Goal: Transaction & Acquisition: Purchase product/service

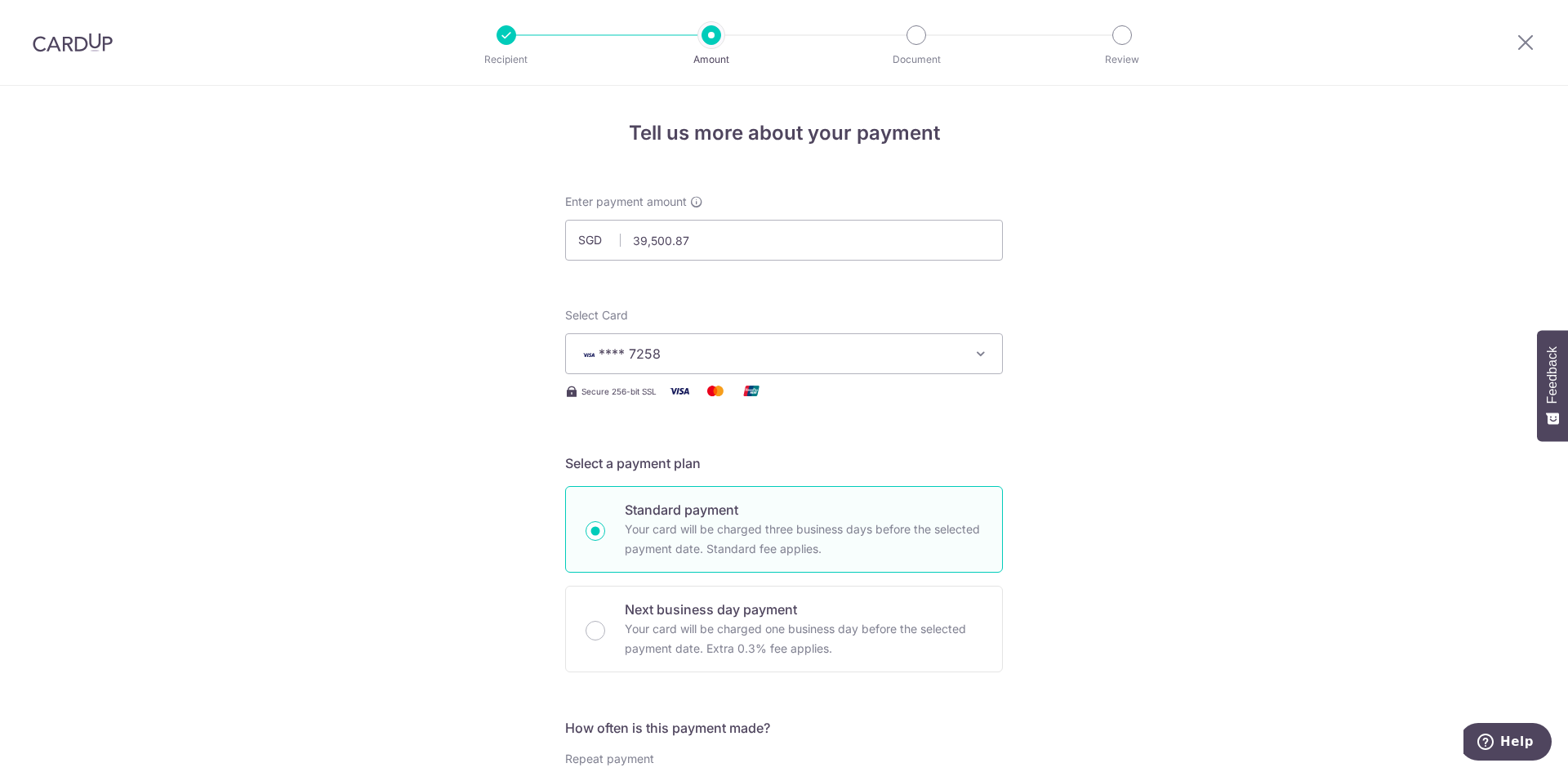
click at [1527, 44] on icon at bounding box center [1526, 41] width 20 height 21
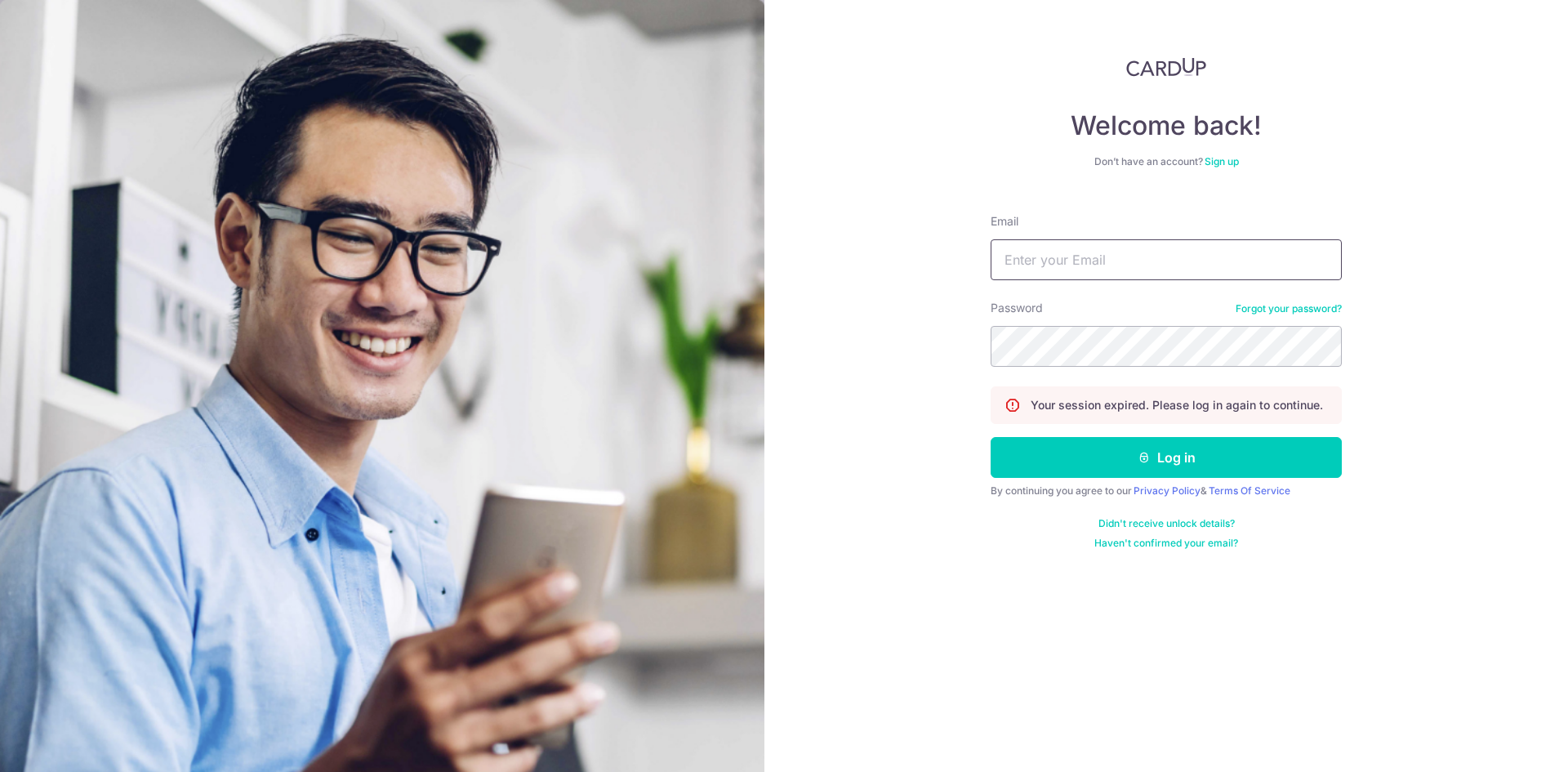
click at [1090, 253] on input "Email" at bounding box center [1166, 260] width 351 height 40
type input "[EMAIL_ADDRESS][DOMAIN_NAME]"
click at [991, 437] on button "Log in" at bounding box center [1166, 457] width 351 height 40
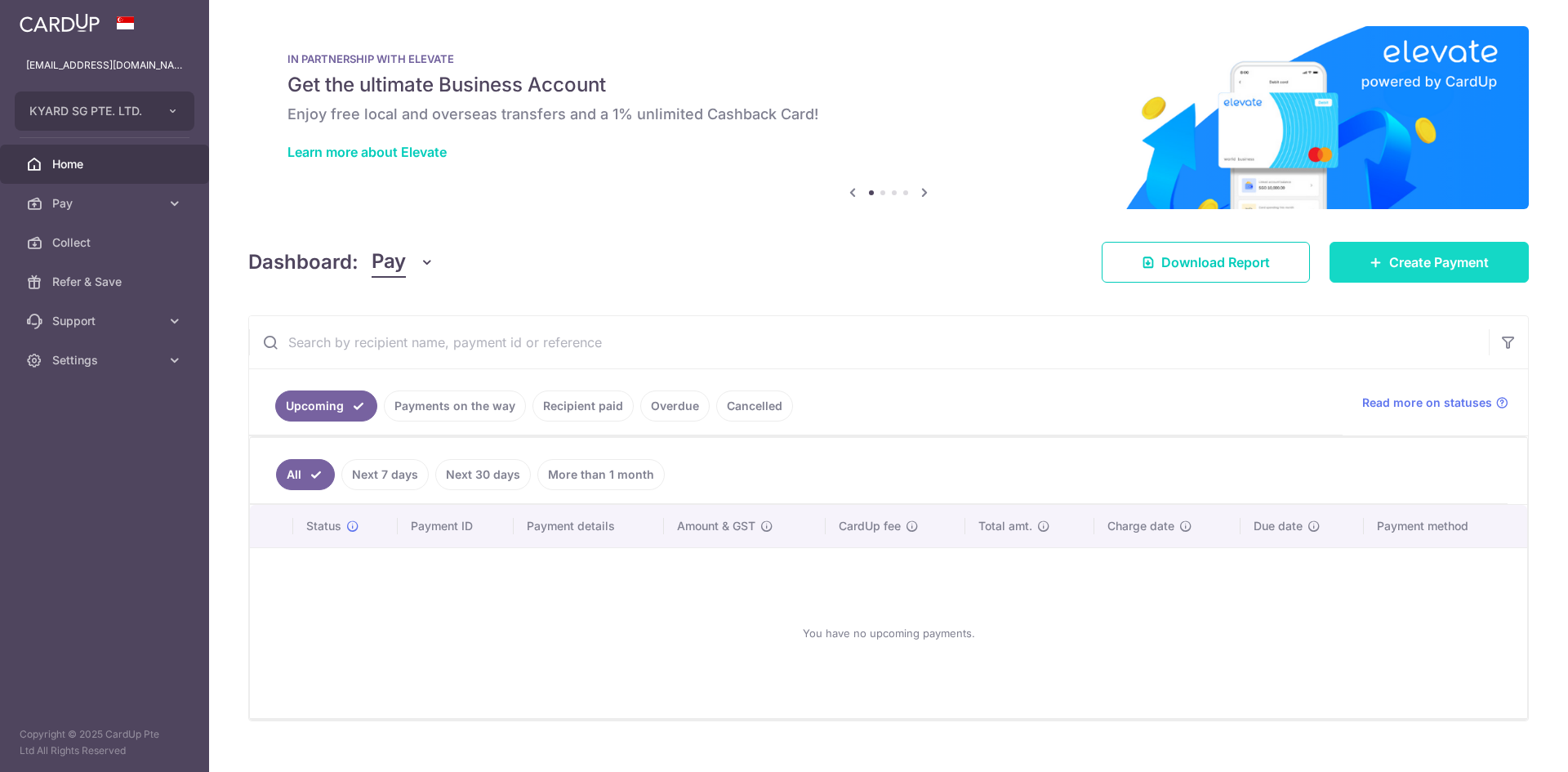
click at [1430, 266] on span "Create Payment" at bounding box center [1439, 263] width 100 height 20
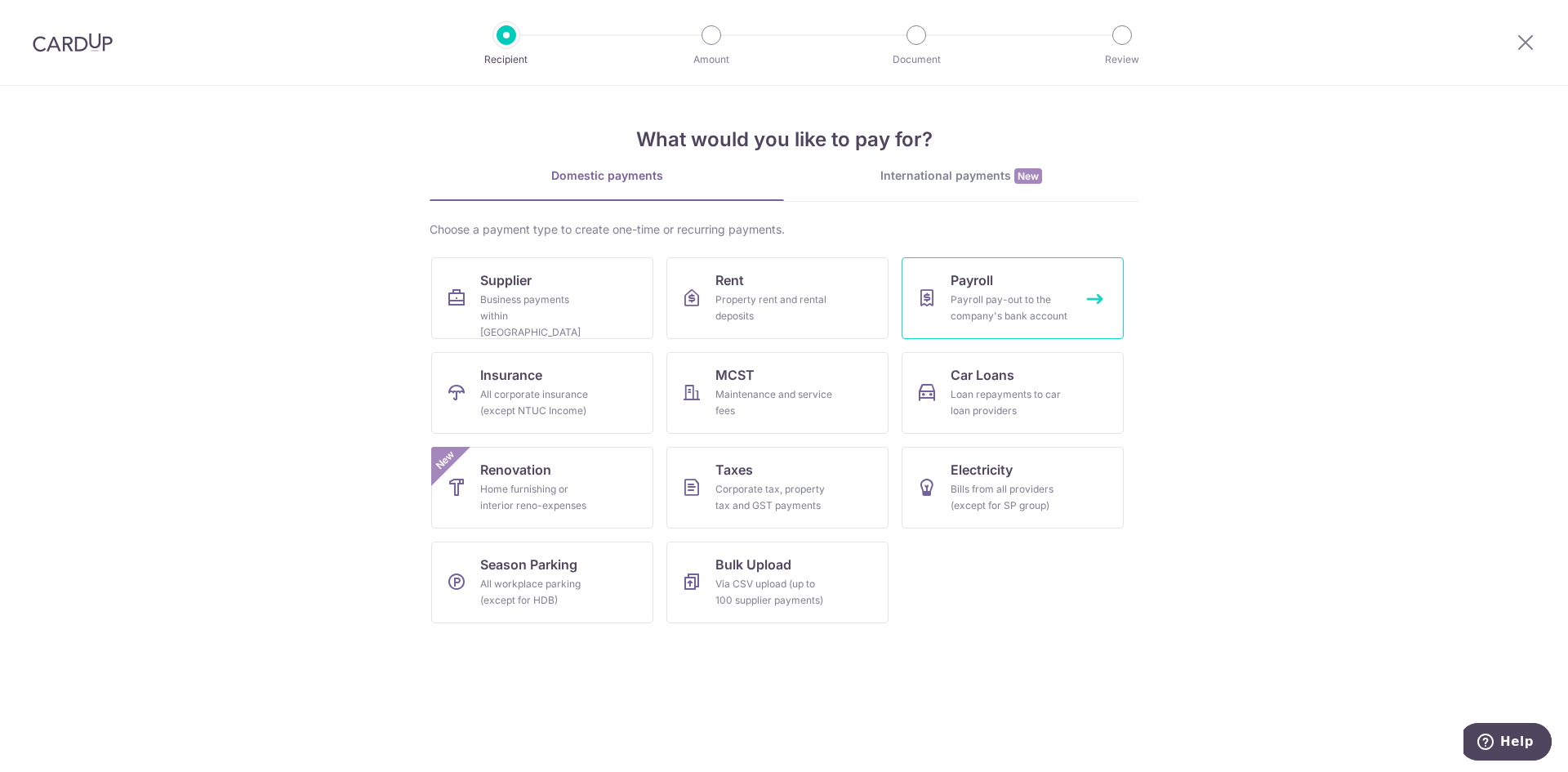
click at [993, 289] on span "Payroll" at bounding box center [971, 280] width 42 height 20
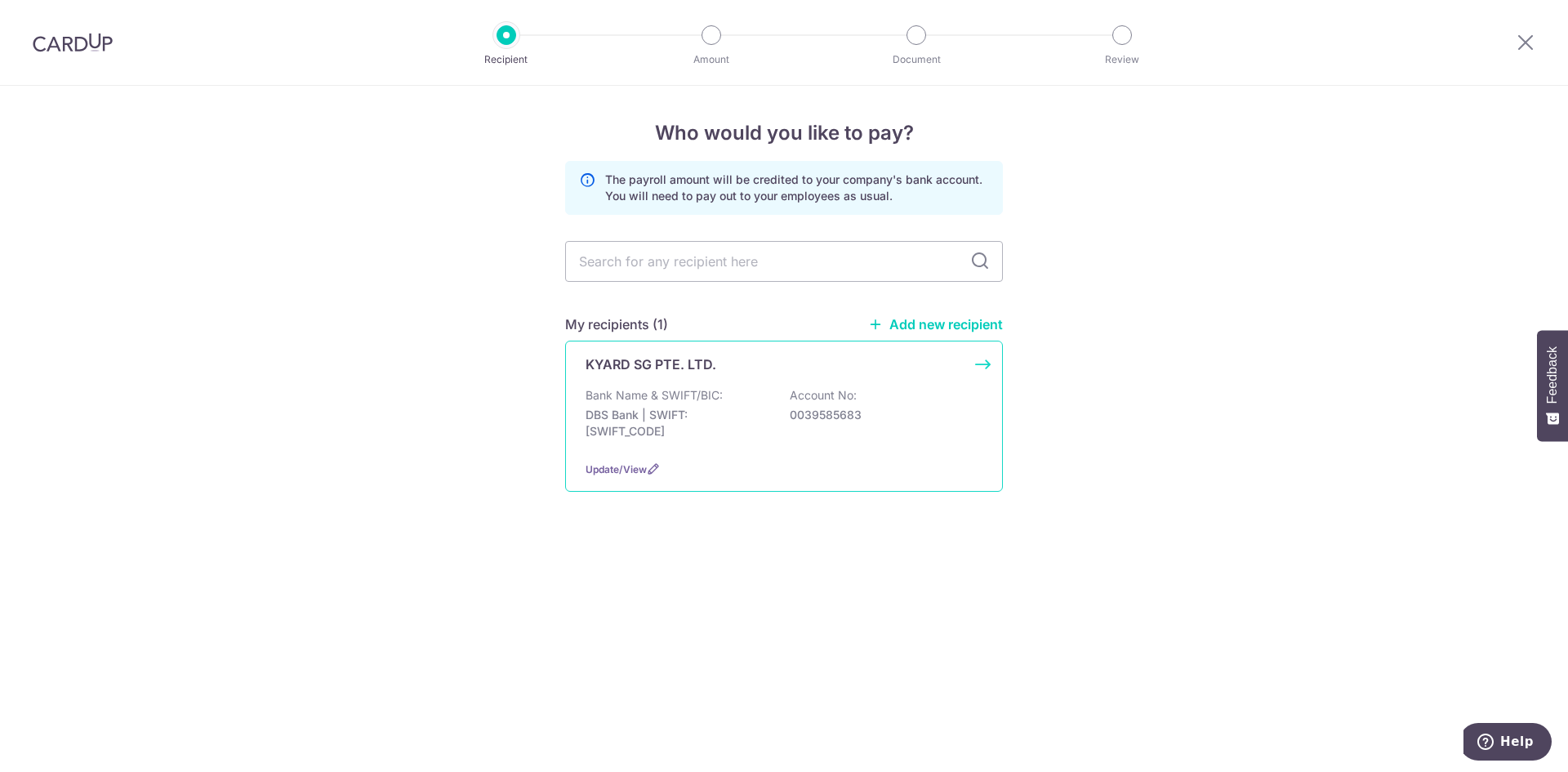
click at [918, 386] on div "KYARD SG PTE. LTD. Bank Name & SWIFT/BIC: DBS Bank | SWIFT: DBSSSGSGXXX Account…" at bounding box center [784, 416] width 438 height 151
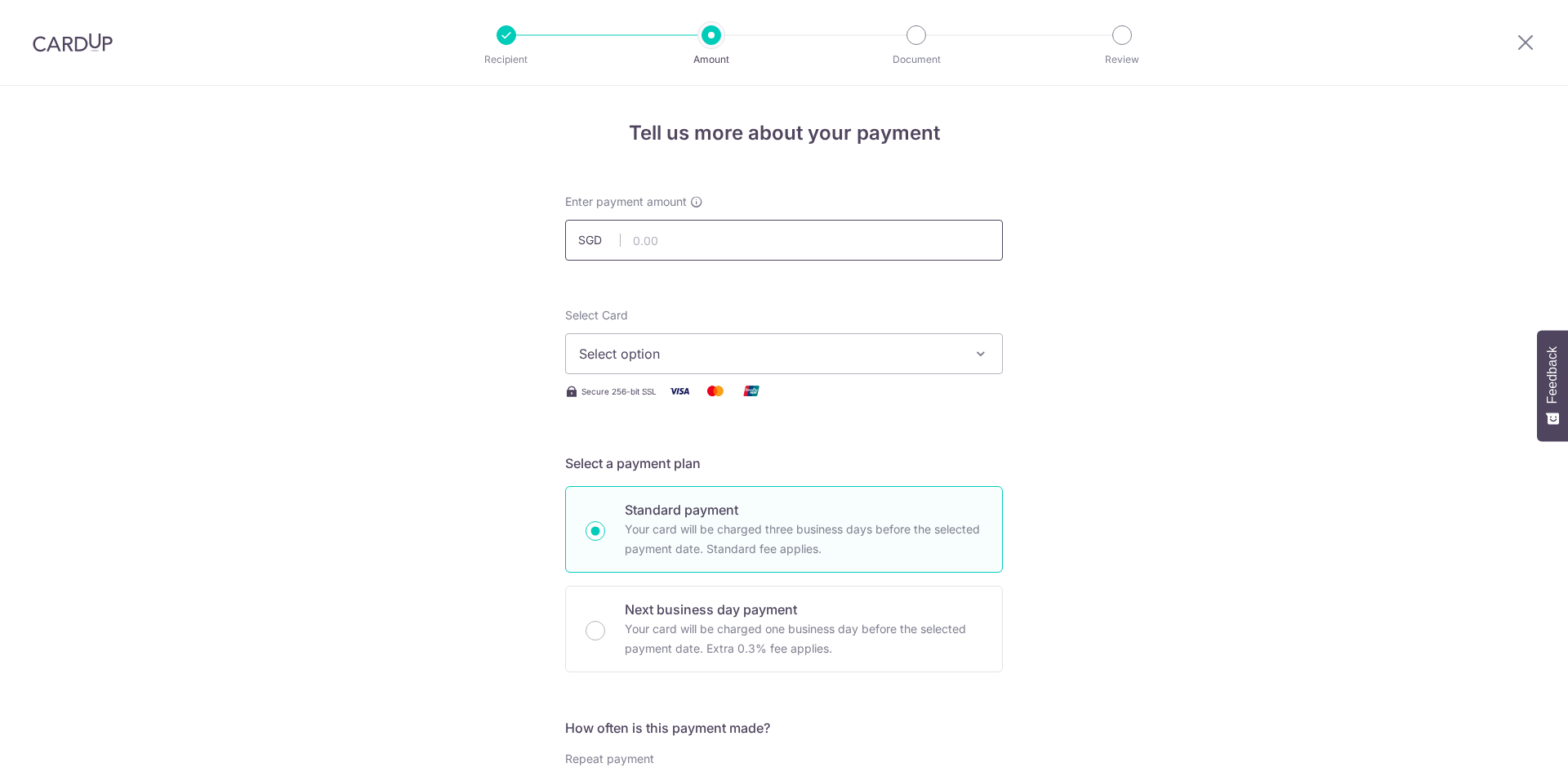
click at [713, 230] on input "text" at bounding box center [784, 240] width 438 height 40
type input "39,500.87"
click at [704, 350] on span "Select option" at bounding box center [770, 353] width 381 height 20
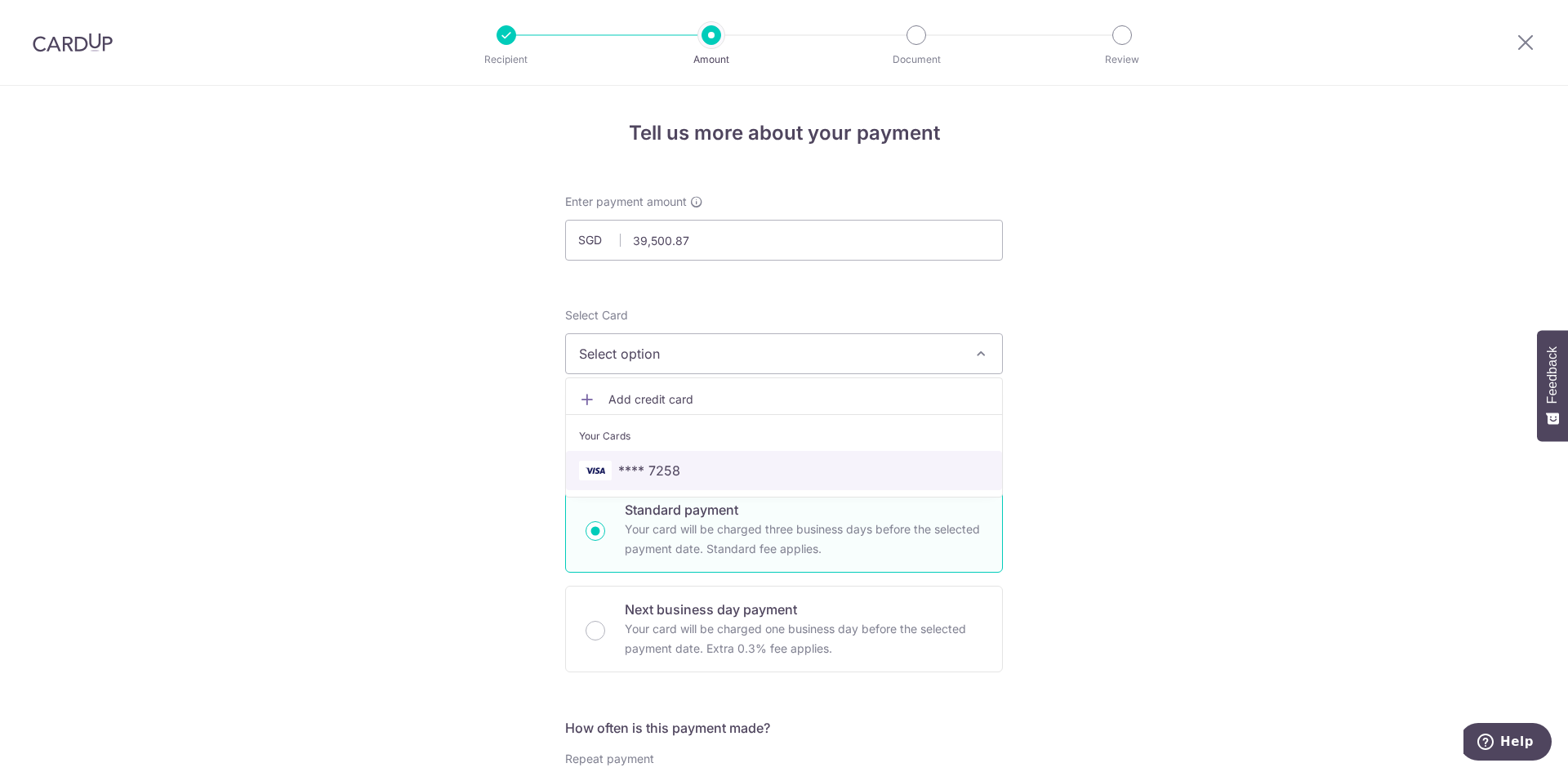
click at [688, 473] on span "**** 7258" at bounding box center [784, 471] width 410 height 20
drag, startPoint x: 402, startPoint y: 381, endPoint x: 380, endPoint y: 362, distance: 29.1
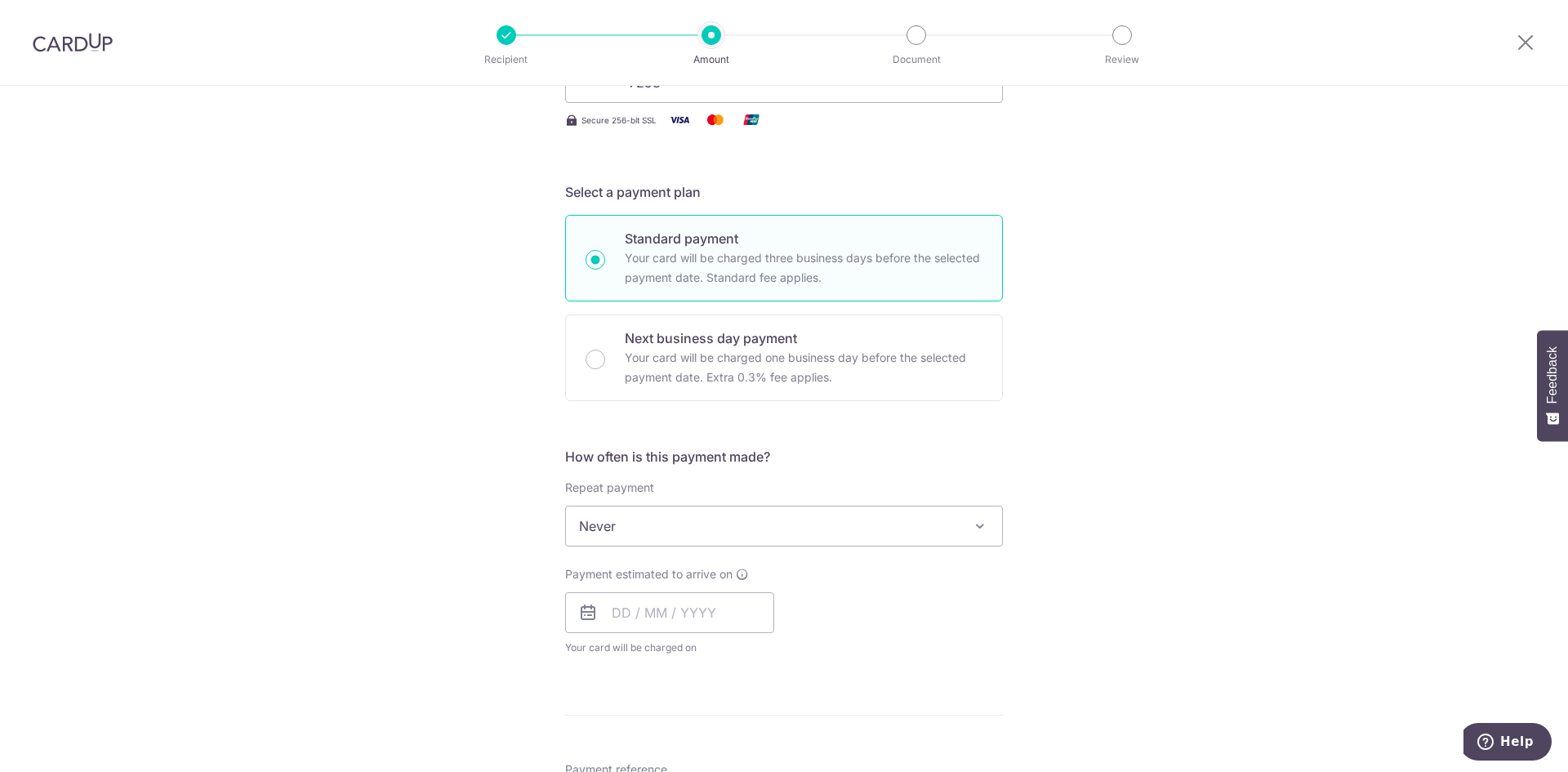
scroll to position [327, 0]
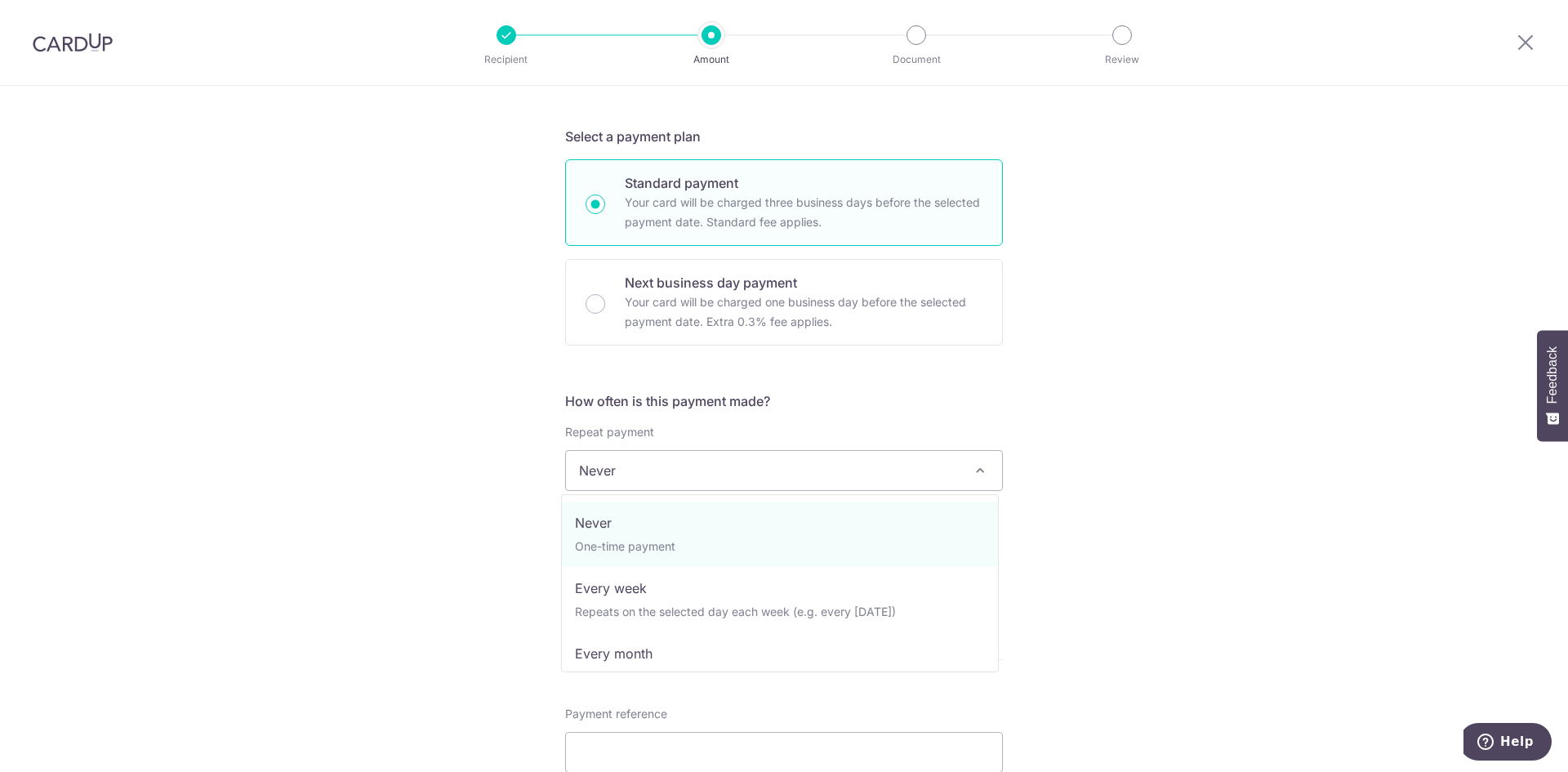
click at [983, 470] on span at bounding box center [980, 471] width 20 height 20
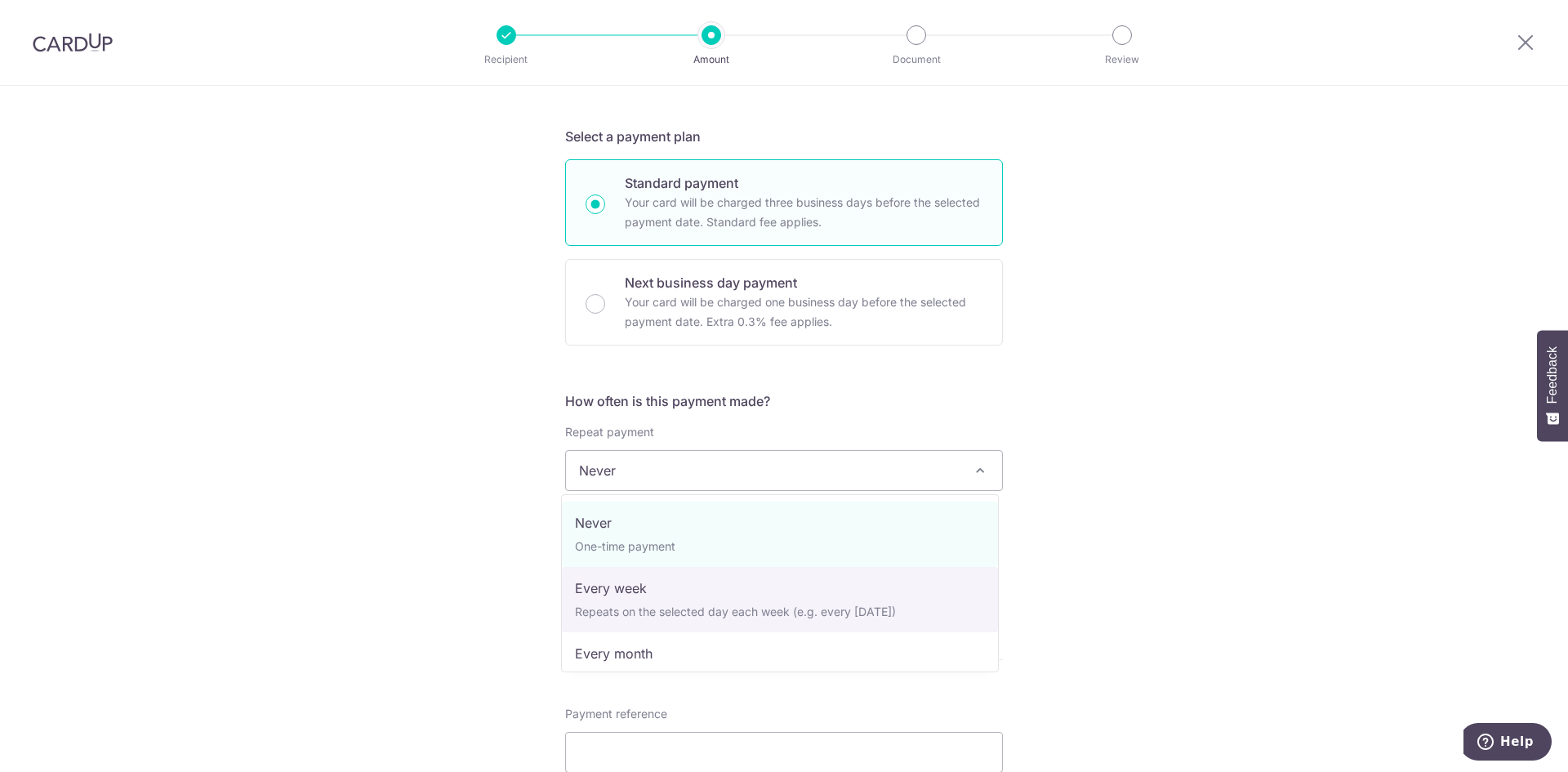
scroll to position [143, 0]
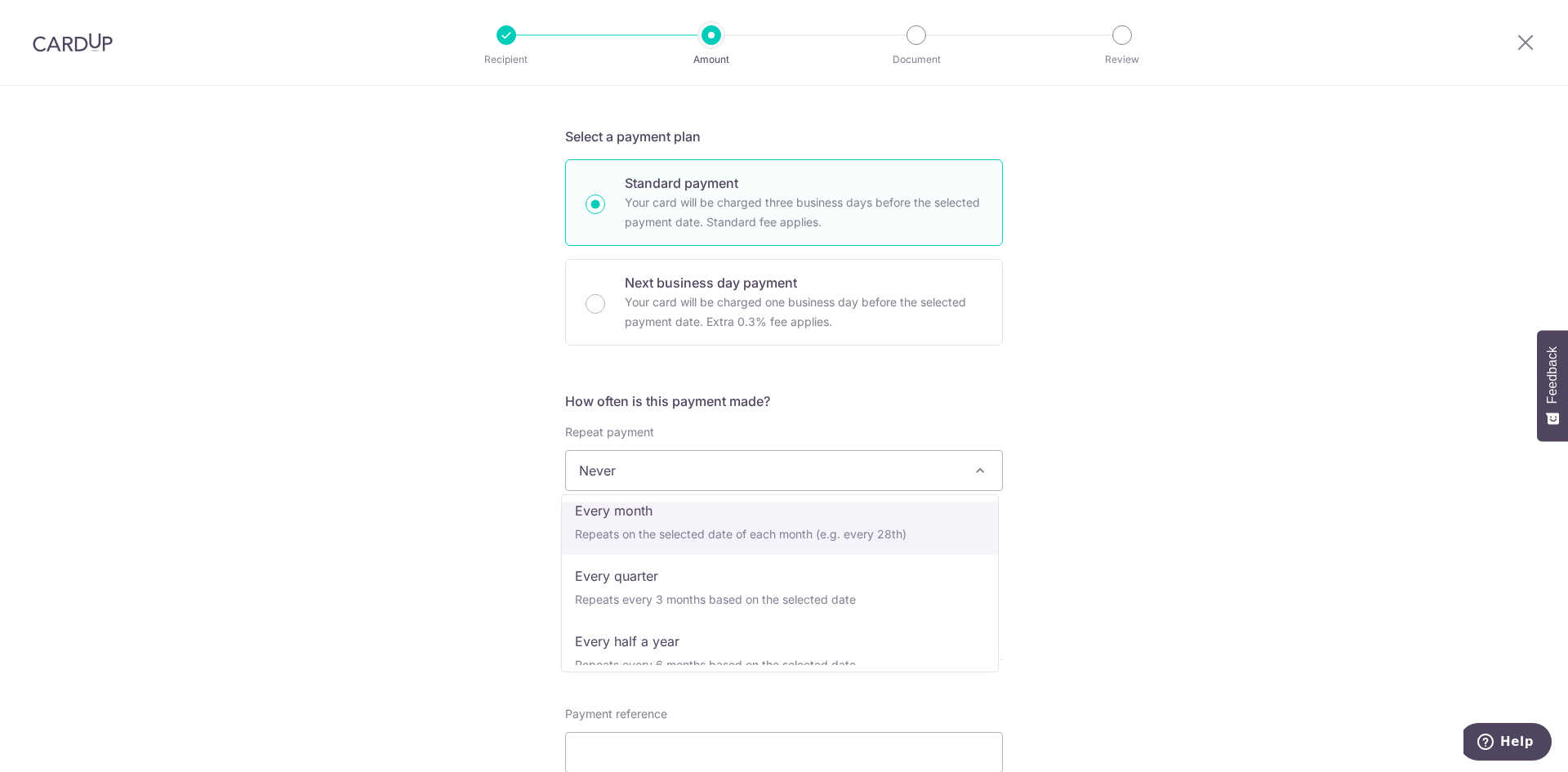
select select "3"
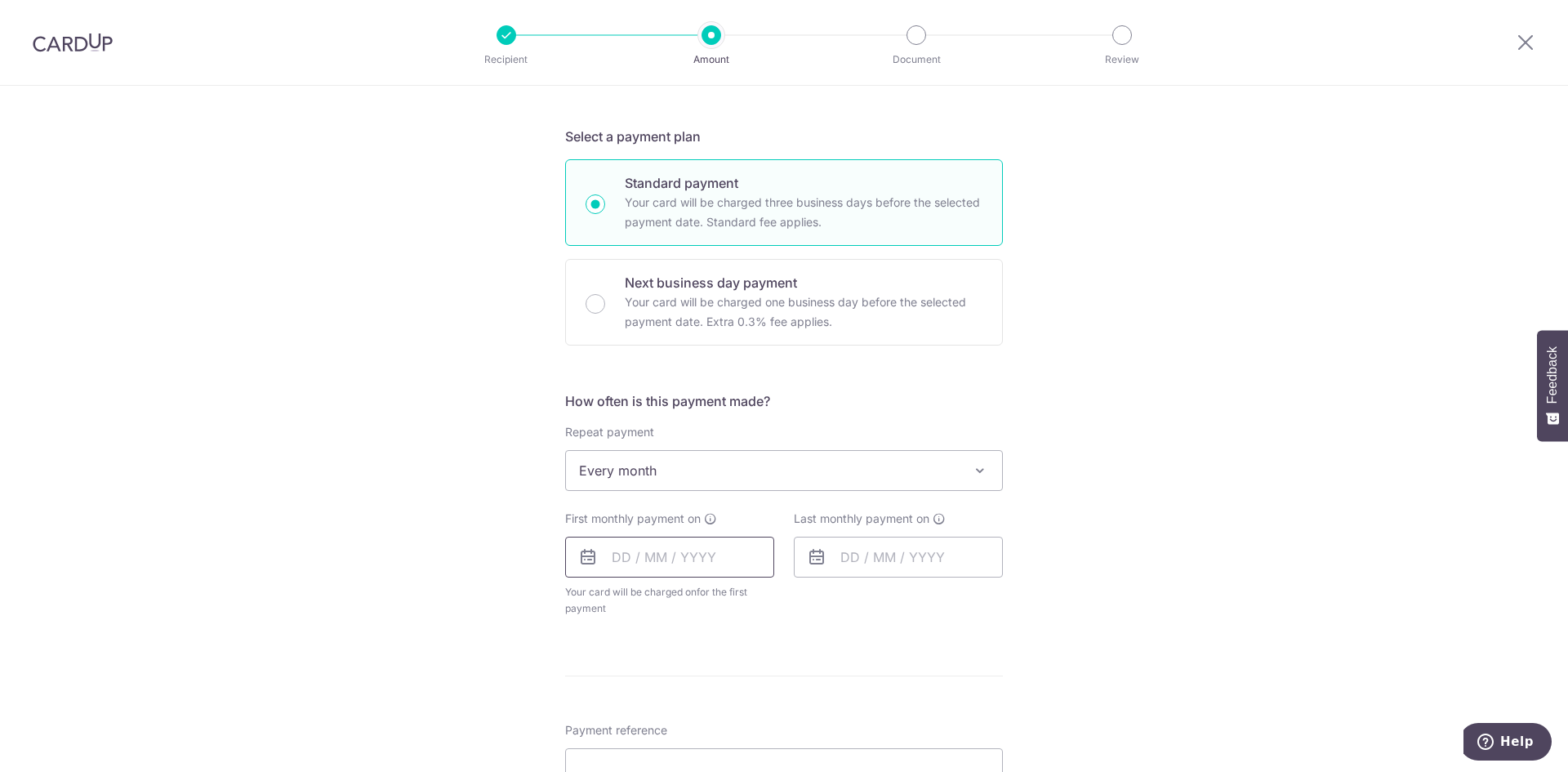
click at [620, 563] on input "text" at bounding box center [670, 557] width 209 height 40
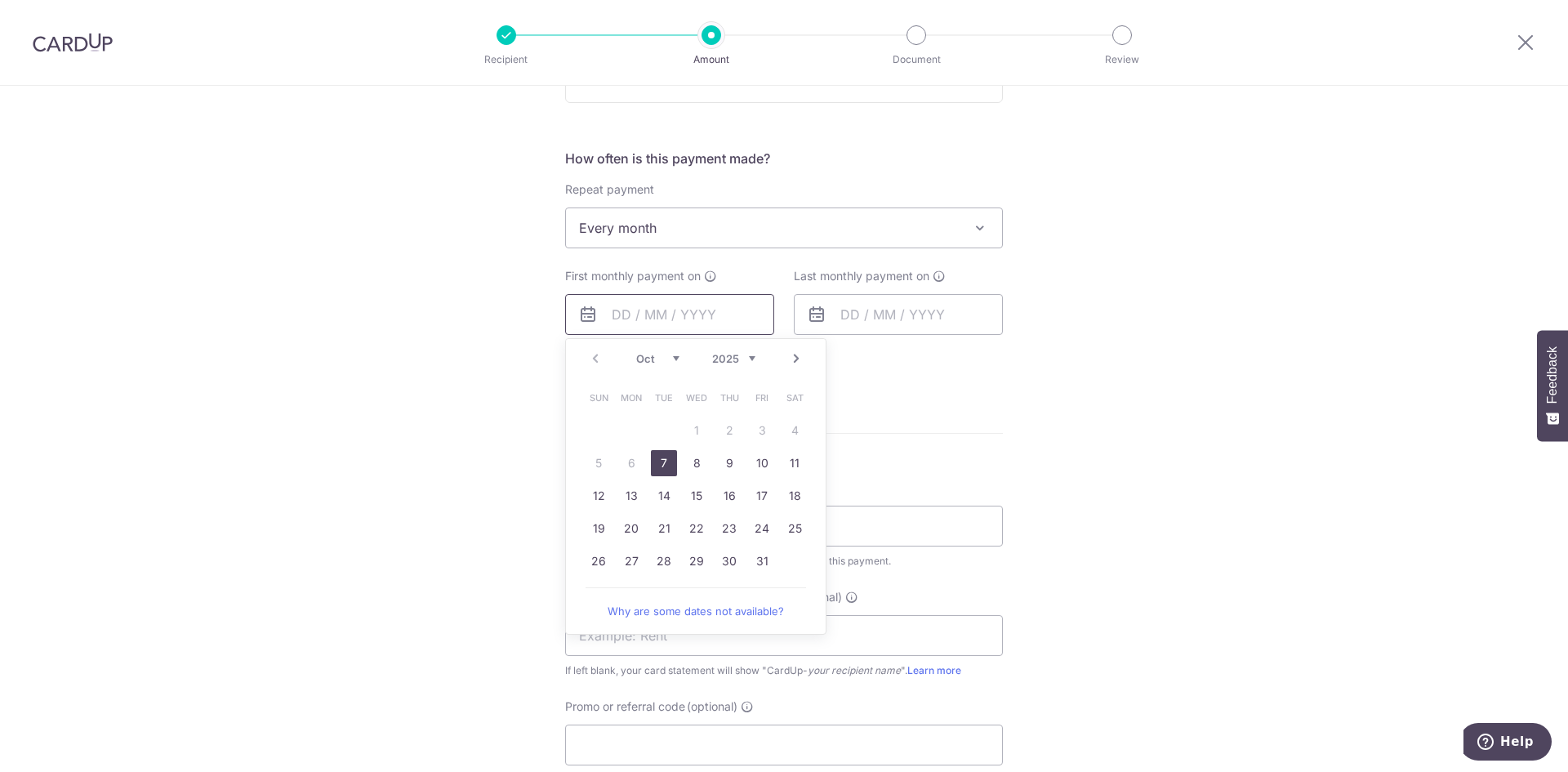
scroll to position [572, 0]
click at [658, 557] on link "28" at bounding box center [664, 559] width 26 height 26
type input "28/10/2025"
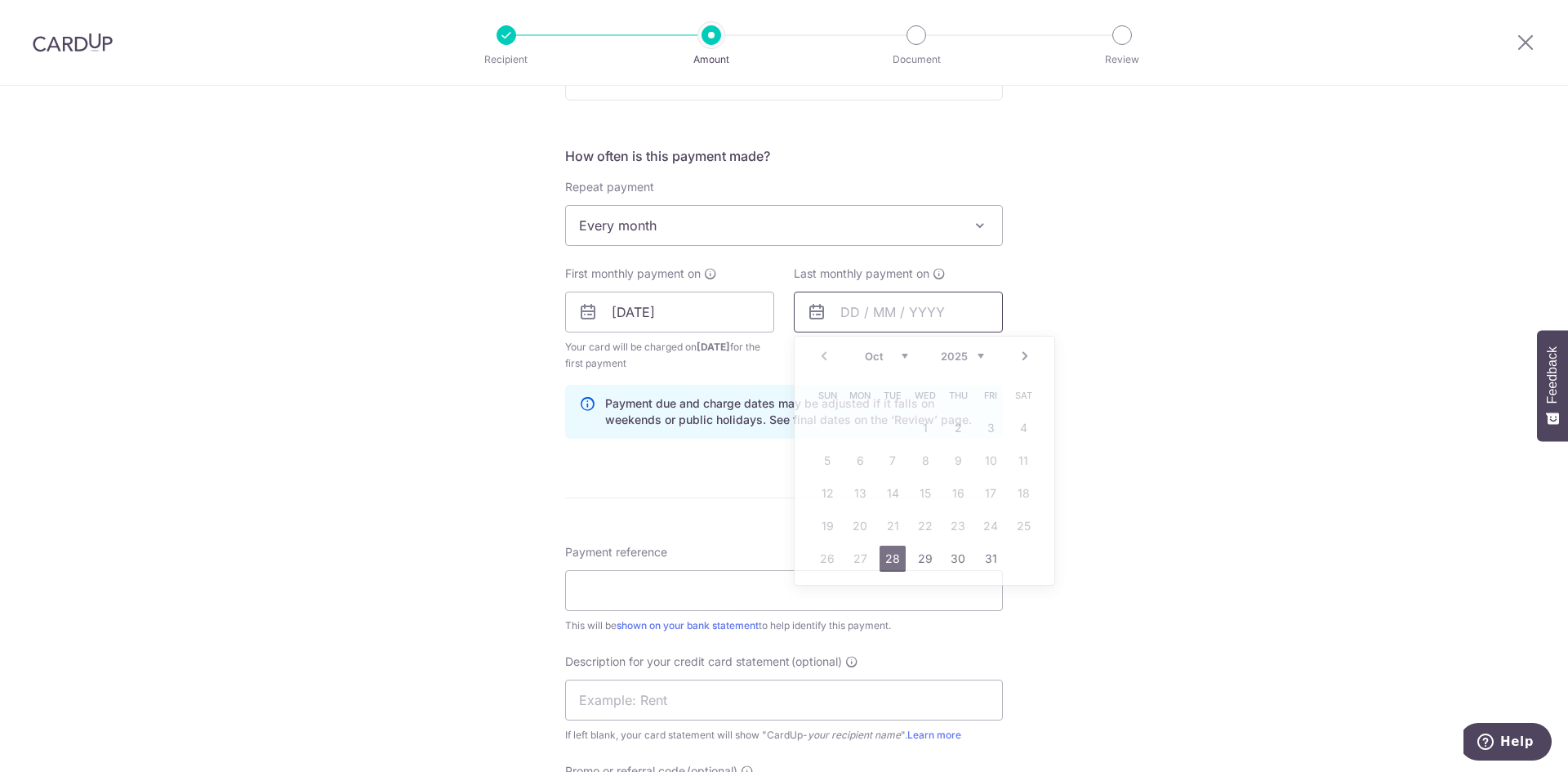
click at [849, 312] on input "text" at bounding box center [898, 311] width 209 height 40
click at [979, 354] on select "2025 2026 2027 2028 2029 2030 2031 2032 2033 2034 2035" at bounding box center [962, 355] width 43 height 13
click at [1019, 353] on link "Next" at bounding box center [1025, 356] width 20 height 20
click at [977, 356] on select "2025 2026 2027 2028 2029 2030 2031 2032 2033 2034 2035" at bounding box center [962, 355] width 43 height 13
click at [901, 355] on select "Jan Feb Mar Apr May Jun Jul Aug Sep Oct Nov Dec" at bounding box center [886, 355] width 43 height 13
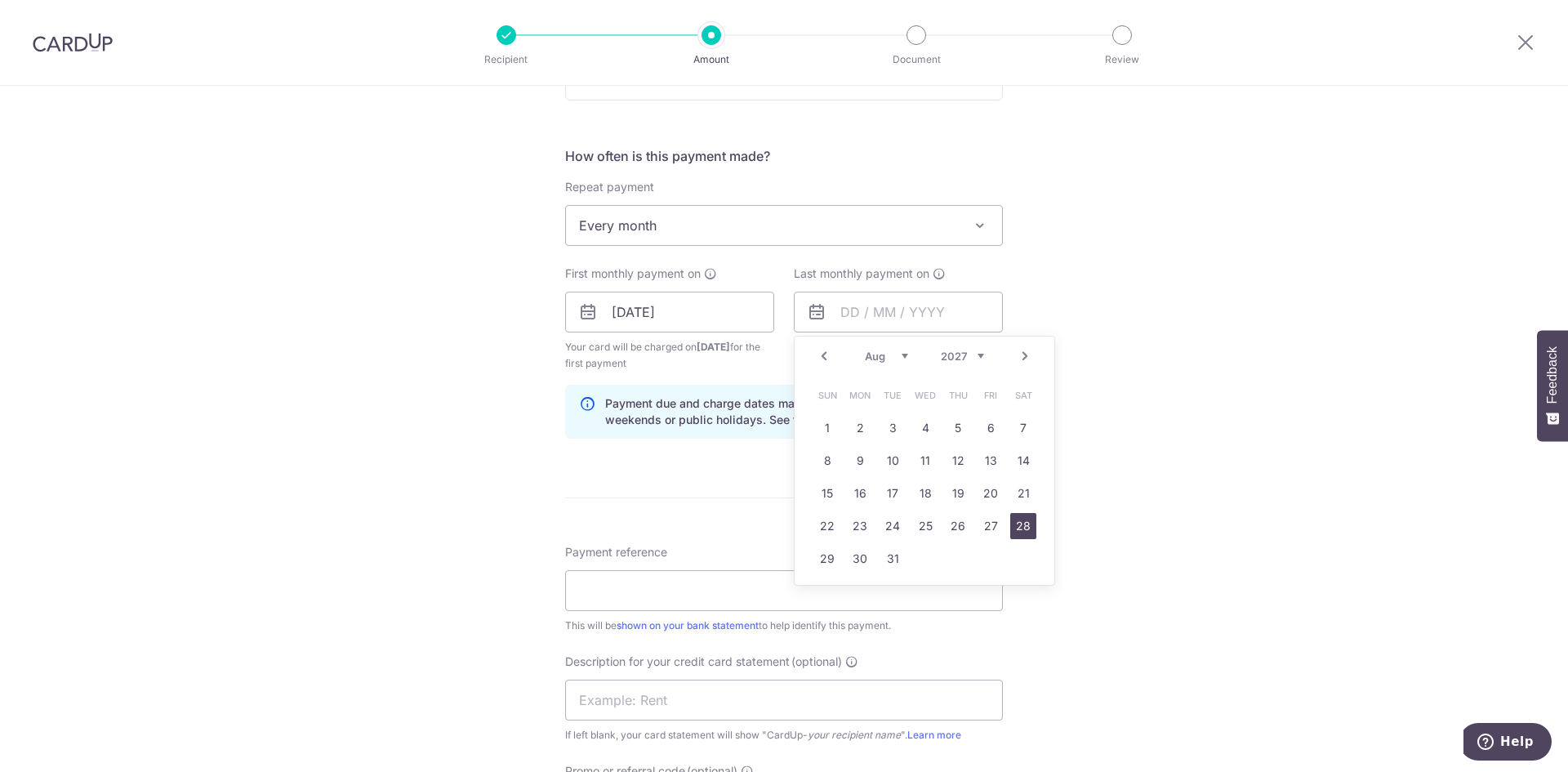
click at [1018, 529] on link "28" at bounding box center [1023, 526] width 26 height 26
type input "28/08/2027"
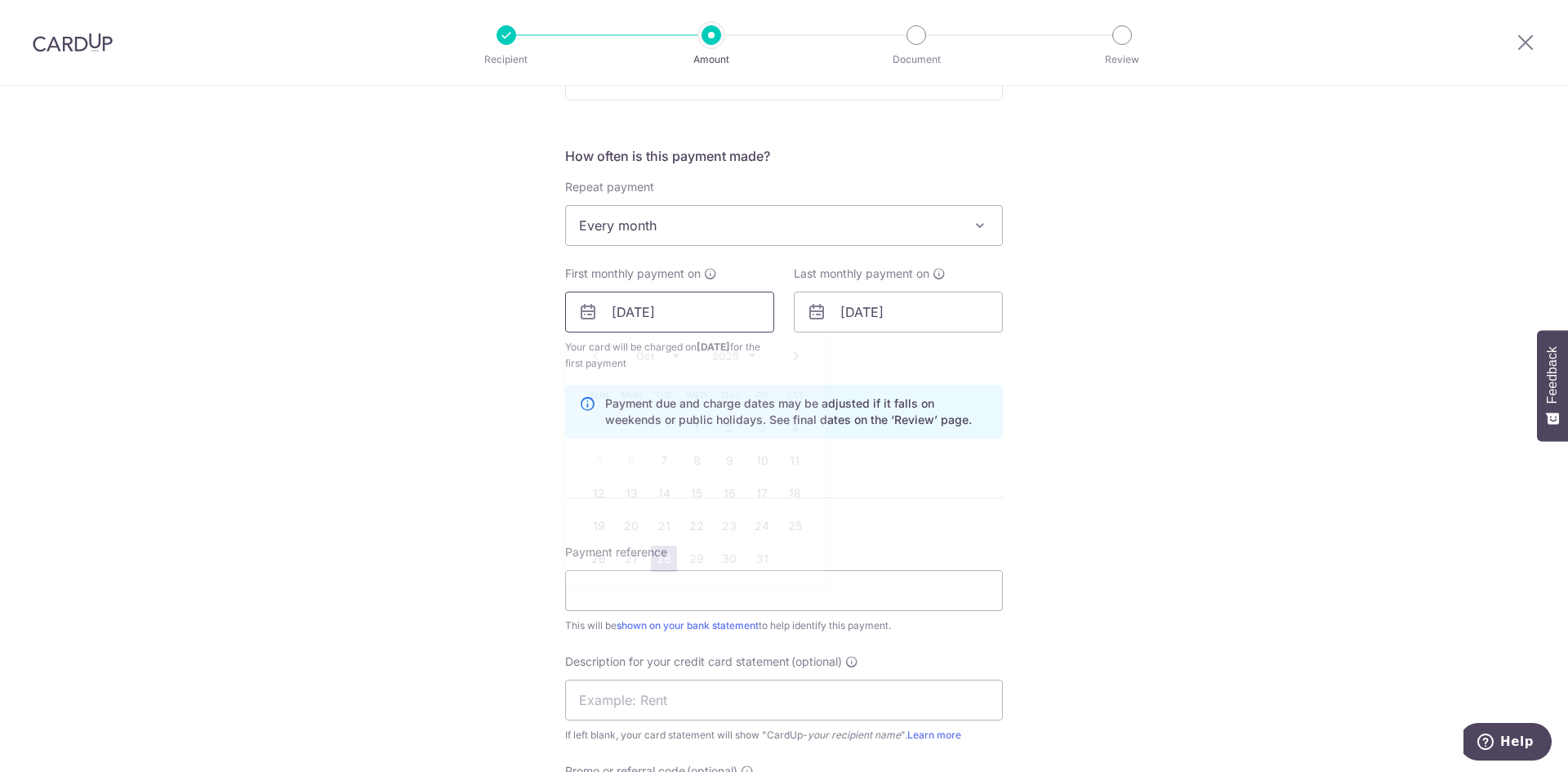
drag, startPoint x: 604, startPoint y: 310, endPoint x: 619, endPoint y: 307, distance: 15.3
click at [604, 309] on input "28/10/2025" at bounding box center [670, 311] width 209 height 40
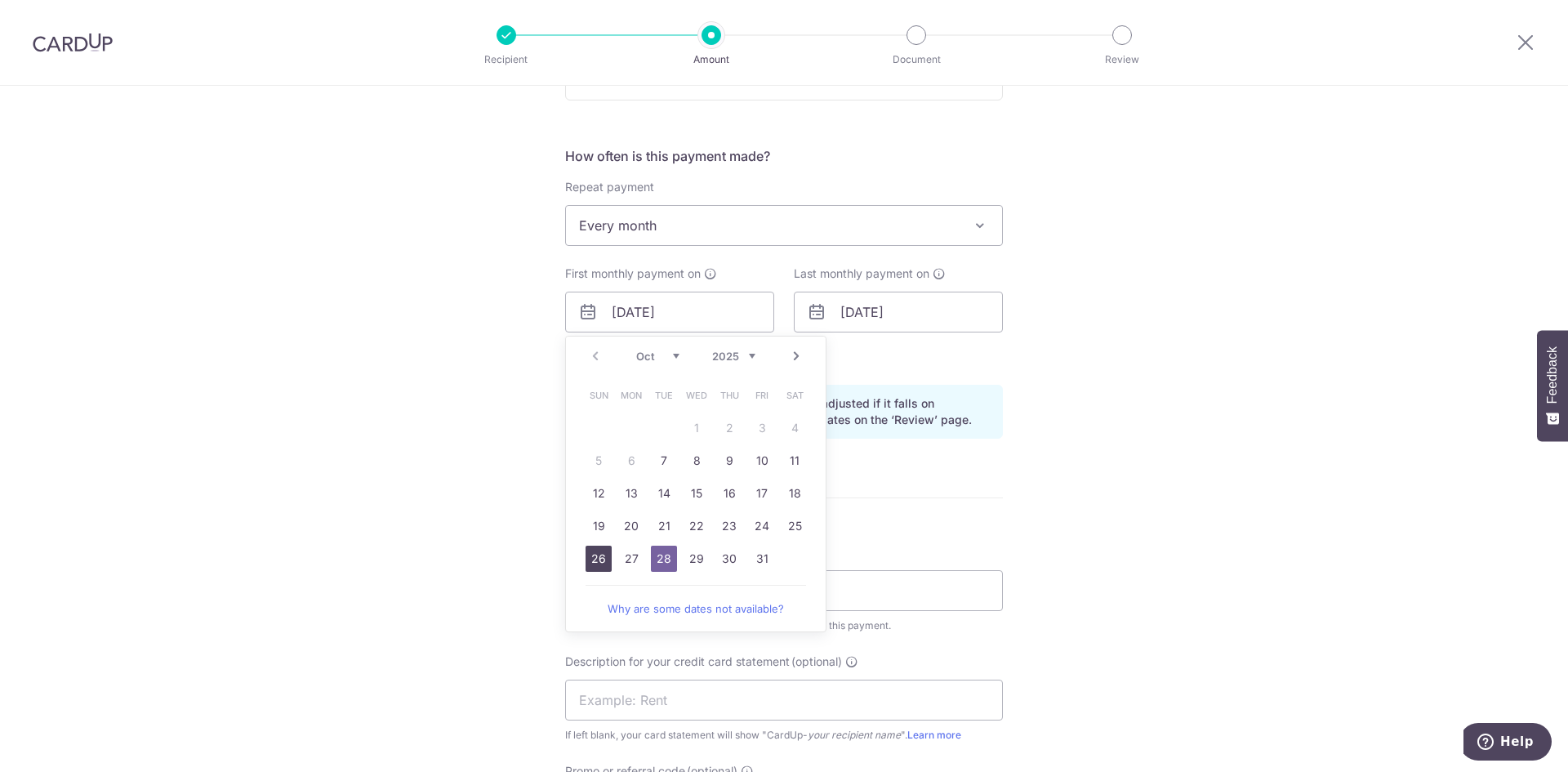
click at [596, 563] on link "26" at bounding box center [598, 559] width 26 height 26
type input "[DATE]"
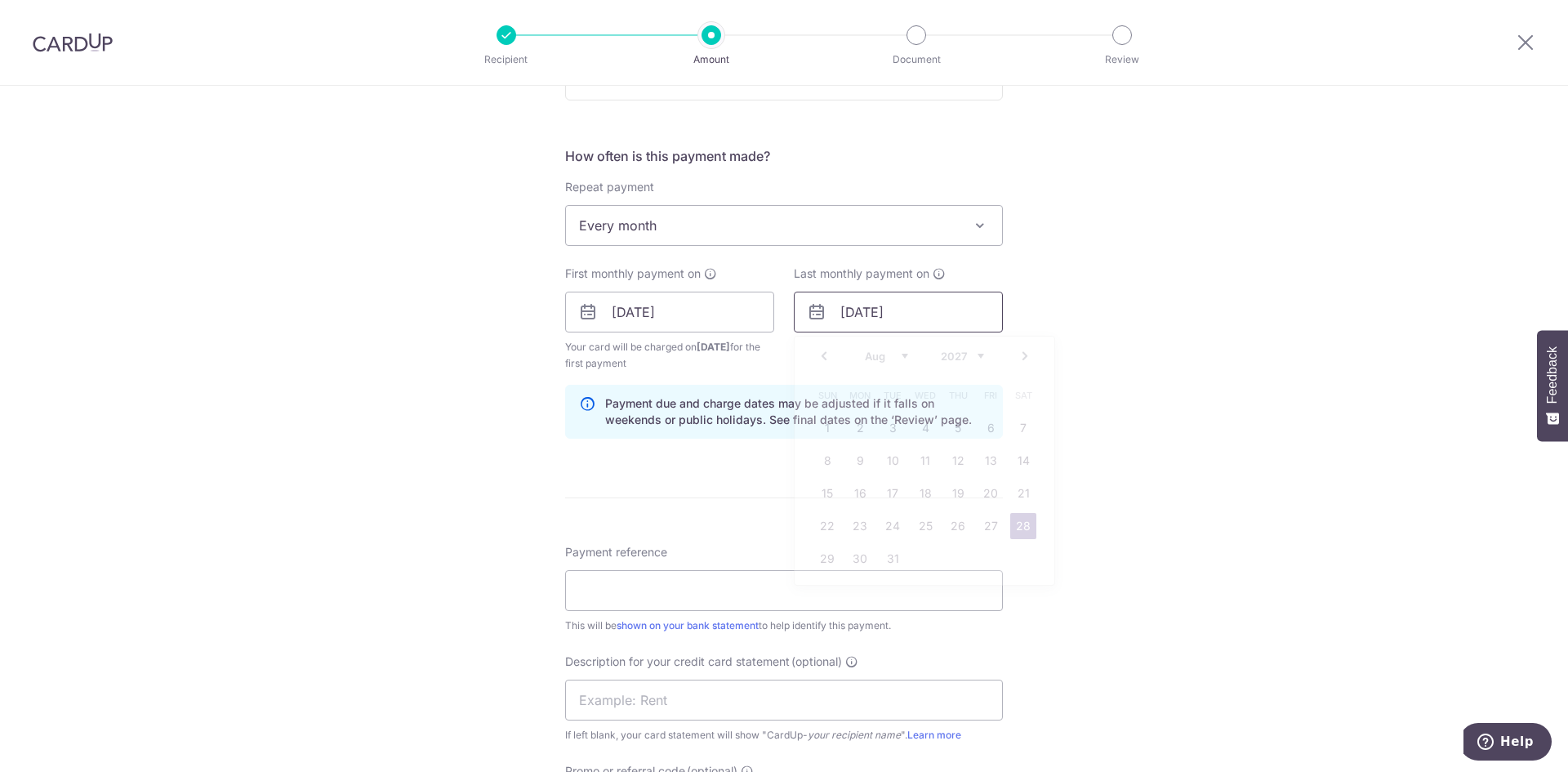
click at [865, 311] on input "28/08/2027" at bounding box center [898, 311] width 209 height 40
click at [953, 531] on link "26" at bounding box center [958, 526] width 26 height 26
type input "26/08/2027"
drag, startPoint x: 624, startPoint y: 308, endPoint x: 626, endPoint y: 330, distance: 22.1
click at [624, 308] on input "[DATE]" at bounding box center [670, 311] width 209 height 40
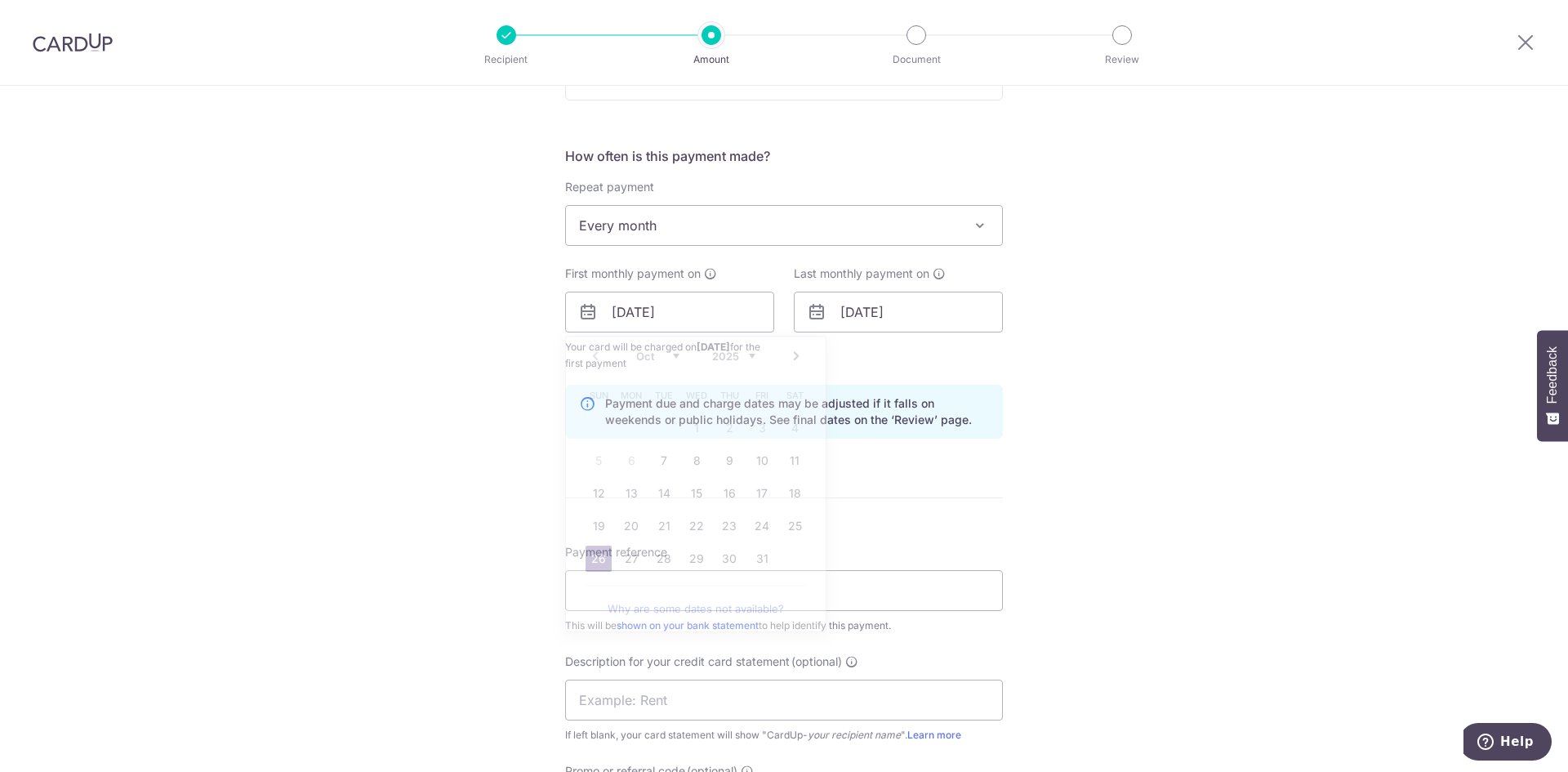
click at [1240, 425] on div "Tell us more about your payment Enter payment amount SGD 39,500.87 39500.87 Sel…" at bounding box center [784, 342] width 1568 height 1655
click at [353, 313] on div "Tell us more about your payment Enter payment amount SGD 39,500.87 39500.87 Sel…" at bounding box center [784, 342] width 1568 height 1655
click at [666, 594] on input "Payment reference" at bounding box center [784, 590] width 438 height 40
type input "Office rent"
click at [418, 548] on div "Tell us more about your payment Enter payment amount SGD 39,500.87 39500.87 Sel…" at bounding box center [784, 342] width 1568 height 1655
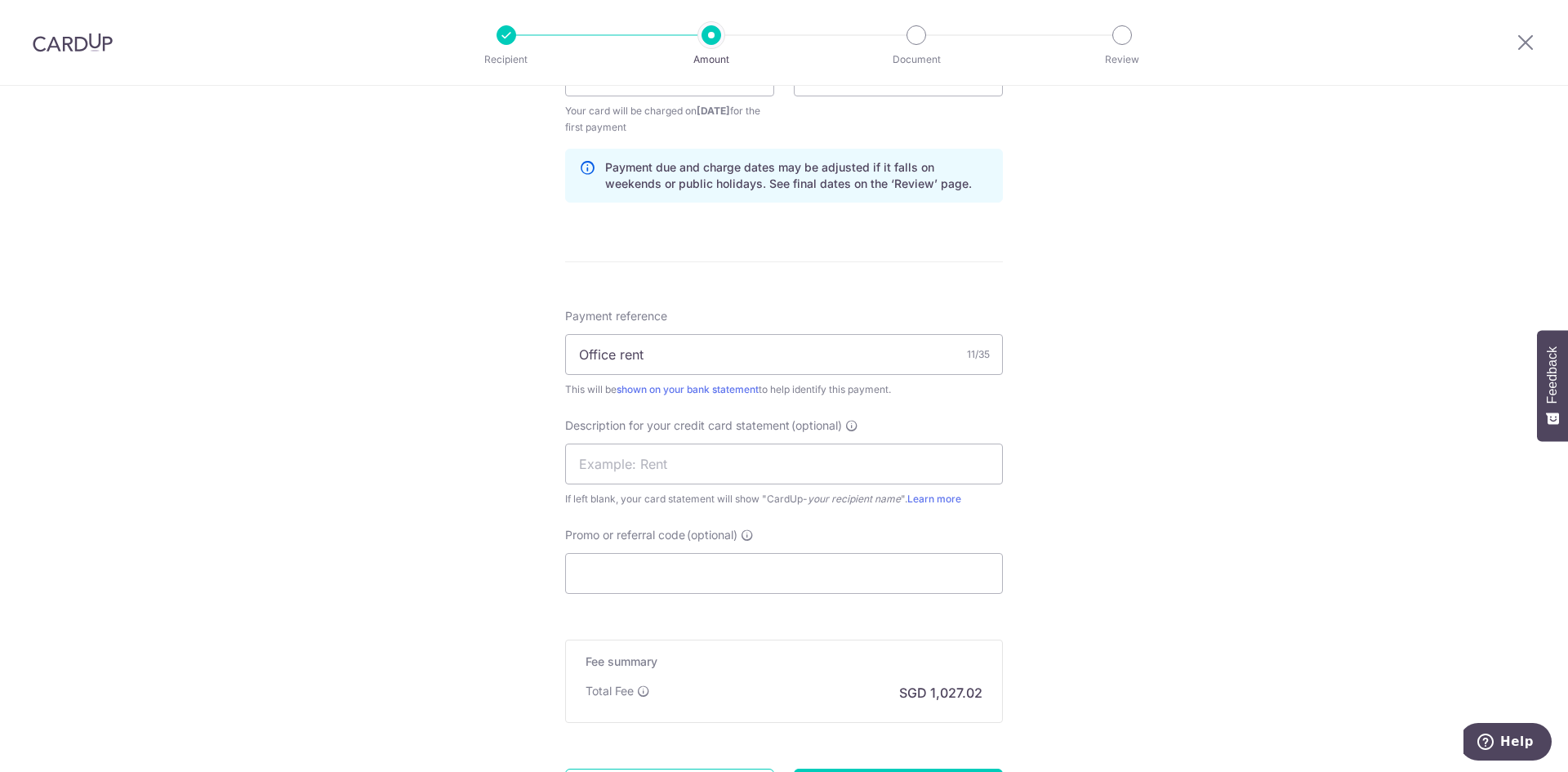
scroll to position [817, 0]
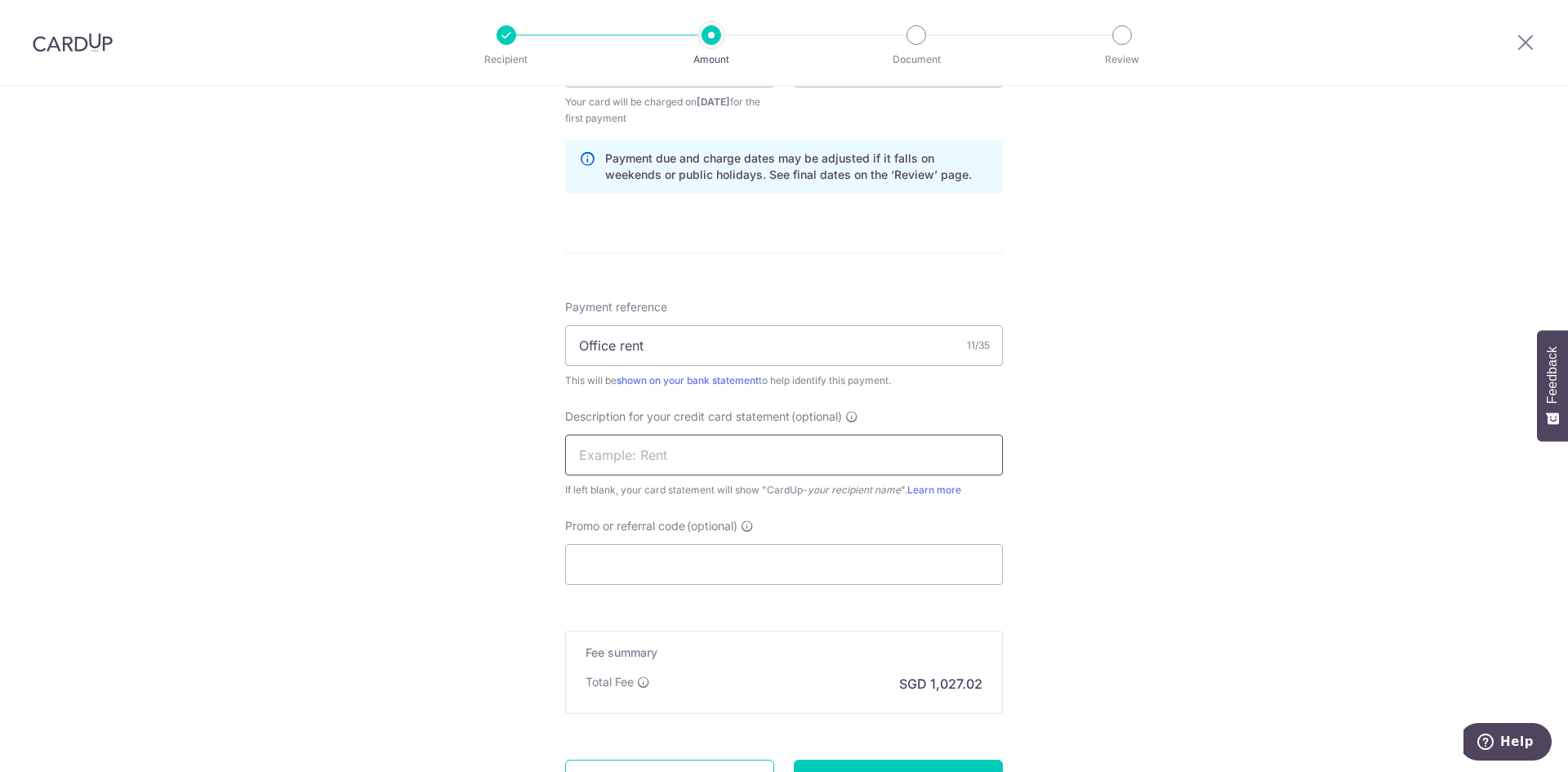
click at [636, 450] on input "text" at bounding box center [784, 454] width 438 height 40
type input "Office rent"
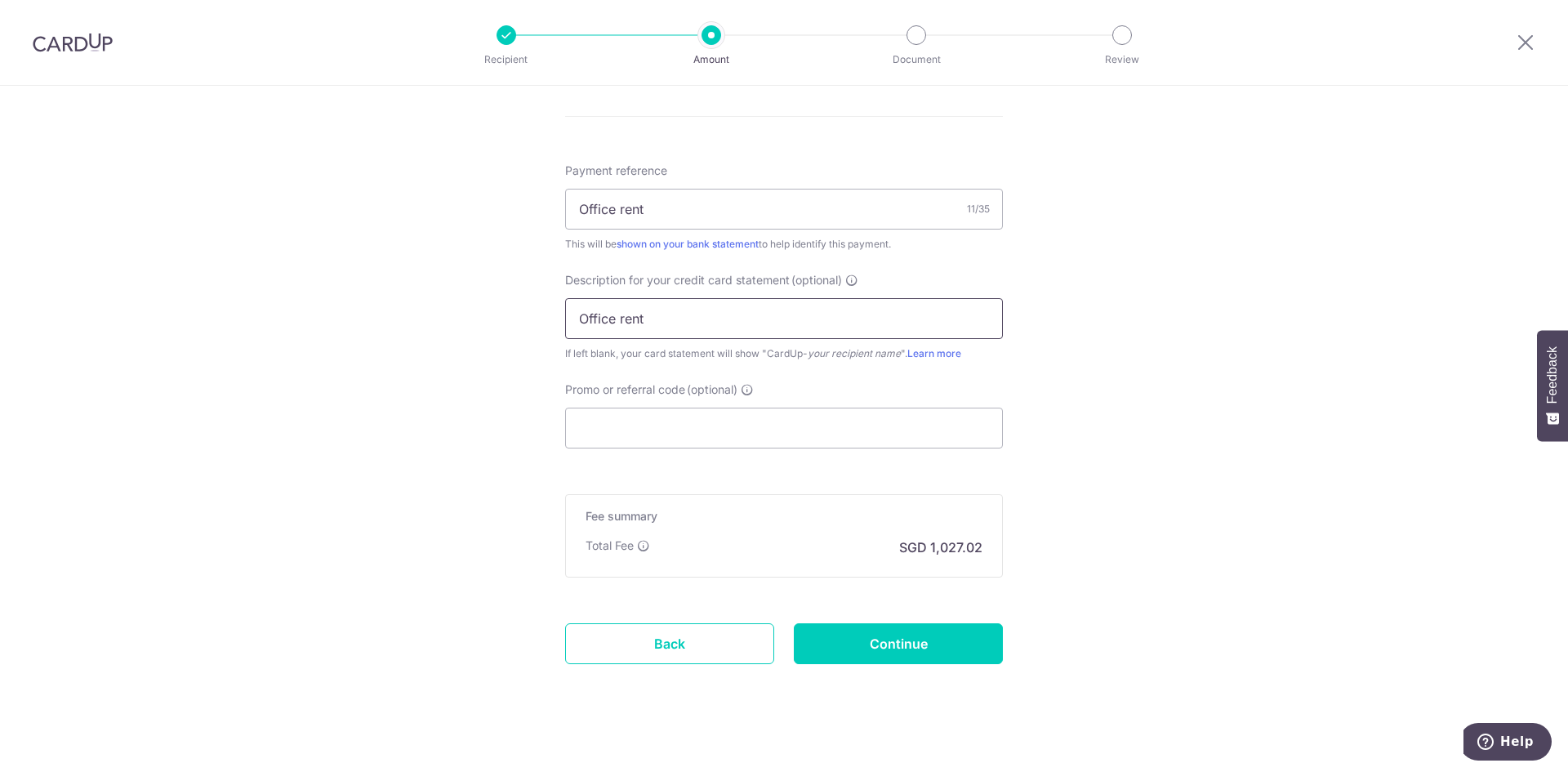
scroll to position [968, 0]
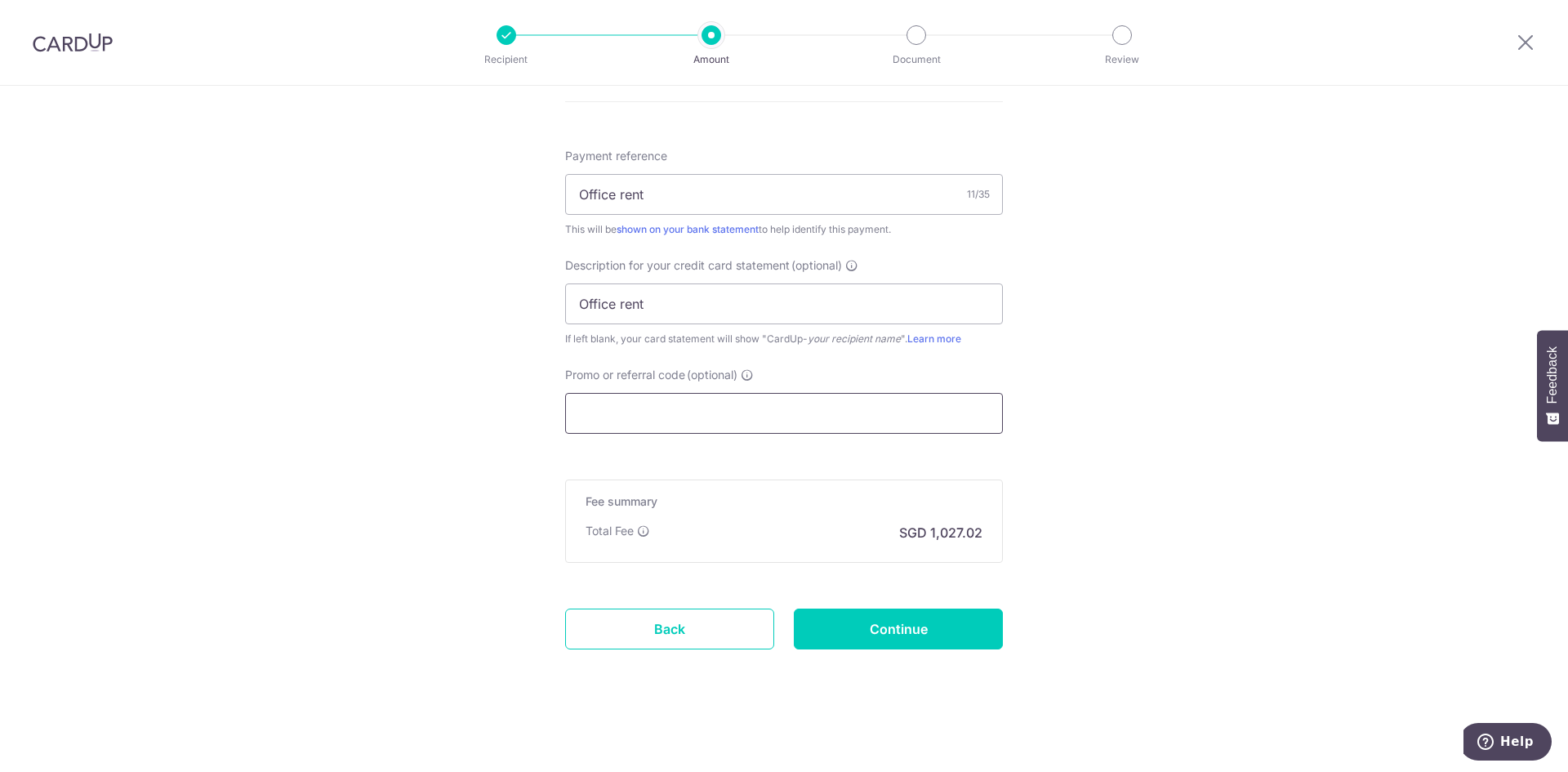
click at [728, 410] on input "Promo or referral code (optional)" at bounding box center [784, 413] width 438 height 40
click at [655, 417] on input "Promo or referral code (optional)" at bounding box center [784, 413] width 438 height 40
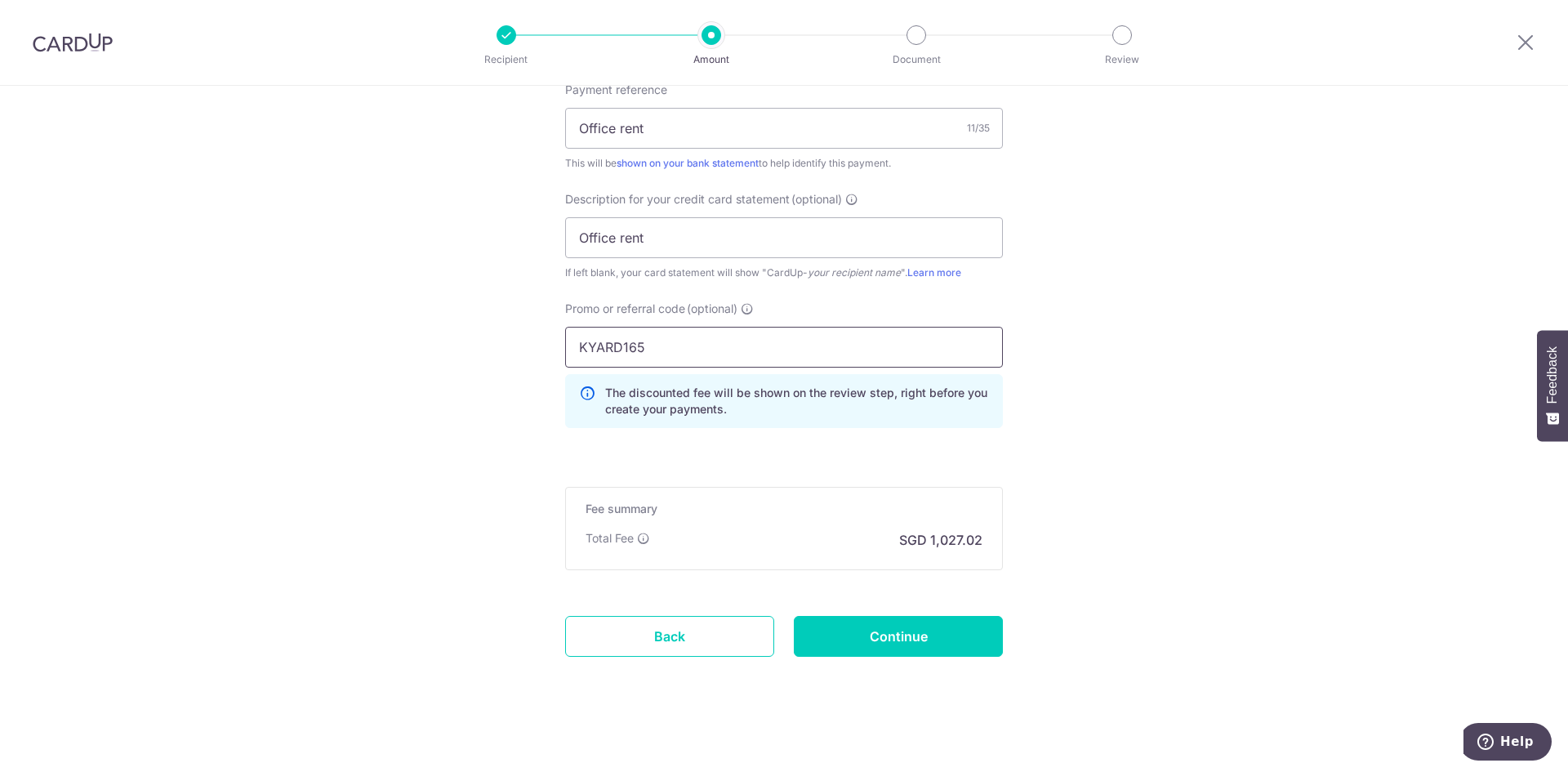
scroll to position [1042, 0]
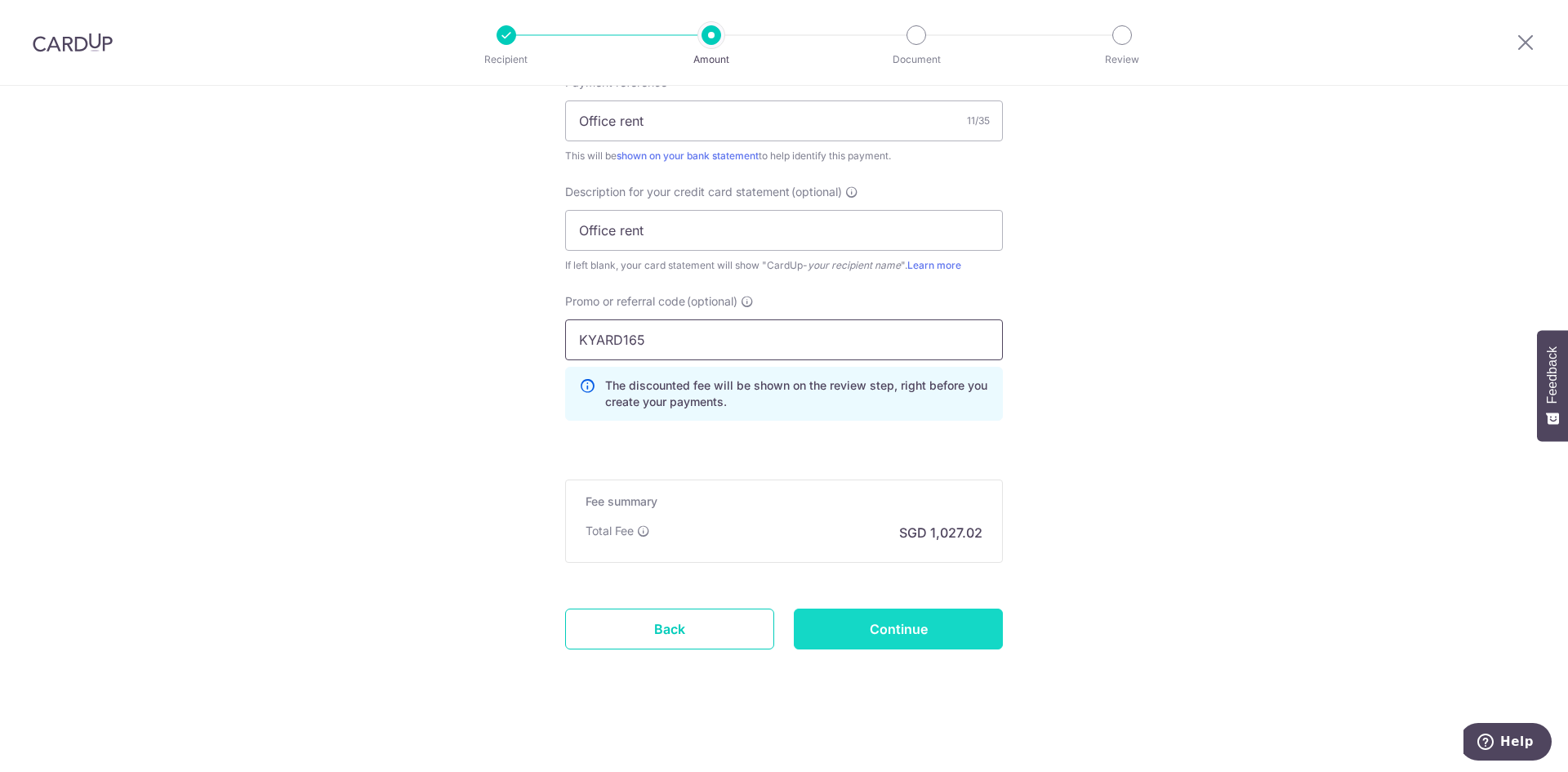
type input "KYARD165"
click at [905, 619] on input "Continue" at bounding box center [898, 629] width 209 height 40
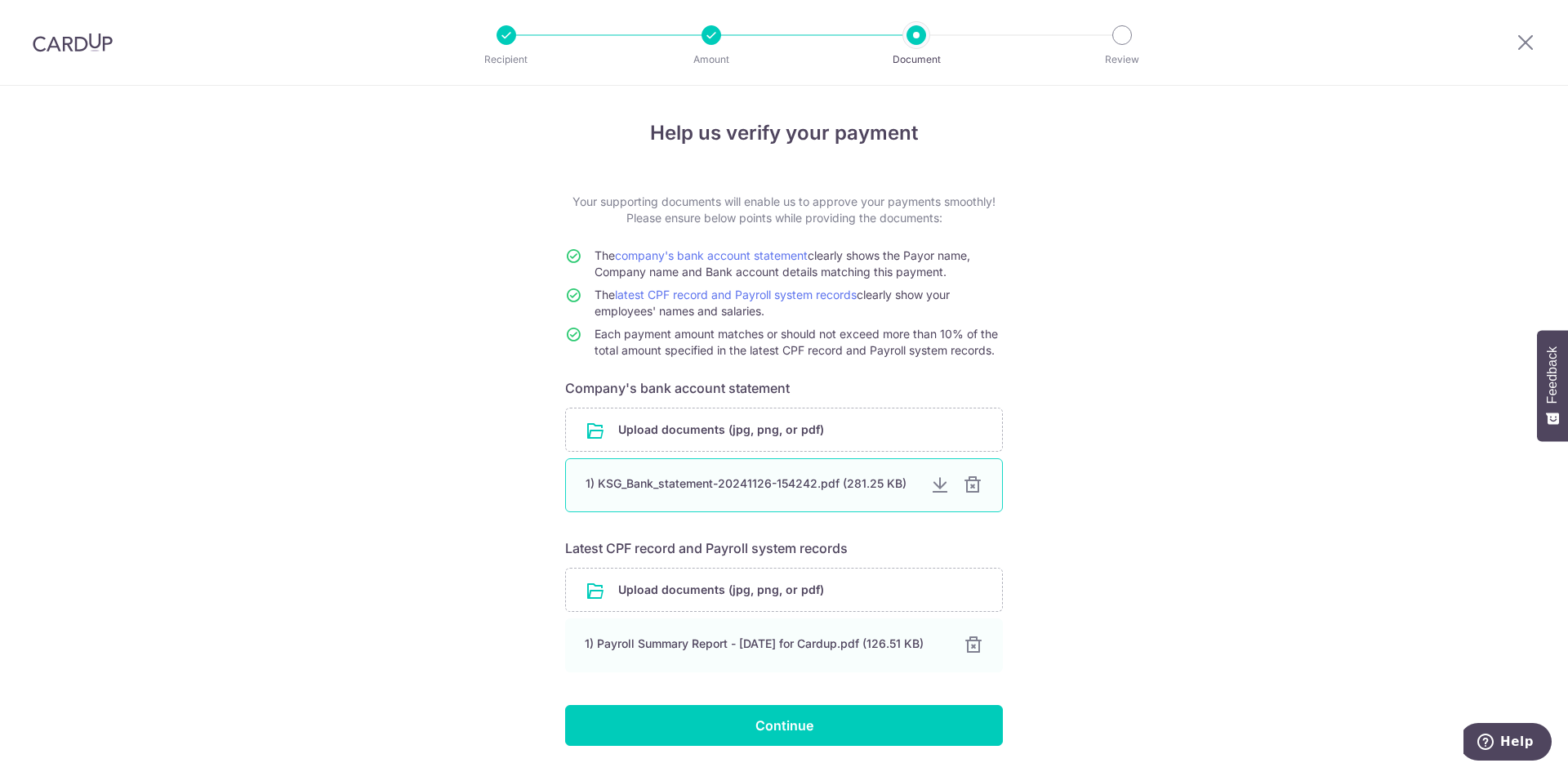
click at [780, 486] on div "1) KSG_Bank_statement-20241126-154242.pdf (281.25 KB)" at bounding box center [751, 484] width 332 height 17
click at [1090, 492] on div "Help us verify your payment Your supporting documents will enable us to approve…" at bounding box center [784, 454] width 1568 height 737
click at [935, 485] on div at bounding box center [940, 486] width 20 height 20
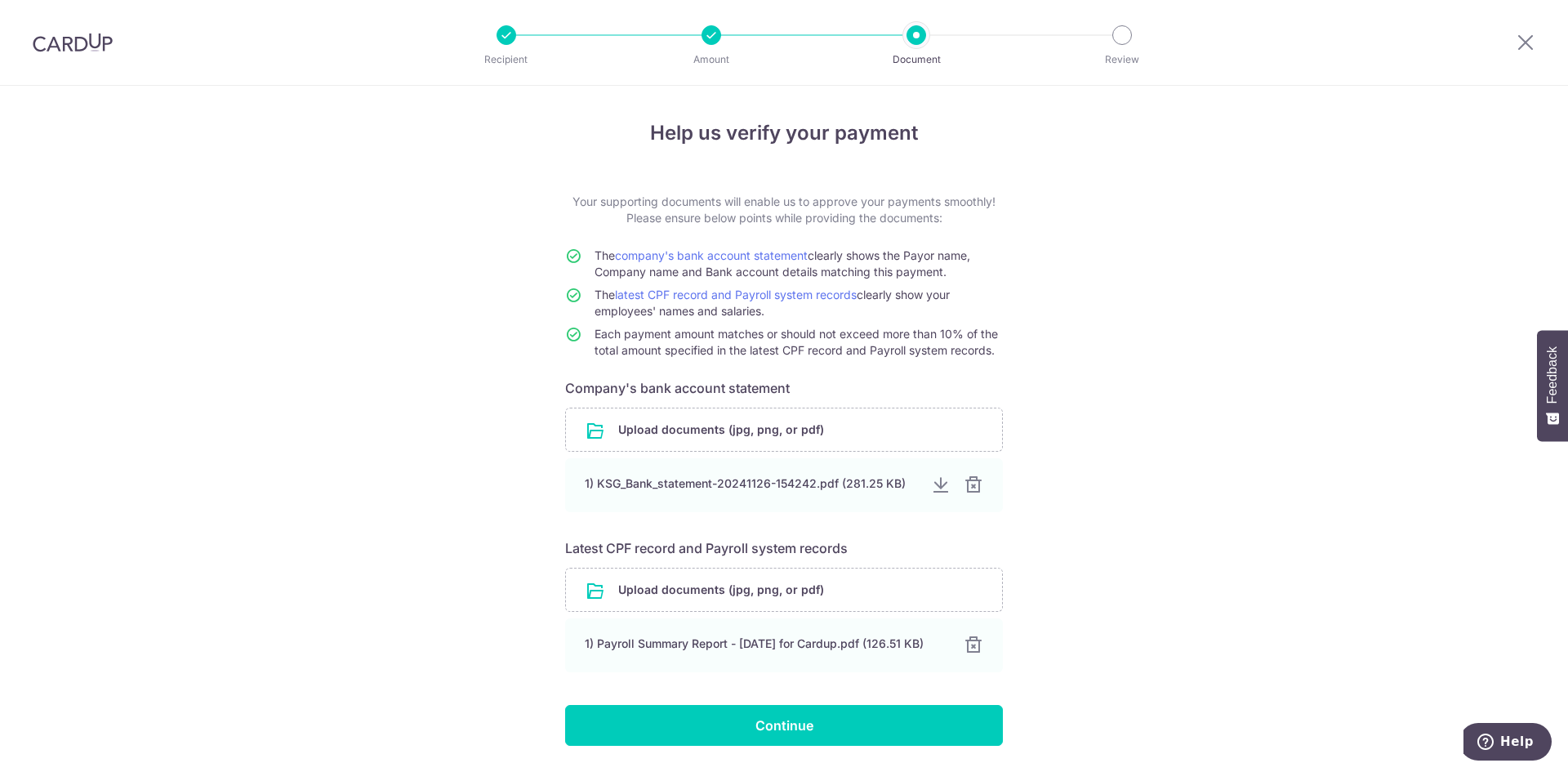
click at [1083, 375] on div "Help us verify your payment Your supporting documents will enable us to approve…" at bounding box center [784, 454] width 1568 height 737
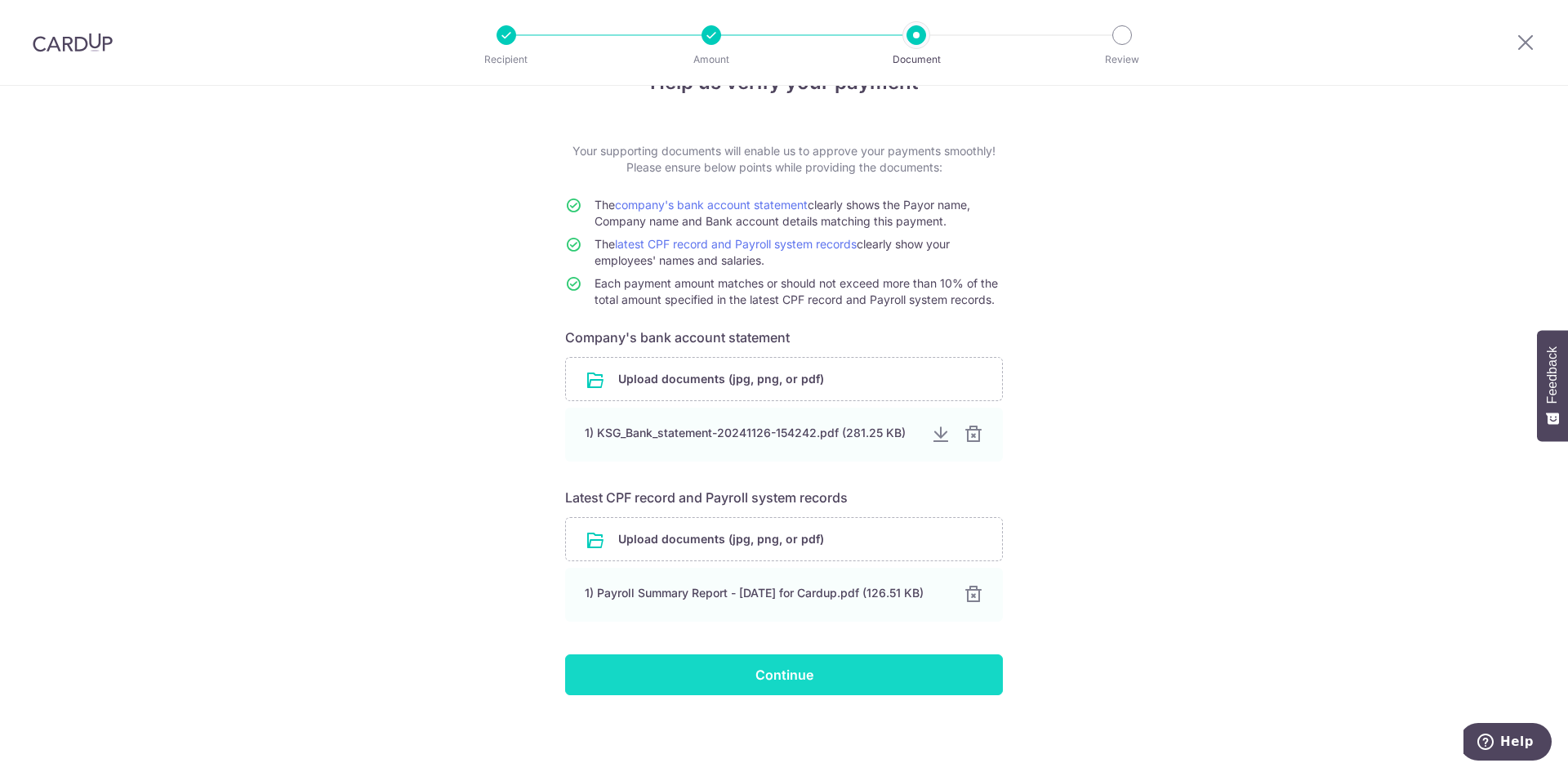
click at [864, 681] on input "Continue" at bounding box center [784, 674] width 438 height 40
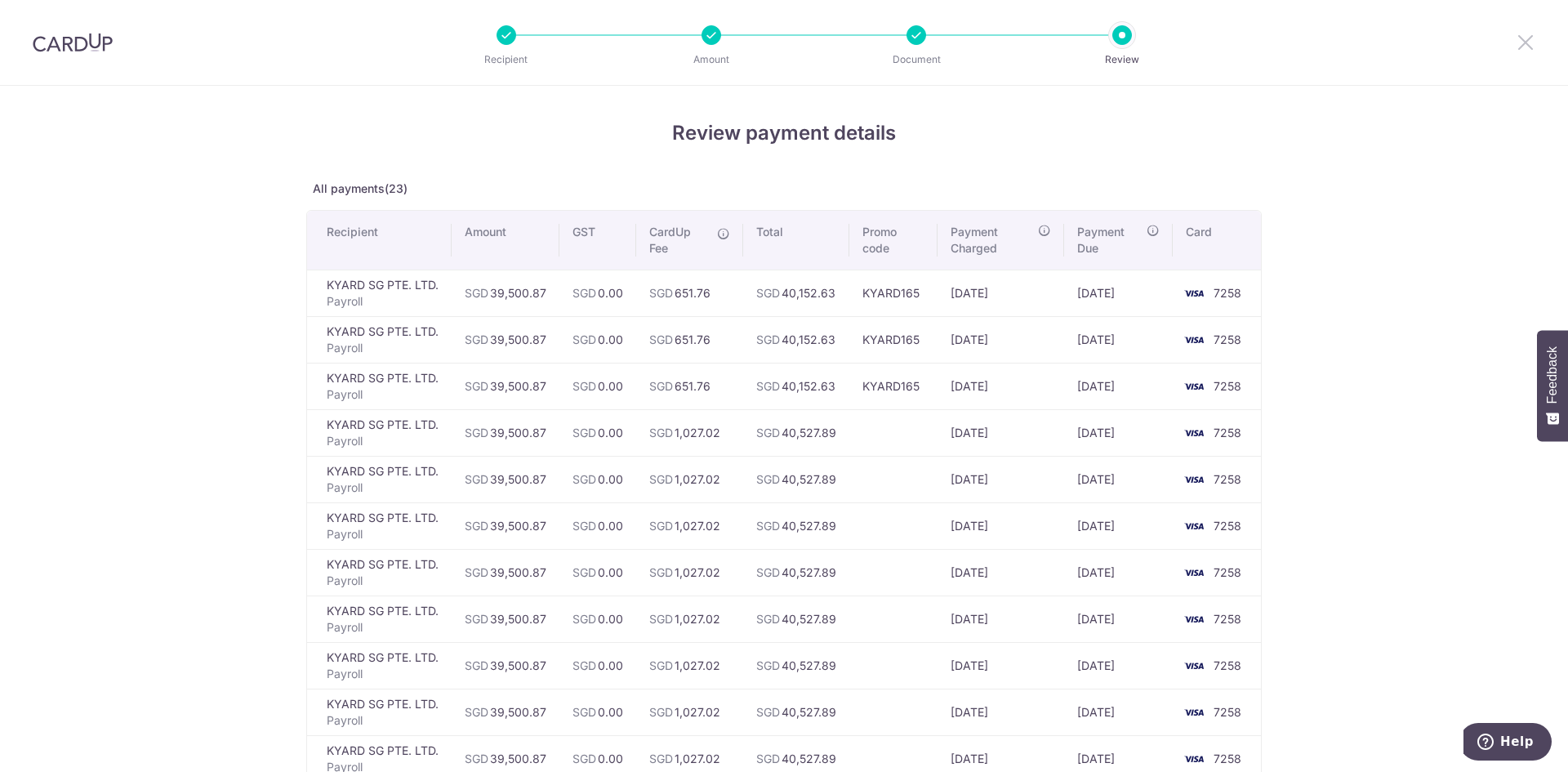
drag, startPoint x: 1525, startPoint y: 39, endPoint x: 862, endPoint y: 116, distance: 667.5
click at [1525, 39] on icon at bounding box center [1526, 41] width 20 height 21
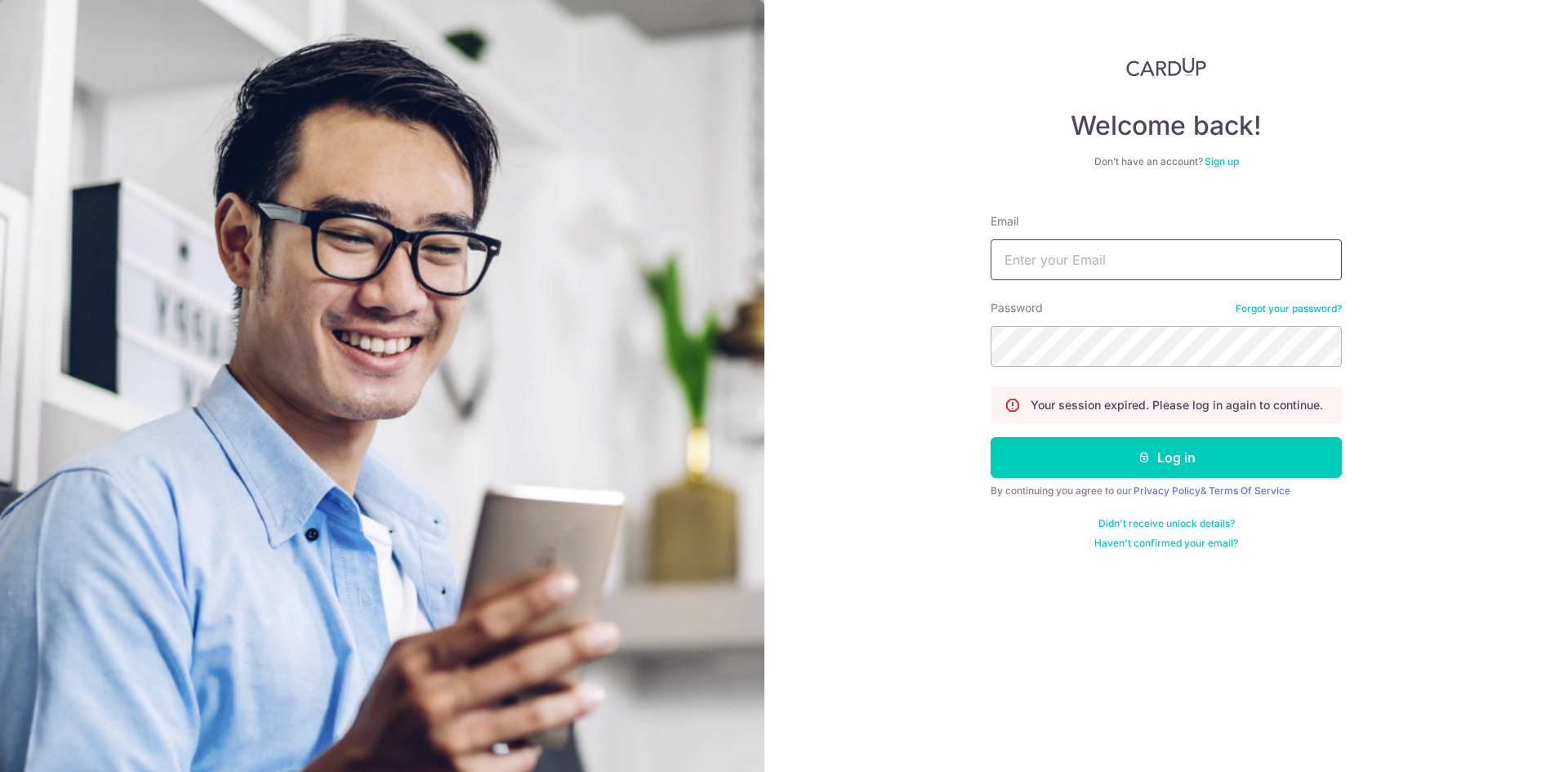
click at [1072, 265] on input "Email" at bounding box center [1166, 260] width 351 height 40
click at [1138, 265] on input "Email" at bounding box center [1166, 260] width 351 height 40
type input "[EMAIL_ADDRESS][DOMAIN_NAME]"
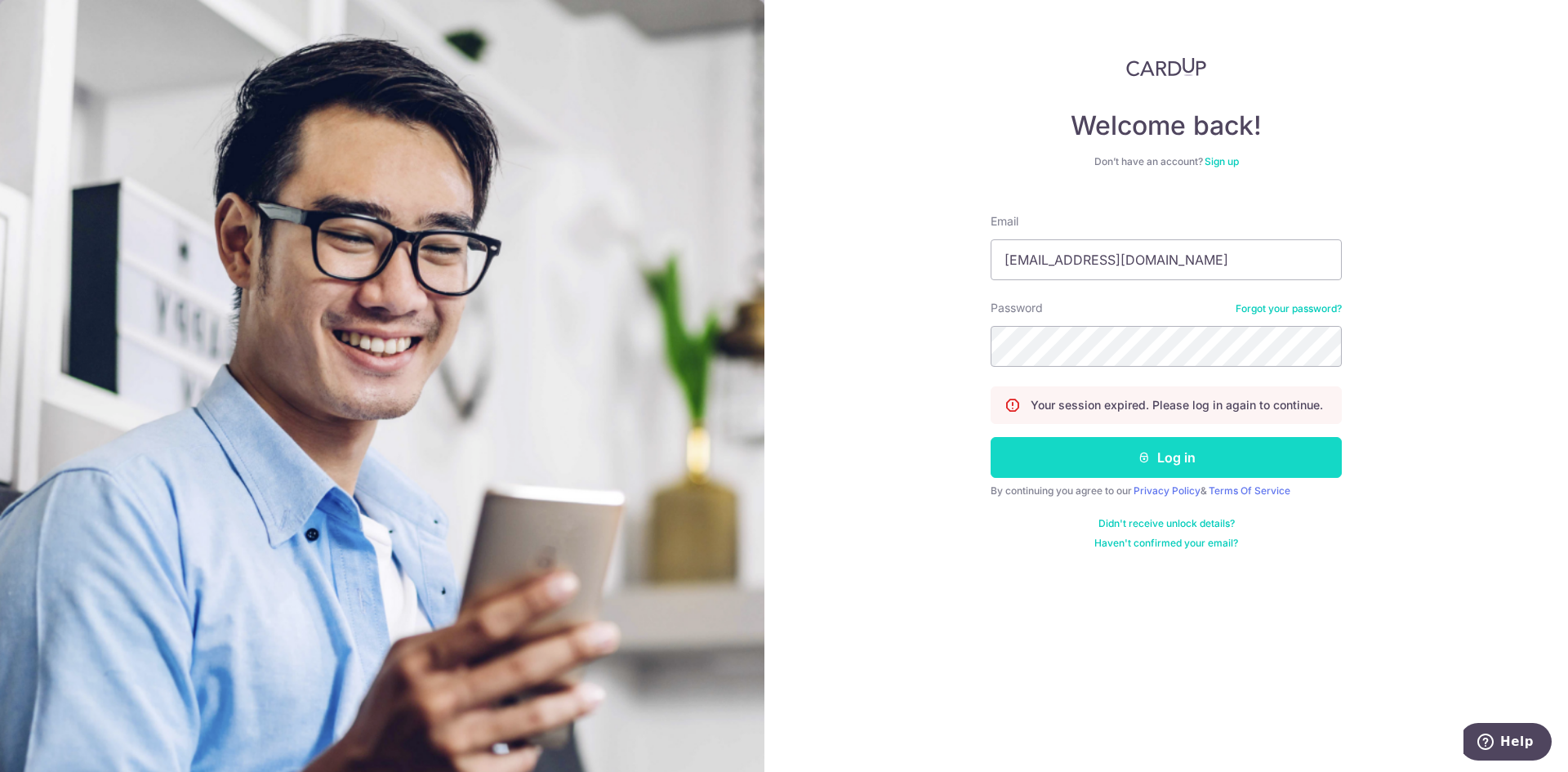
click at [1190, 463] on button "Log in" at bounding box center [1166, 457] width 351 height 40
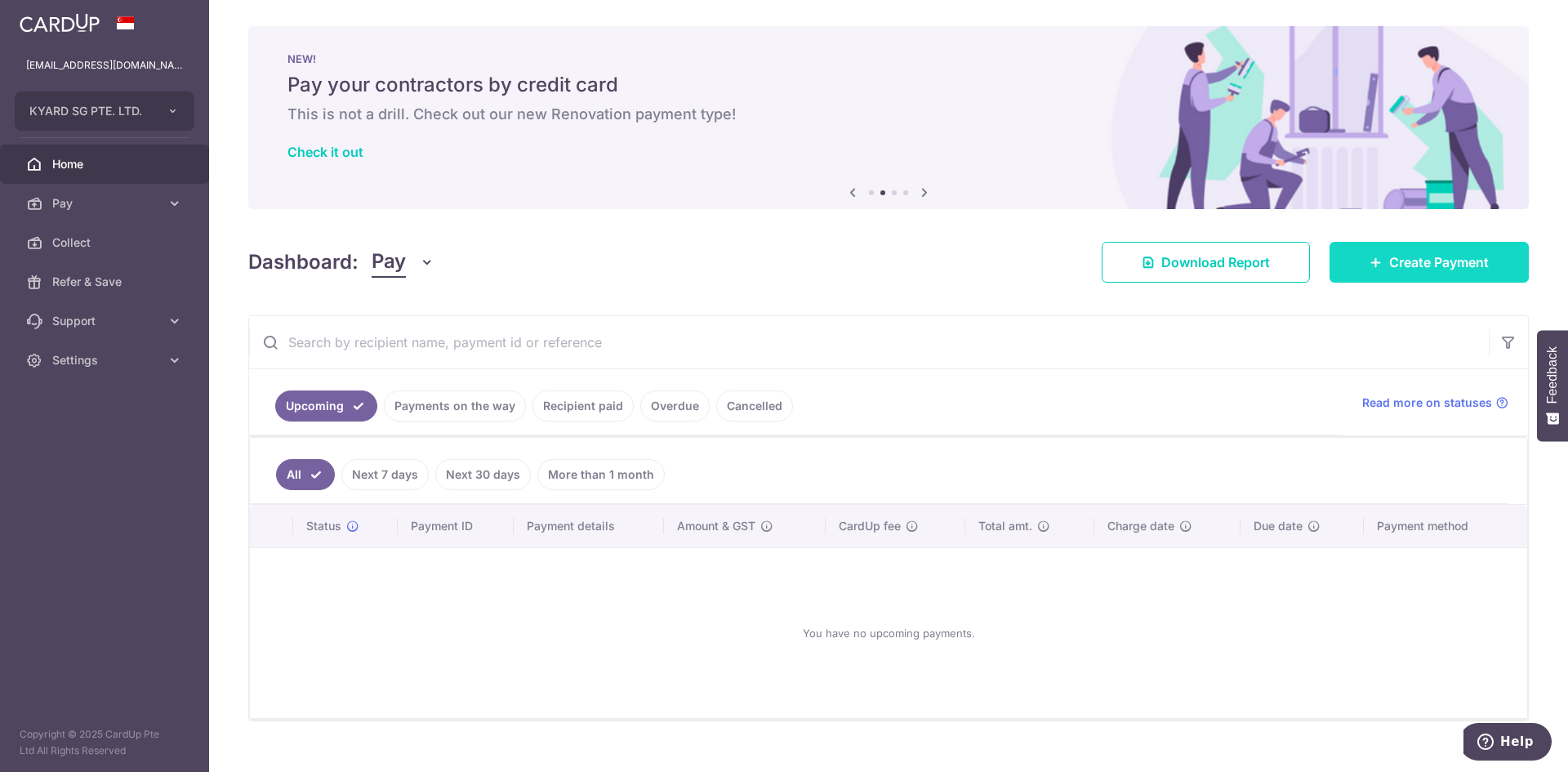
click at [1402, 268] on span "Create Payment" at bounding box center [1439, 263] width 100 height 20
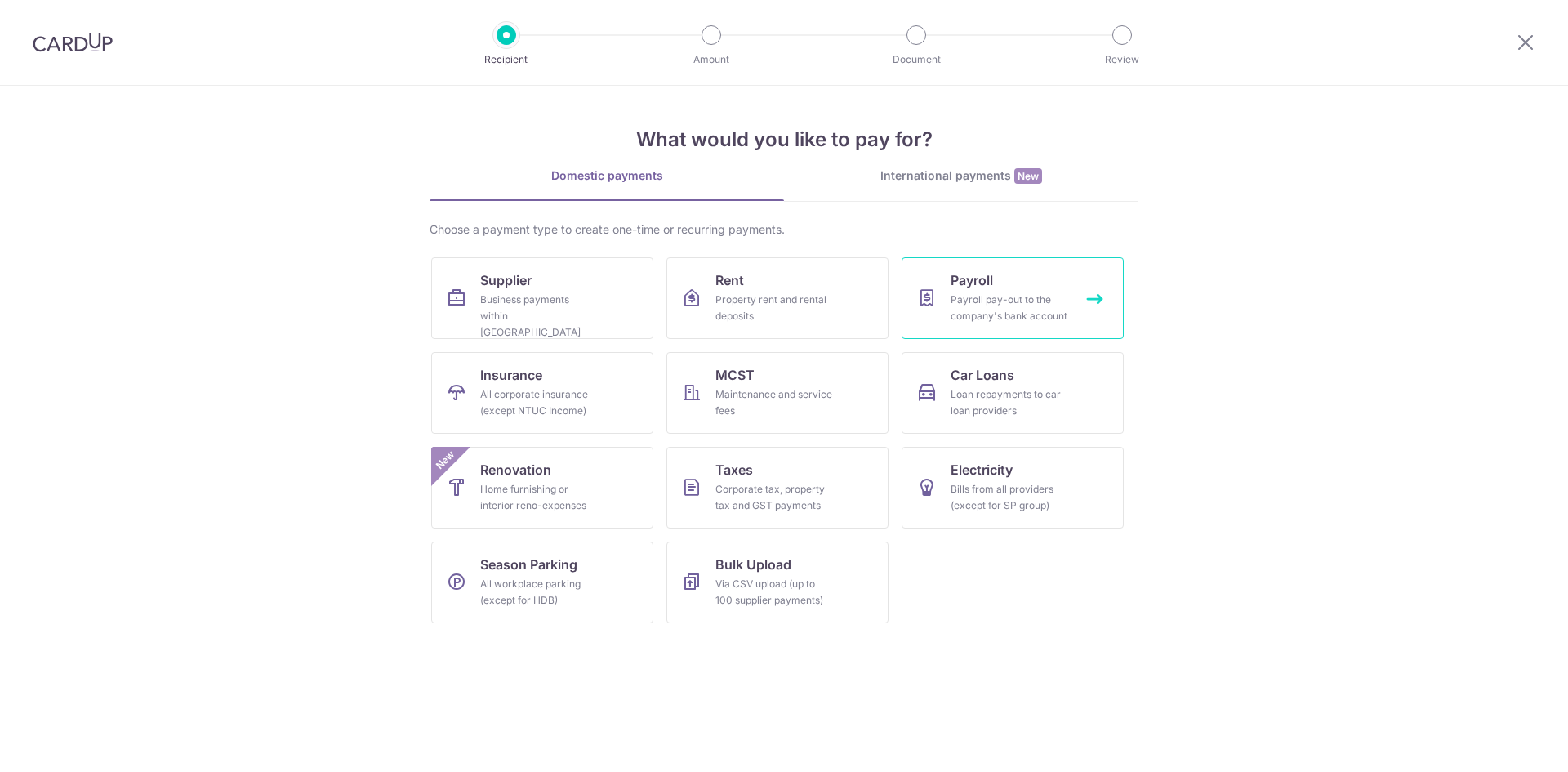
click at [1024, 277] on link "Payroll Payroll pay-out to the company's bank account" at bounding box center [1012, 298] width 222 height 82
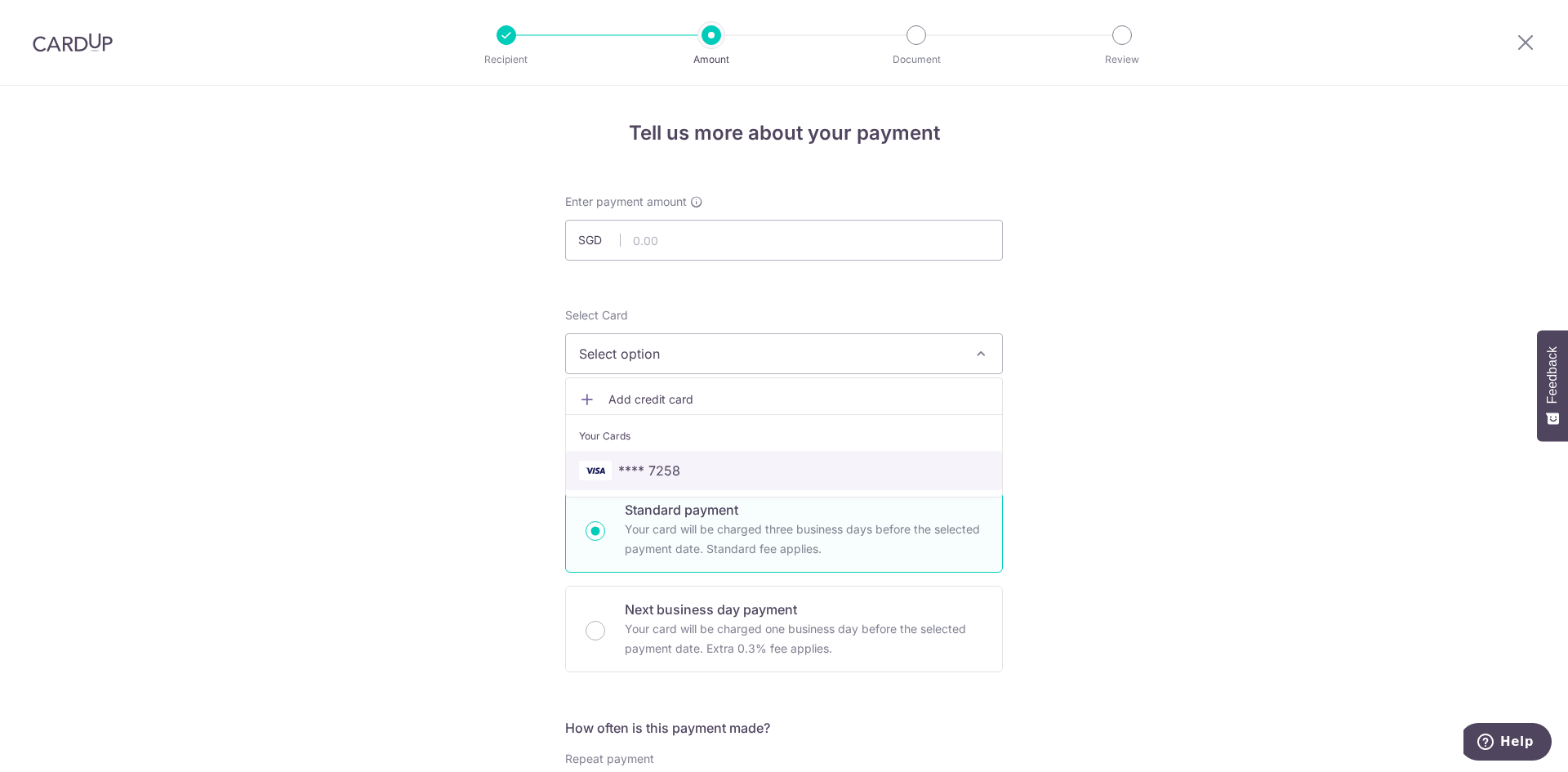
click at [657, 474] on span "**** 7258" at bounding box center [649, 471] width 62 height 20
click at [704, 237] on input "text" at bounding box center [784, 240] width 438 height 40
click at [716, 242] on input "text" at bounding box center [784, 240] width 438 height 40
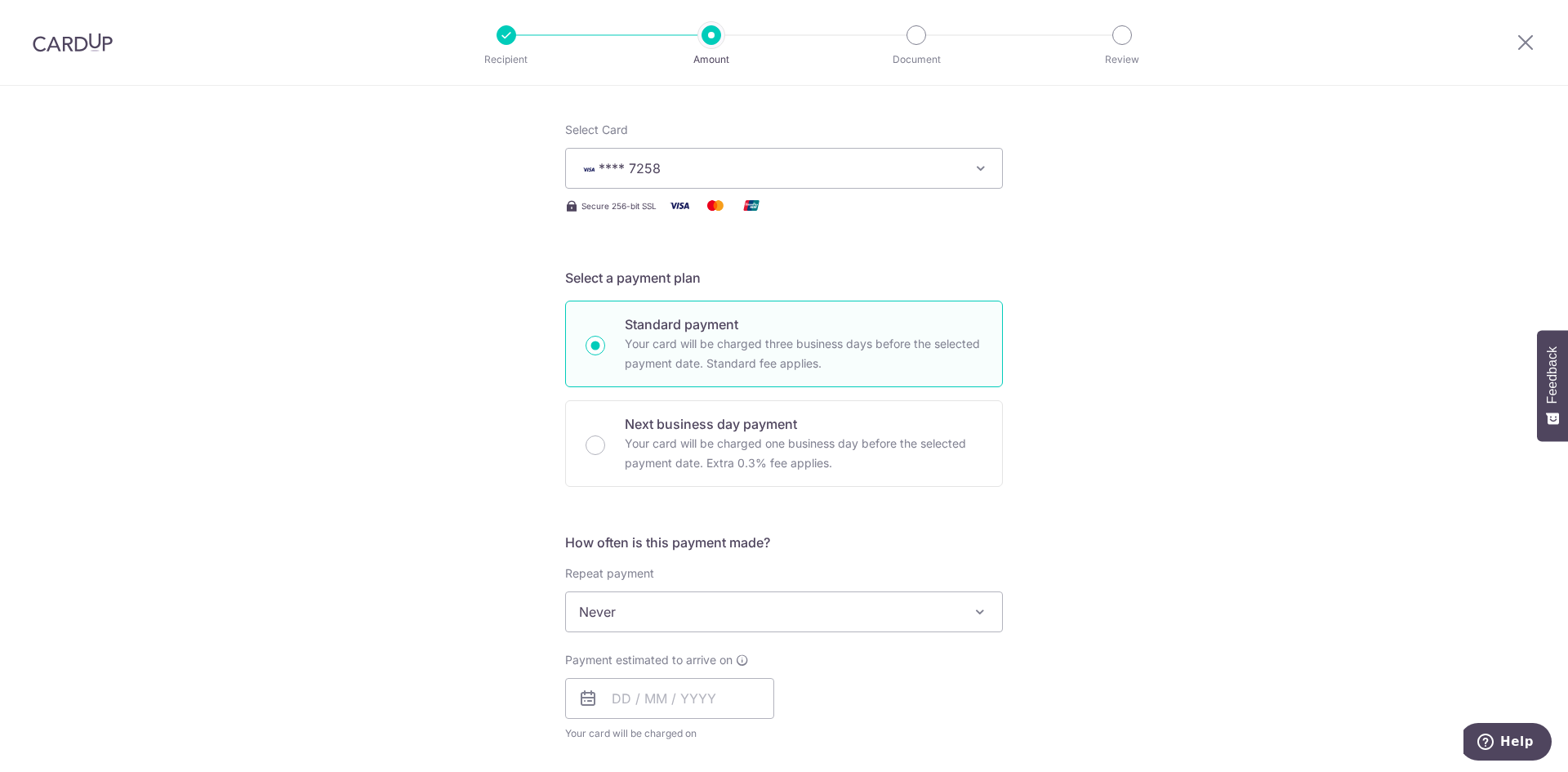
scroll to position [327, 0]
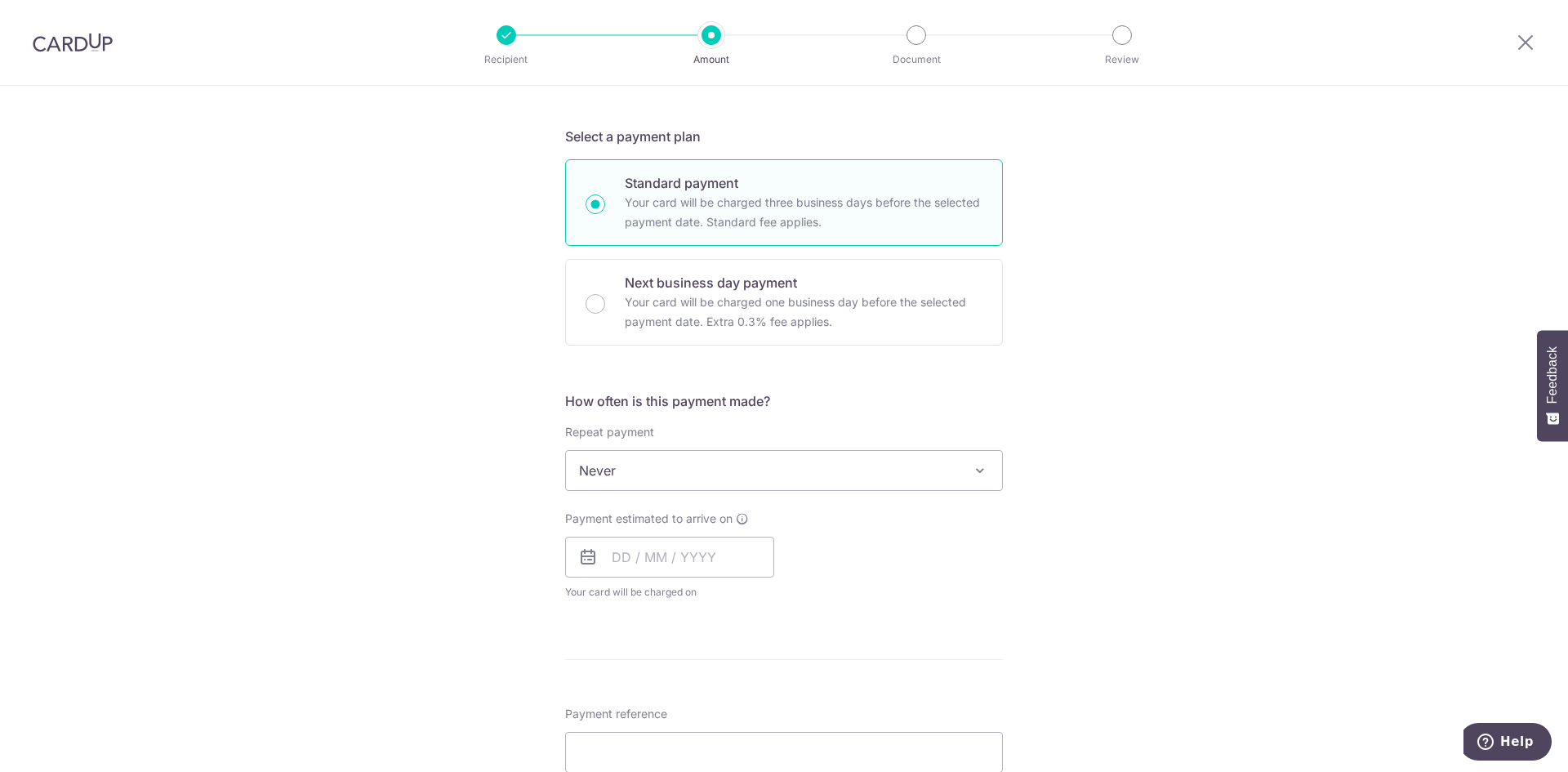
type input "180,500.00"
click at [980, 477] on span at bounding box center [980, 471] width 20 height 20
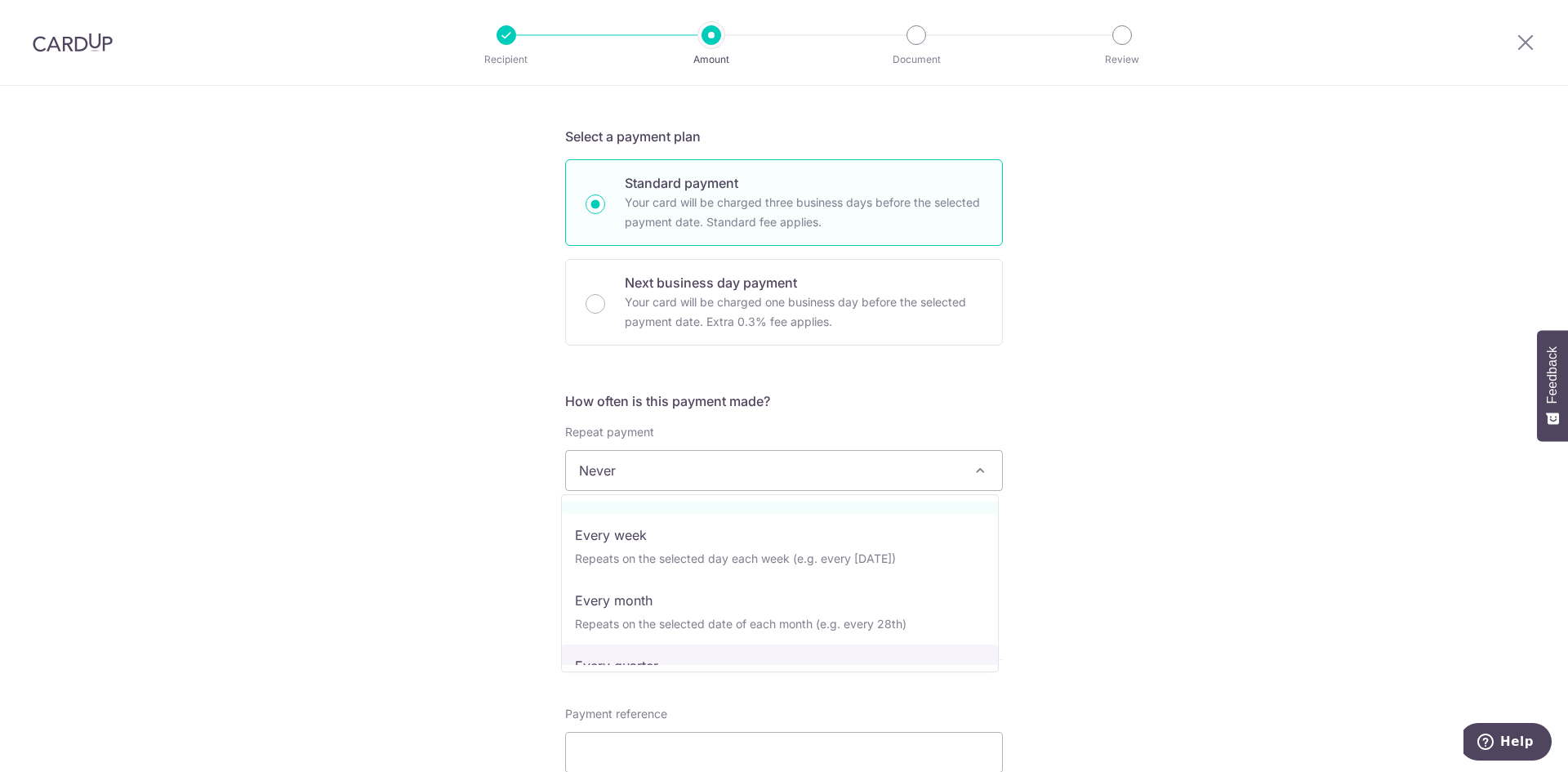
scroll to position [82, 0]
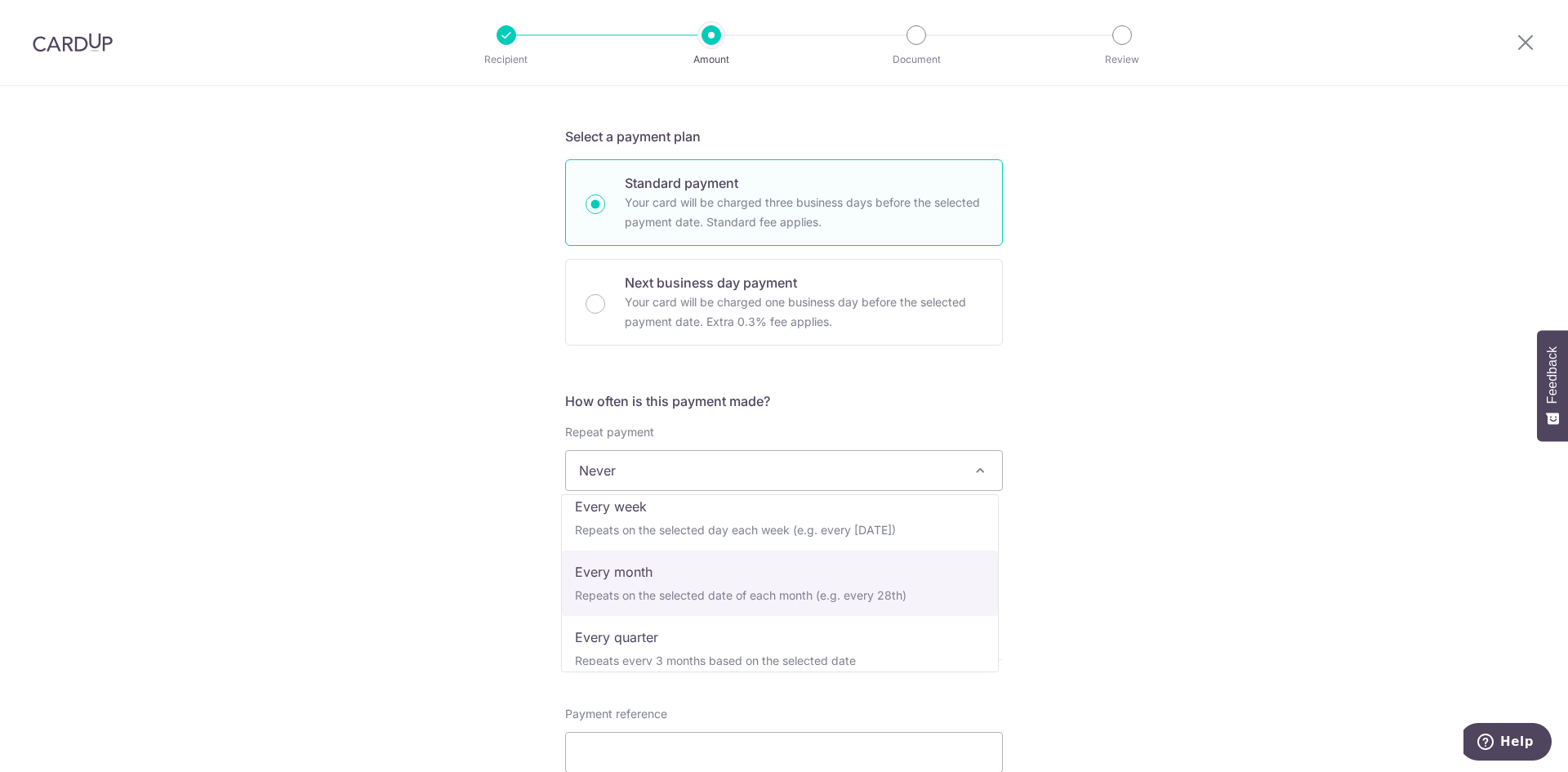
select select "3"
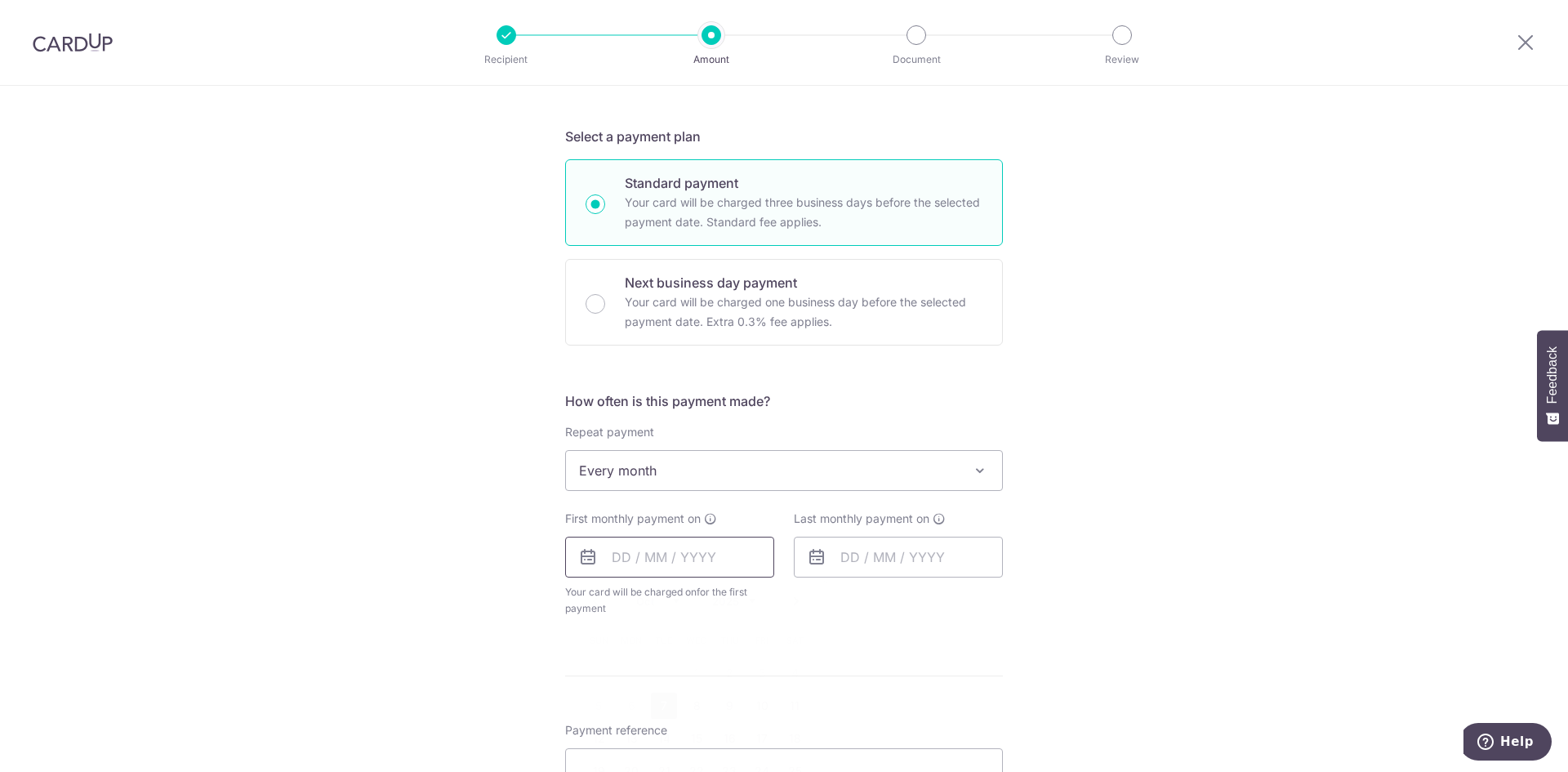
click at [629, 554] on input "text" at bounding box center [670, 557] width 209 height 40
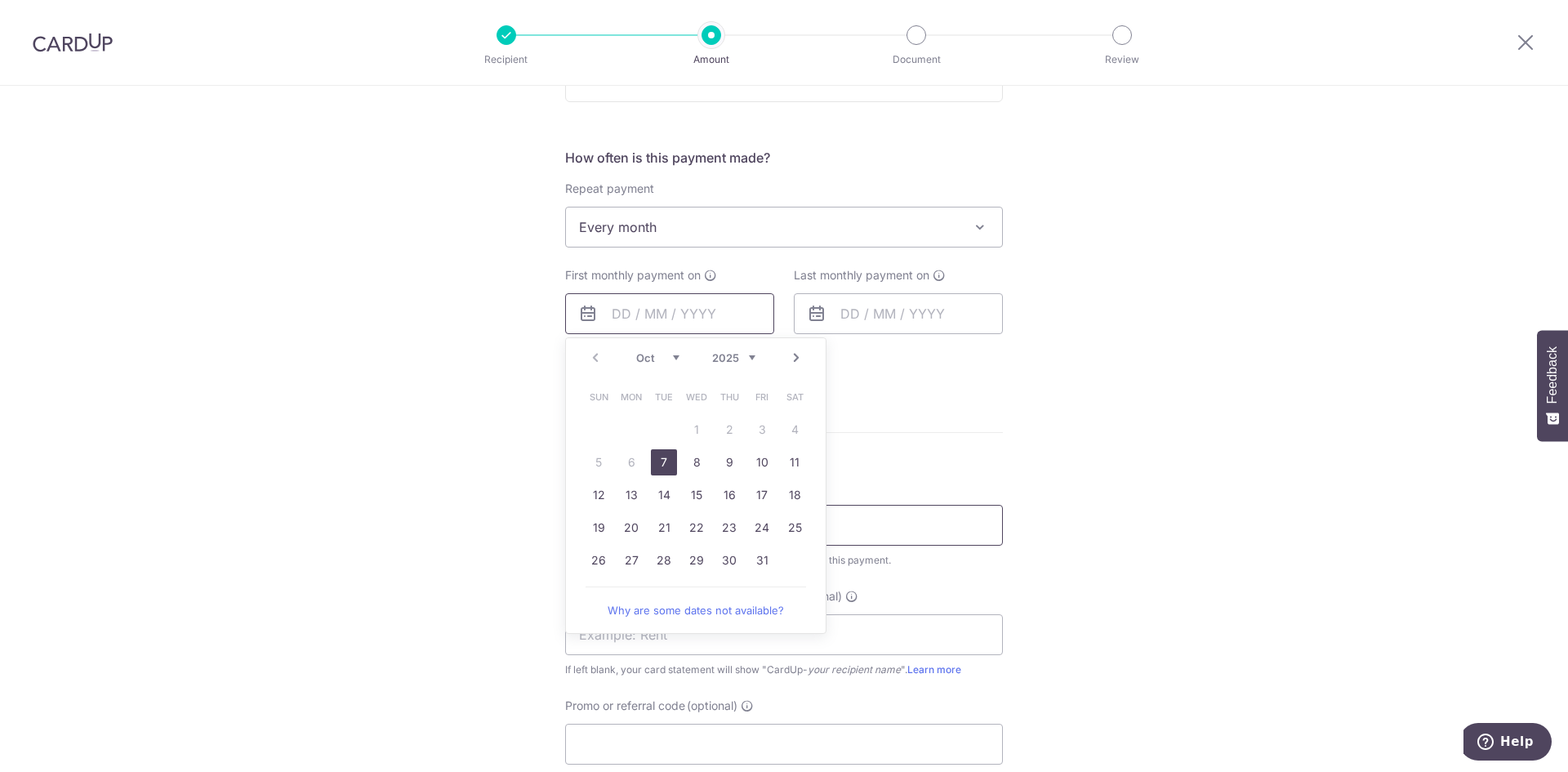
scroll to position [572, 0]
drag, startPoint x: 596, startPoint y: 555, endPoint x: 864, endPoint y: 315, distance: 359.8
click at [596, 555] on link "26" at bounding box center [598, 559] width 26 height 26
type input "[DATE]"
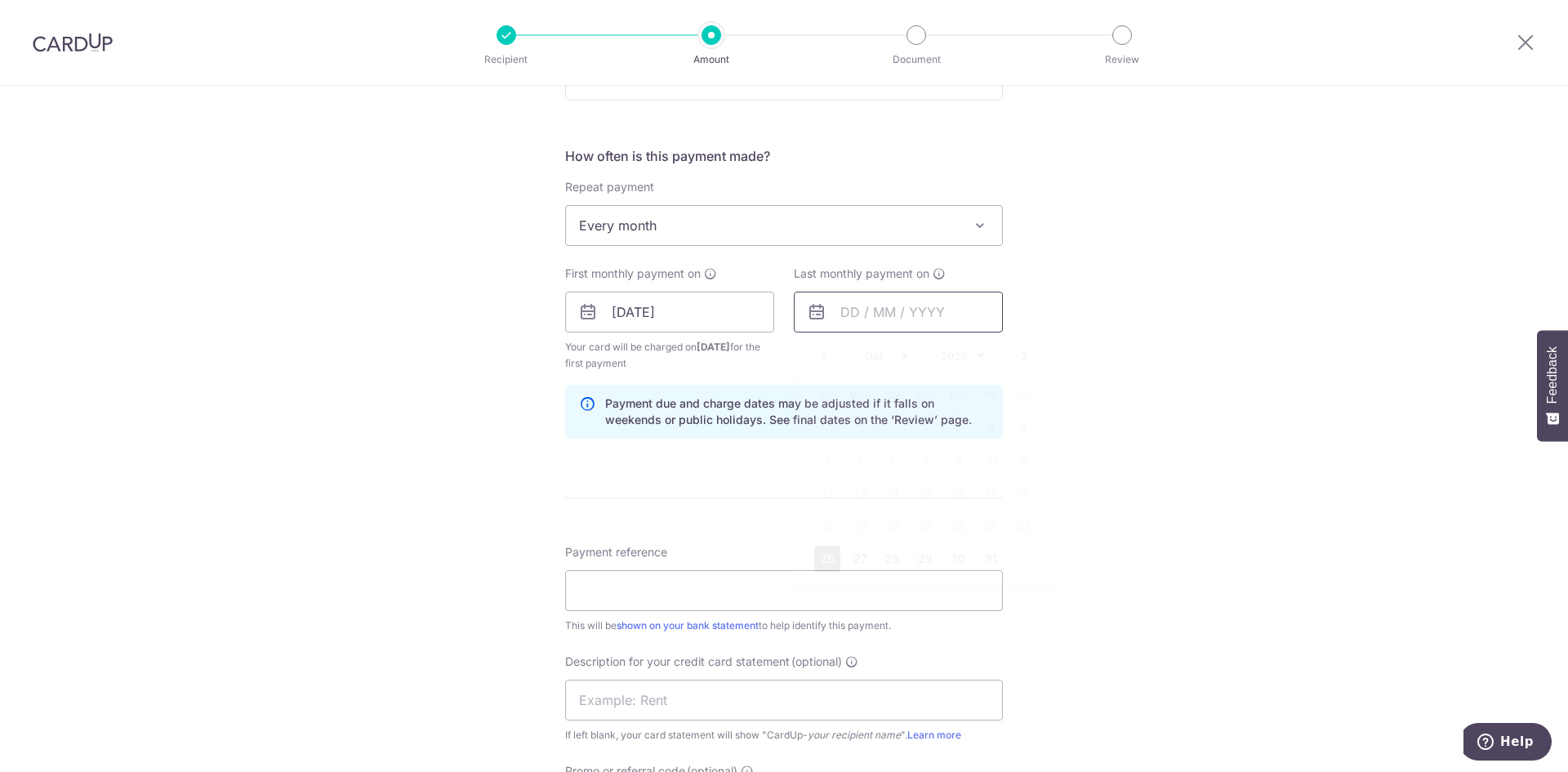
click at [833, 312] on input "text" at bounding box center [898, 311] width 209 height 40
click at [976, 355] on select "2025 2026 2027 2028 2029 2030 2031 2032 2033 2034 2035" at bounding box center [962, 355] width 43 height 13
click at [903, 350] on select "Jan Feb Mar Apr May Jun Jul Aug Sep Oct Nov Dec" at bounding box center [886, 355] width 43 height 13
click at [989, 528] on link "26" at bounding box center [991, 526] width 26 height 26
type input "[DATE]"
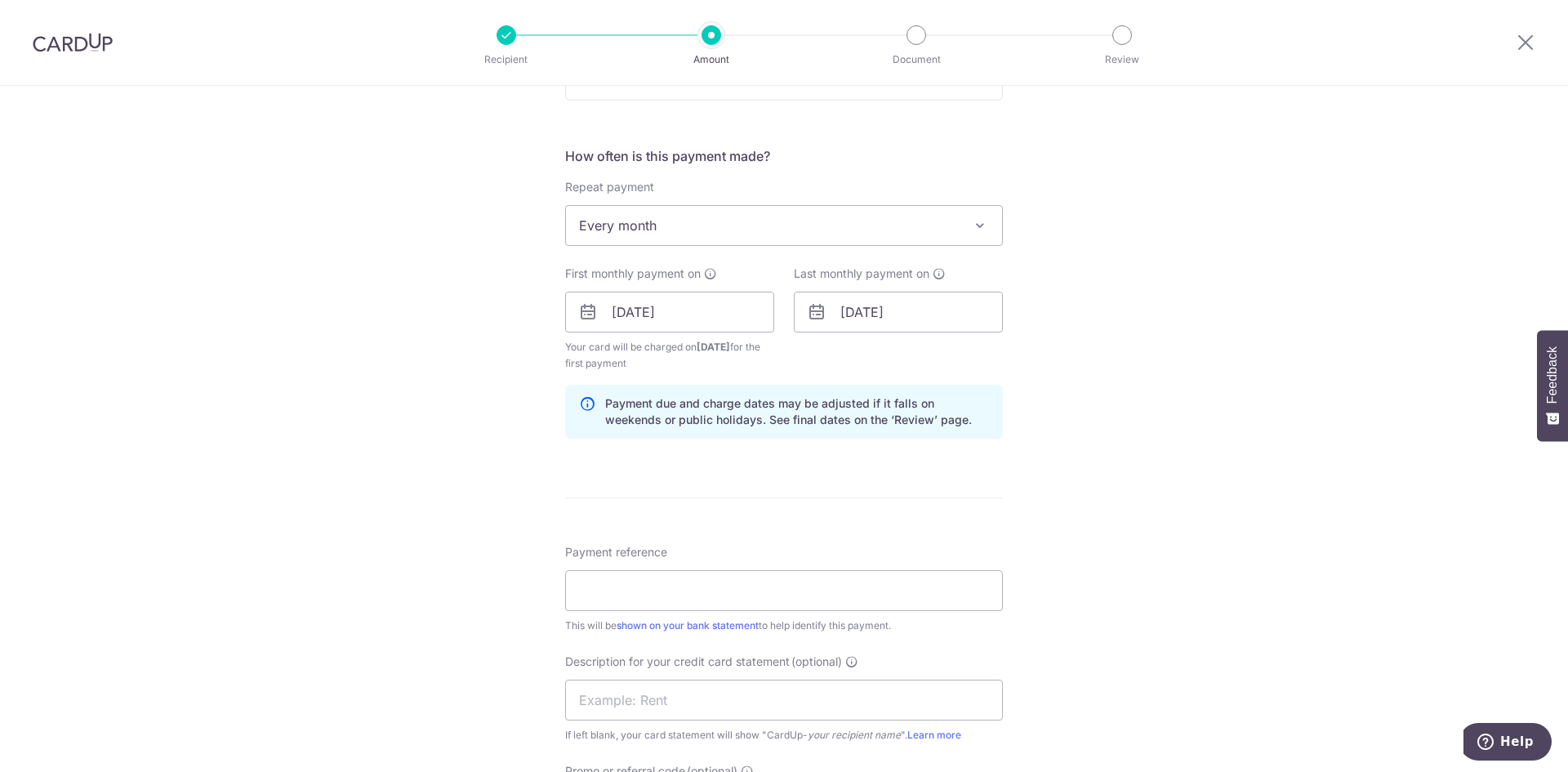
drag, startPoint x: 537, startPoint y: 386, endPoint x: 523, endPoint y: 381, distance: 14.9
click at [537, 386] on div "Tell us more about your payment Enter payment amount SGD 180,500.00 180500.00 S…" at bounding box center [784, 342] width 1568 height 1655
click at [1196, 437] on div "Tell us more about your payment Enter payment amount SGD 180,500.00 180500.00 S…" at bounding box center [784, 342] width 1568 height 1655
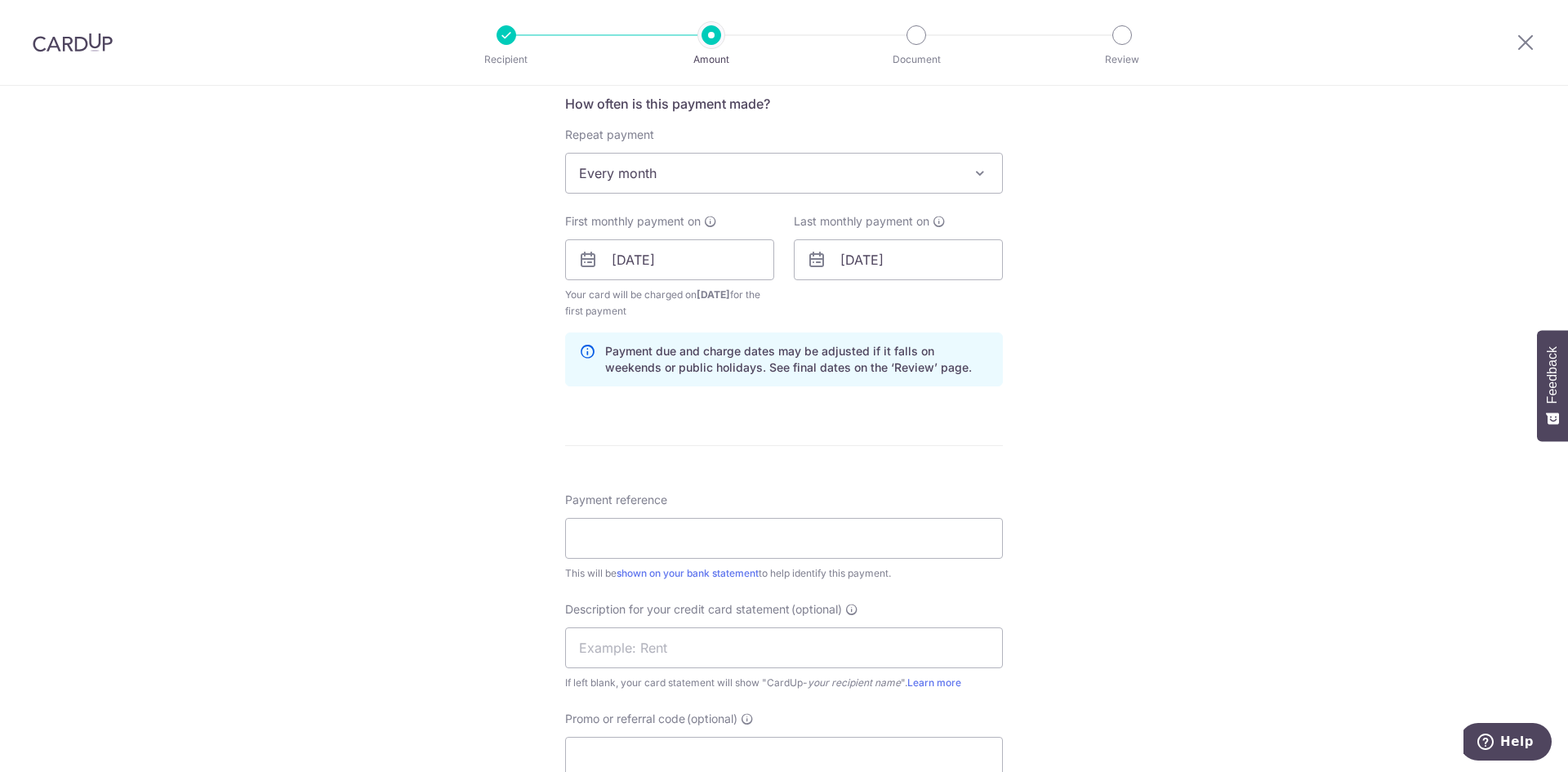
scroll to position [654, 0]
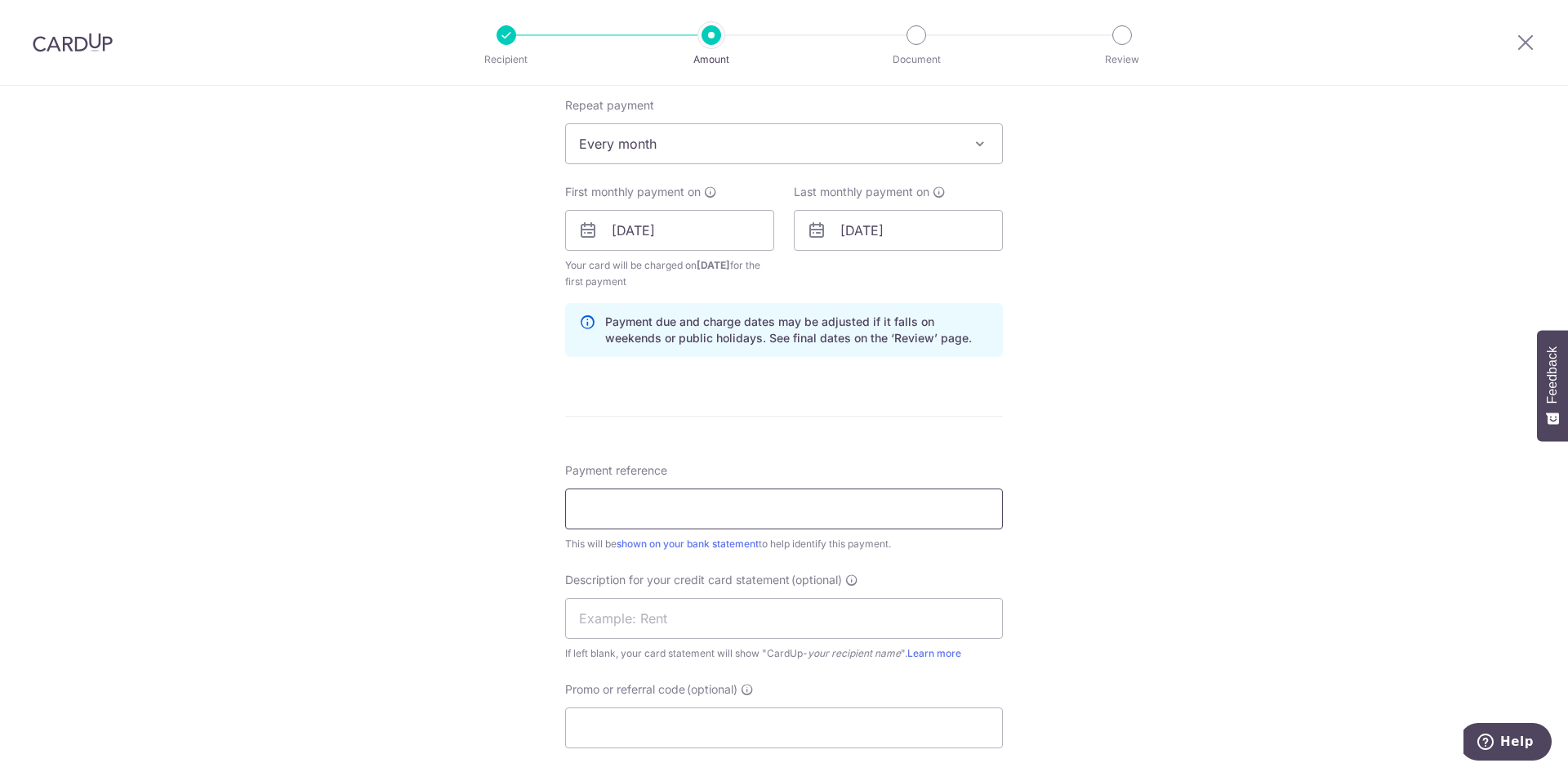
click at [896, 520] on input "Payment reference" at bounding box center [784, 508] width 438 height 40
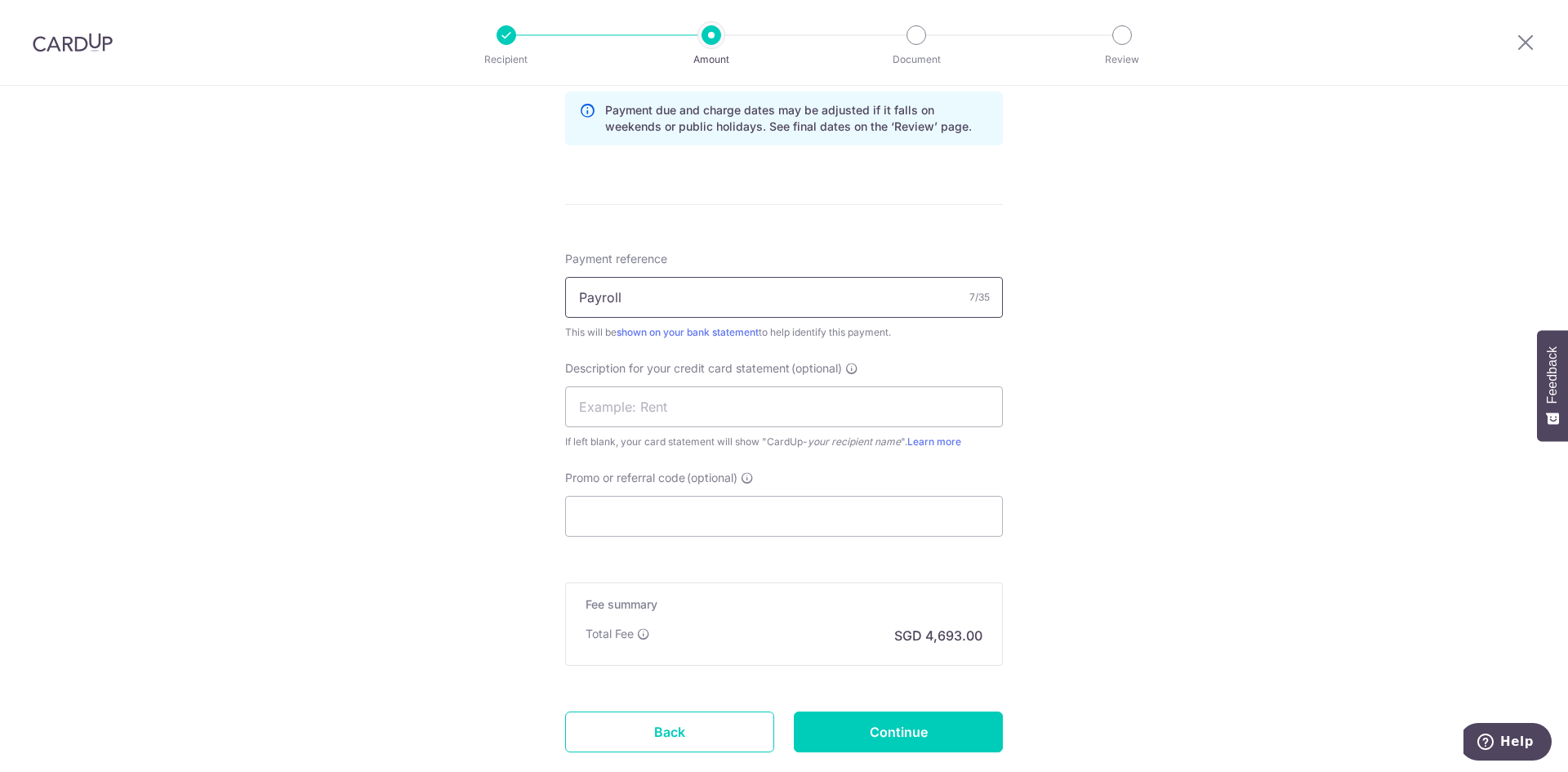
scroll to position [898, 0]
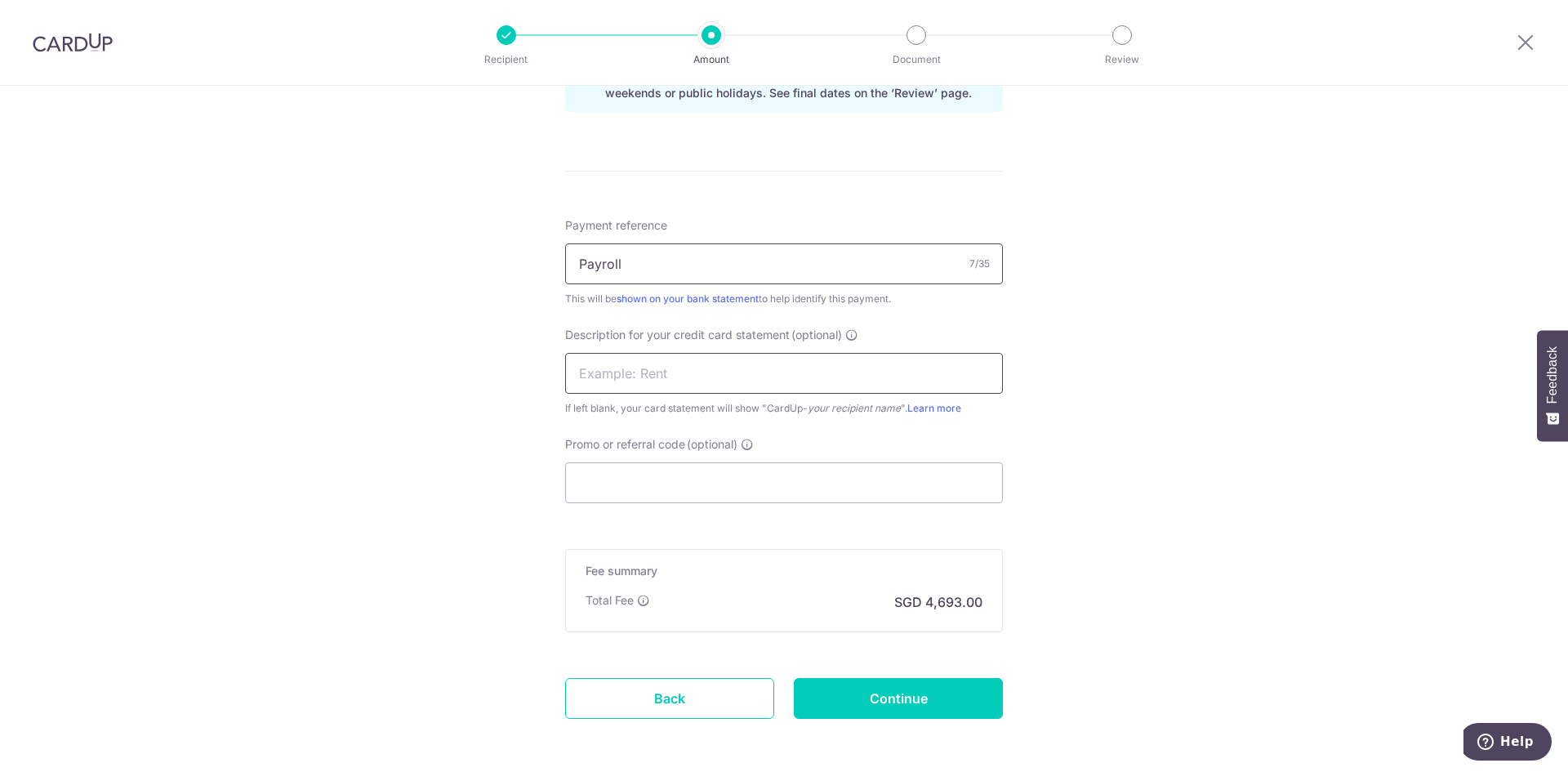
type input "Payroll"
click at [663, 381] on input "text" at bounding box center [784, 373] width 438 height 40
drag, startPoint x: 647, startPoint y: 259, endPoint x: 525, endPoint y: 256, distance: 122.0
click at [525, 256] on div "Tell us more about your payment Enter payment amount SGD 180,500.00 180500.00 S…" at bounding box center [784, 14] width 1568 height 1655
click at [681, 378] on input "text" at bounding box center [784, 373] width 438 height 40
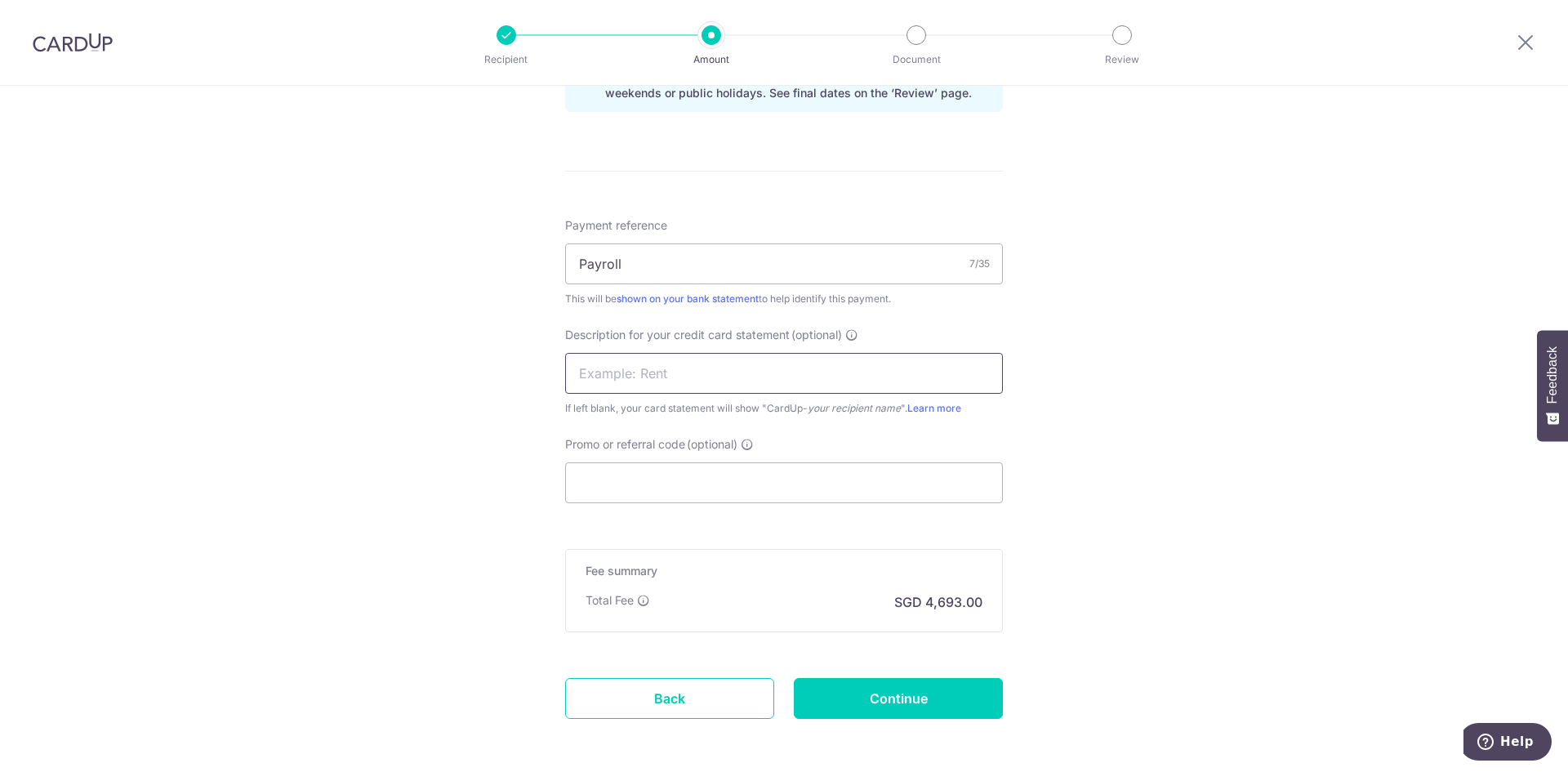
paste input "Payroll"
type input "Payroll"
click at [682, 487] on input "Promo or referral code (optional)" at bounding box center [784, 482] width 438 height 40
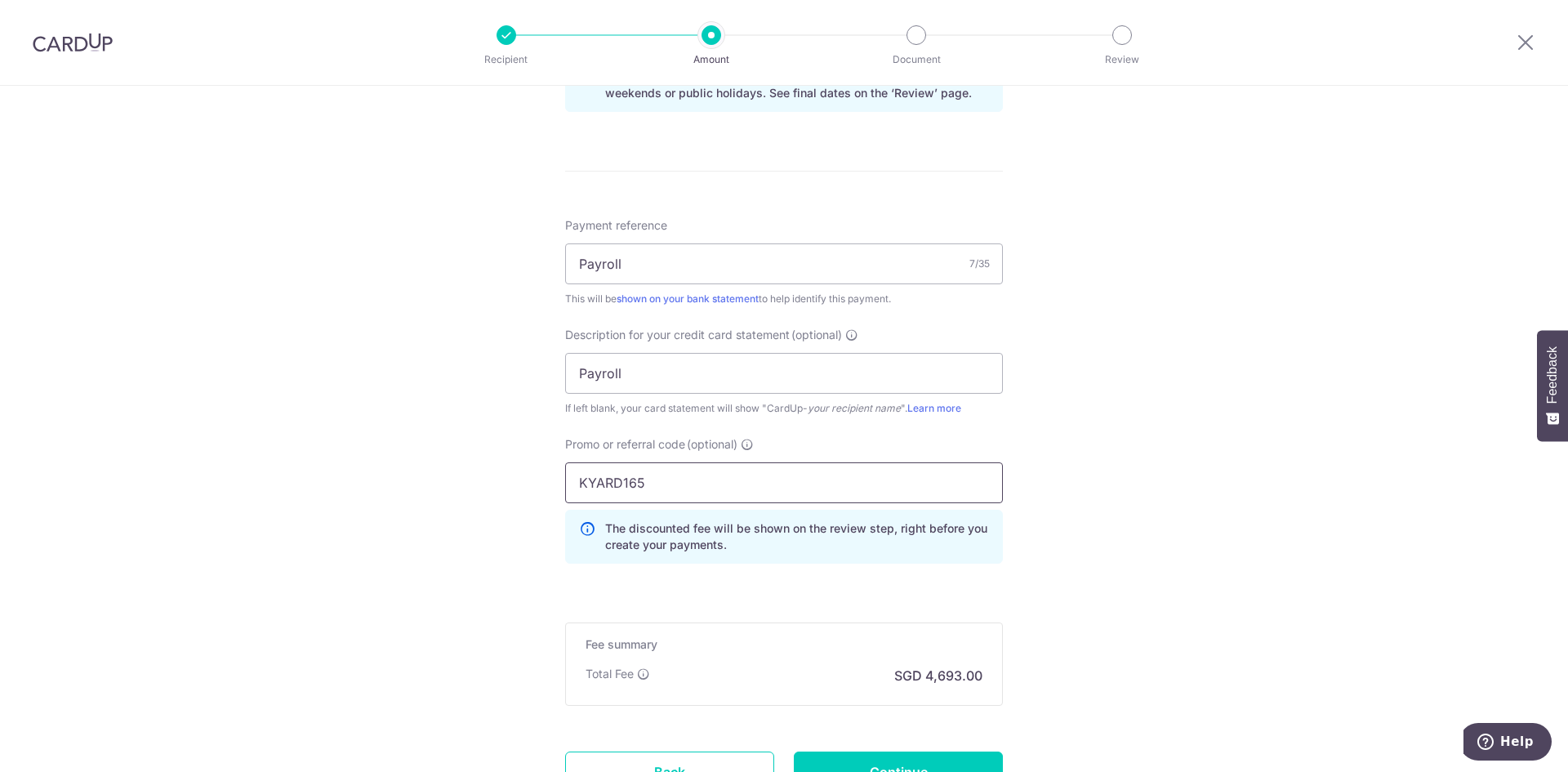
type input "KYARD165"
click at [1098, 552] on div "Tell us more about your payment Enter payment amount SGD 180,500.00 180500.00 S…" at bounding box center [784, 50] width 1568 height 1729
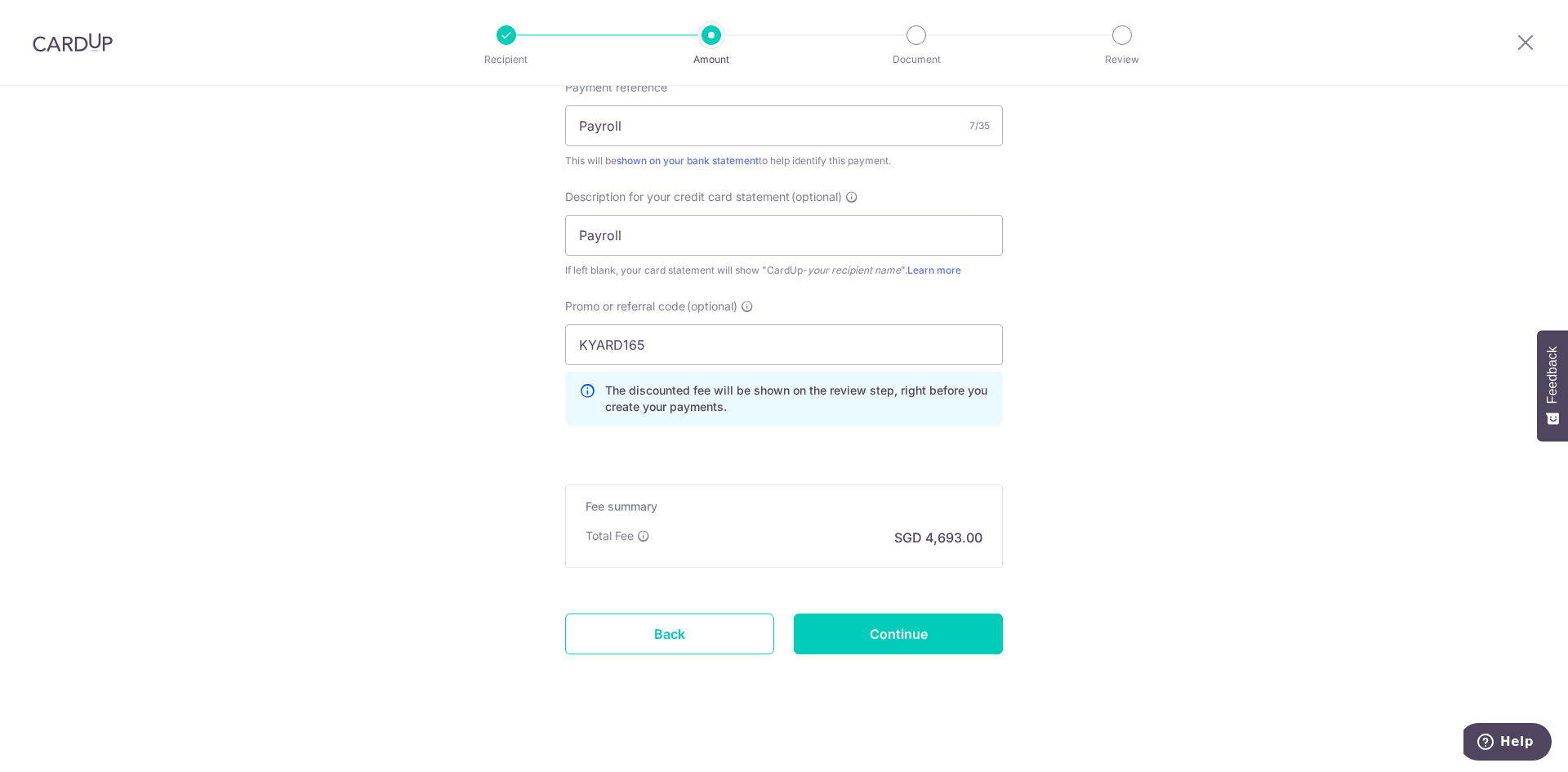
scroll to position [1042, 0]
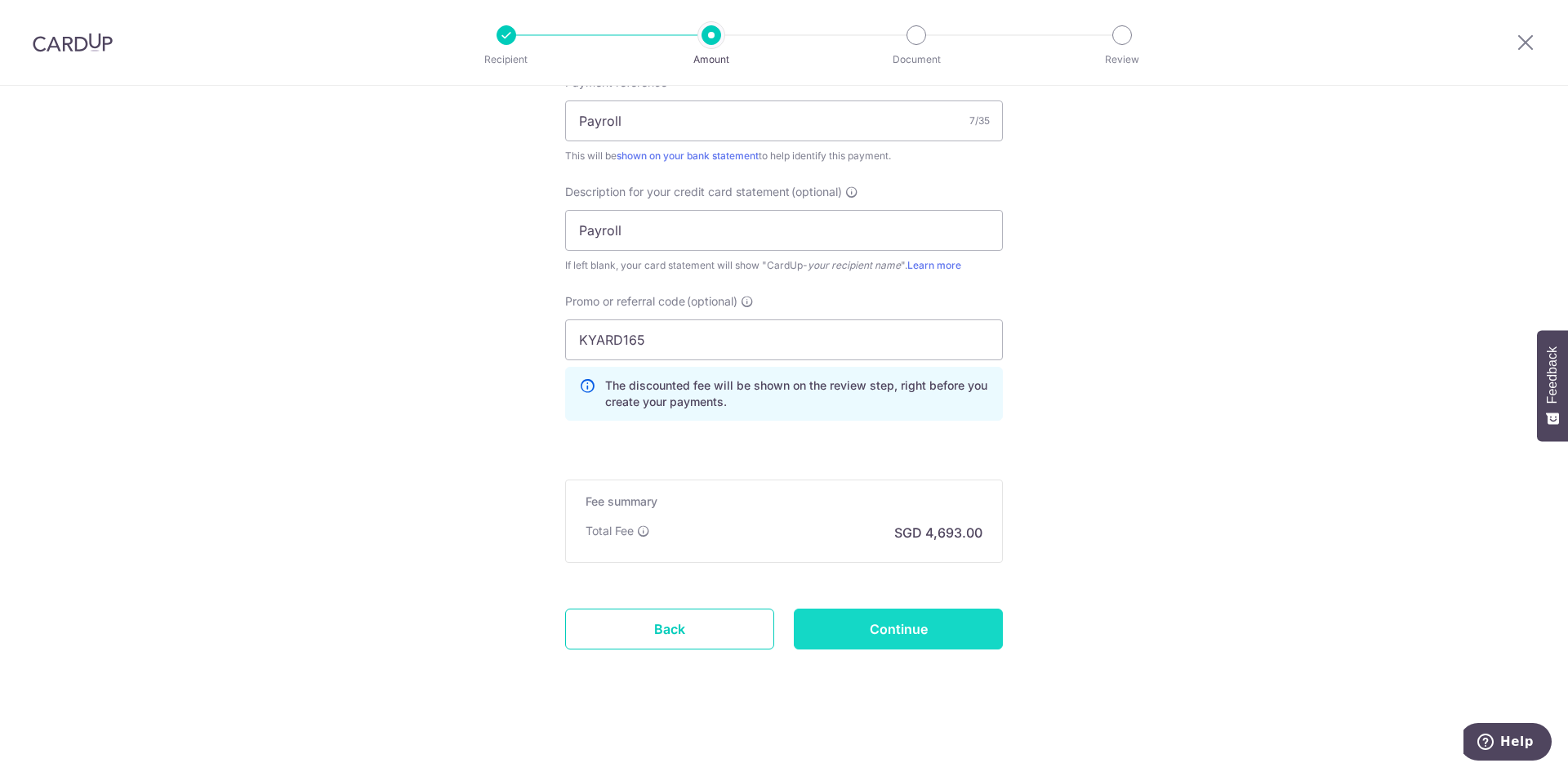
click at [905, 625] on input "Continue" at bounding box center [898, 629] width 209 height 40
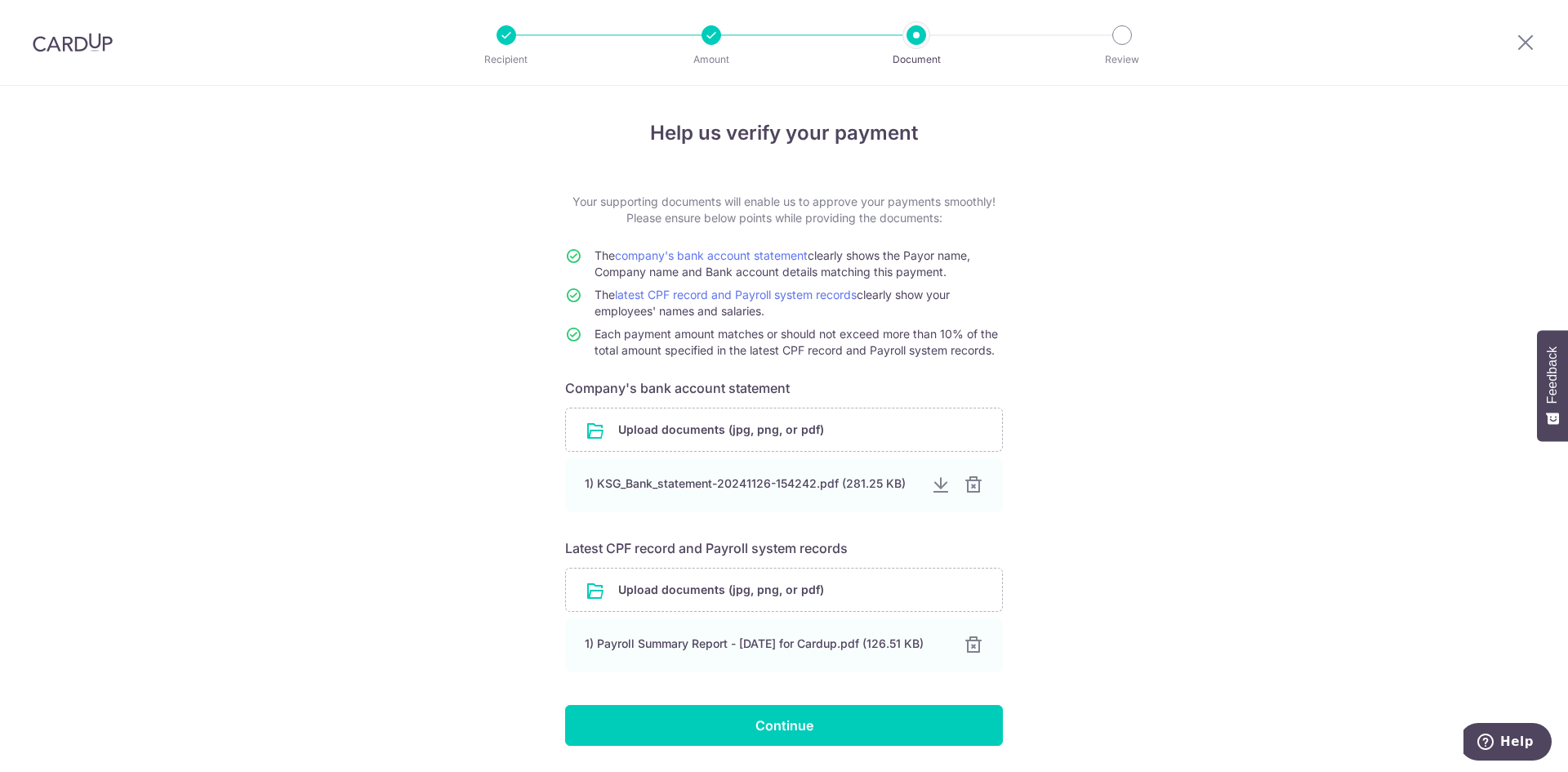
scroll to position [50, 0]
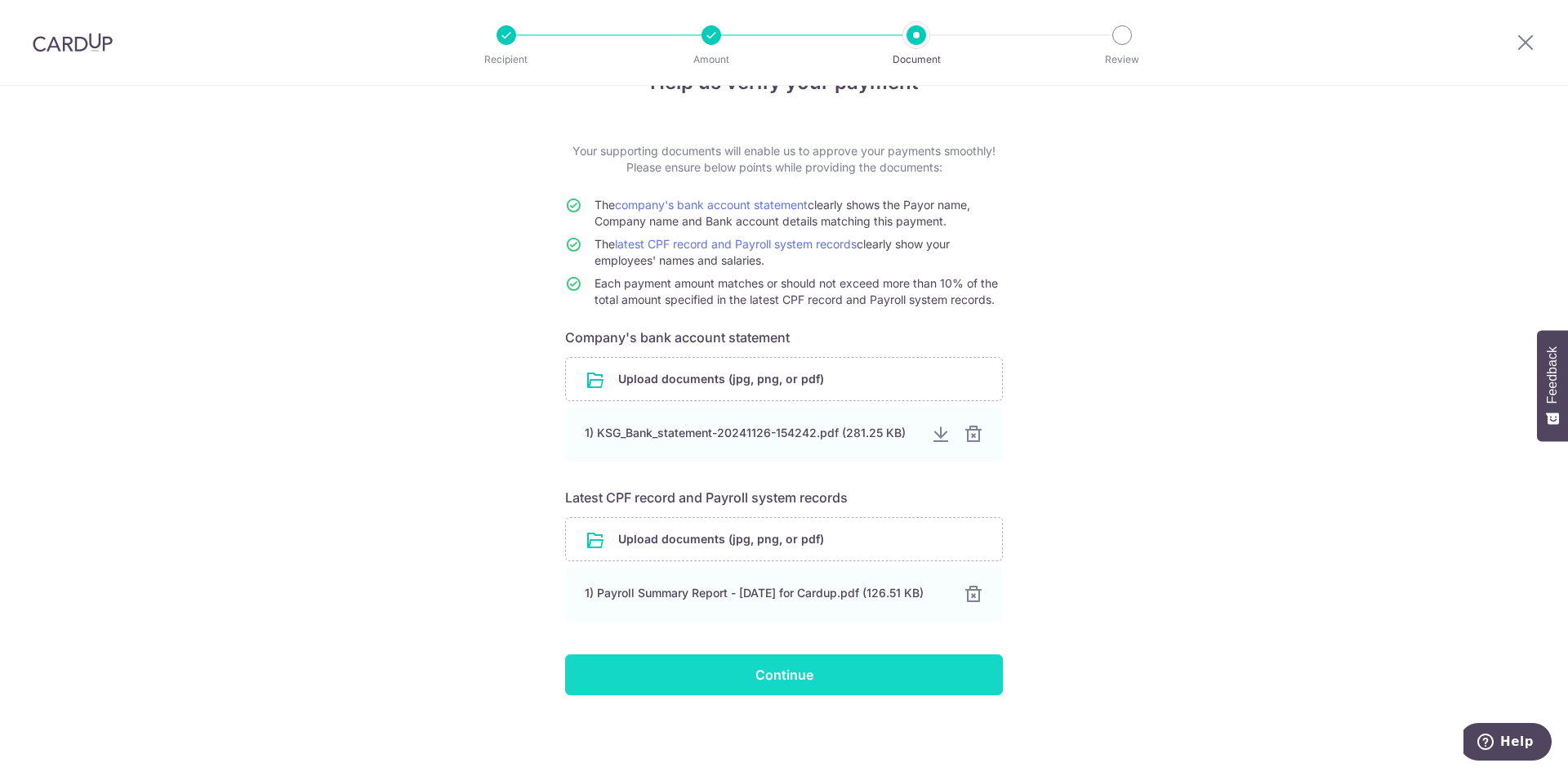
click at [785, 672] on input "Continue" at bounding box center [784, 674] width 438 height 40
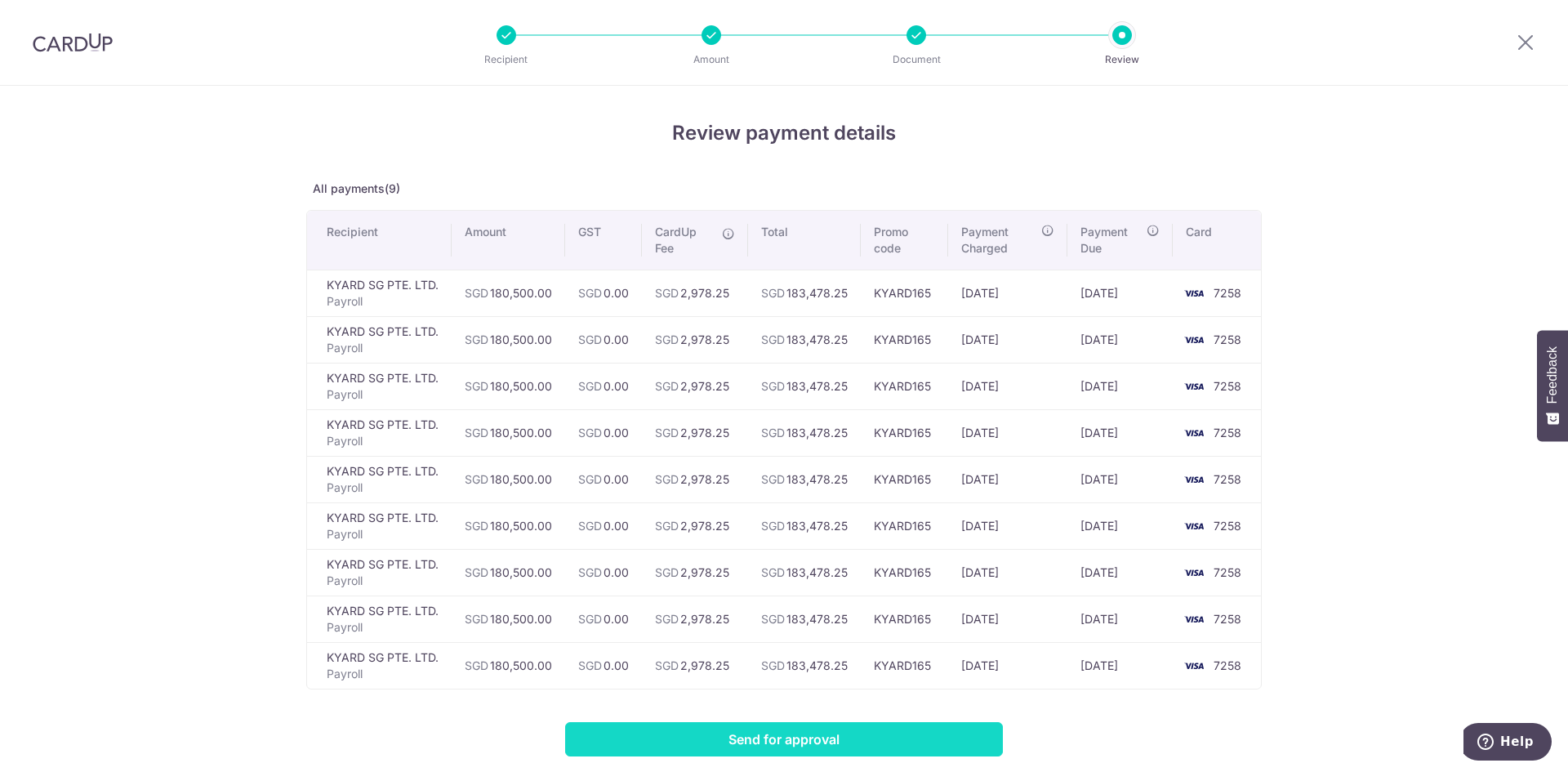
click at [847, 728] on input "Send for approval" at bounding box center [784, 739] width 438 height 35
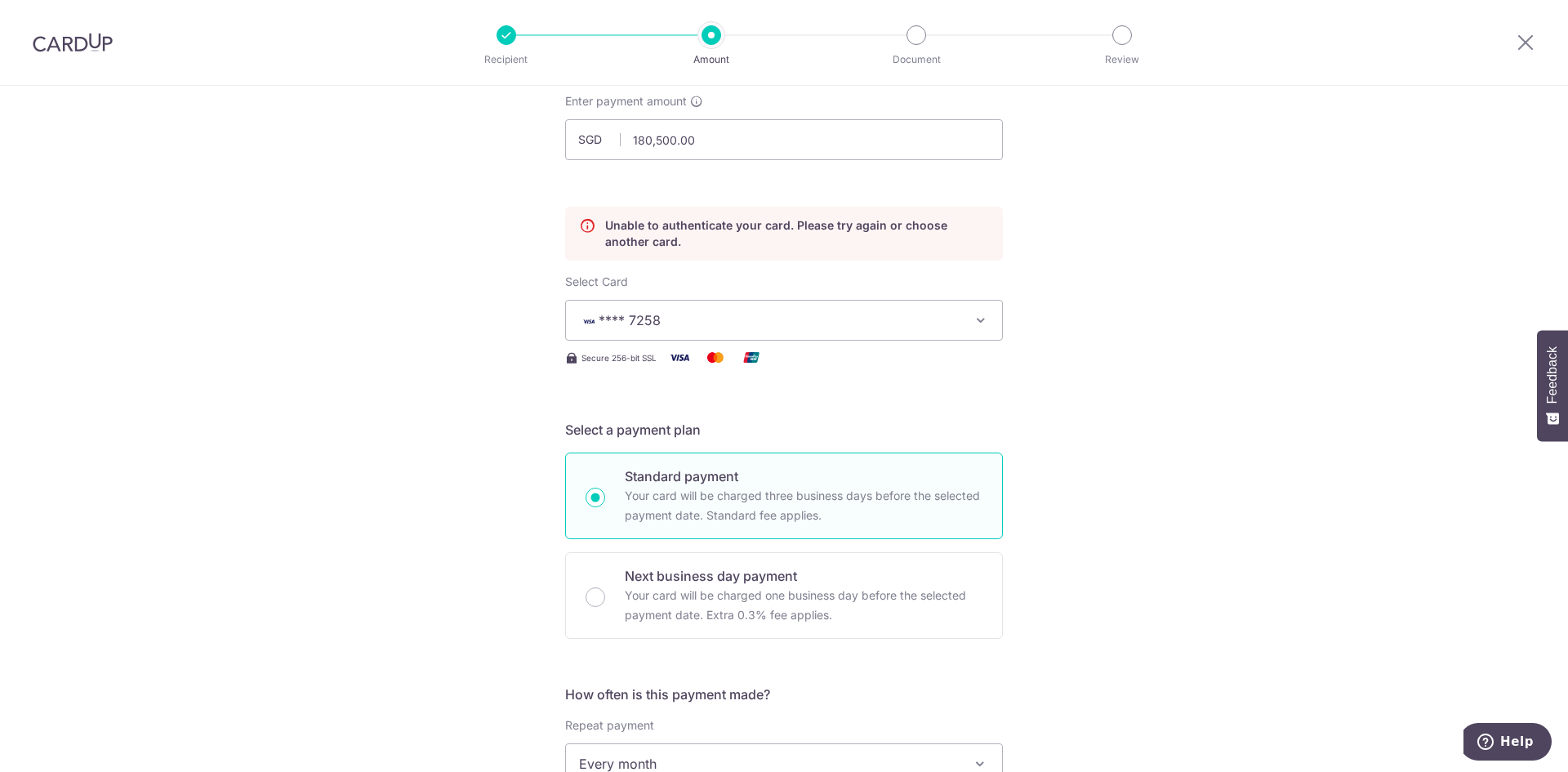
scroll to position [58, 0]
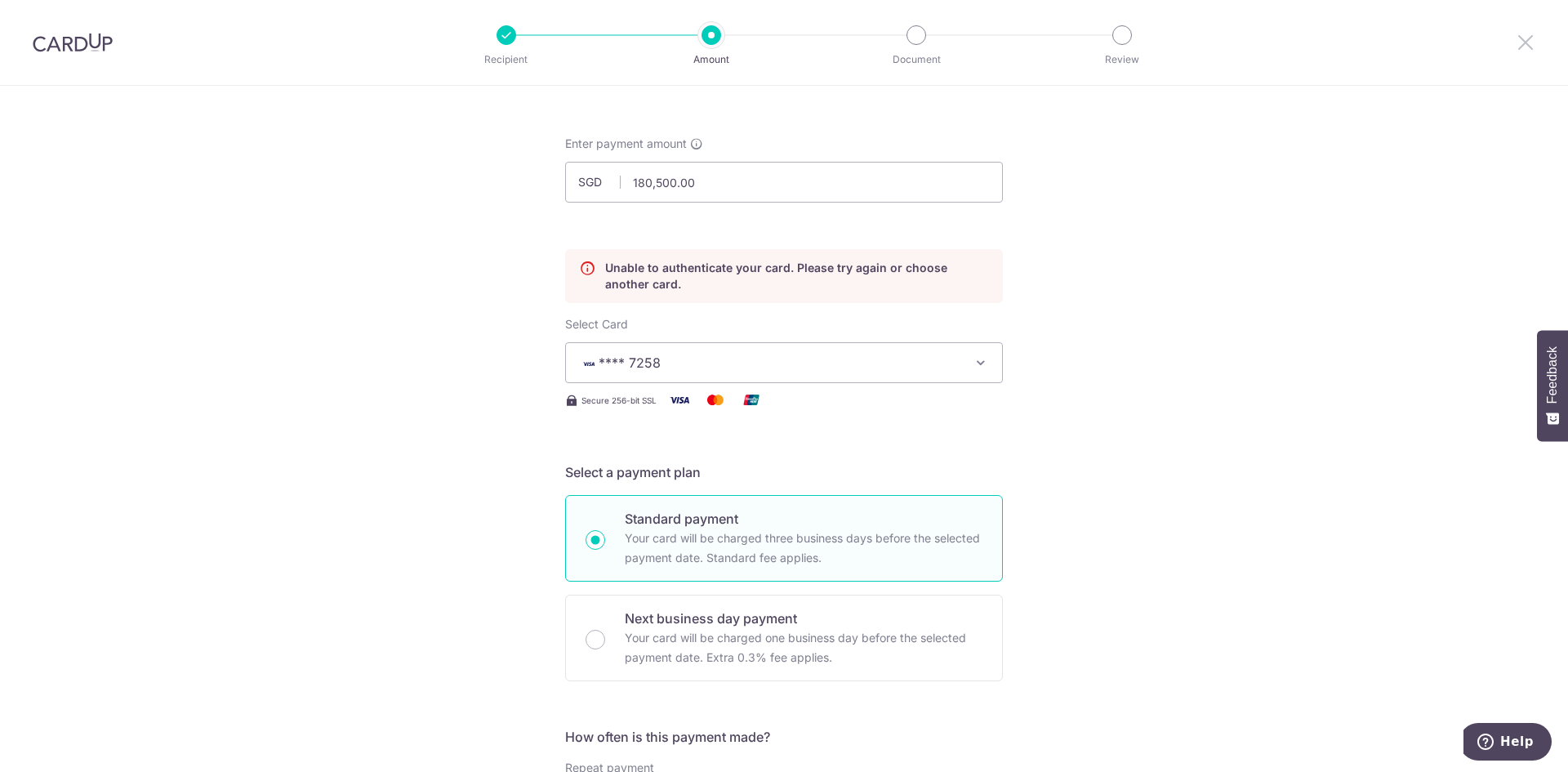
click at [1532, 36] on icon at bounding box center [1526, 41] width 20 height 21
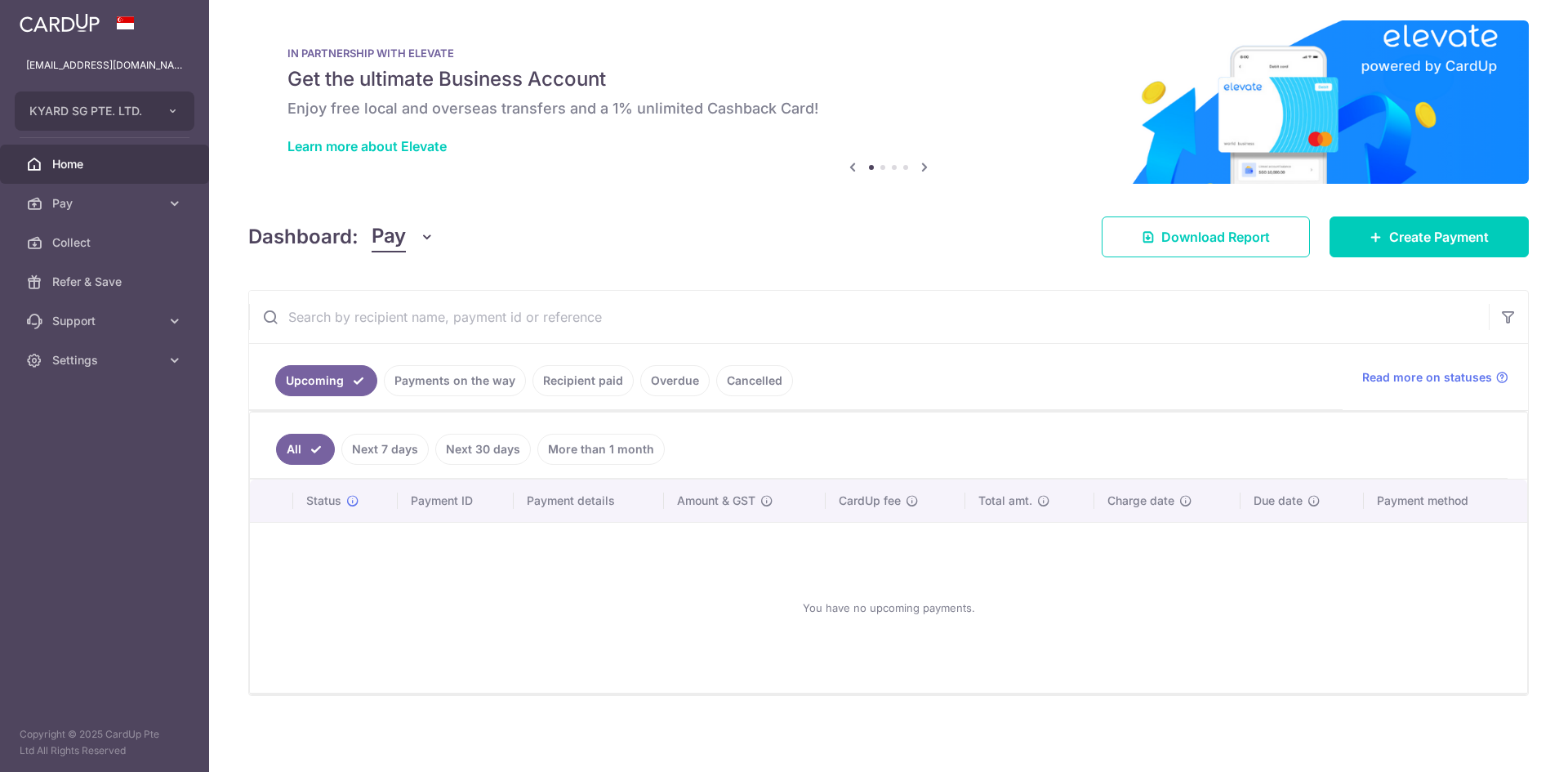
scroll to position [7, 0]
click at [628, 233] on div "Dashboard: Pay Pay Collect Download Report Create Payment" at bounding box center [889, 233] width 1281 height 47
click at [817, 256] on div "Dashboard: Pay Pay Collect Download Report Create Payment" at bounding box center [889, 233] width 1281 height 47
click at [1458, 240] on span "Create Payment" at bounding box center [1439, 236] width 100 height 20
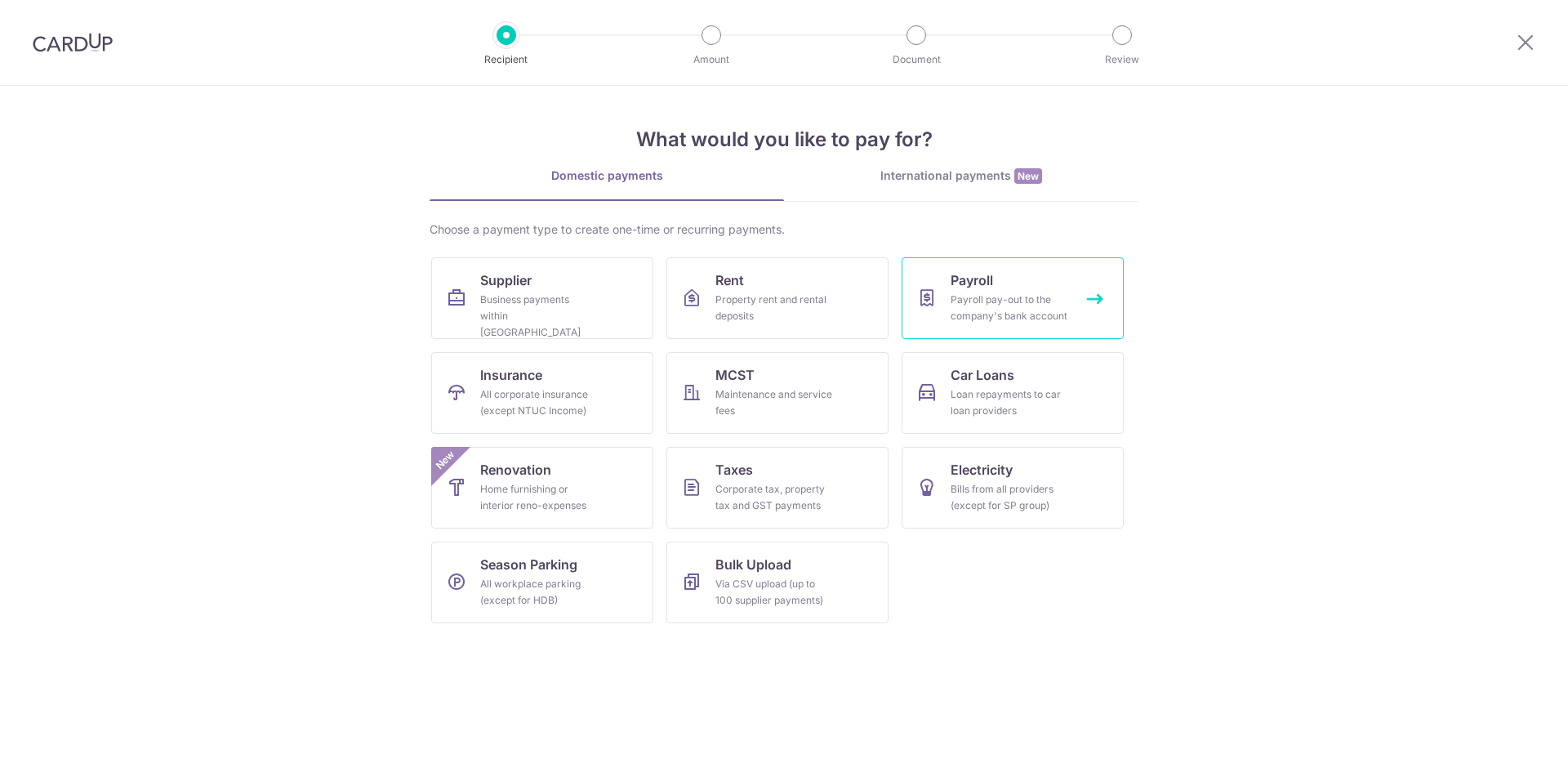
click at [1022, 283] on link "Payroll Payroll pay-out to the company's bank account" at bounding box center [1012, 298] width 222 height 82
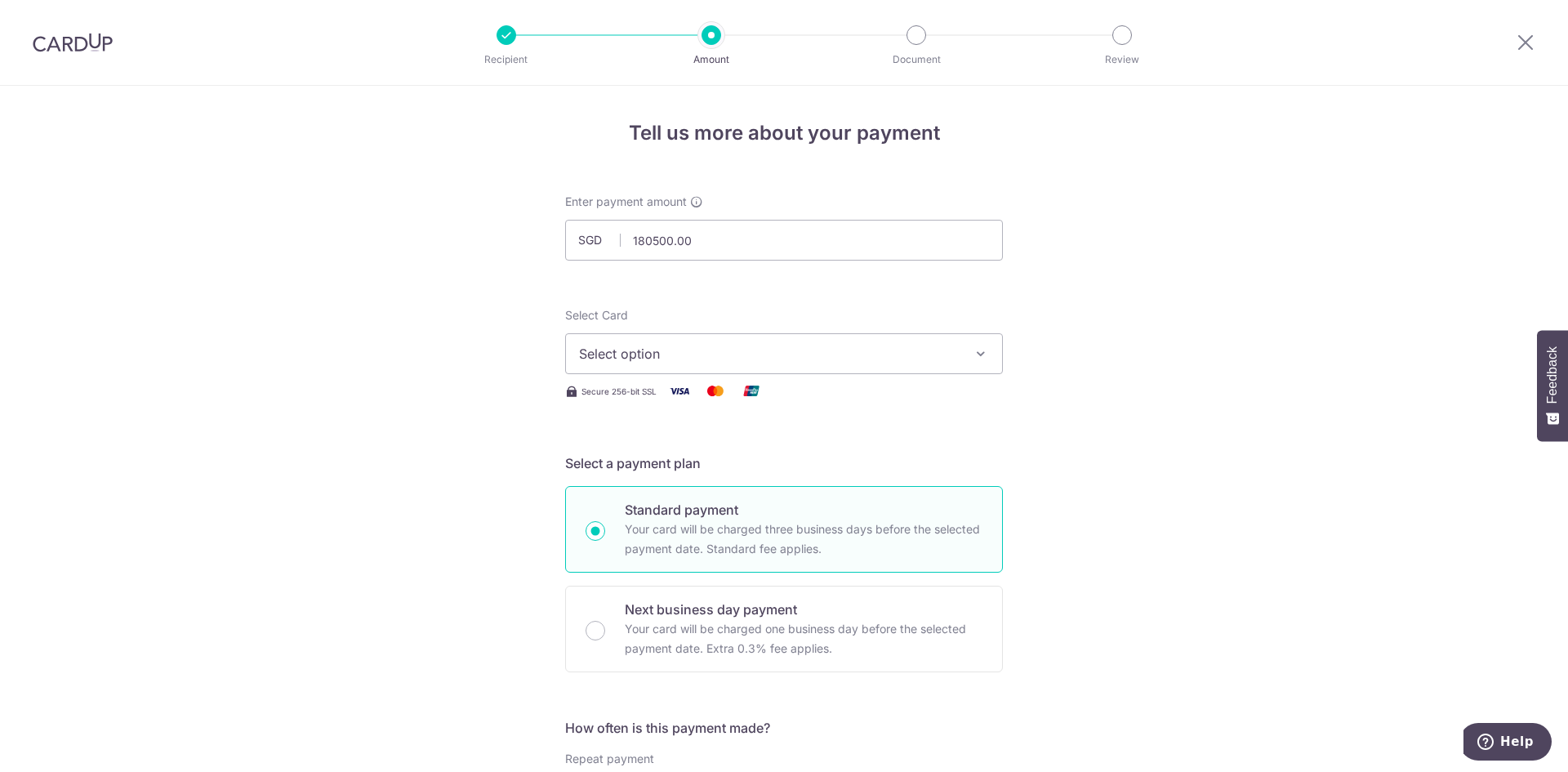
type input "180,500.00"
click at [775, 359] on span "Select option" at bounding box center [770, 353] width 381 height 20
click at [673, 472] on span "**** 7258" at bounding box center [649, 471] width 62 height 20
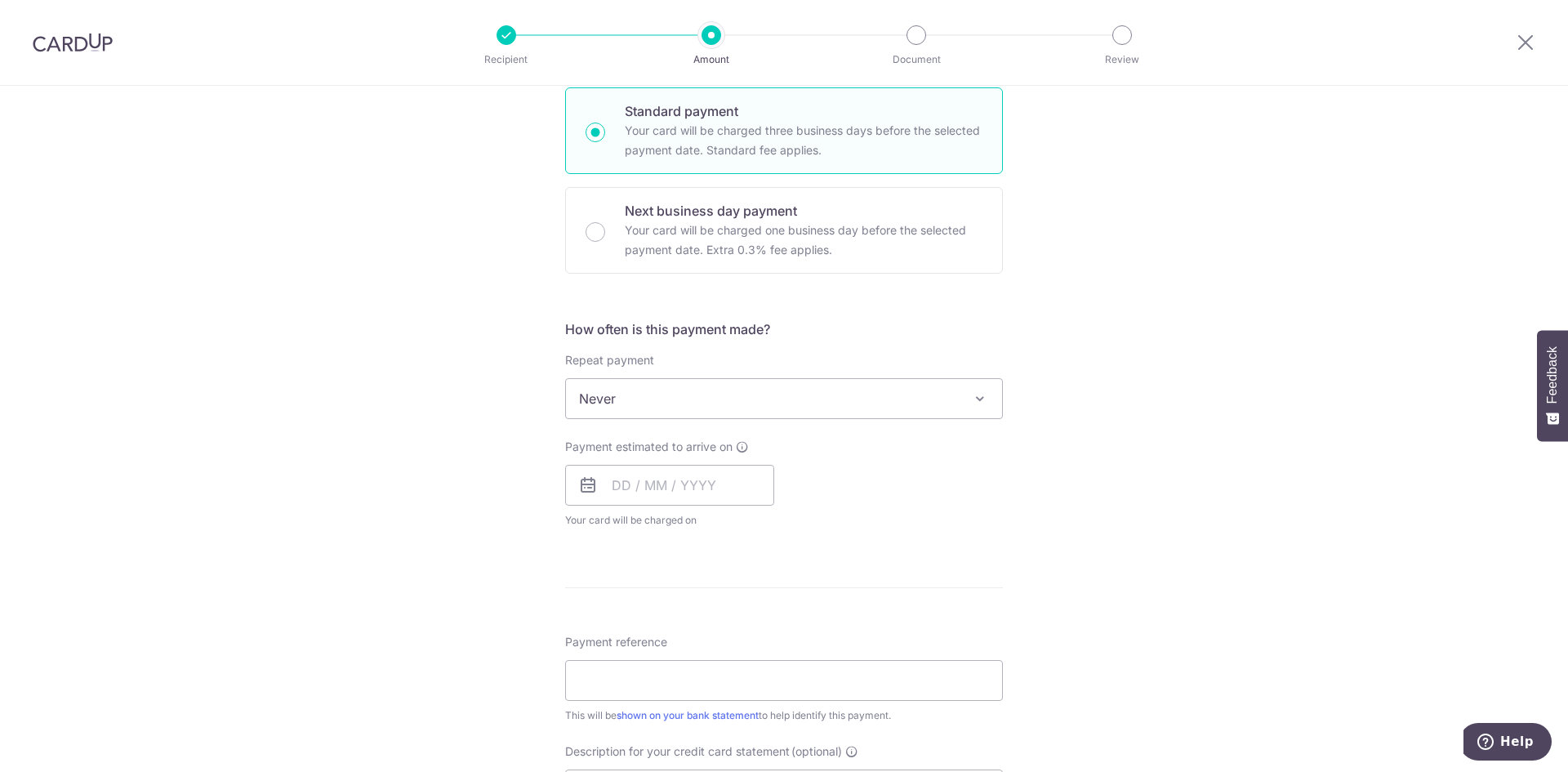
scroll to position [409, 0]
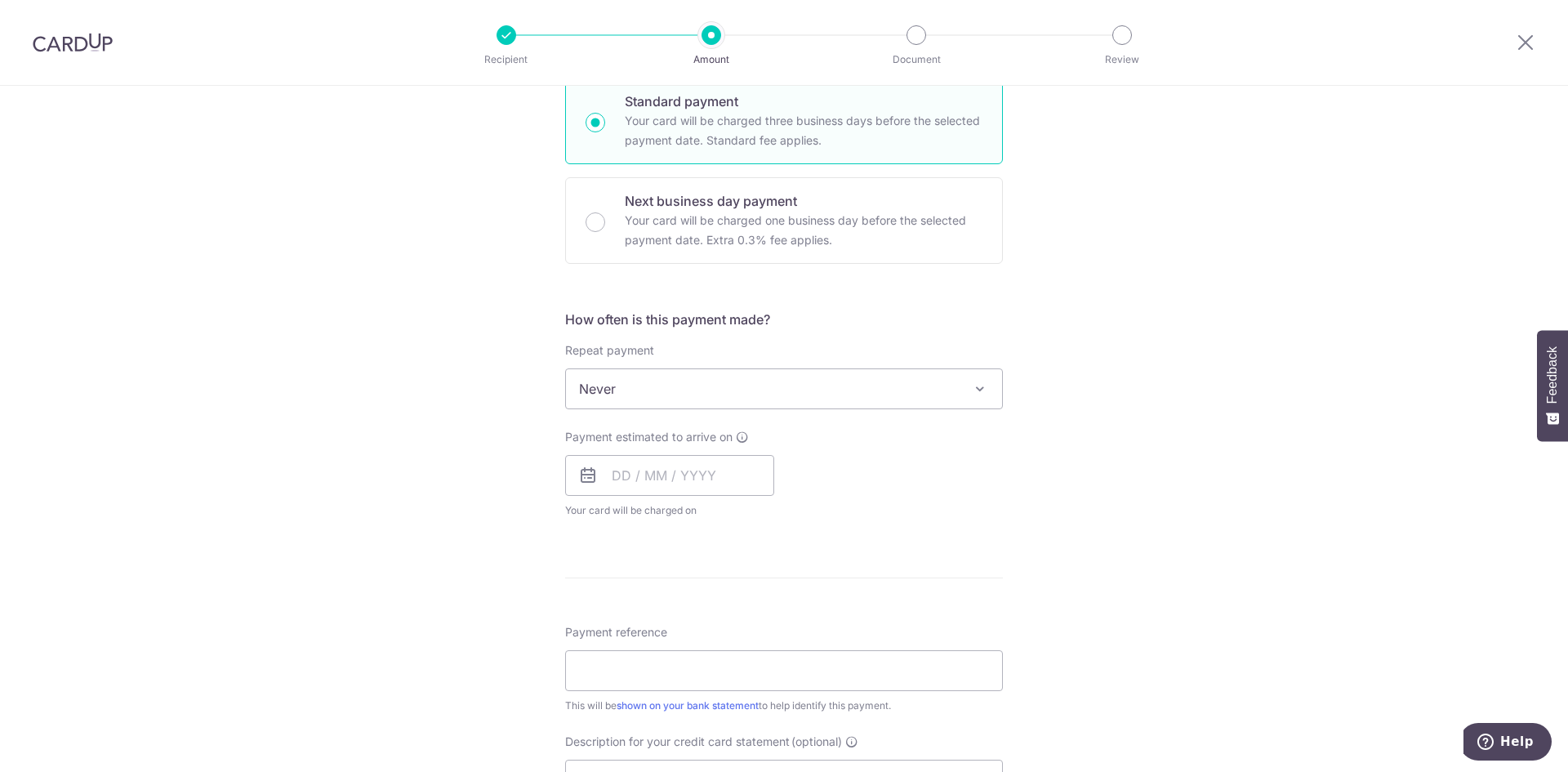
click at [761, 404] on span "Never" at bounding box center [784, 389] width 436 height 39
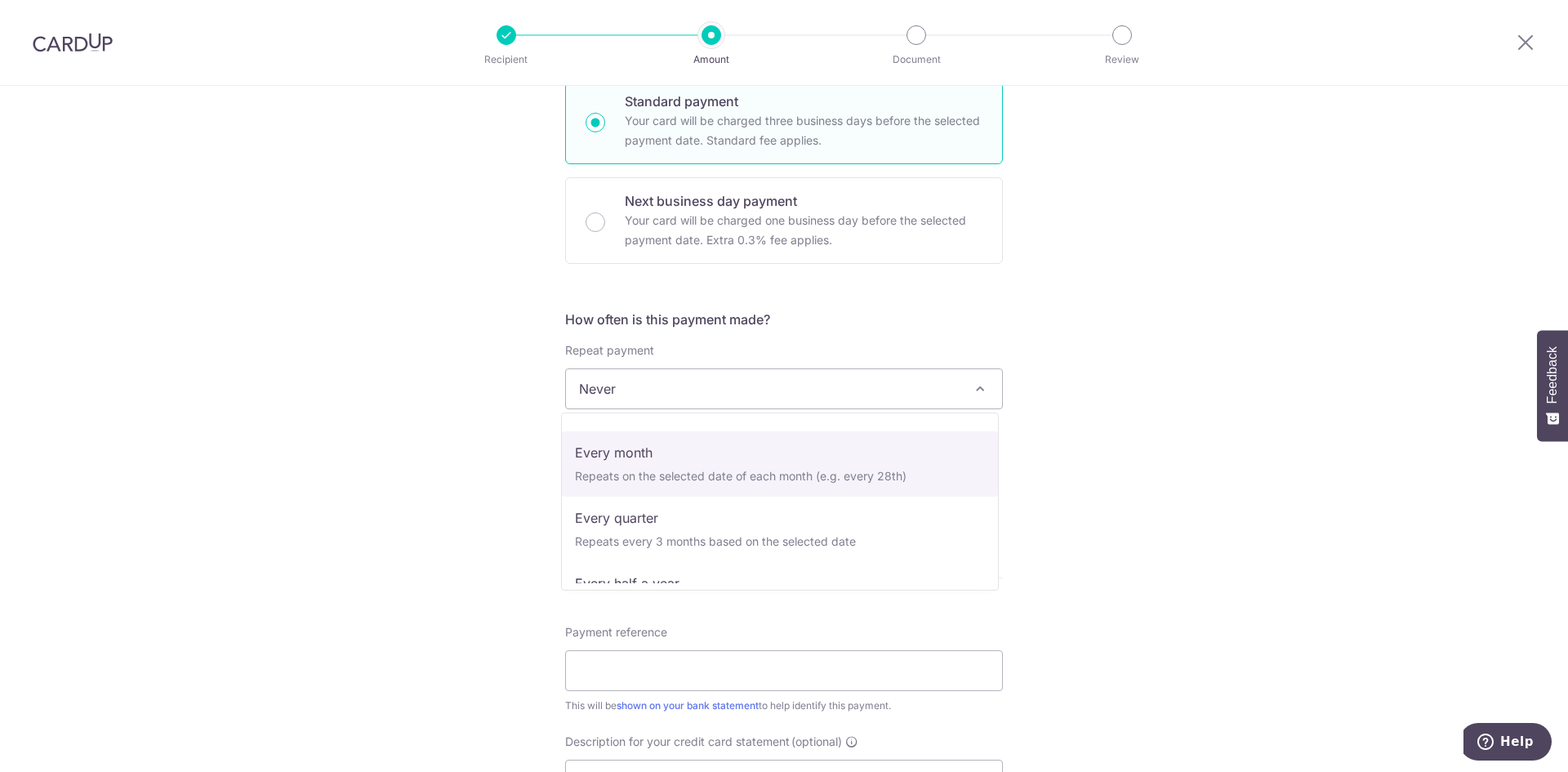
scroll to position [82, 0]
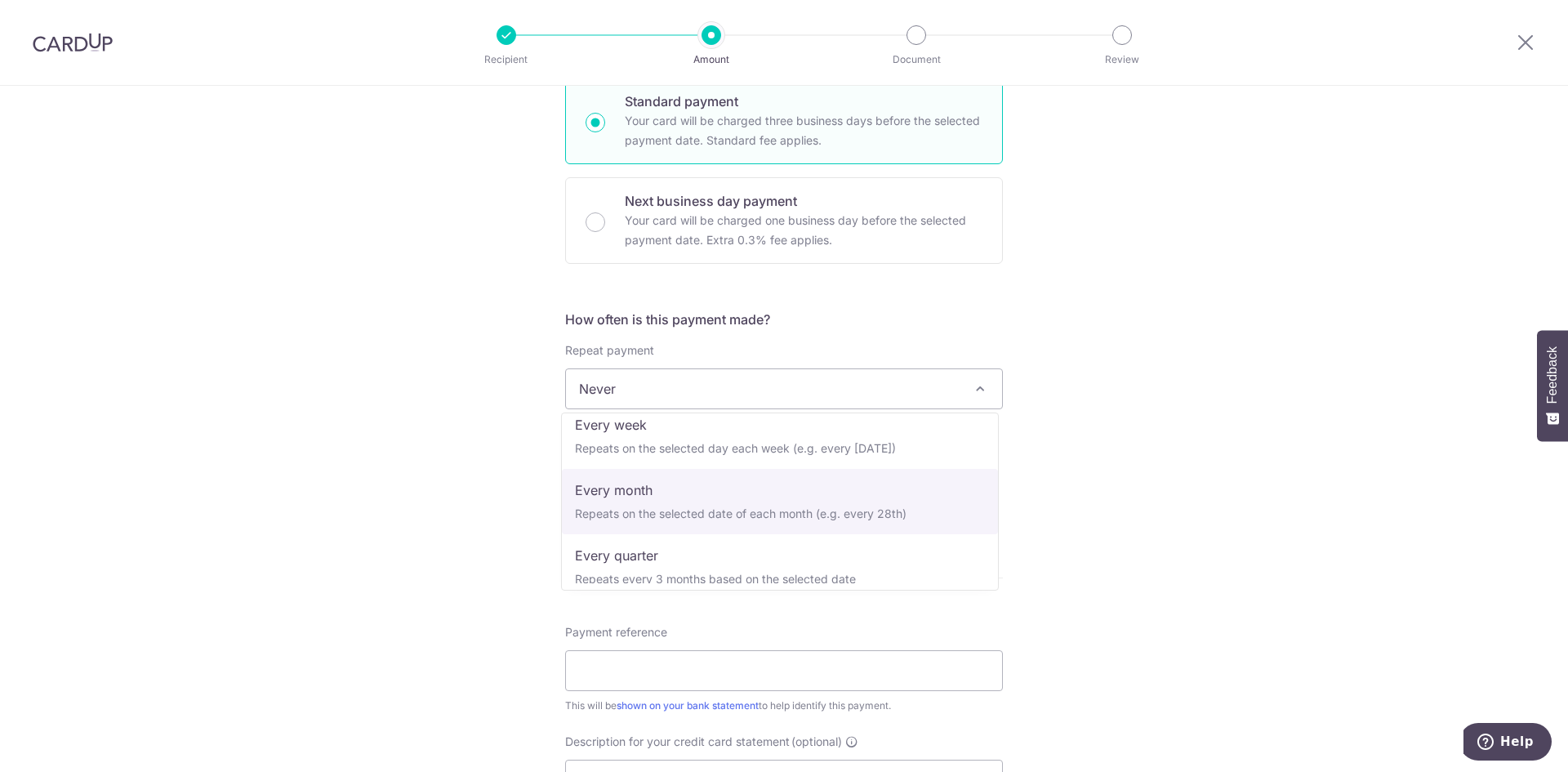
select select "3"
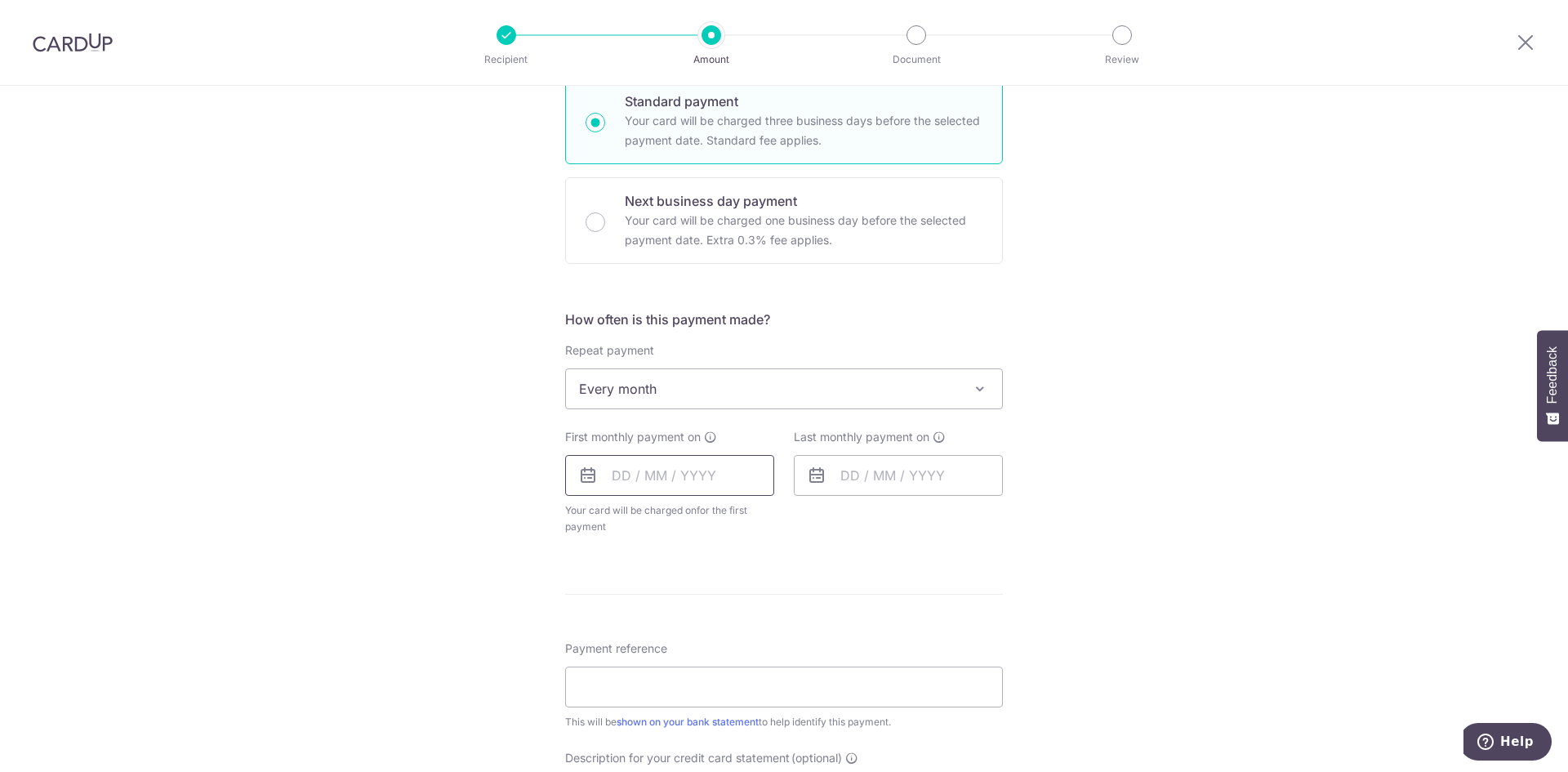
click at [600, 474] on input "text" at bounding box center [670, 475] width 209 height 40
click at [596, 726] on link "26" at bounding box center [598, 722] width 26 height 26
type input "[DATE]"
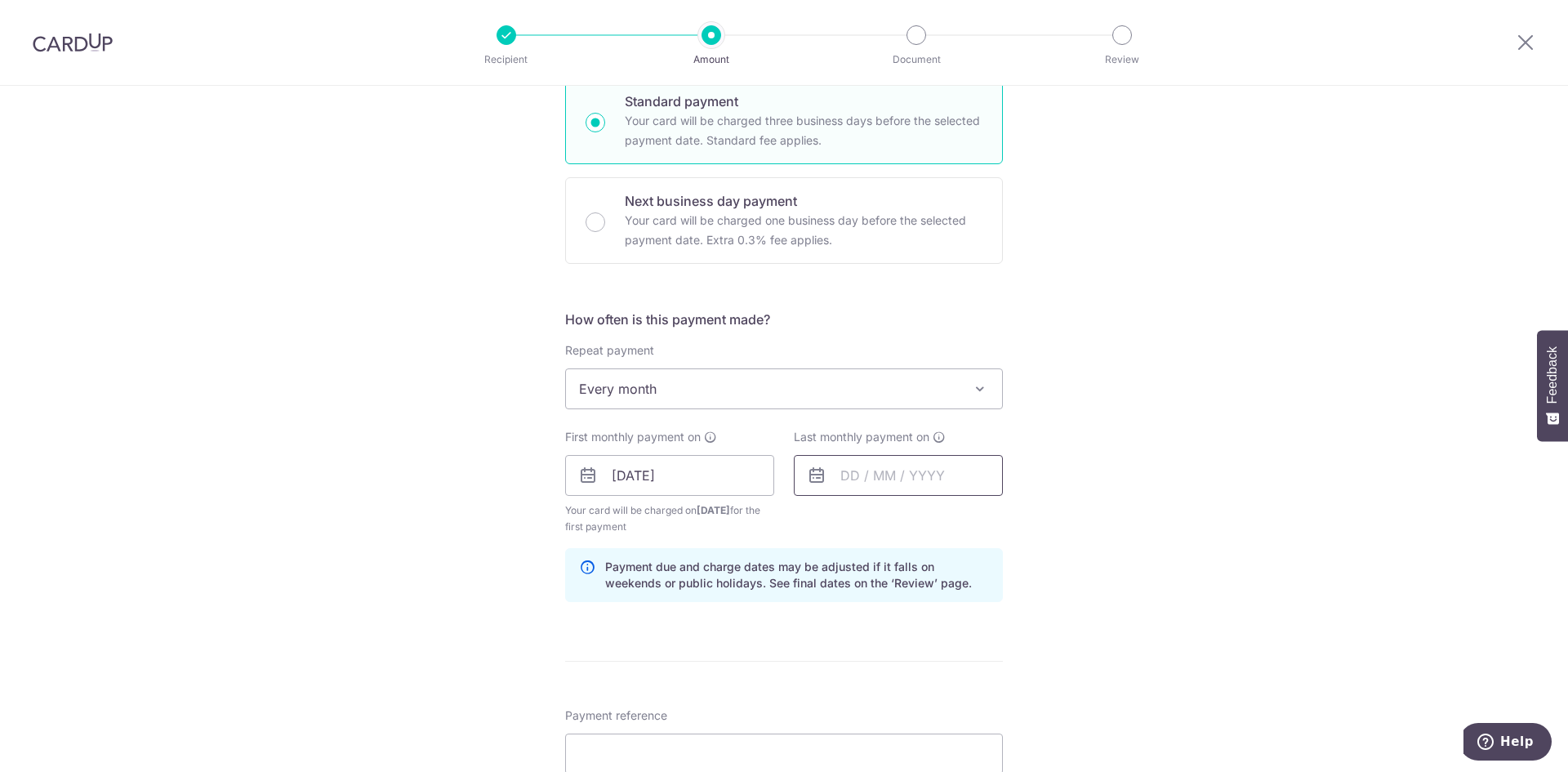
click at [879, 473] on input "text" at bounding box center [898, 475] width 209 height 40
click at [974, 519] on select "2025 2026 2027 2028 2029 2030 2031 2032 2033 2034 2035" at bounding box center [962, 519] width 43 height 13
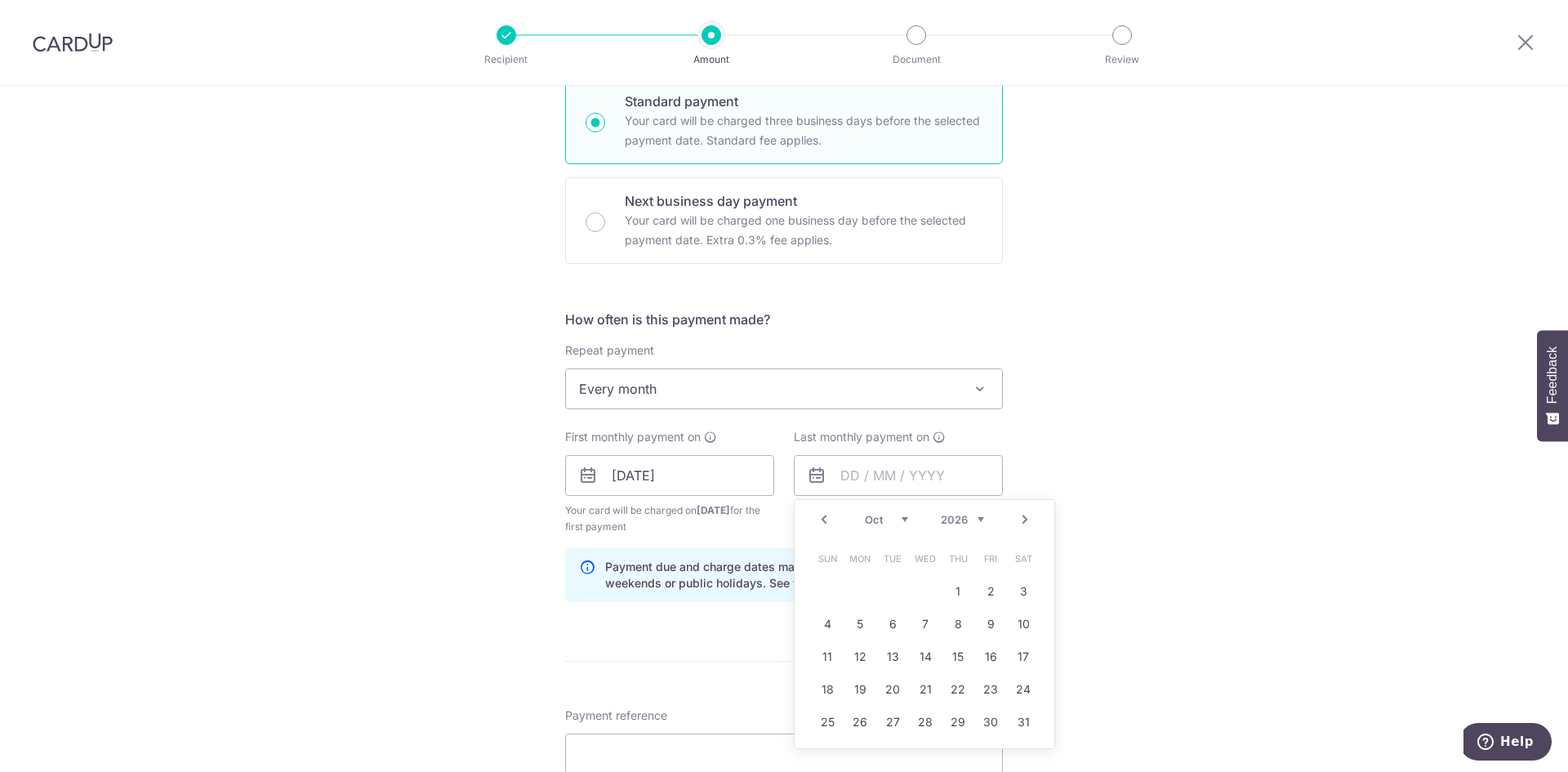
click at [898, 517] on select "Jan Feb Mar Apr May Jun Jul Aug Sep Oct Nov Dec" at bounding box center [886, 519] width 43 height 13
drag, startPoint x: 989, startPoint y: 686, endPoint x: 1057, endPoint y: 604, distance: 106.5
click at [988, 687] on link "26" at bounding box center [991, 689] width 26 height 26
type input "[DATE]"
click at [1182, 466] on div "Tell us more about your payment Enter payment amount SGD 180,500.00 180500.00 S…" at bounding box center [784, 504] width 1568 height 1655
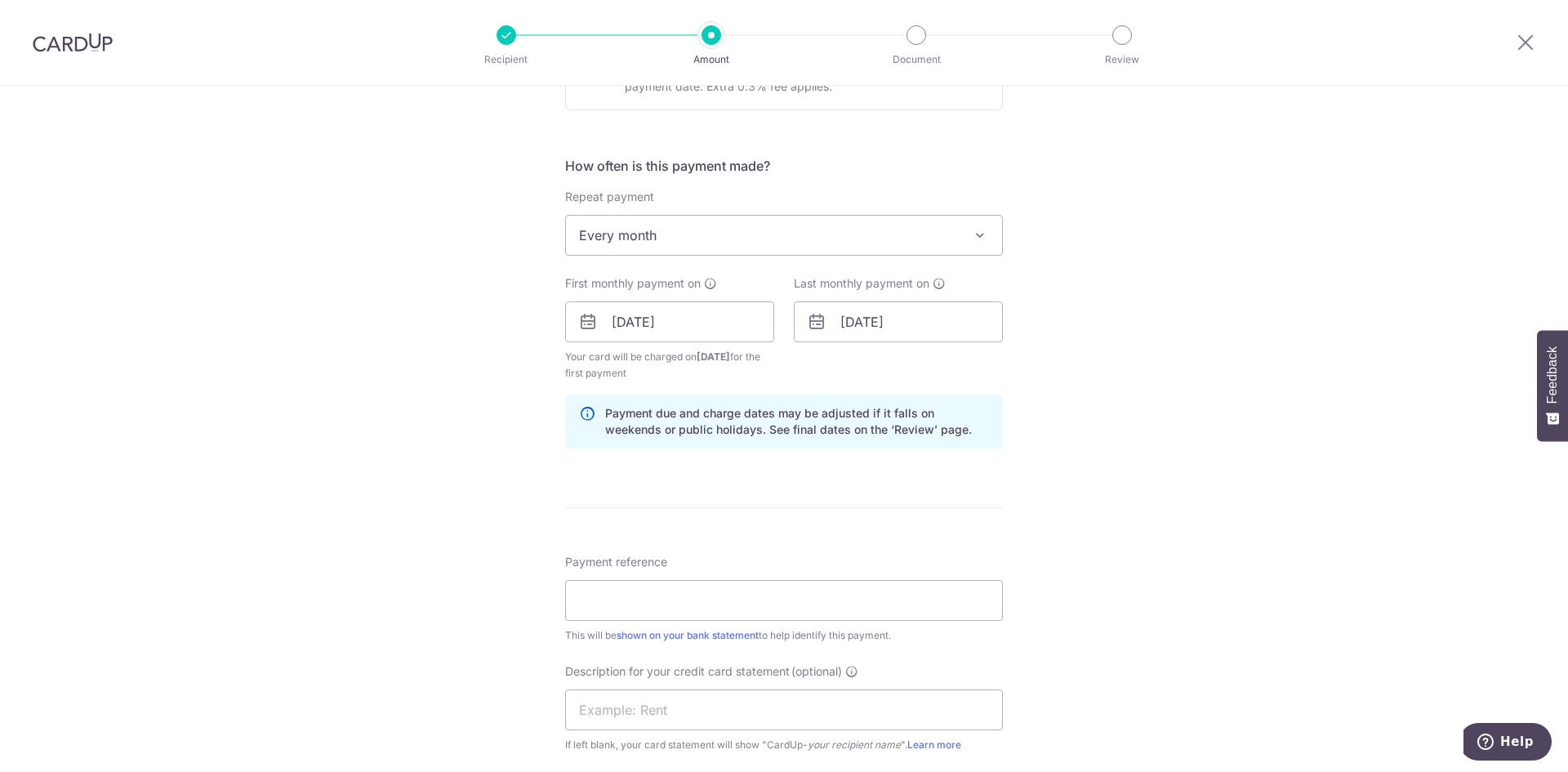
scroll to position [735, 0]
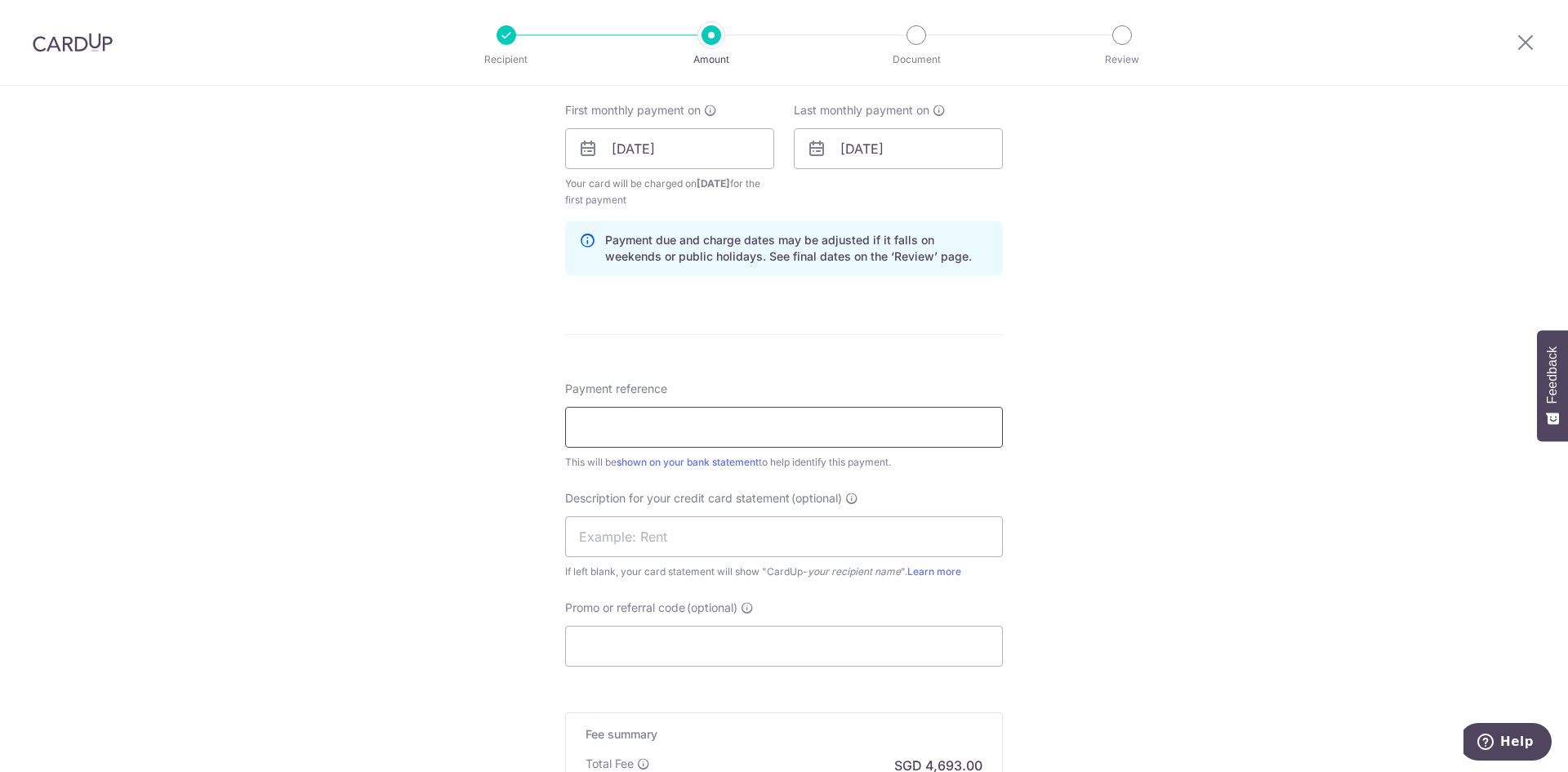
click at [718, 431] on input "Payment reference" at bounding box center [784, 426] width 438 height 40
type input "Payroll"
click at [600, 545] on input "text" at bounding box center [784, 536] width 438 height 40
type input "Payroll"
click at [510, 564] on div "Tell us more about your payment Enter payment amount SGD 180,500.00 180500.00 S…" at bounding box center [784, 178] width 1568 height 1655
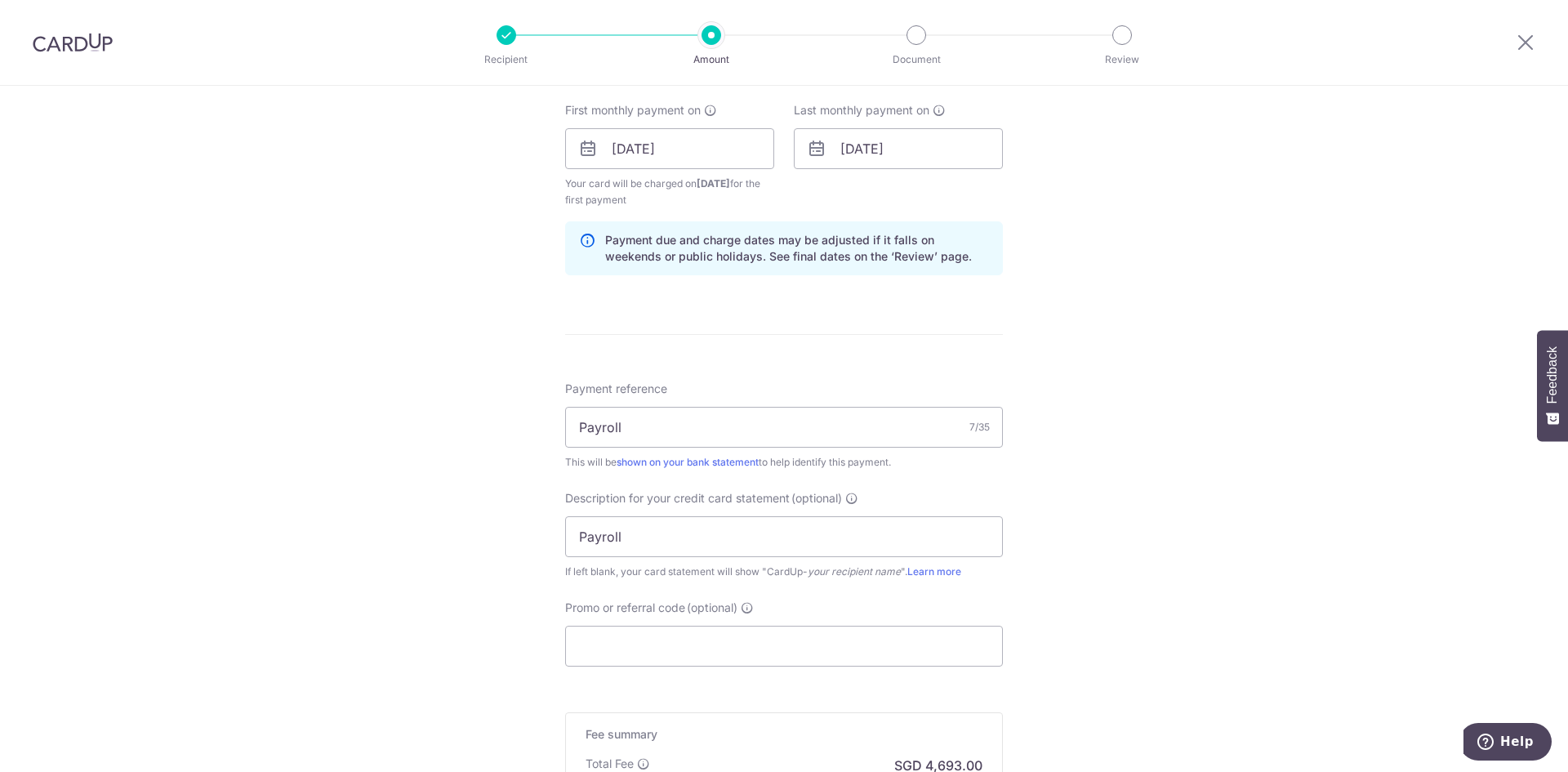
scroll to position [968, 0]
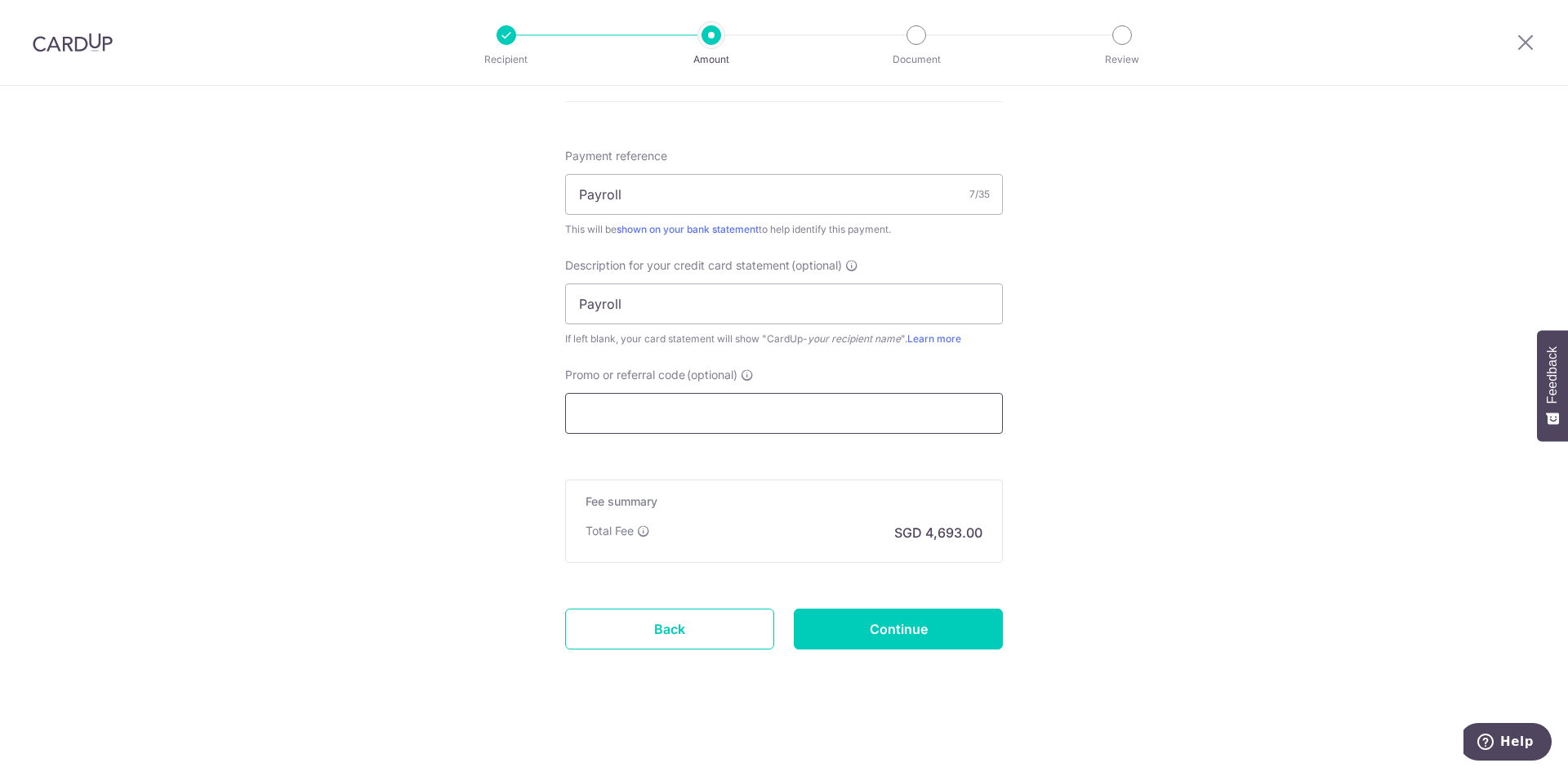
click at [685, 410] on input "Promo or referral code (optional)" at bounding box center [784, 413] width 438 height 40
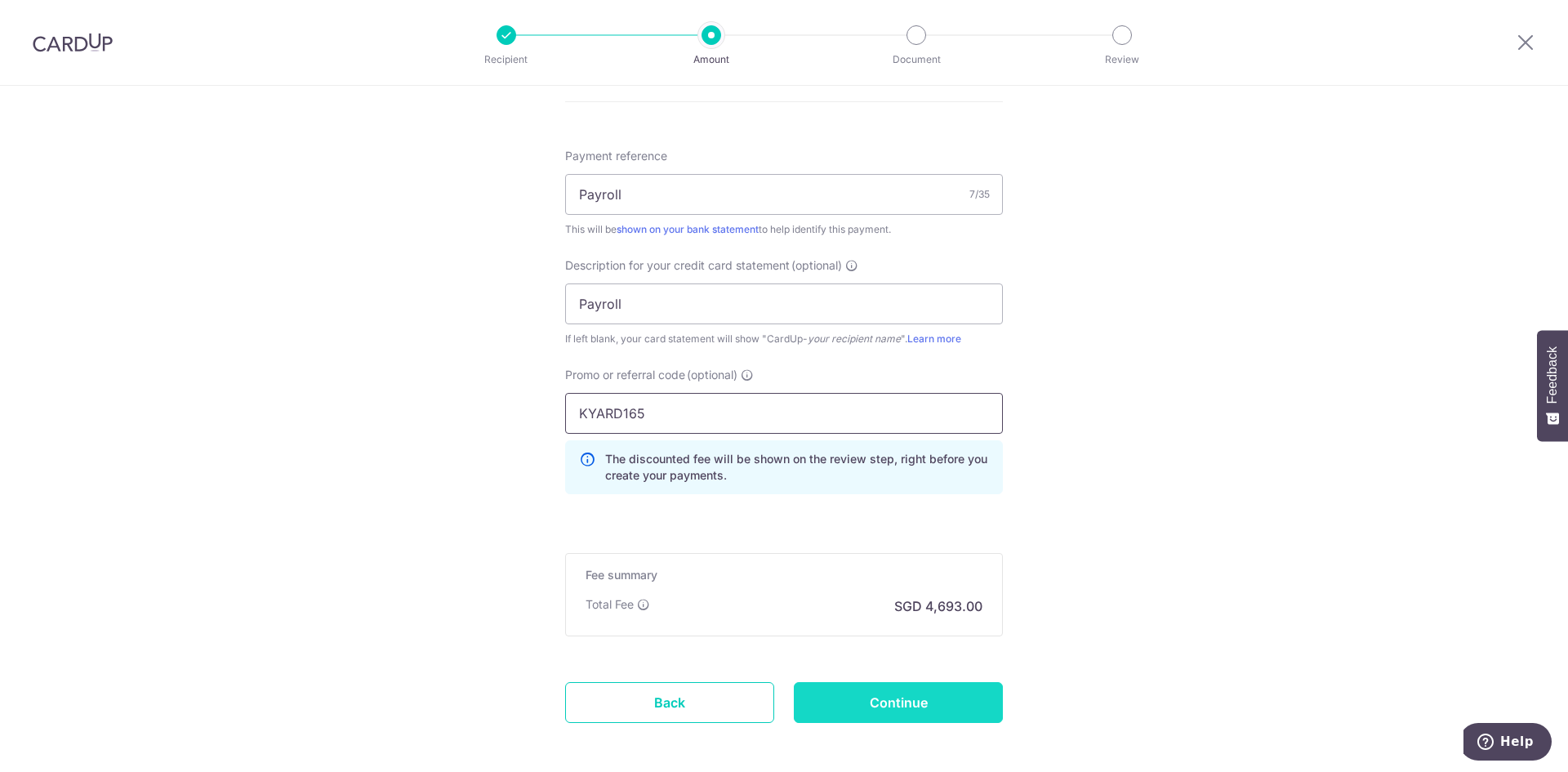
type input "KYARD165"
click at [901, 698] on input "Continue" at bounding box center [898, 702] width 209 height 40
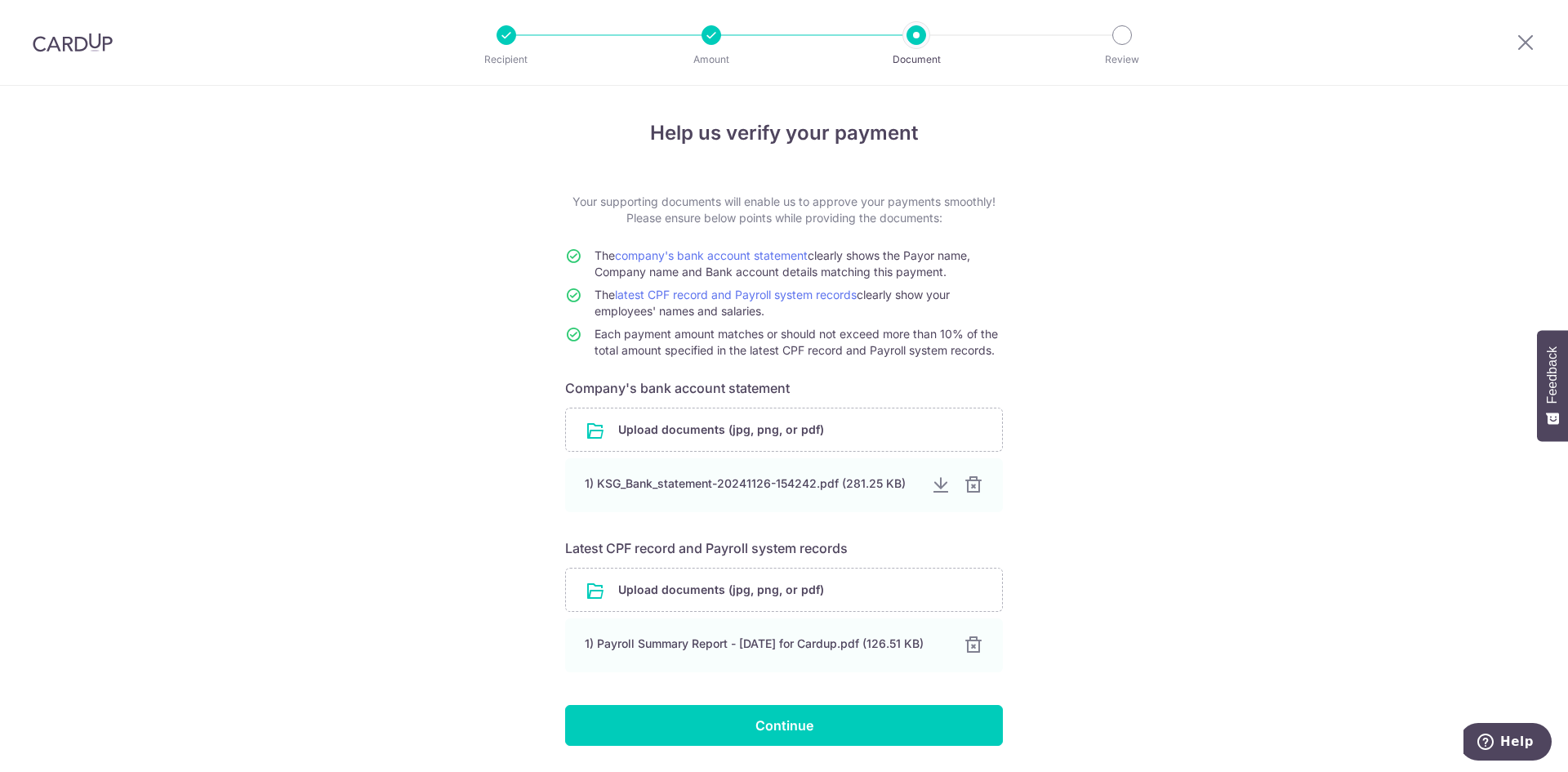
scroll to position [50, 0]
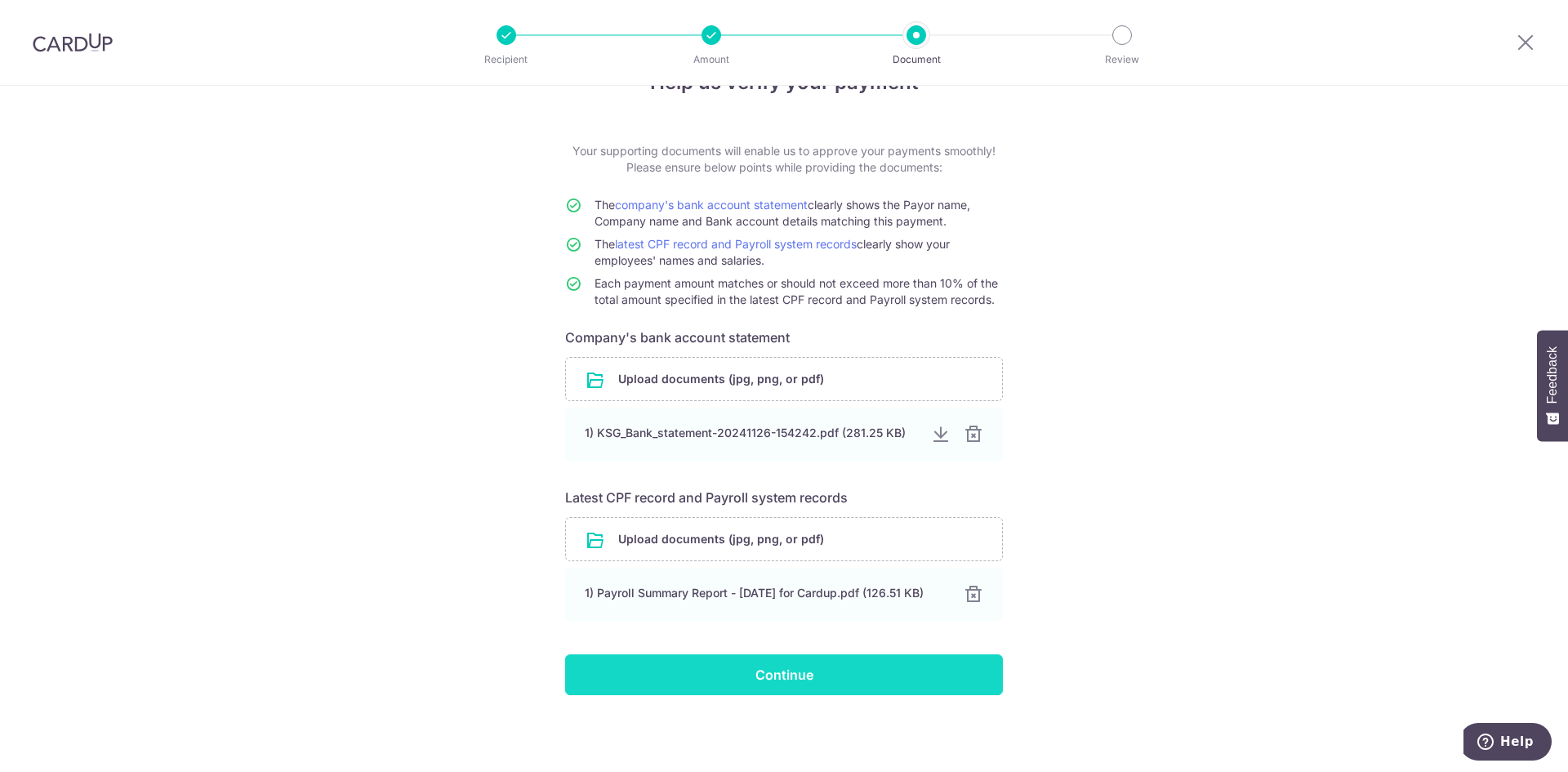
click at [822, 667] on input "Continue" at bounding box center [784, 674] width 438 height 40
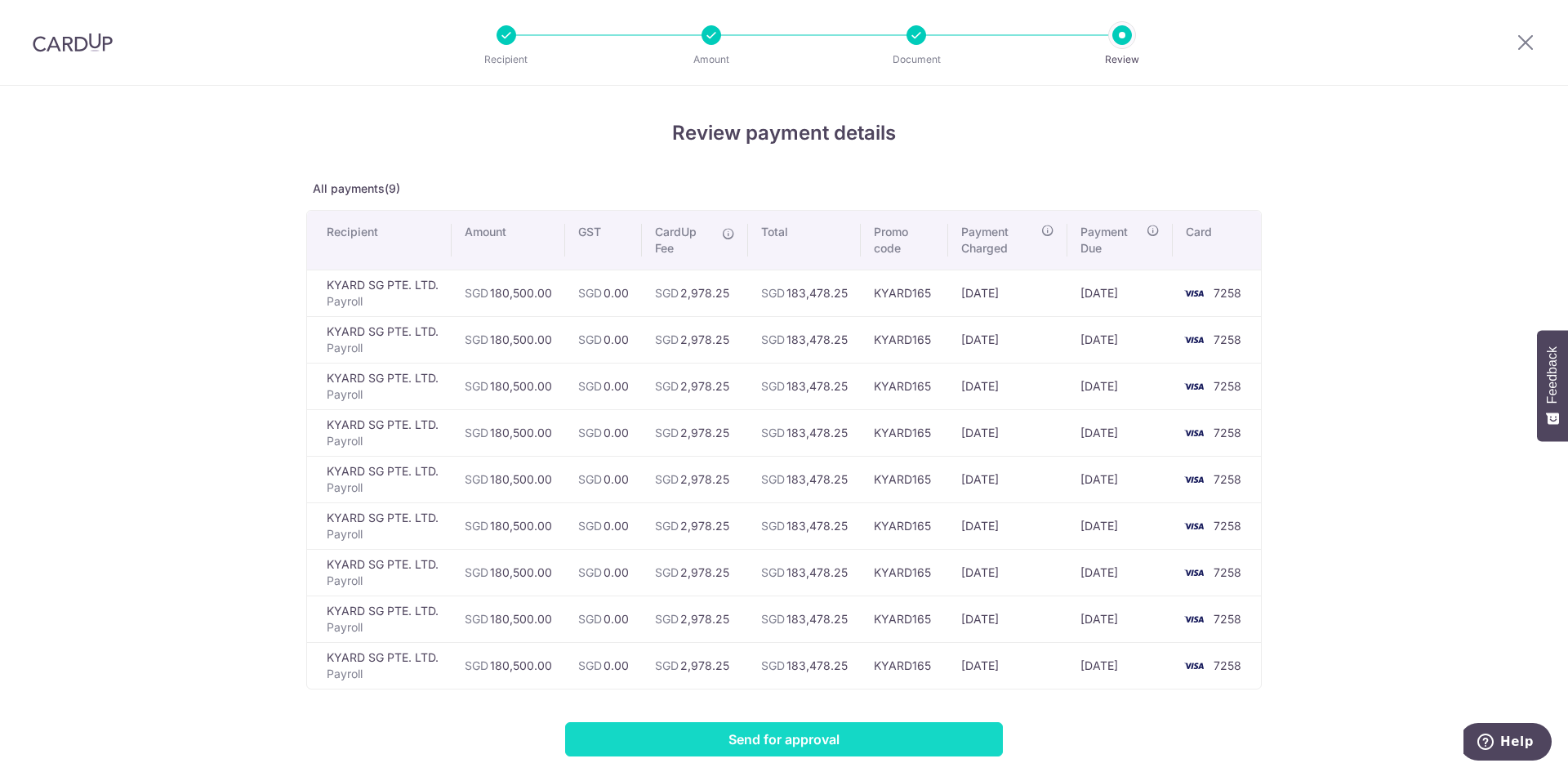
click at [796, 739] on input "Send for approval" at bounding box center [784, 739] width 438 height 35
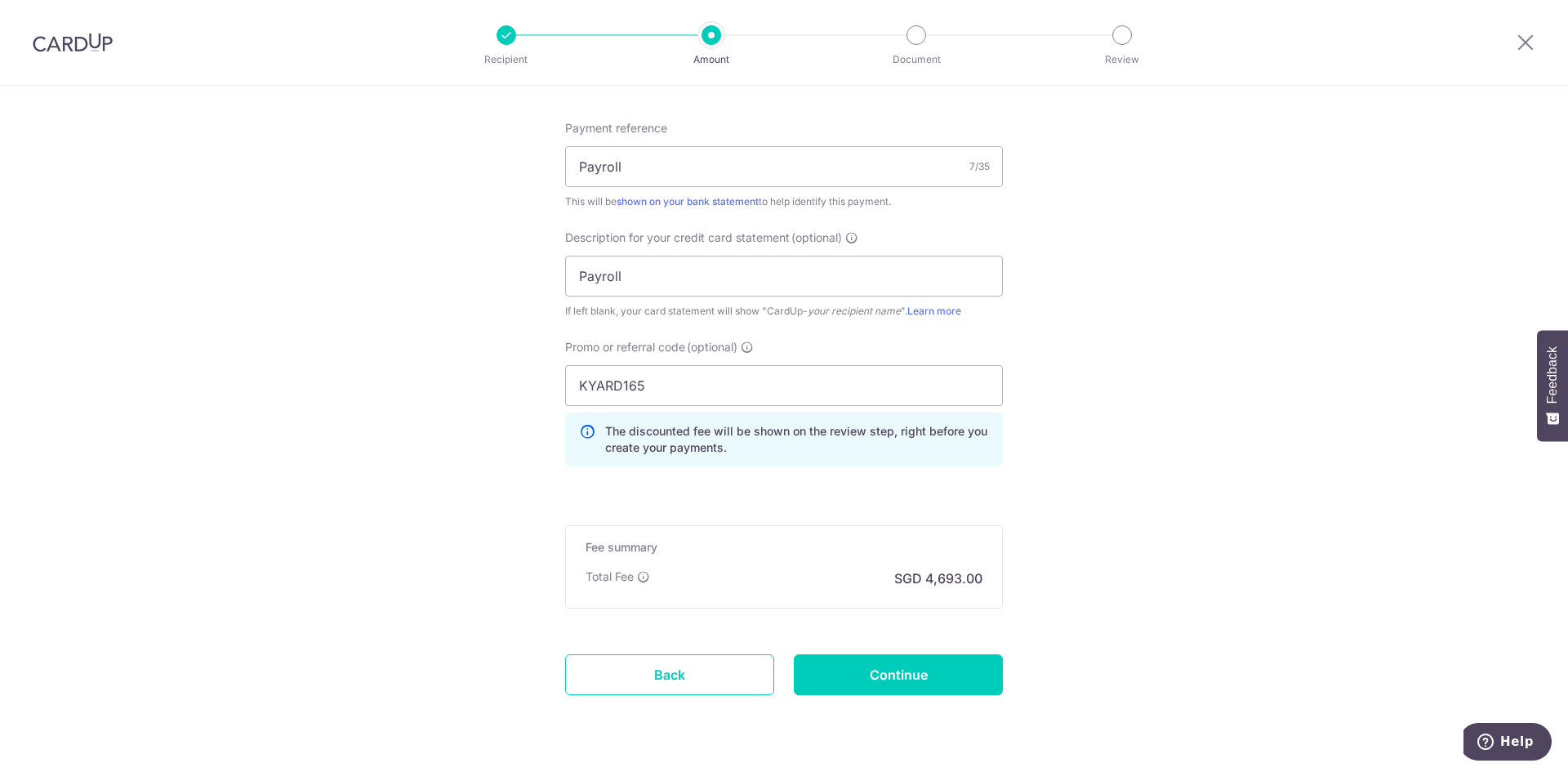
scroll to position [1026, 0]
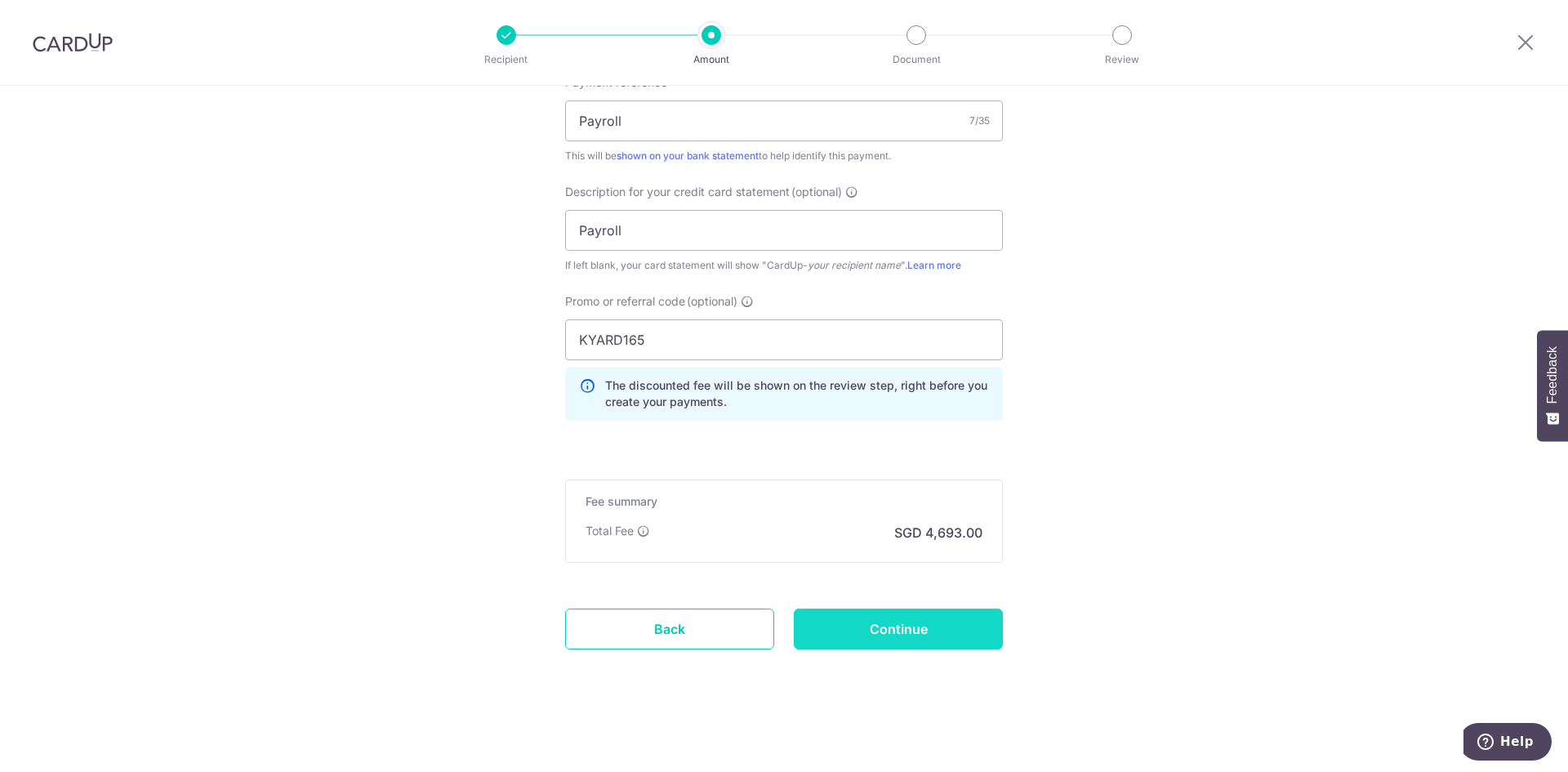
click at [907, 624] on input "Continue" at bounding box center [898, 629] width 209 height 40
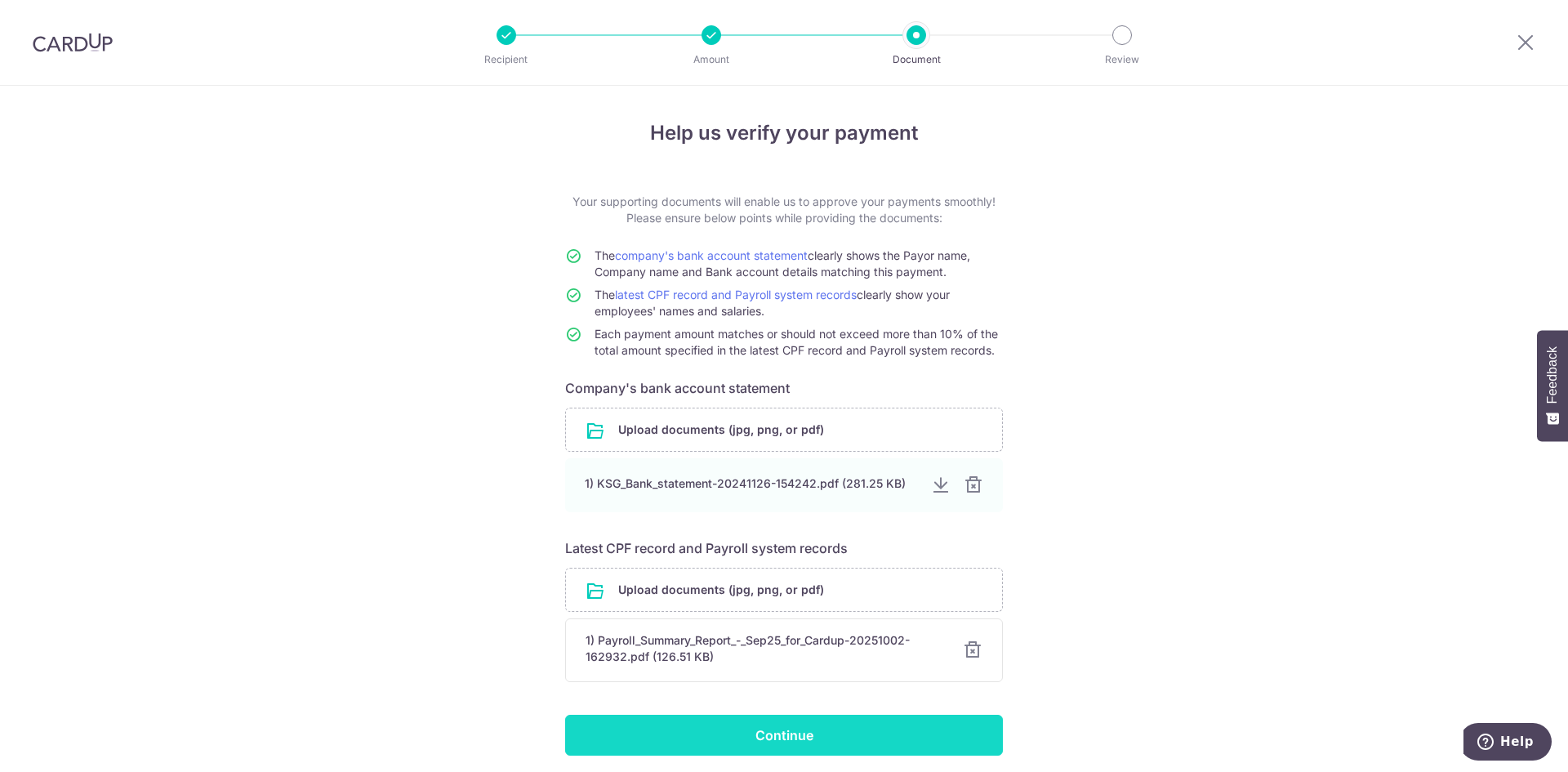
click at [836, 736] on input "Continue" at bounding box center [784, 734] width 438 height 40
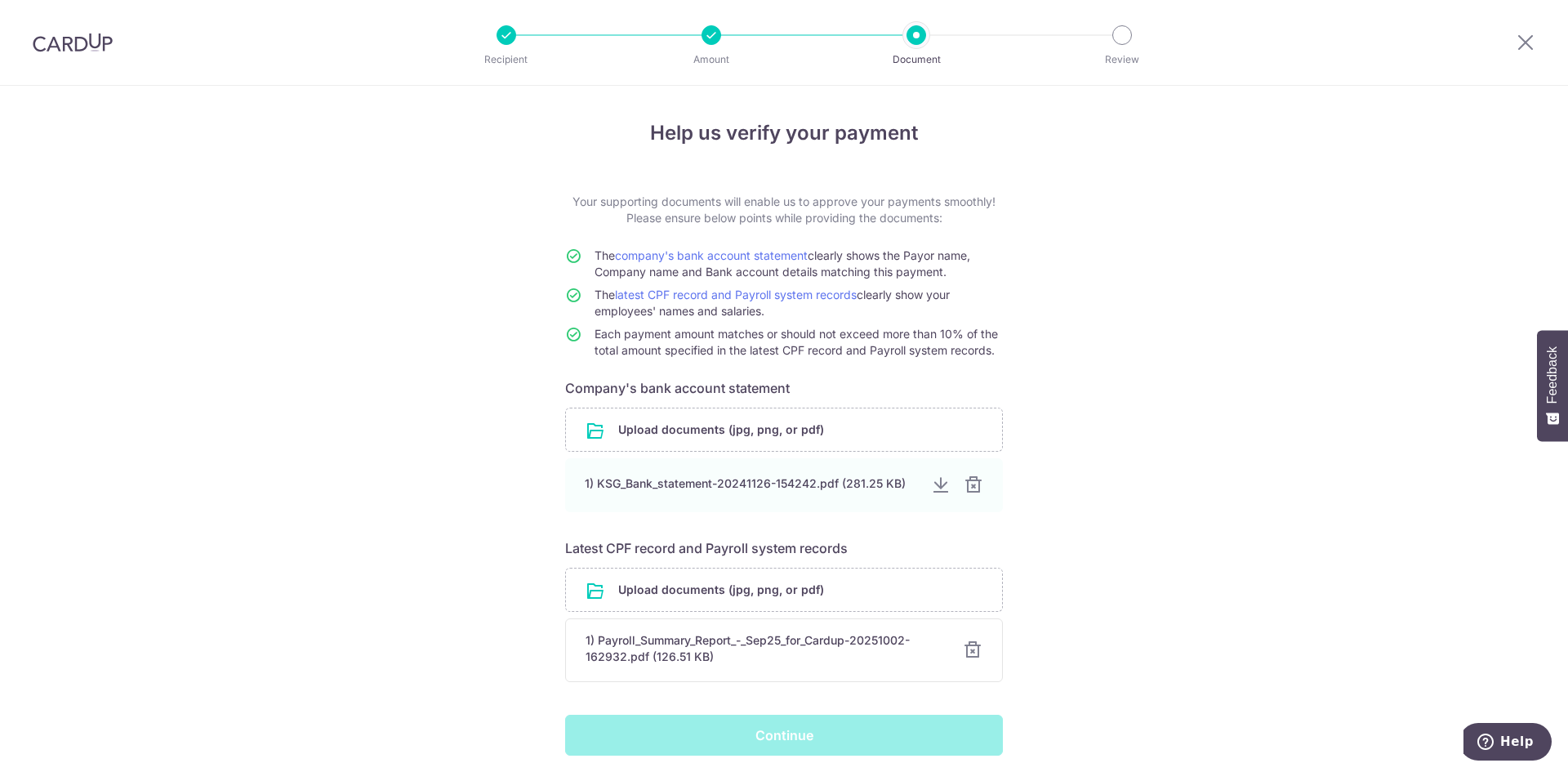
scroll to position [60, 0]
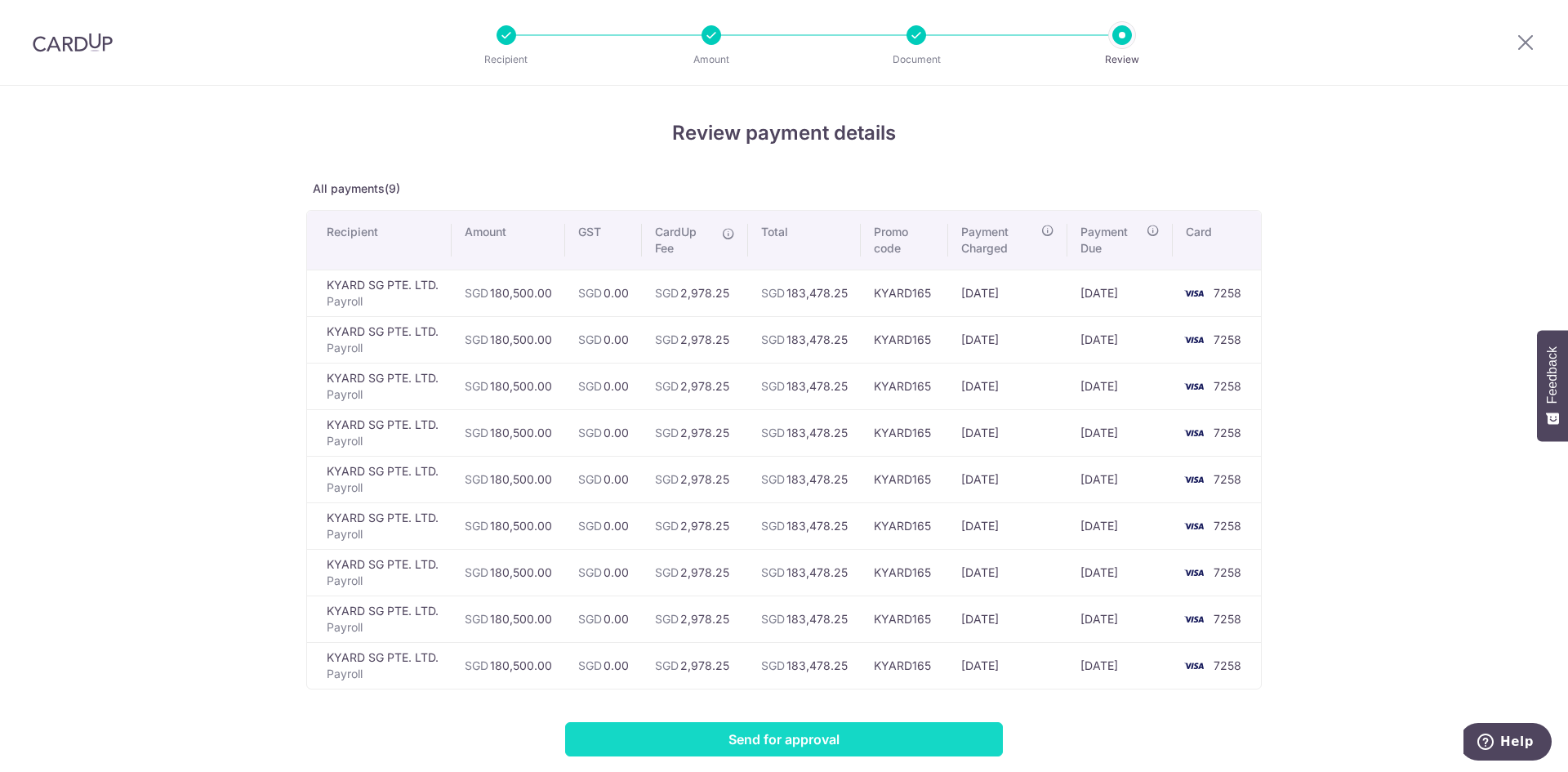
click at [818, 739] on input "Send for approval" at bounding box center [784, 739] width 438 height 35
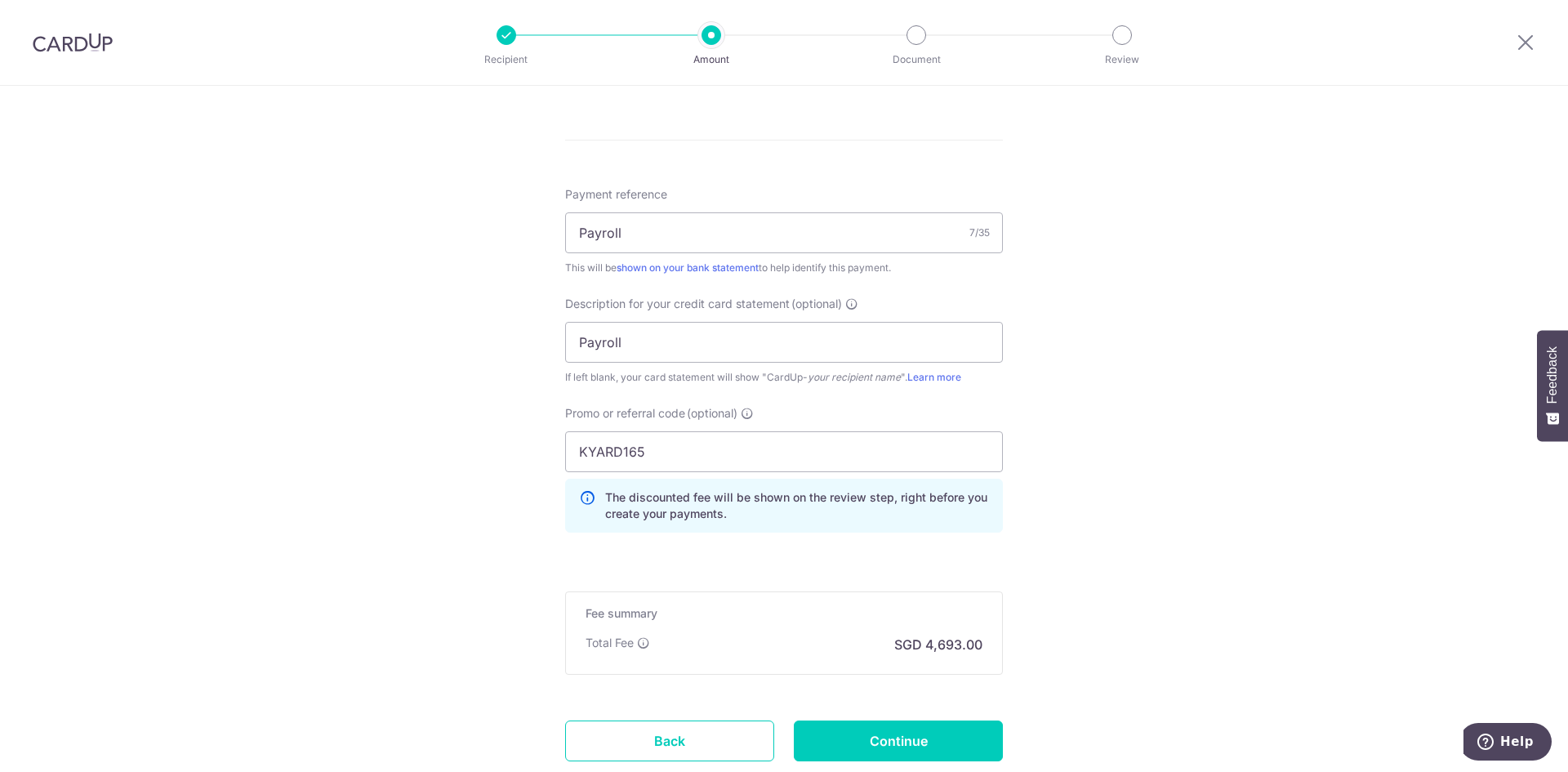
scroll to position [898, 0]
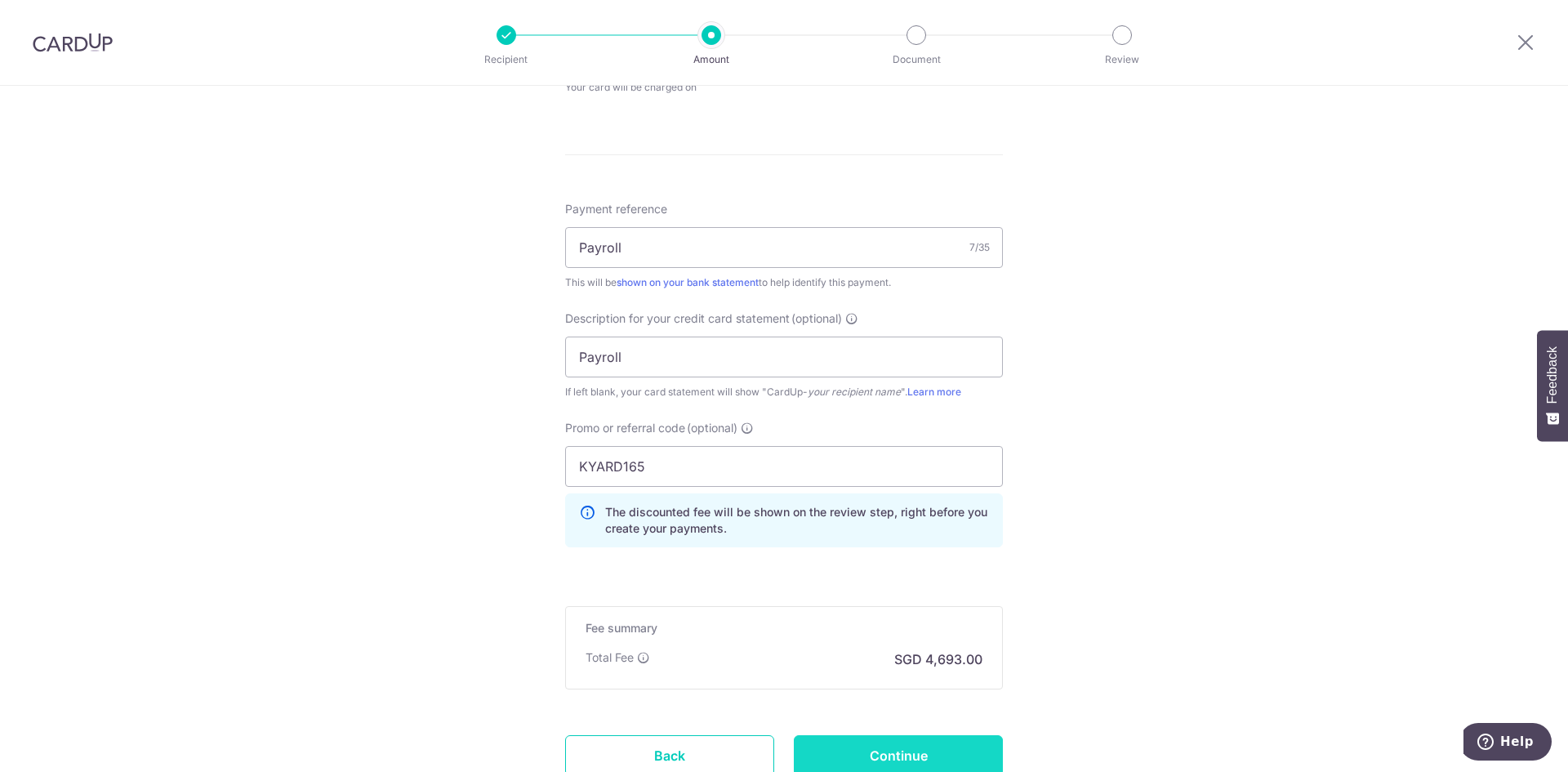
click at [931, 748] on input "Continue" at bounding box center [898, 755] width 209 height 40
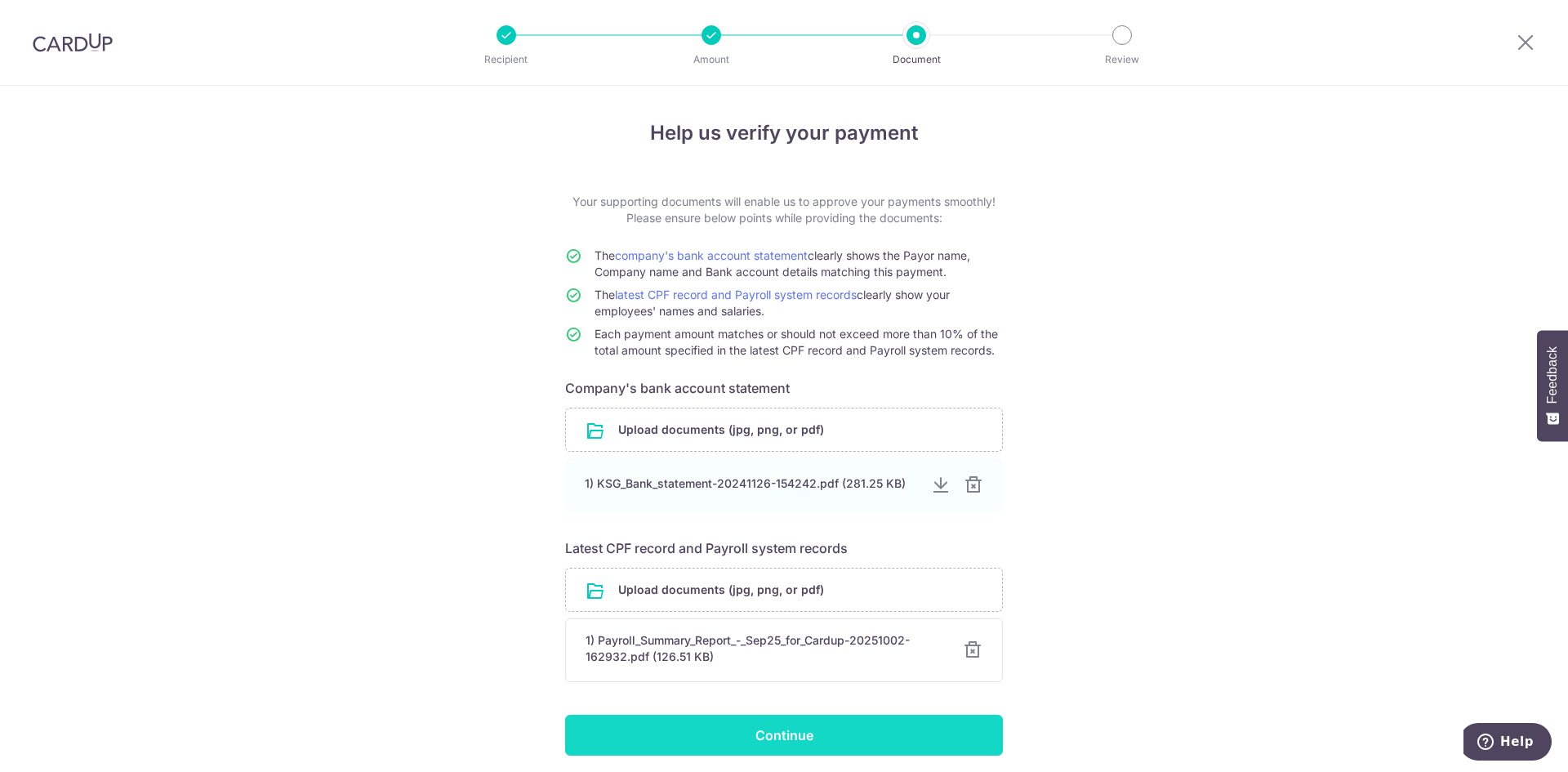
click at [785, 723] on input "Continue" at bounding box center [784, 734] width 438 height 40
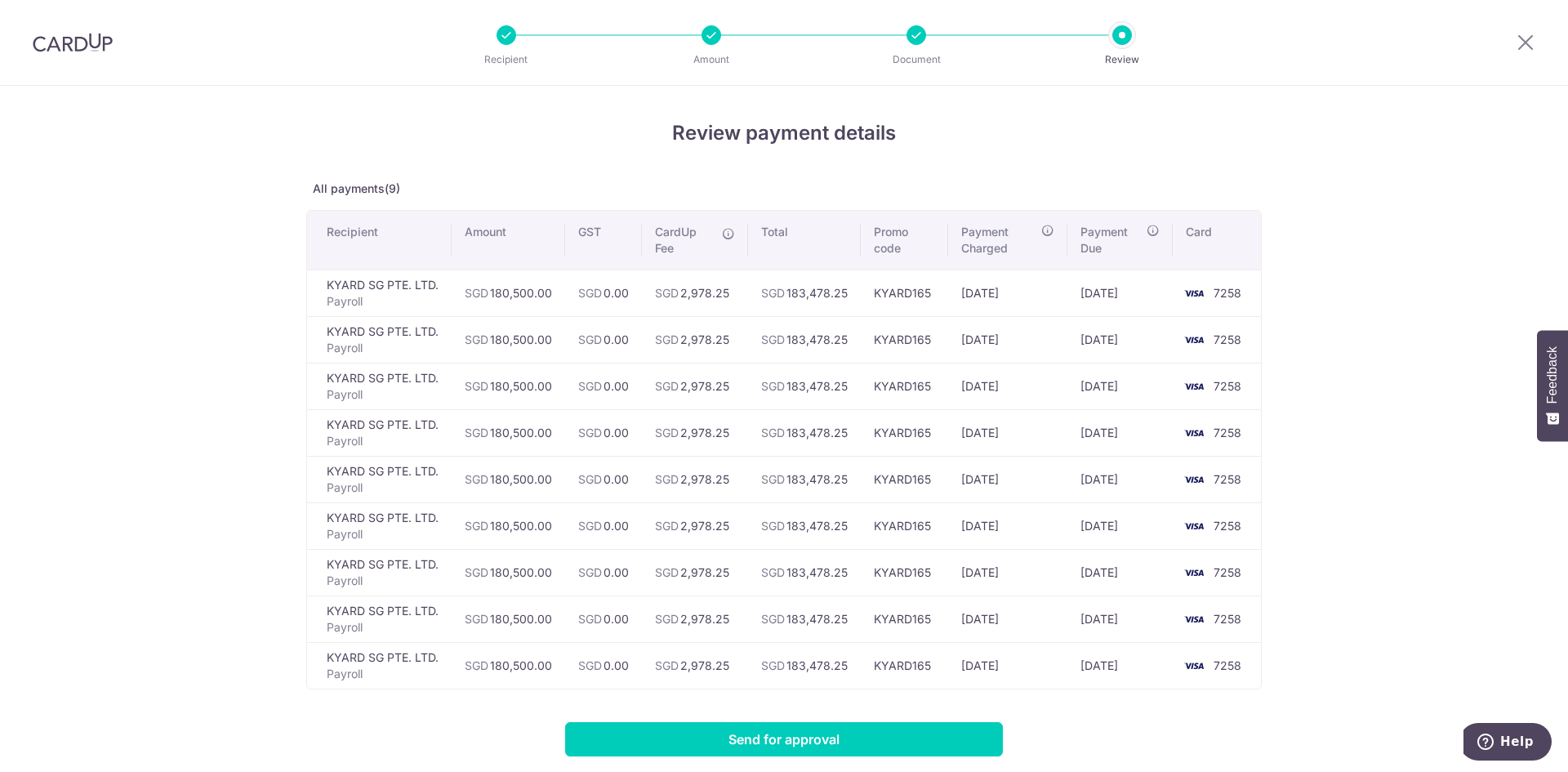
click at [236, 140] on div "Review payment details All payments(9) Recipient Amount GST CardUp Fee Total Pr…" at bounding box center [784, 561] width 1568 height 951
drag, startPoint x: 1526, startPoint y: 38, endPoint x: 859, endPoint y: 116, distance: 671.5
click at [1526, 38] on icon at bounding box center [1526, 41] width 20 height 21
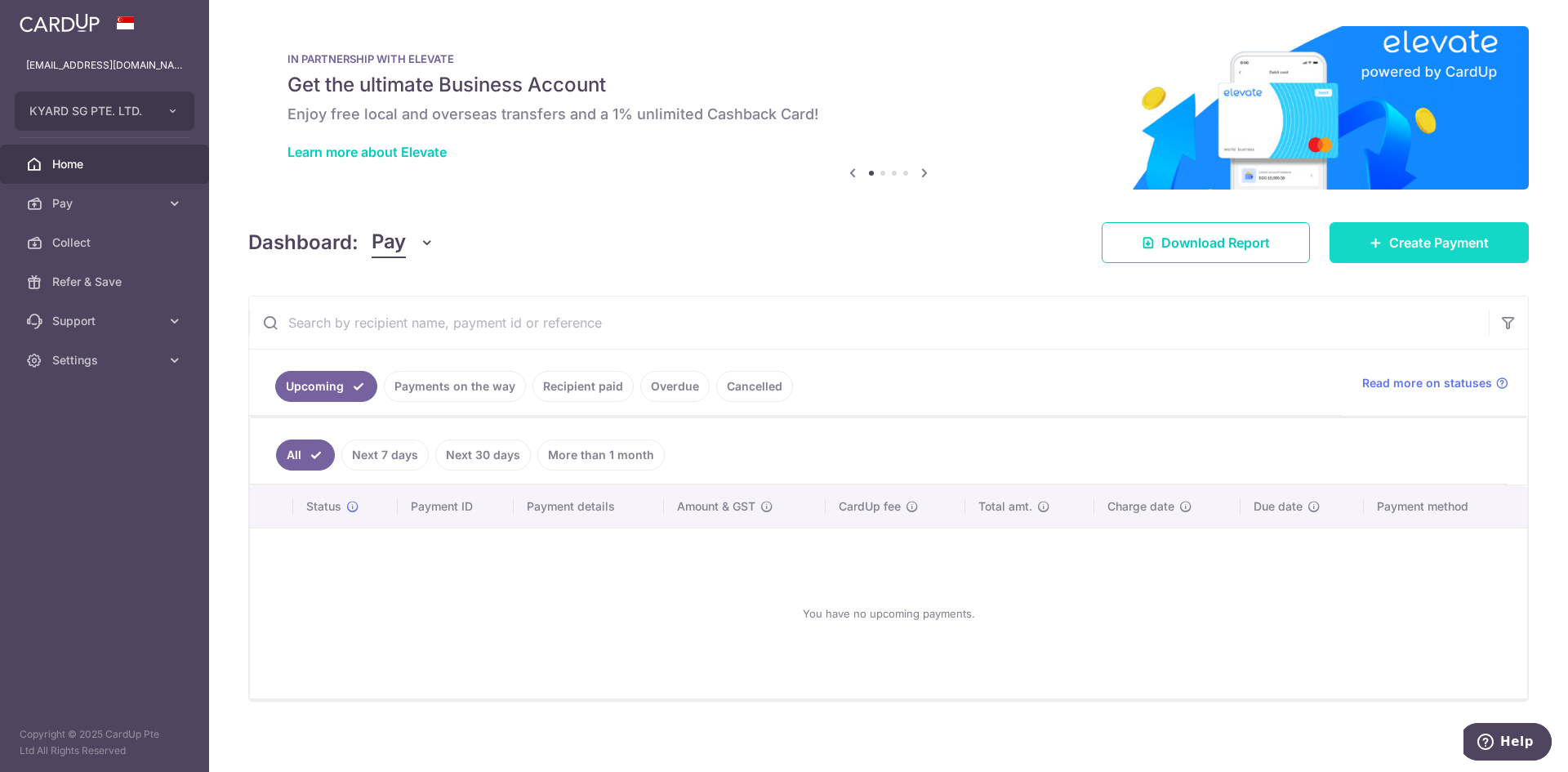
click at [1460, 244] on span "Create Payment" at bounding box center [1439, 243] width 100 height 20
click at [1454, 244] on span "Create Payment" at bounding box center [1439, 243] width 100 height 20
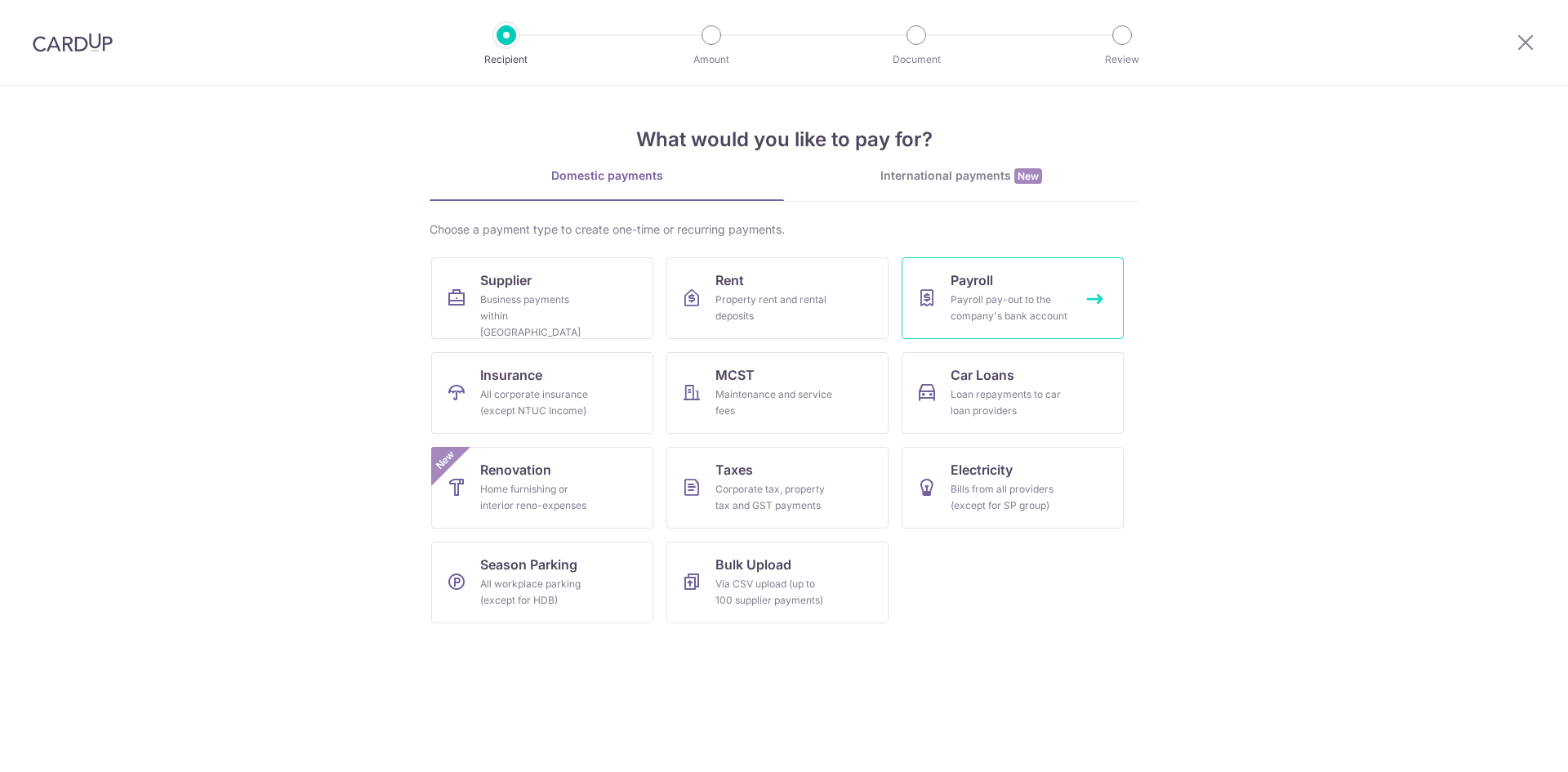
click at [978, 295] on div "Payroll pay-out to the company's bank account" at bounding box center [1008, 307] width 117 height 33
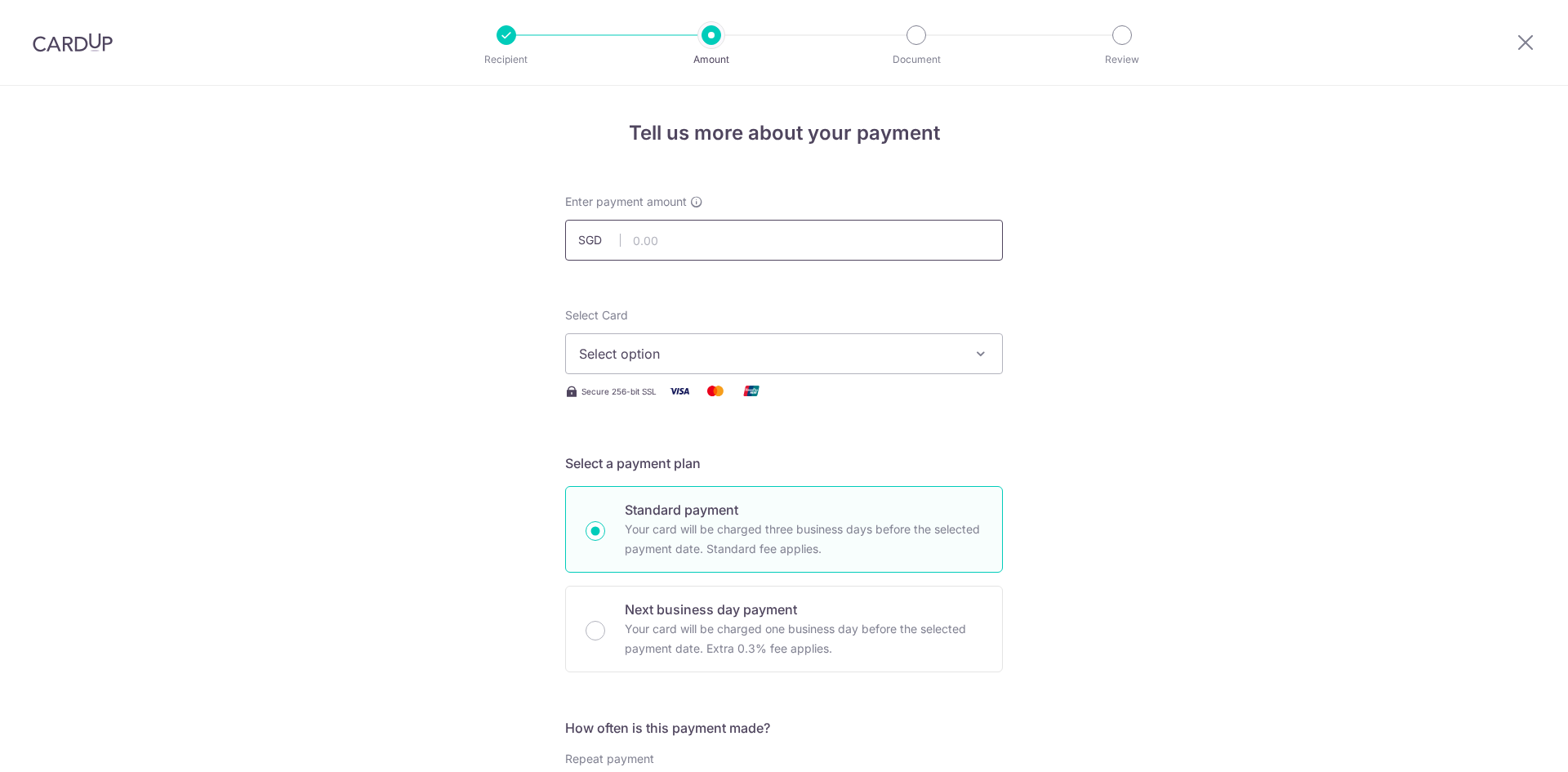
click at [792, 240] on input "text" at bounding box center [784, 240] width 438 height 40
type input "180,500.00"
click at [676, 340] on button "Select option" at bounding box center [784, 353] width 438 height 40
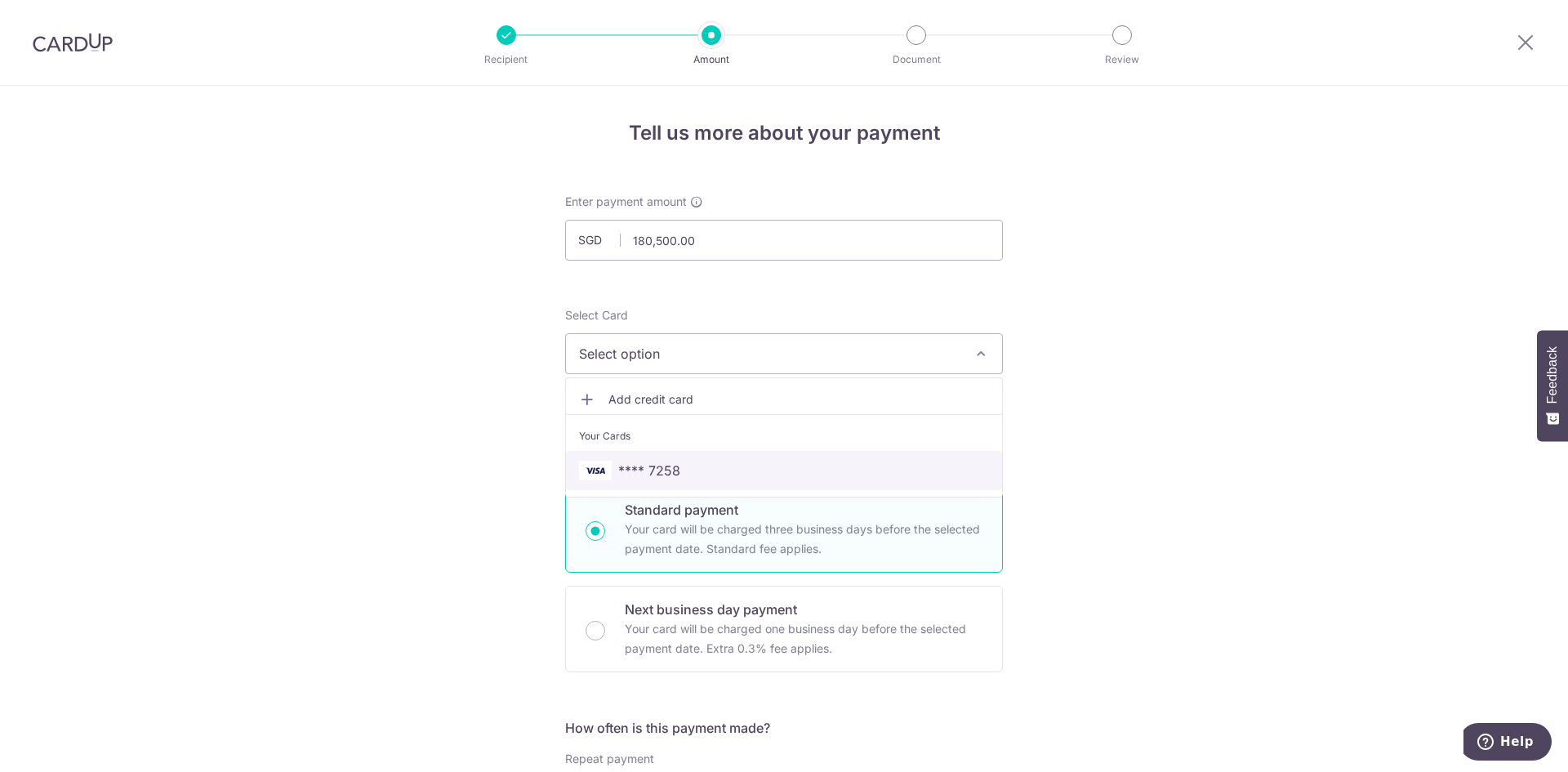
click at [657, 462] on span "**** 7258" at bounding box center [649, 471] width 62 height 20
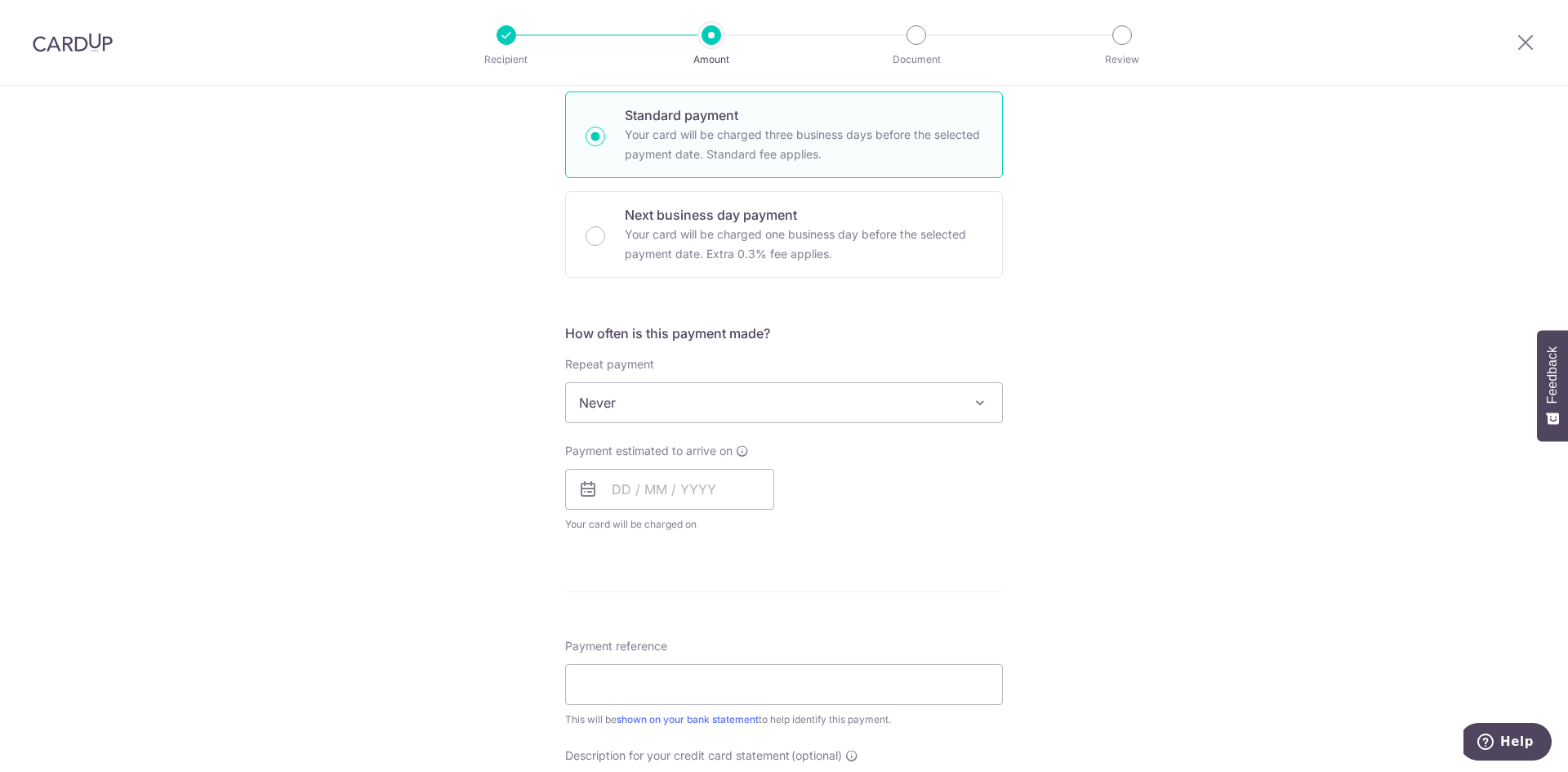
scroll to position [409, 0]
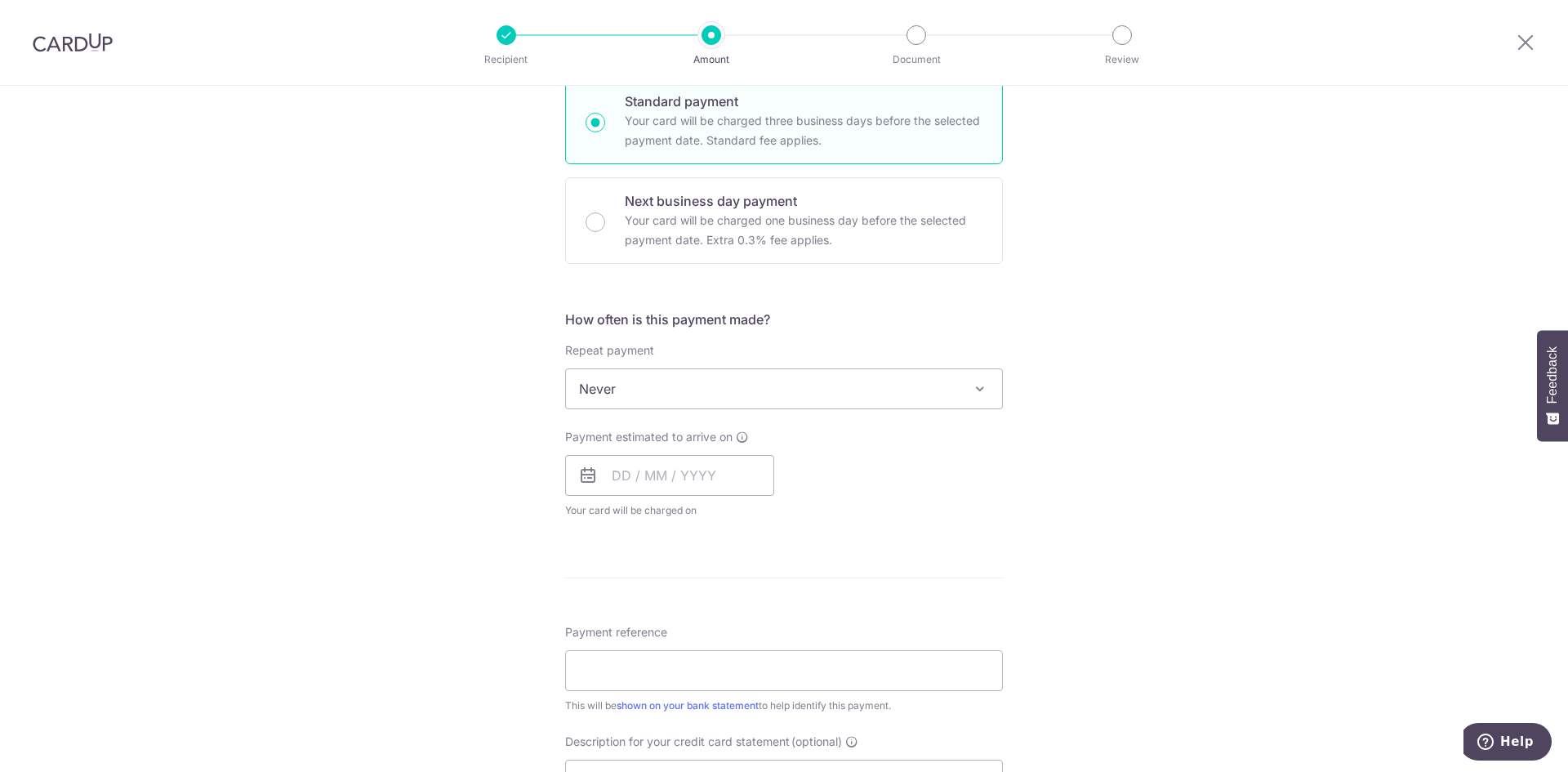
click at [727, 390] on span "Never" at bounding box center [784, 389] width 436 height 39
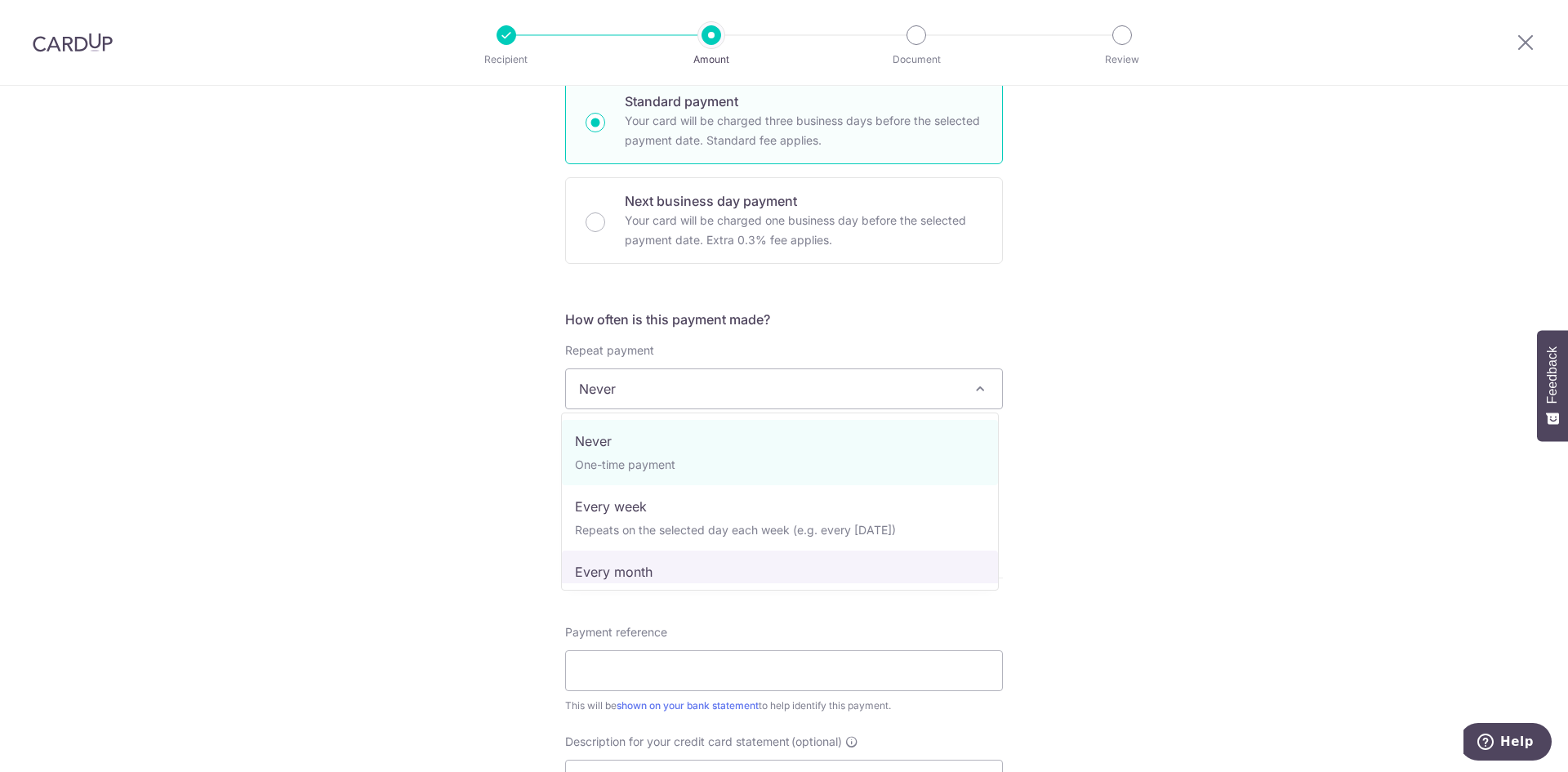
select select "3"
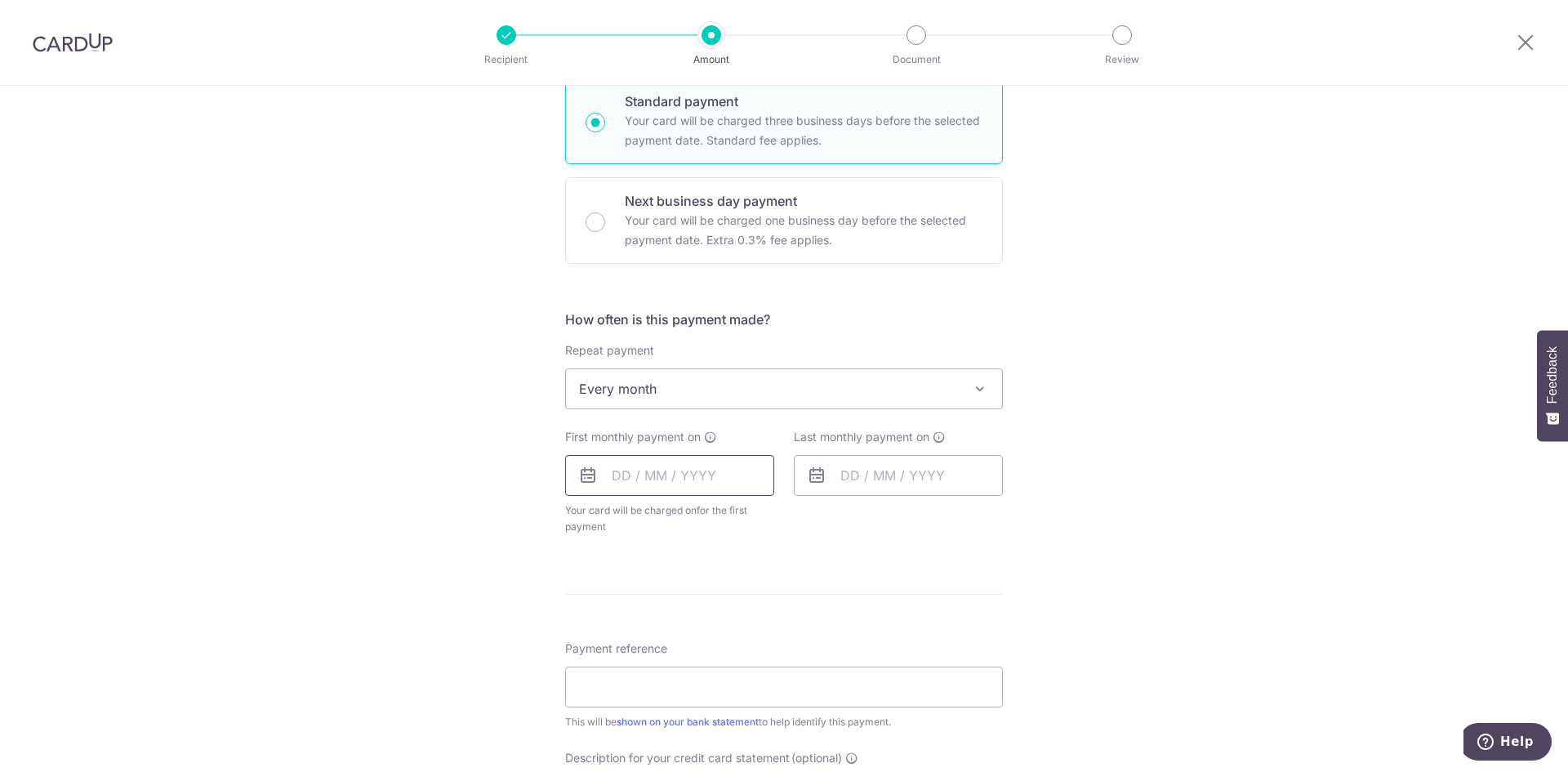
click at [648, 479] on input "text" at bounding box center [670, 475] width 209 height 40
click at [592, 726] on link "26" at bounding box center [598, 722] width 26 height 26
type input "[DATE]"
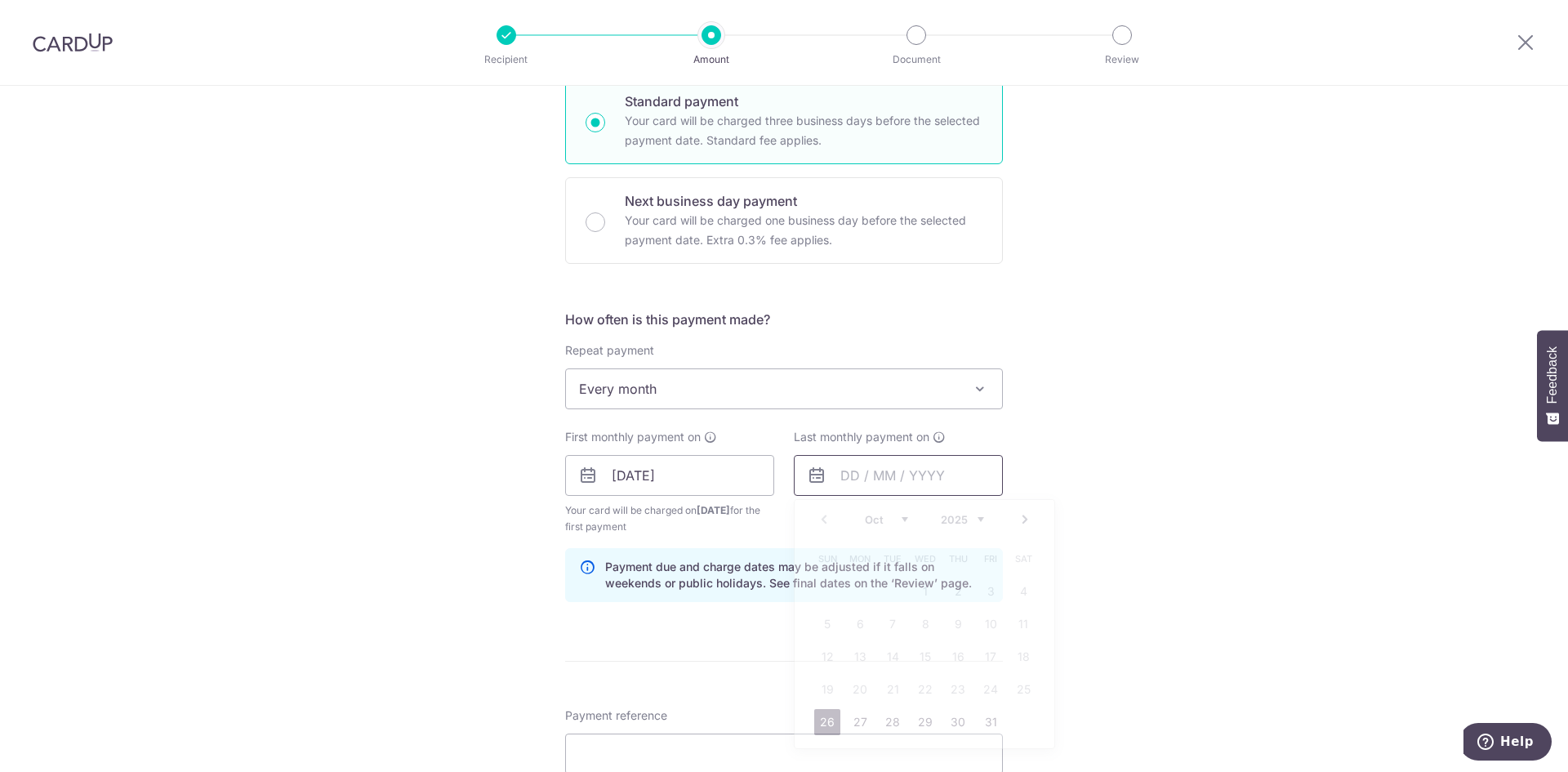
click at [841, 469] on input "text" at bounding box center [898, 475] width 209 height 40
click at [974, 522] on select "2025 2026 2027 2028 2029 2030 2031 2032 2033 2034 2035" at bounding box center [962, 519] width 43 height 13
click at [894, 520] on select "Jan Feb Mar Apr May Jun Jul Aug Sep Oct Nov Dec" at bounding box center [886, 519] width 43 height 13
click at [984, 683] on link "26" at bounding box center [991, 689] width 26 height 26
type input "[DATE]"
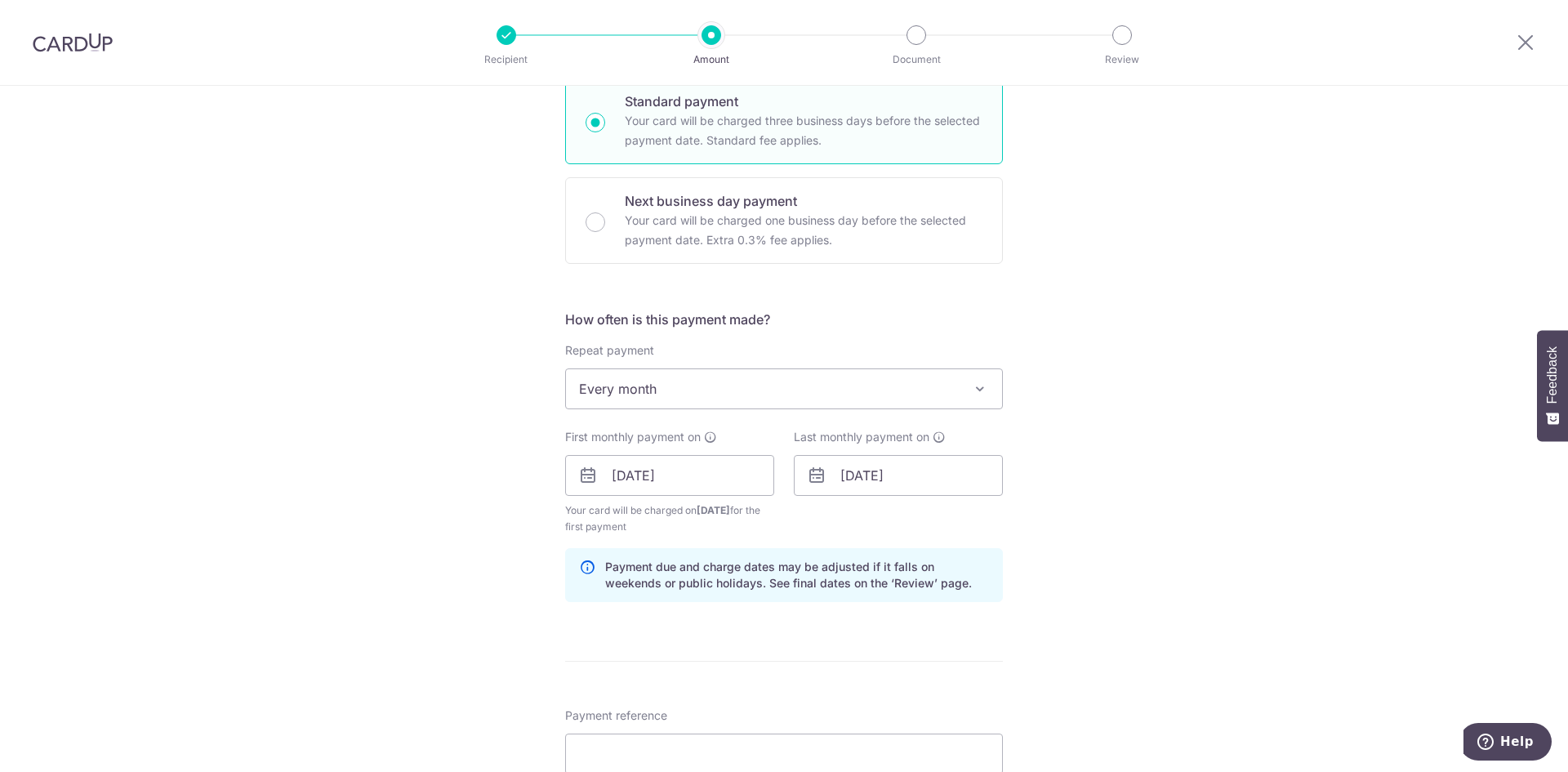
click at [365, 275] on div "Tell us more about your payment Enter payment amount SGD 180,500.00 180500.00 S…" at bounding box center [784, 504] width 1568 height 1655
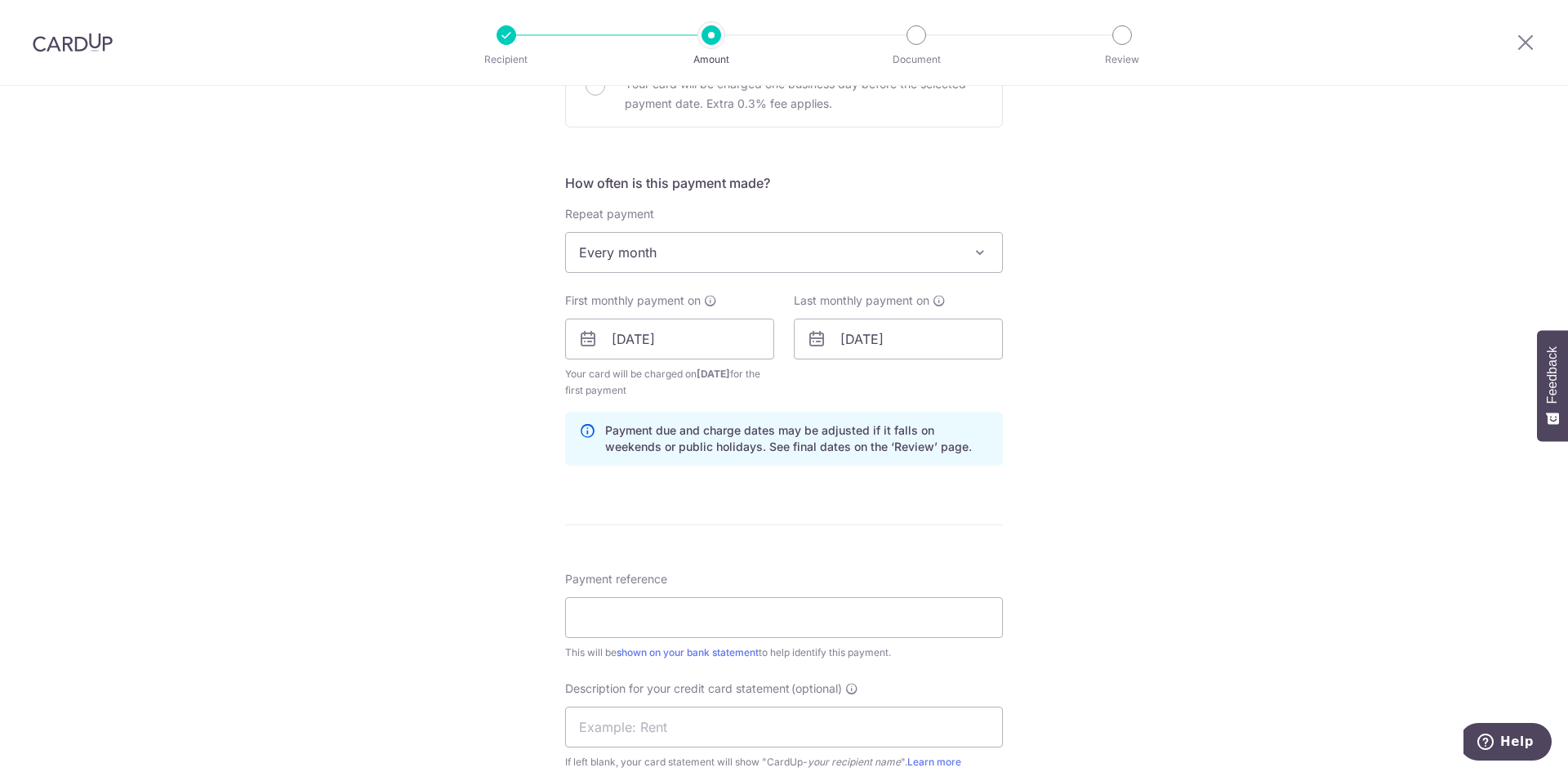
scroll to position [572, 0]
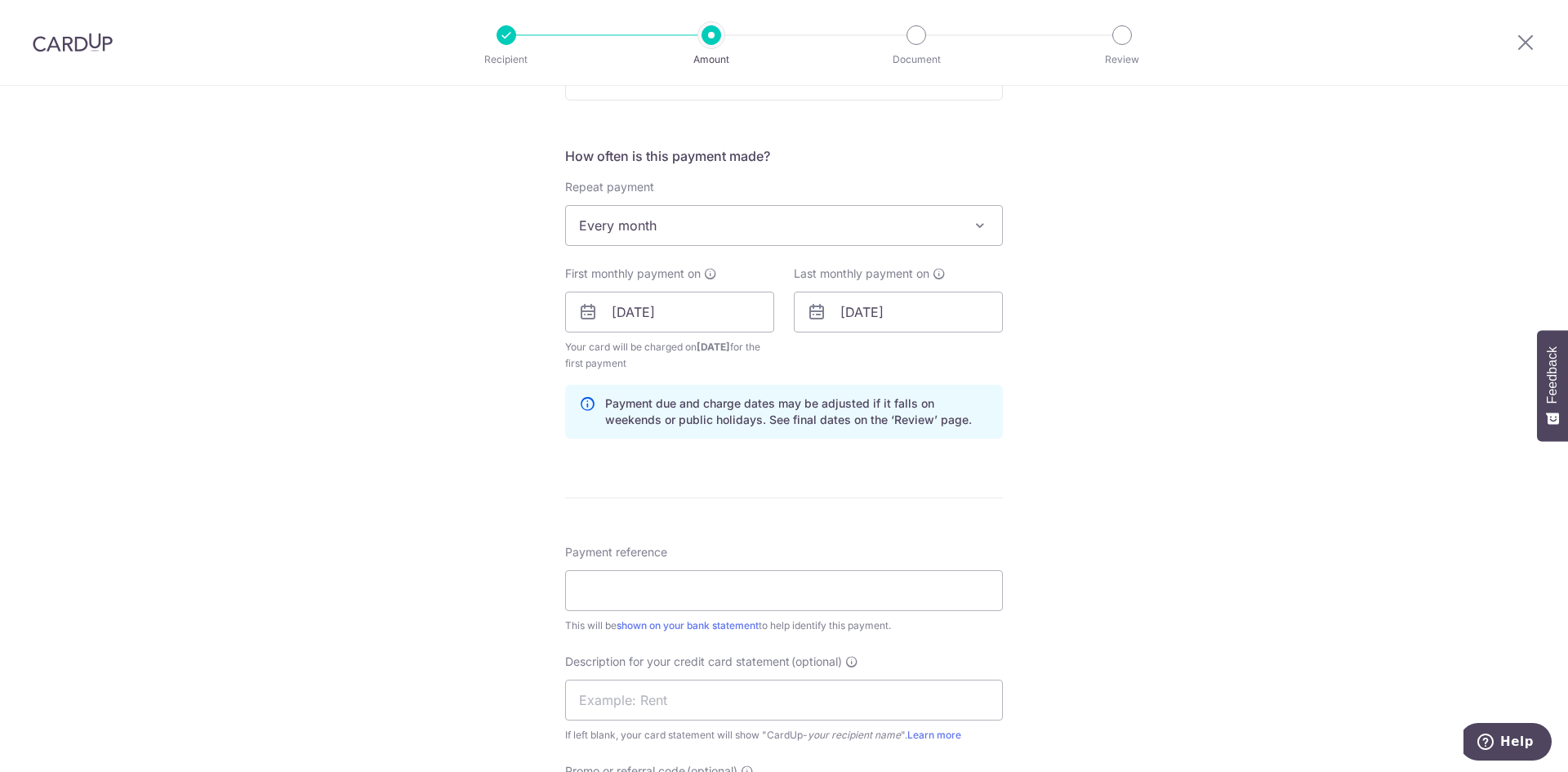
click at [673, 561] on div "Payment reference This will be shown on your bank statement to help identify th…" at bounding box center [784, 588] width 438 height 90
click at [647, 588] on input "Payment reference" at bounding box center [784, 590] width 438 height 40
type input "Payroll"
click at [350, 558] on div "Tell us more about your payment Enter payment amount SGD 180,500.00 180500.00 S…" at bounding box center [784, 342] width 1568 height 1655
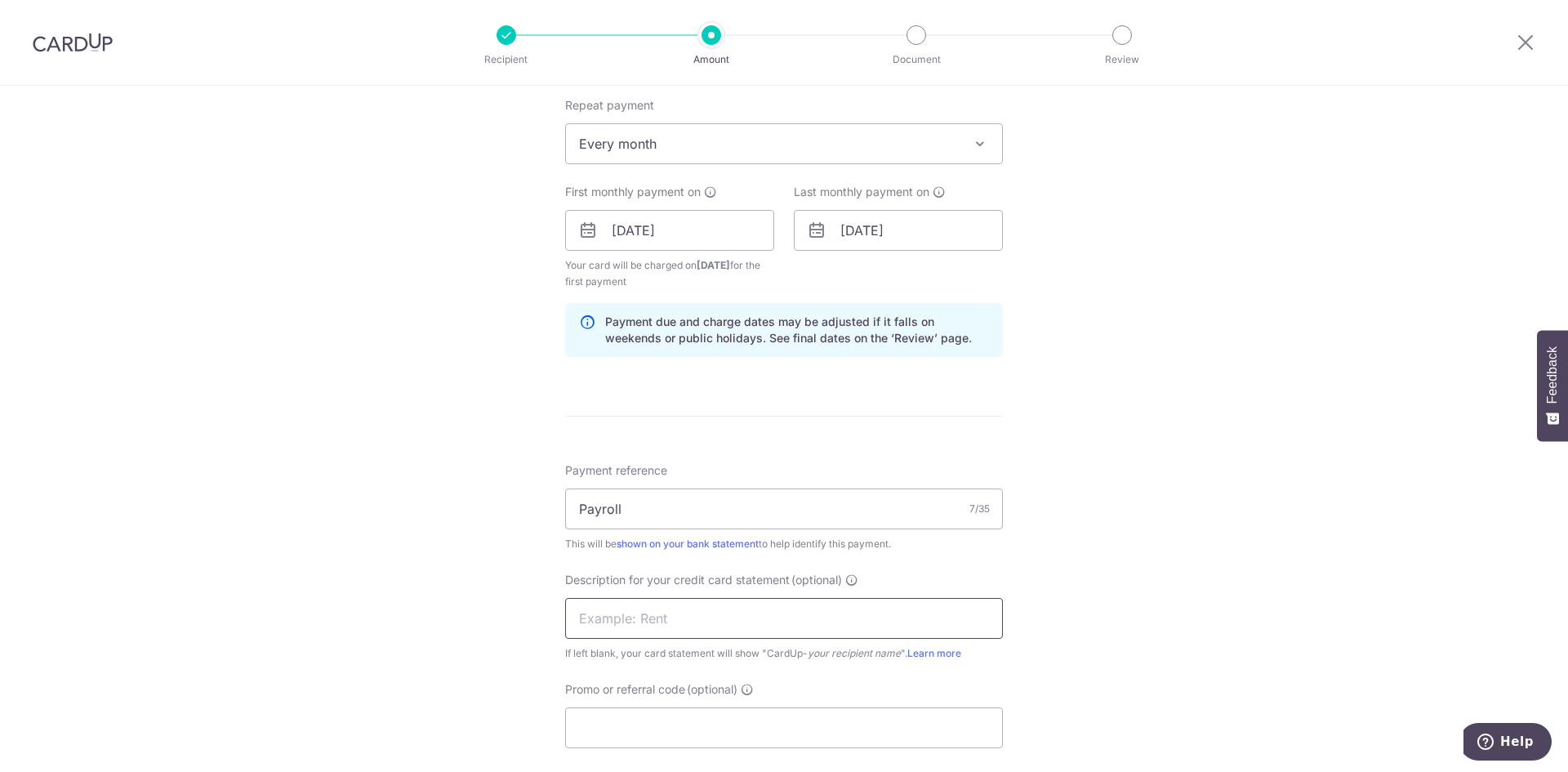
click at [636, 619] on input "text" at bounding box center [784, 618] width 438 height 40
type input "Payroll"
click at [338, 473] on div "Tell us more about your payment Enter payment amount SGD 180,500.00 180500.00 S…" at bounding box center [784, 260] width 1568 height 1655
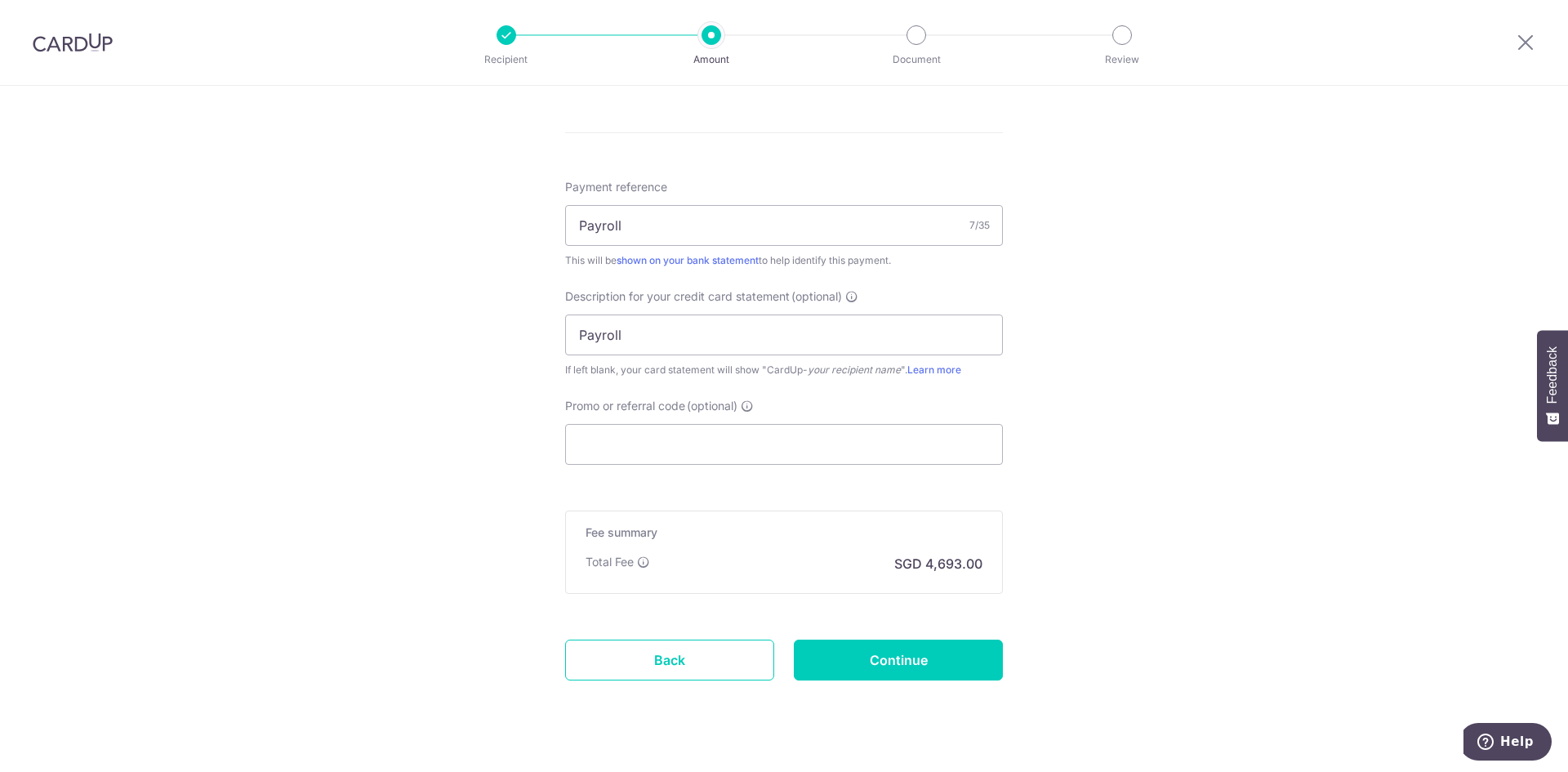
scroll to position [968, 0]
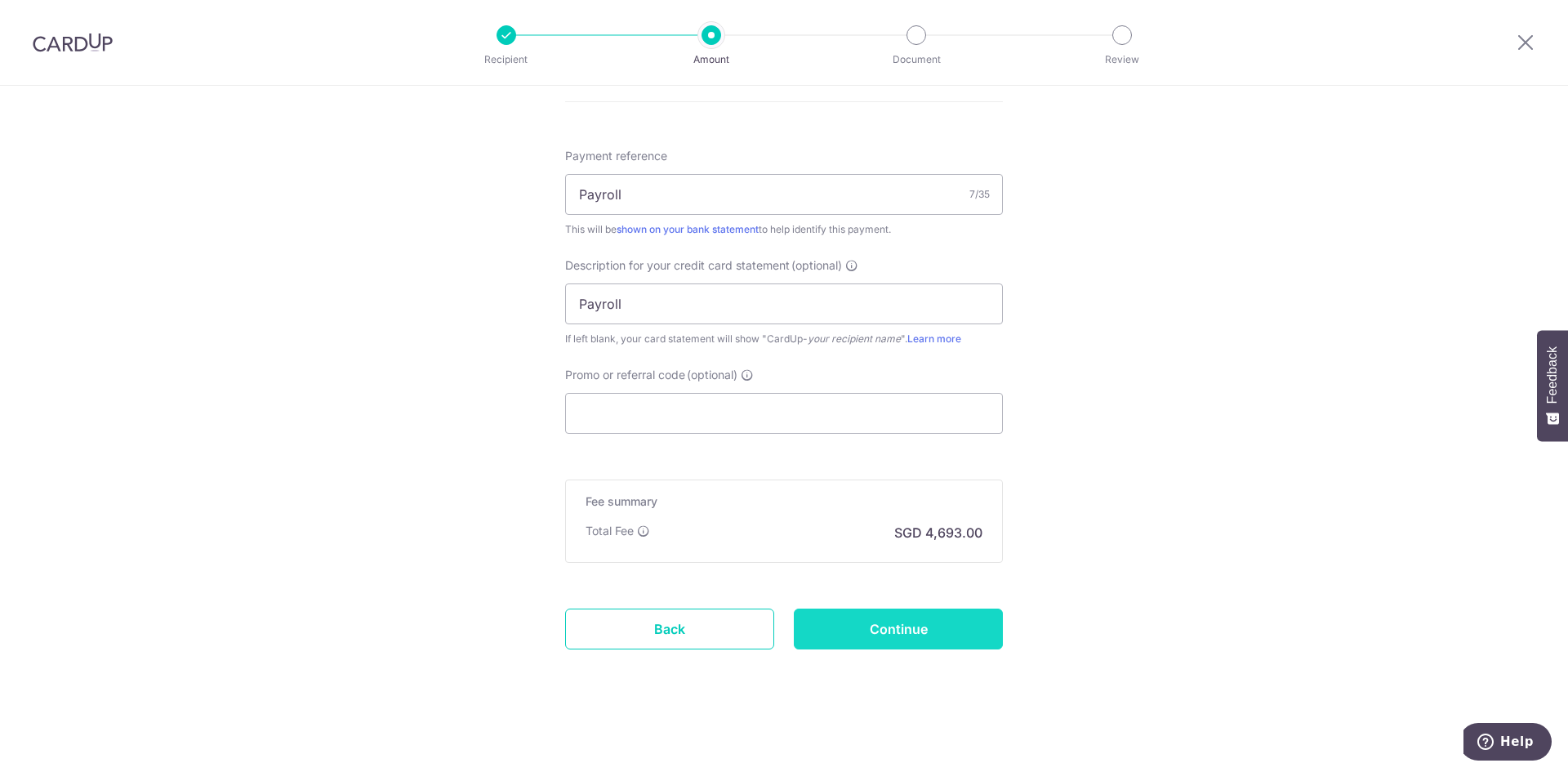
click at [901, 631] on input "Continue" at bounding box center [898, 629] width 209 height 40
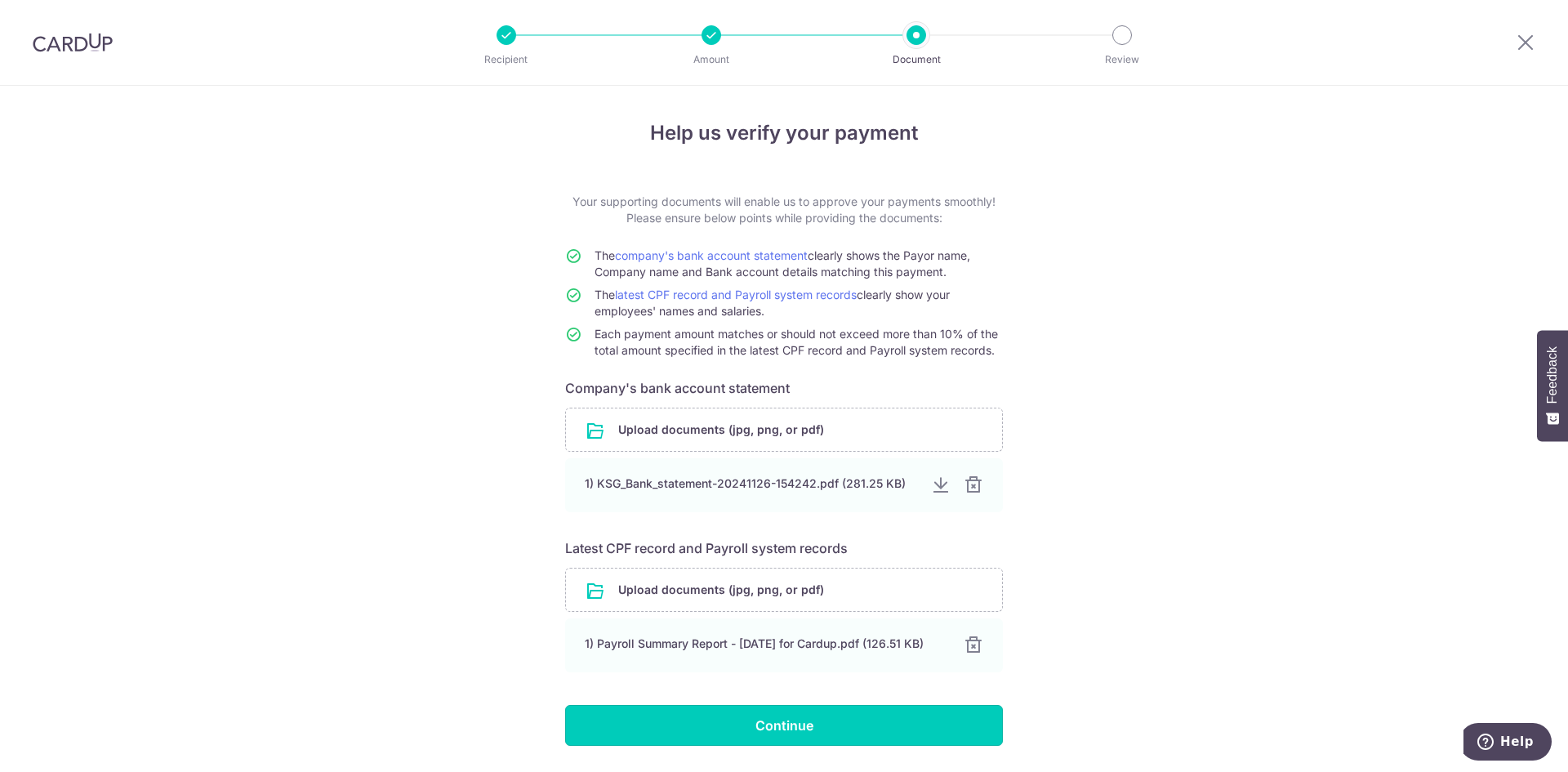
click at [879, 731] on input "Continue" at bounding box center [784, 725] width 438 height 40
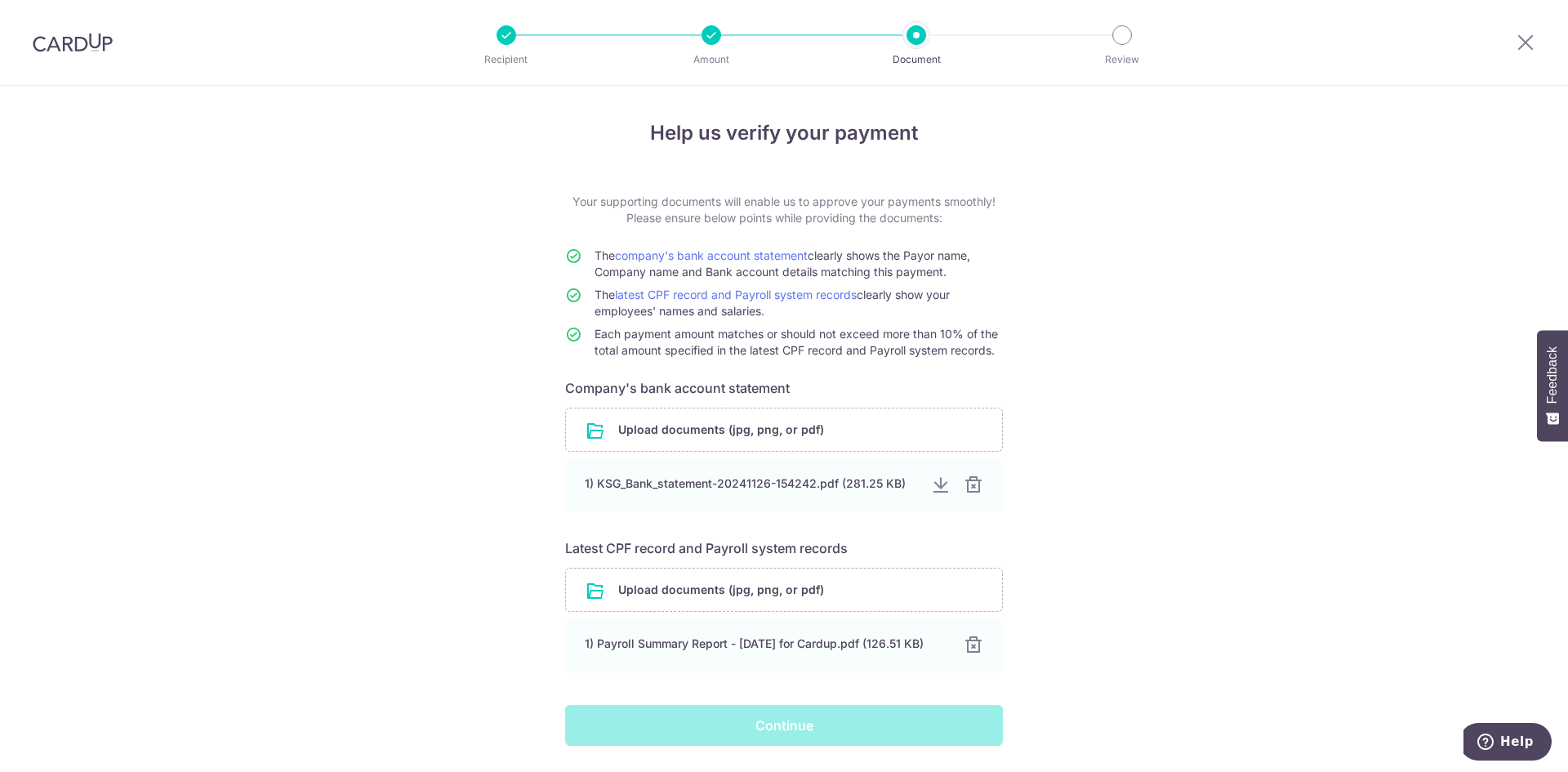
scroll to position [50, 0]
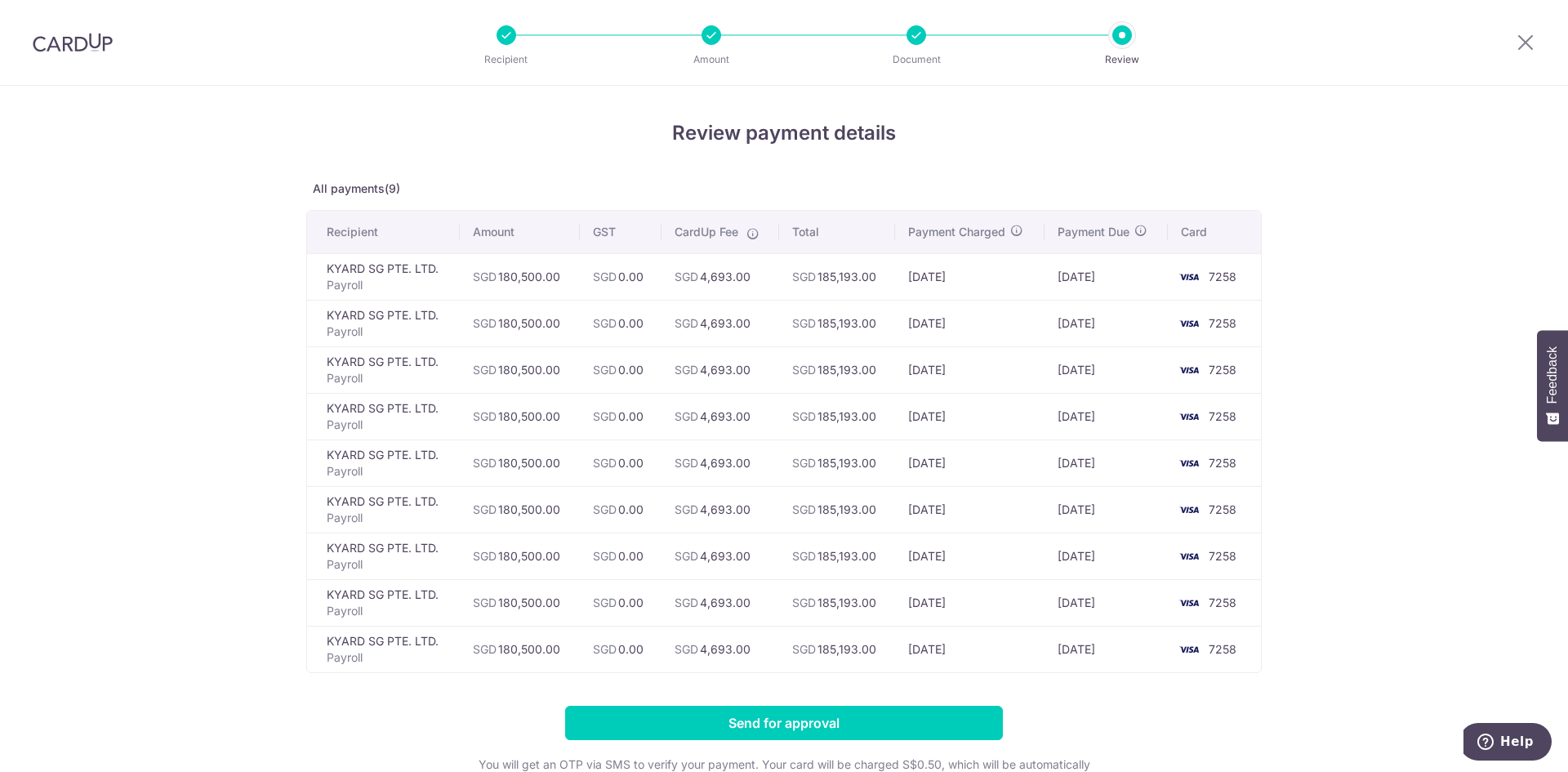
drag, startPoint x: 905, startPoint y: 35, endPoint x: 925, endPoint y: 40, distance: 20.6
click at [912, 37] on li "Document" at bounding box center [824, 36] width 205 height 20
click at [1530, 40] on icon at bounding box center [1526, 41] width 20 height 21
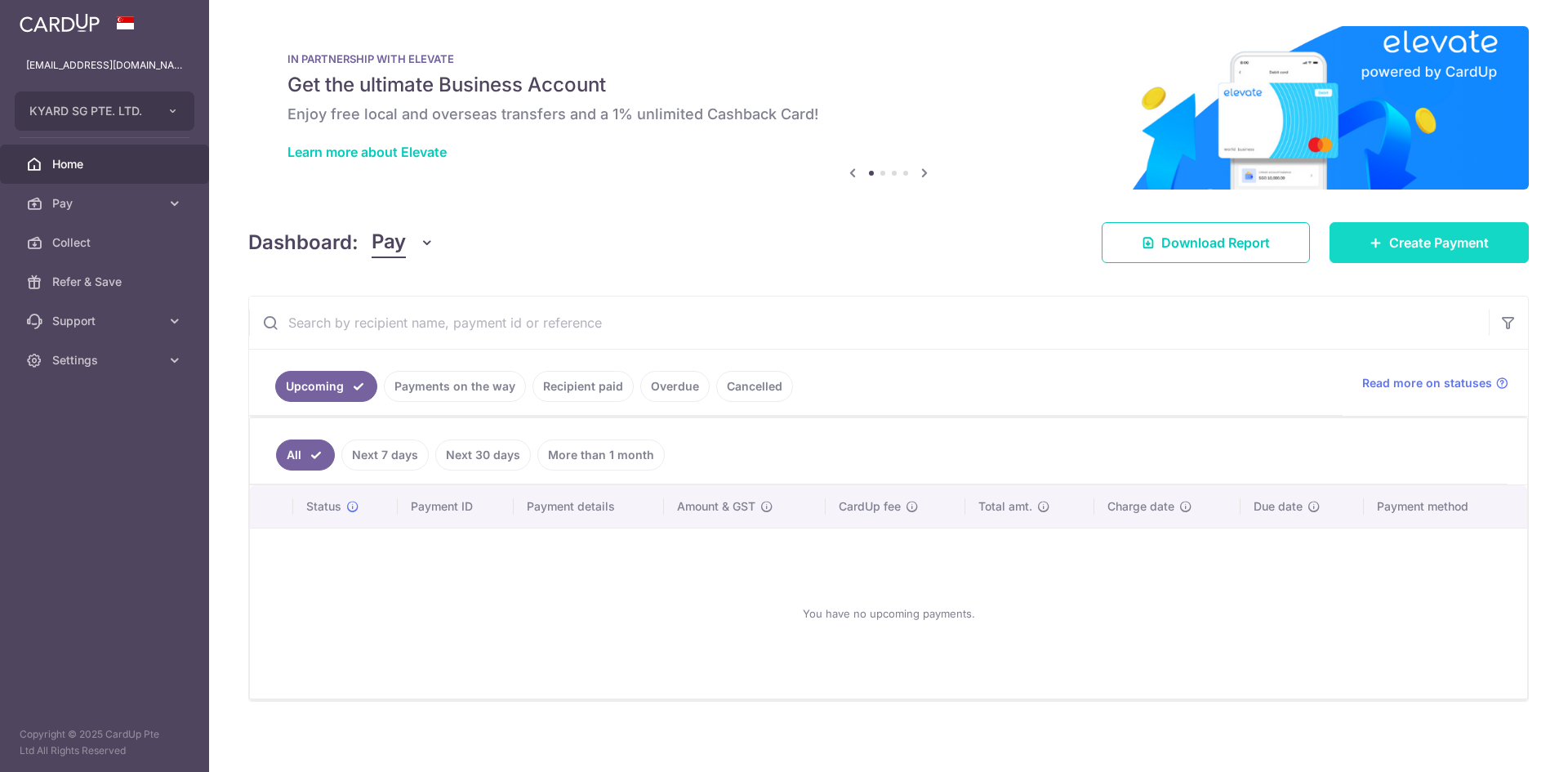
click at [1447, 230] on link "Create Payment" at bounding box center [1429, 242] width 199 height 40
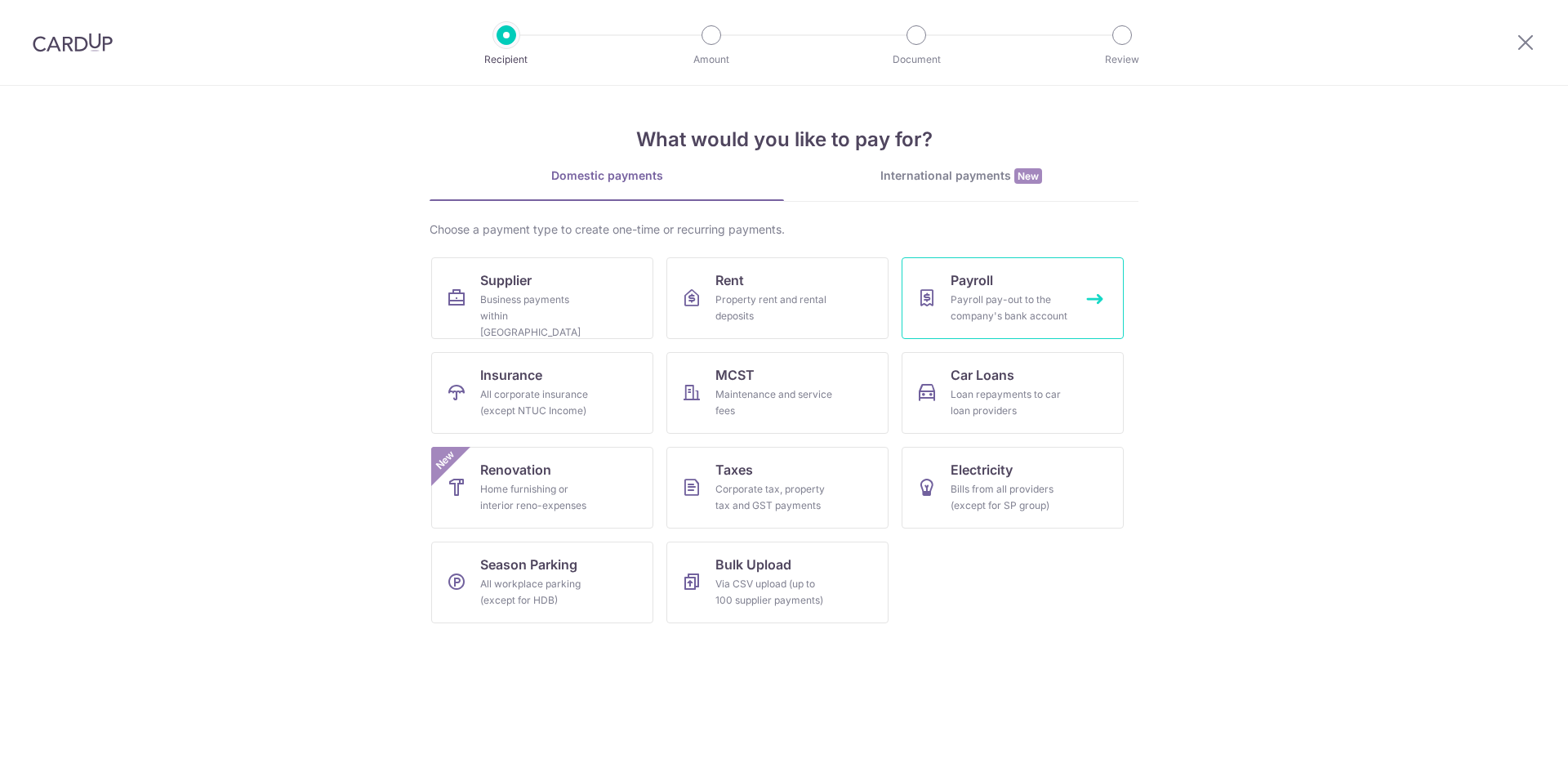
click at [1027, 282] on link "Payroll Payroll pay-out to the company's bank account" at bounding box center [1012, 298] width 222 height 82
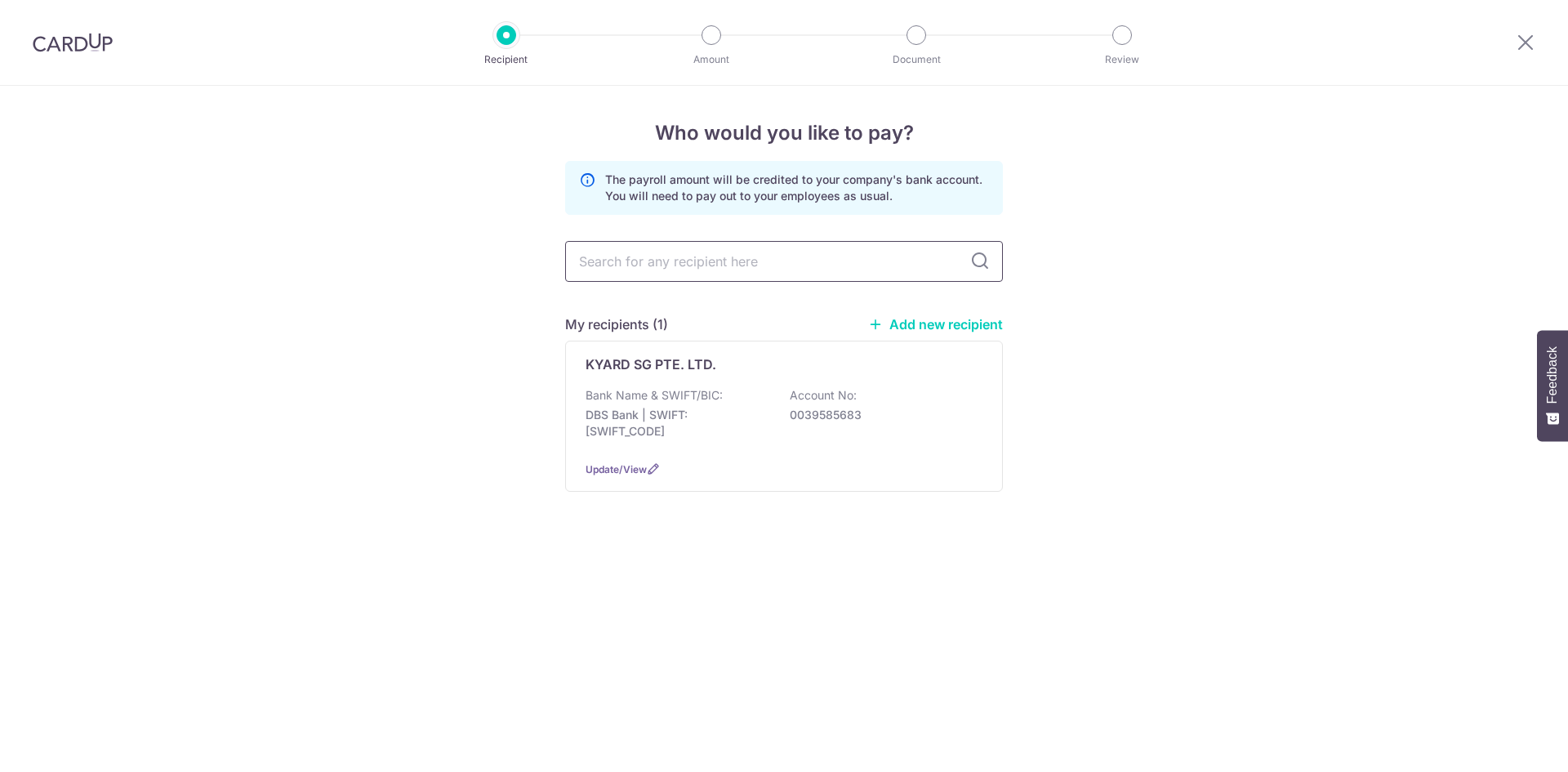
click at [798, 273] on input "text" at bounding box center [784, 261] width 438 height 40
click at [888, 420] on p "0039585683" at bounding box center [880, 415] width 183 height 17
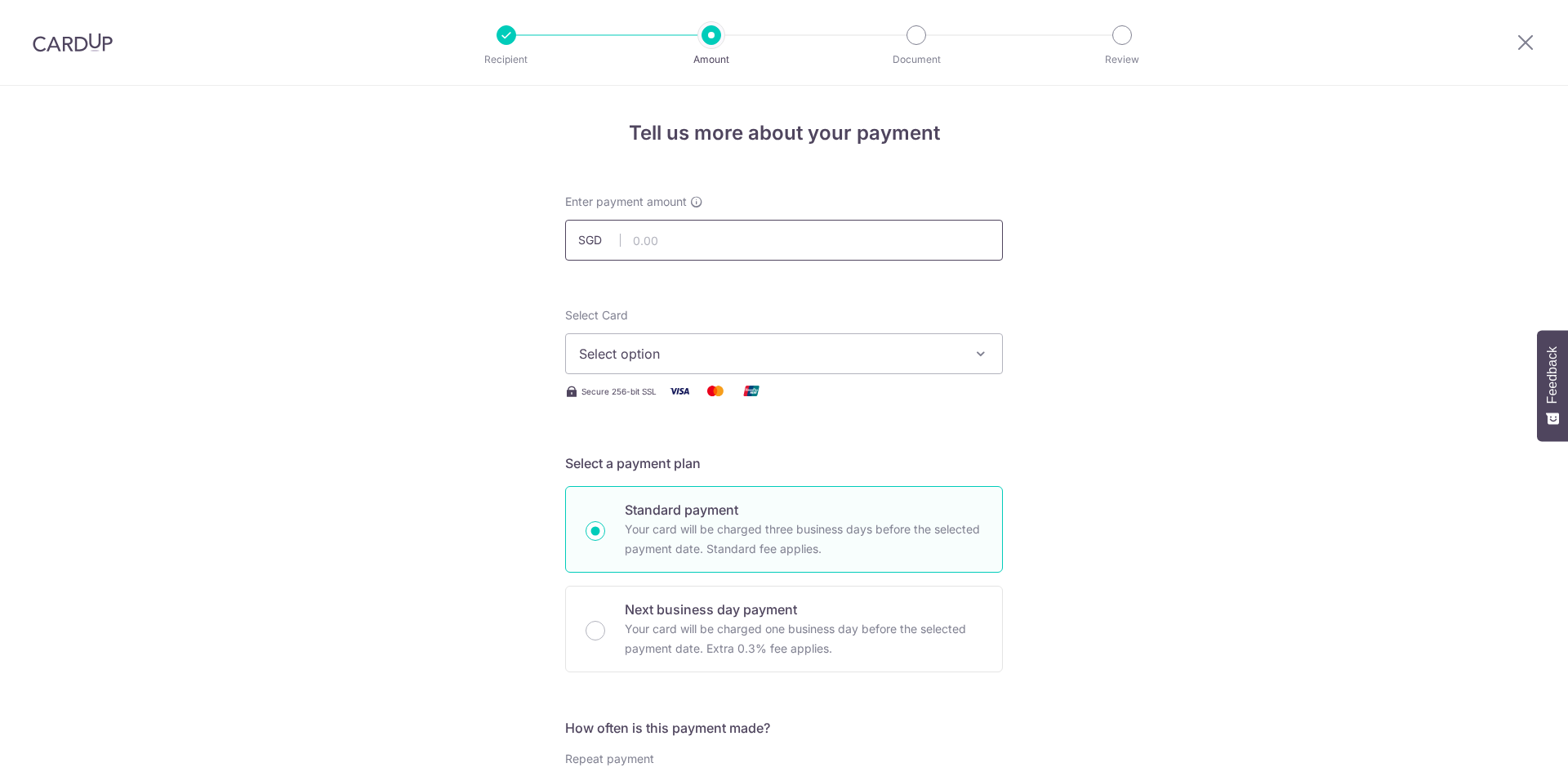
click at [782, 246] on input "text" at bounding box center [784, 240] width 438 height 40
type input "180,500.00"
click at [756, 347] on span "Select option" at bounding box center [770, 353] width 381 height 20
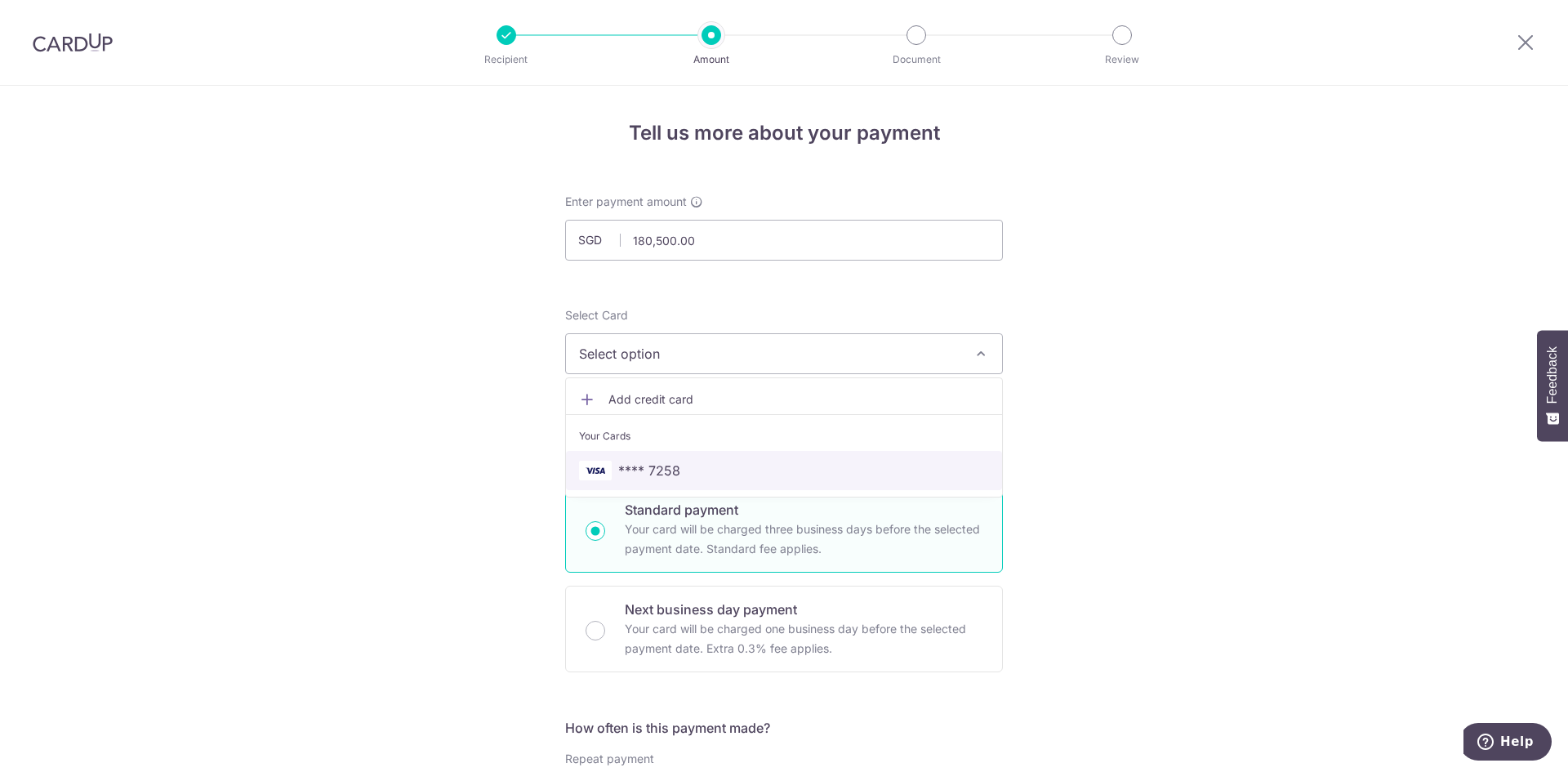
click at [674, 459] on link "**** 7258" at bounding box center [784, 471] width 436 height 39
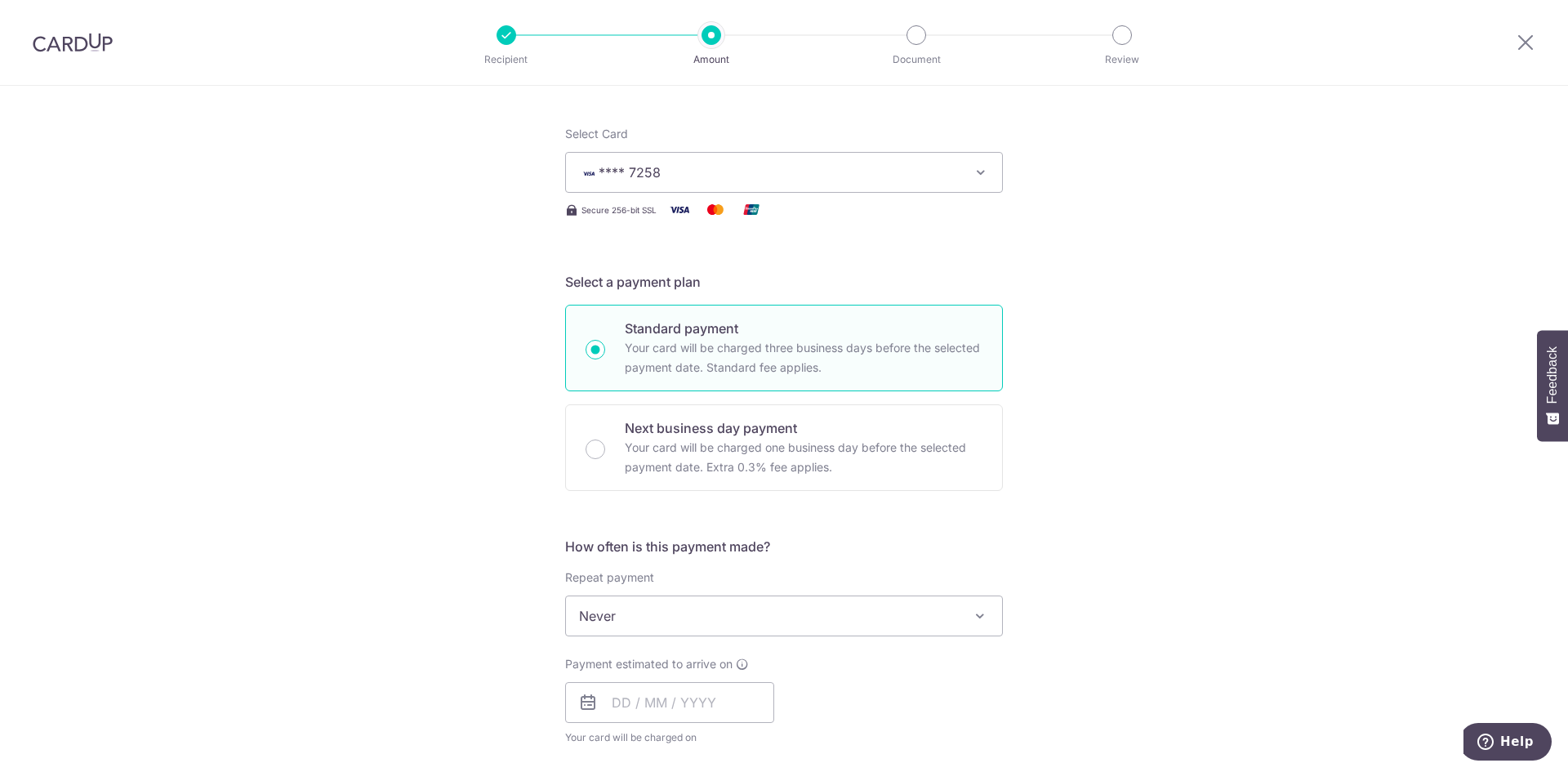
scroll to position [242, 0]
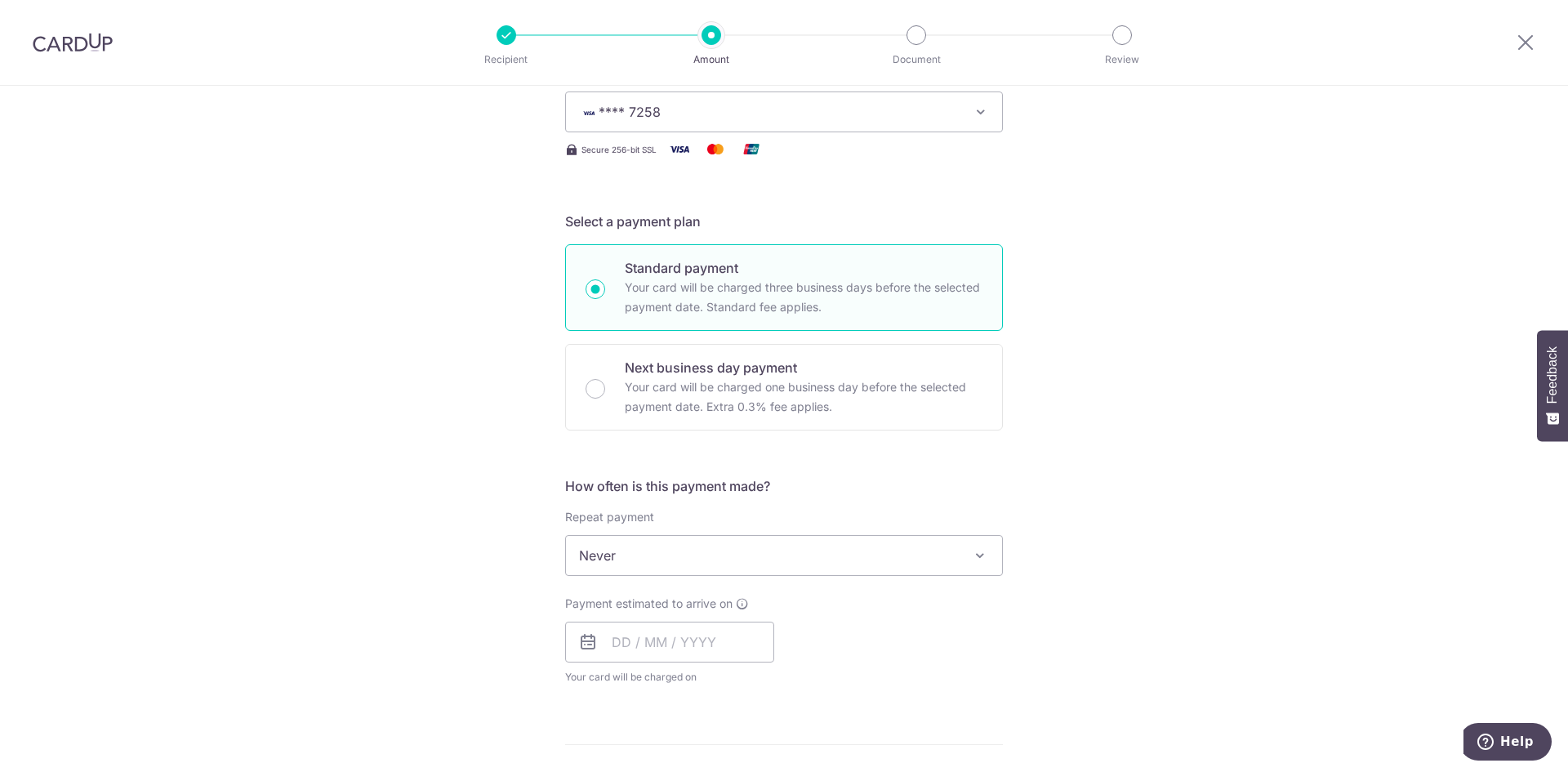
click at [722, 544] on span "Never" at bounding box center [784, 556] width 436 height 39
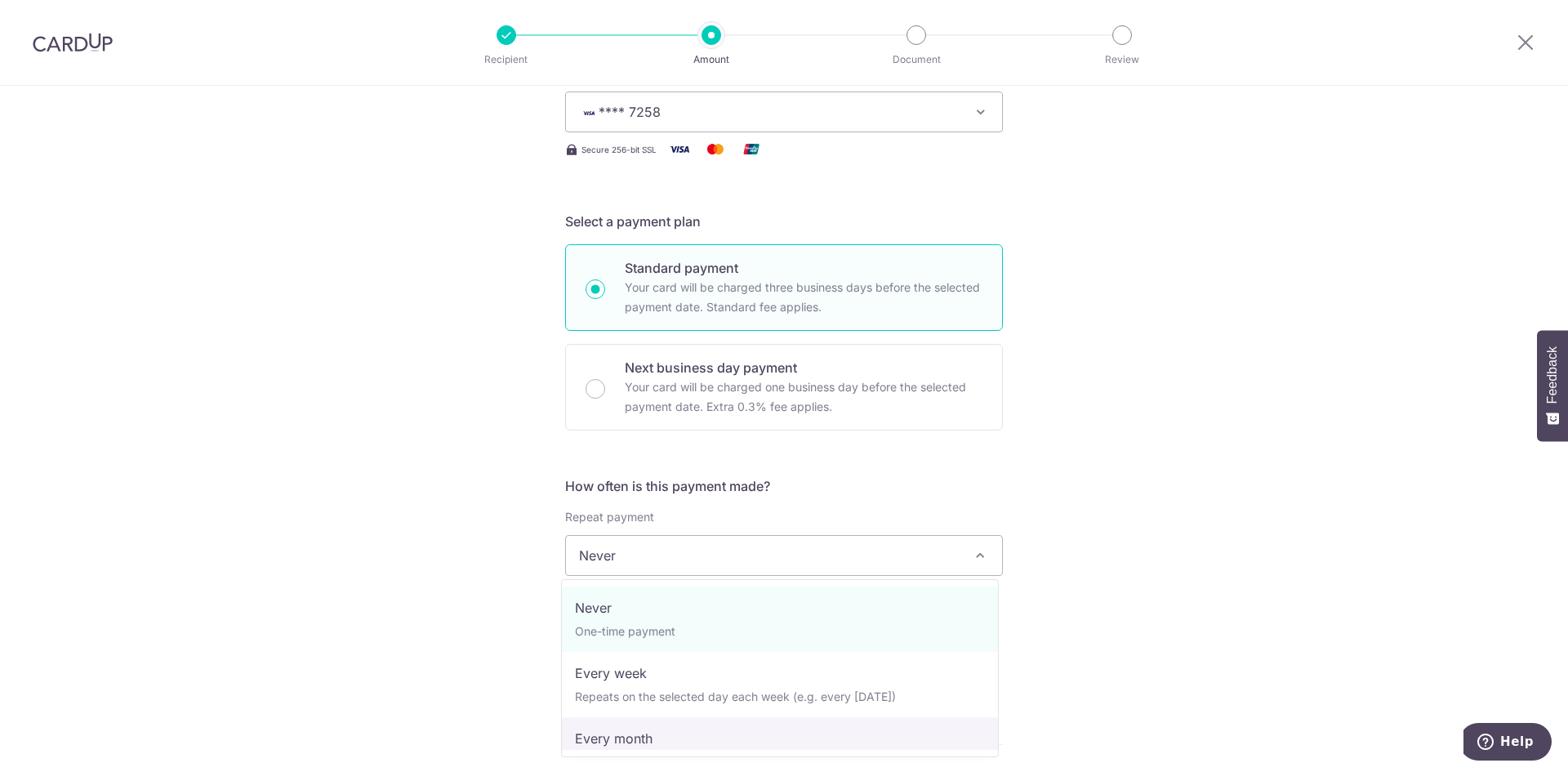
select select "3"
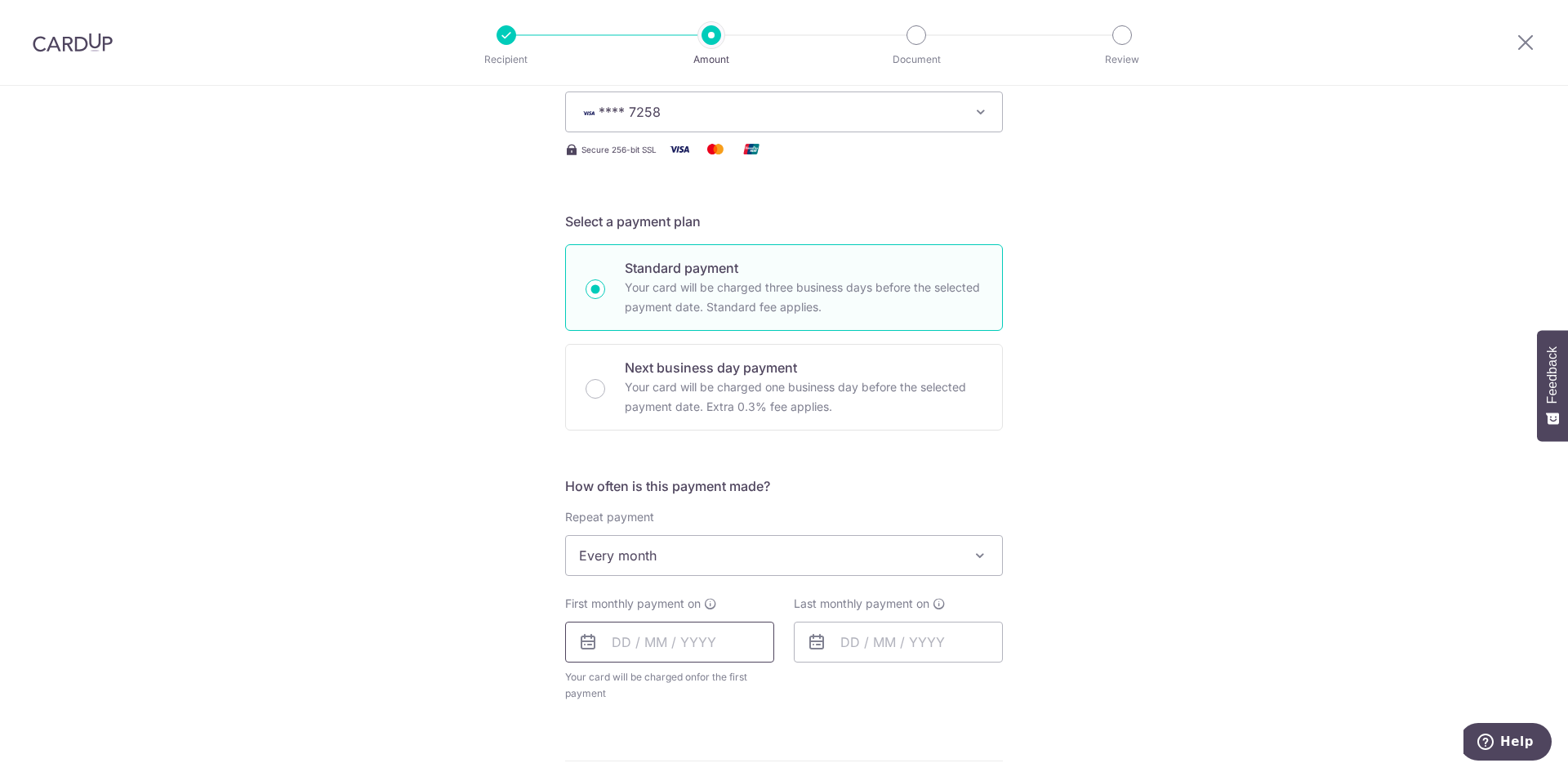
click at [621, 656] on input "text" at bounding box center [670, 642] width 209 height 40
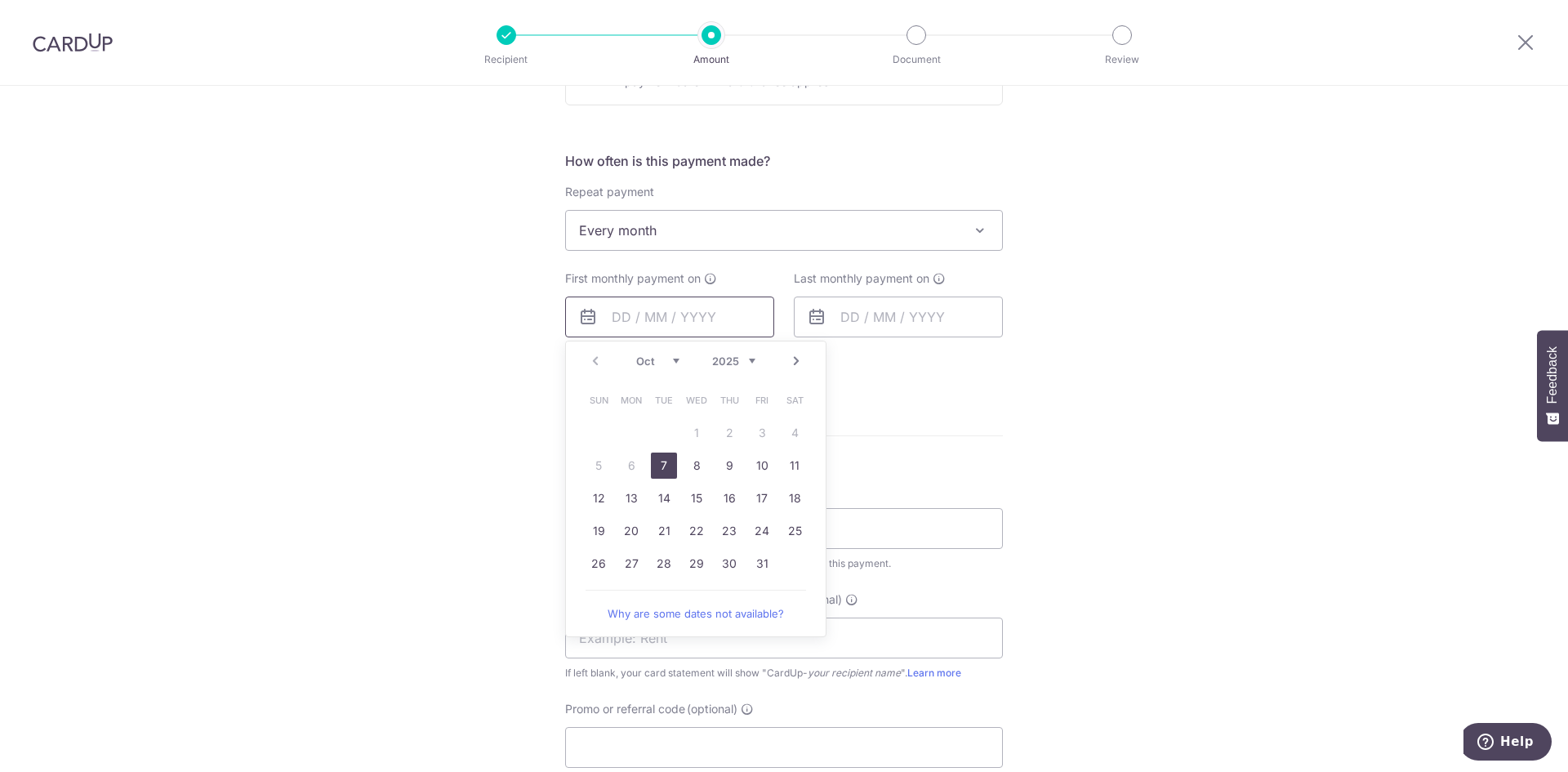
scroll to position [569, 0]
click at [600, 564] on link "26" at bounding box center [598, 562] width 26 height 26
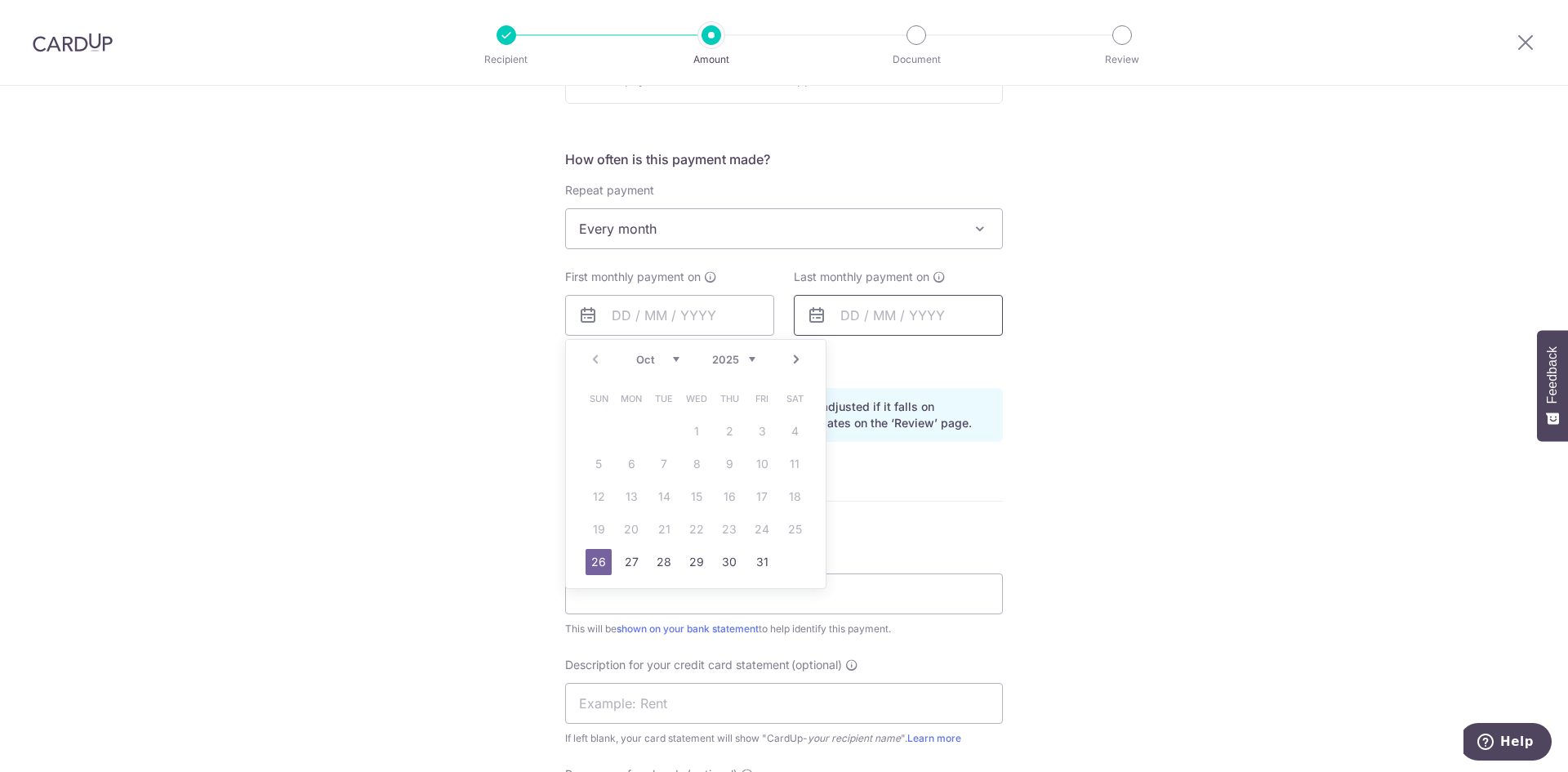
type input "[DATE]"
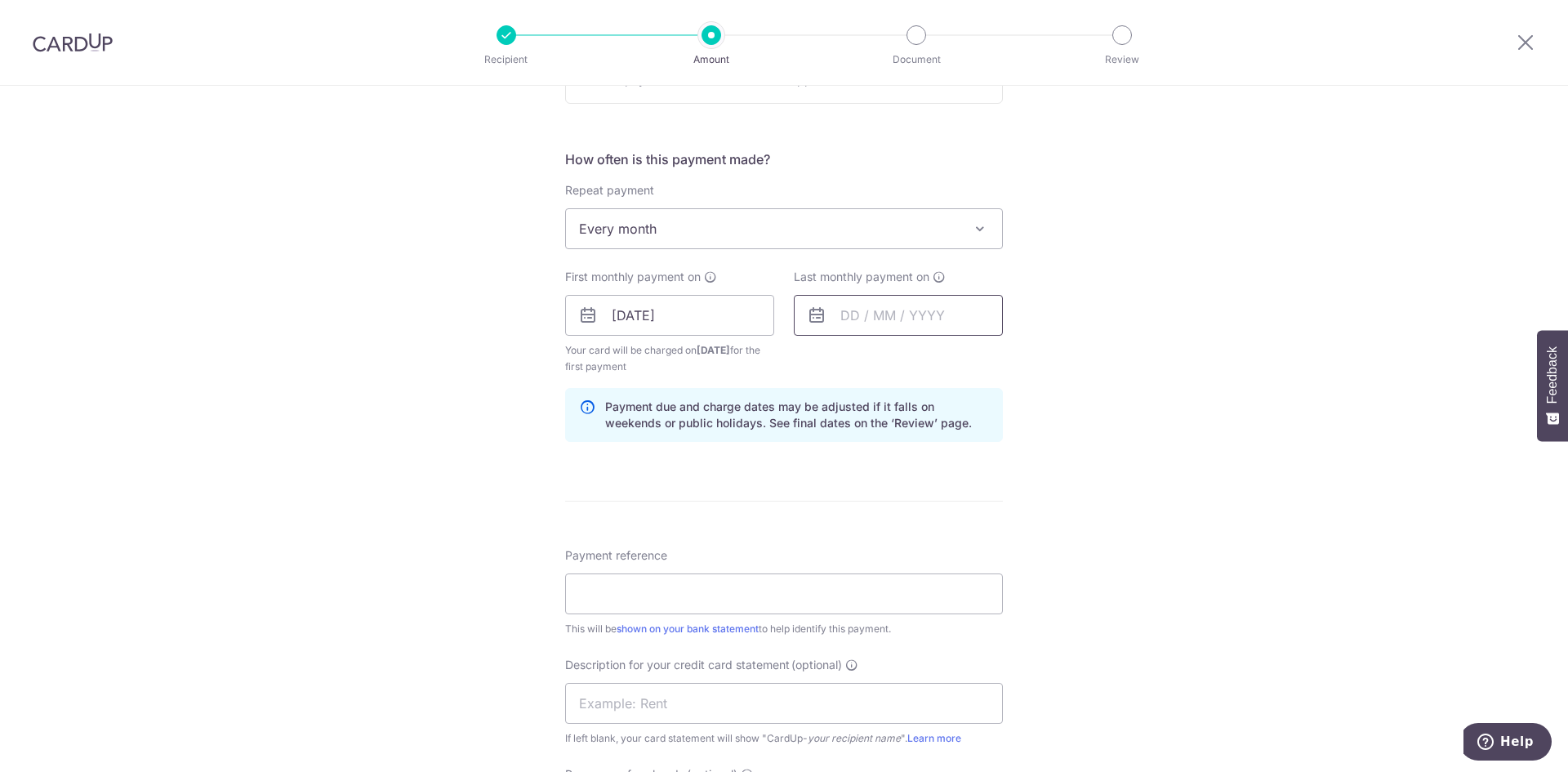
click at [900, 311] on input "text" at bounding box center [898, 315] width 209 height 40
click at [978, 358] on select "2025 2026 2027 2028 2029 2030 2031 2032 2033 2034 2035" at bounding box center [962, 359] width 43 height 13
click at [898, 364] on select "Jan Feb Mar Apr May Jun Jul Aug Sep Oct Nov Dec" at bounding box center [886, 359] width 43 height 13
click at [989, 529] on link "26" at bounding box center [991, 529] width 26 height 26
type input "26/06/2026"
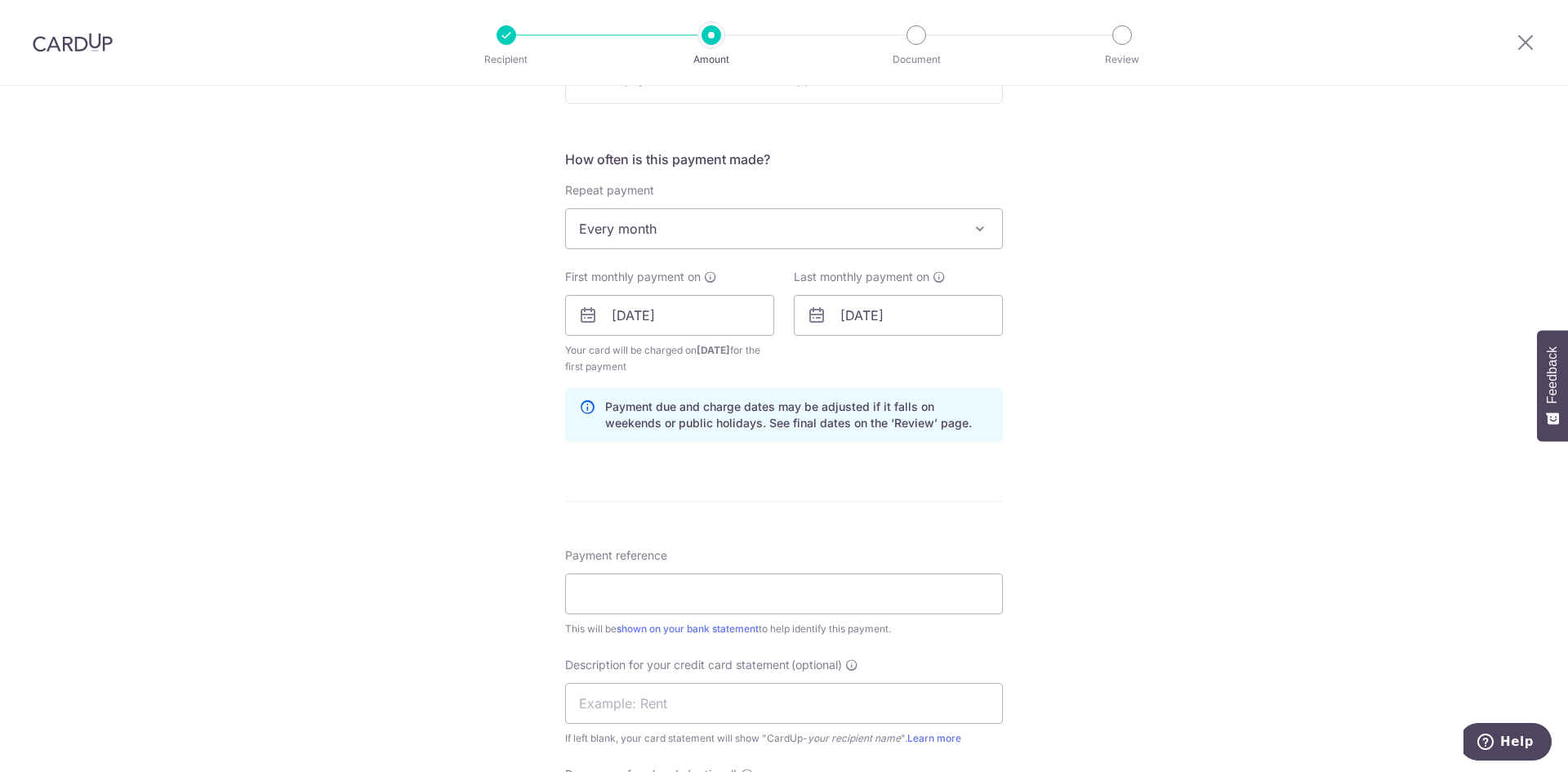
click at [372, 468] on div "Tell us more about your payment Enter payment amount SGD 180,500.00 180500.00 S…" at bounding box center [784, 345] width 1568 height 1655
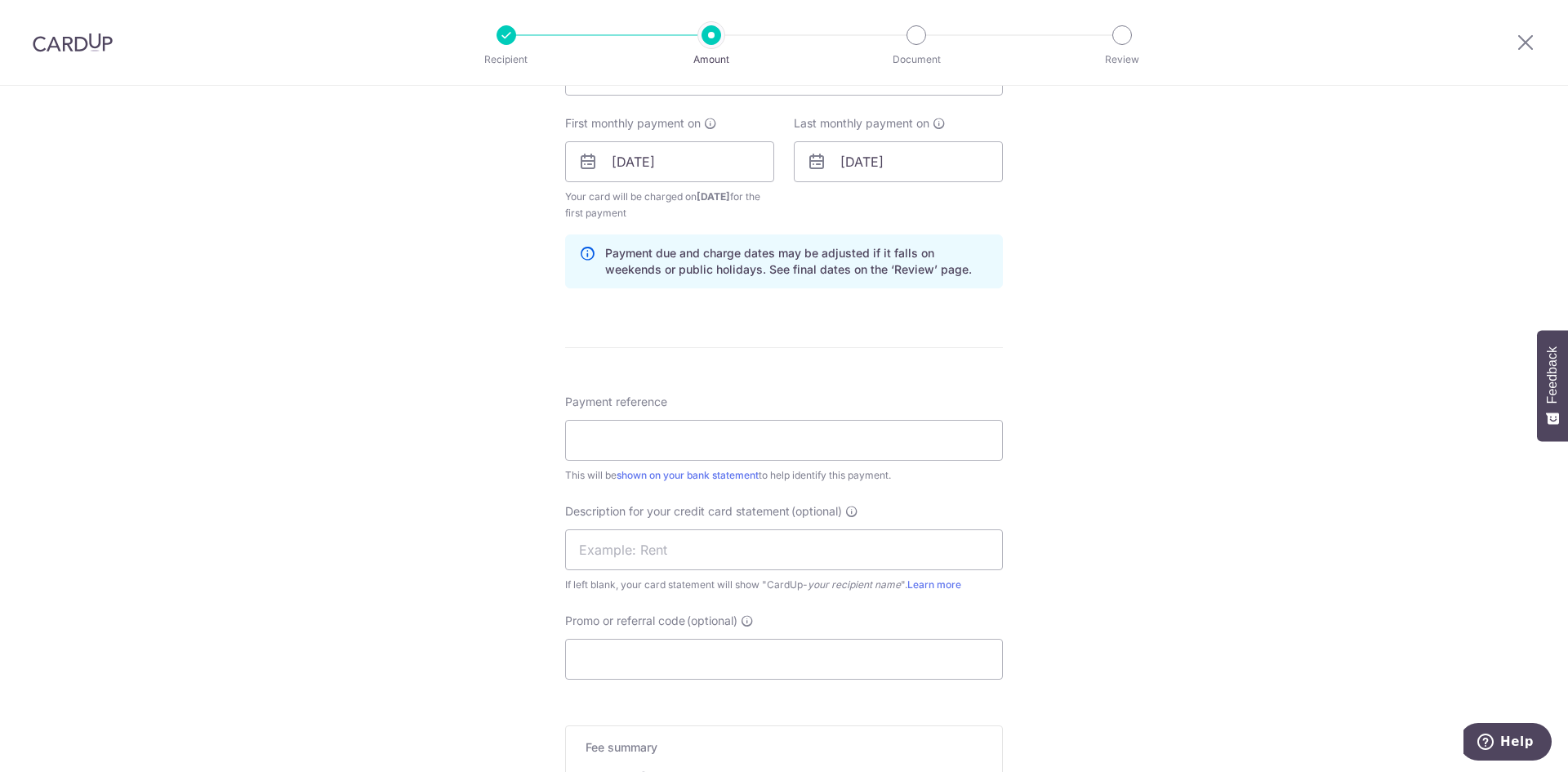
scroll to position [813, 0]
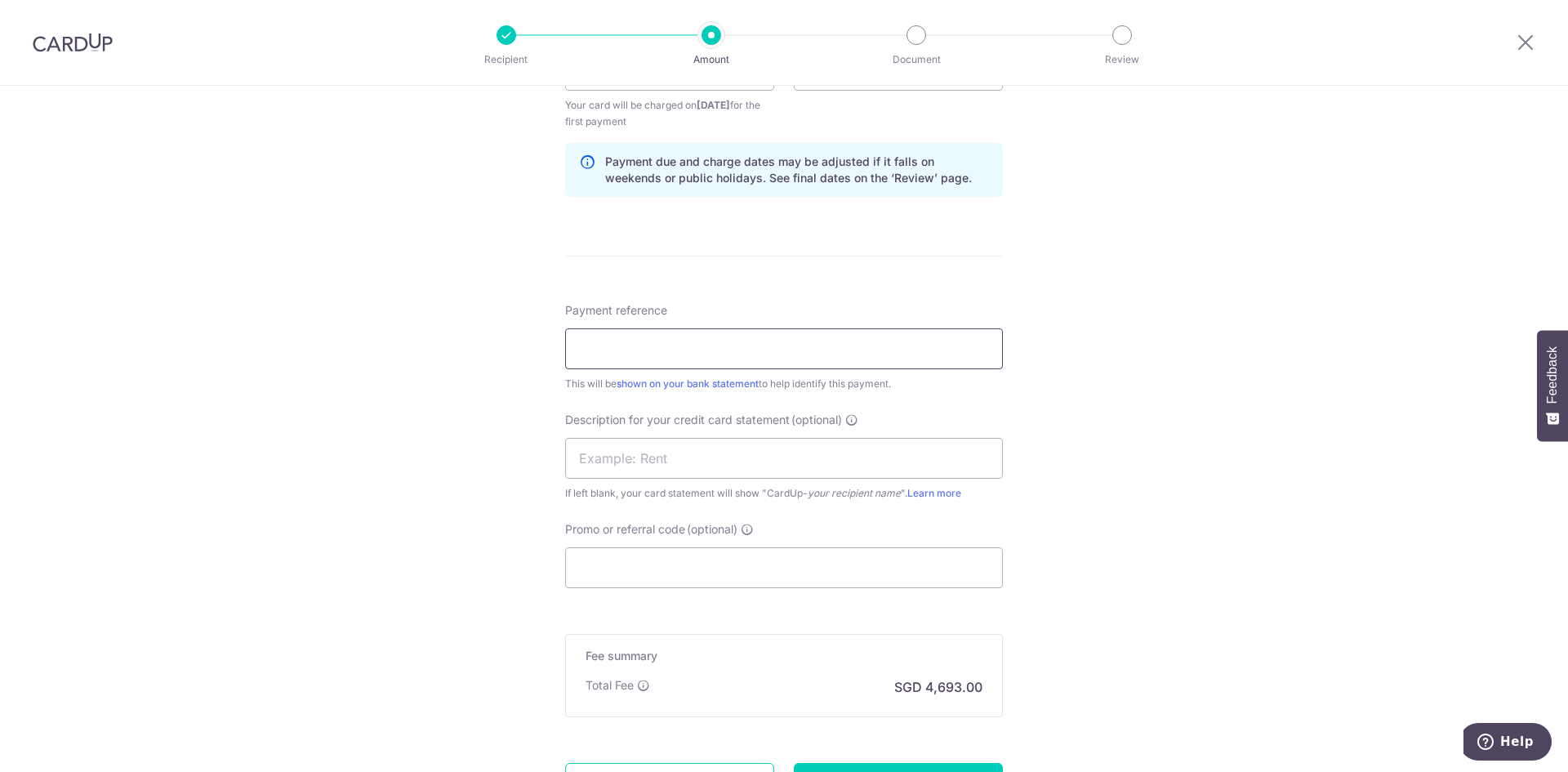
click at [613, 347] on input "Payment reference" at bounding box center [784, 348] width 438 height 40
type input "Payroll"
drag, startPoint x: 623, startPoint y: 455, endPoint x: 601, endPoint y: 488, distance: 39.7
click at [623, 455] on input "text" at bounding box center [784, 458] width 438 height 40
type input "Payroll"
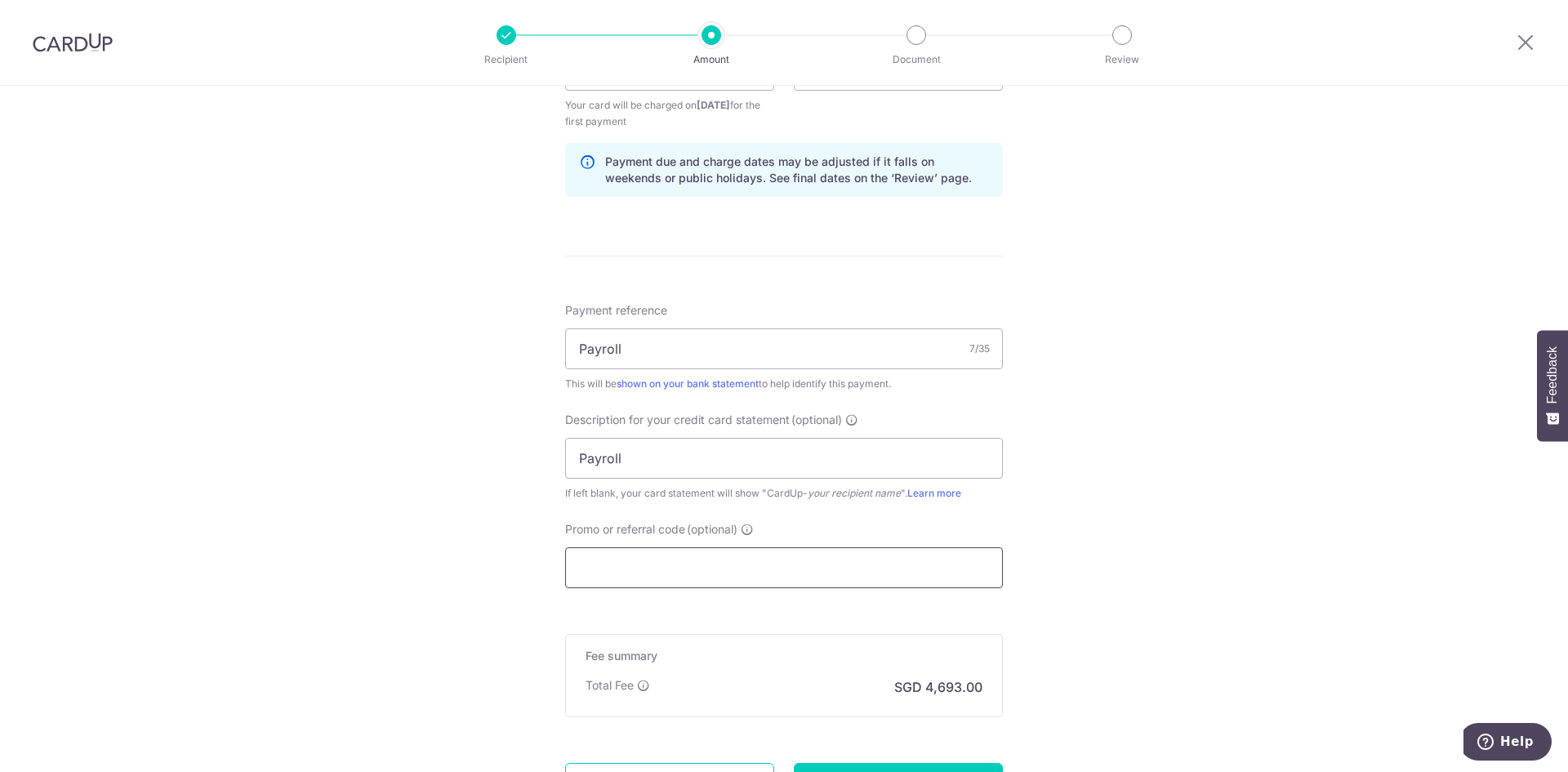
click at [617, 551] on input "Promo or referral code (optional)" at bounding box center [784, 568] width 438 height 40
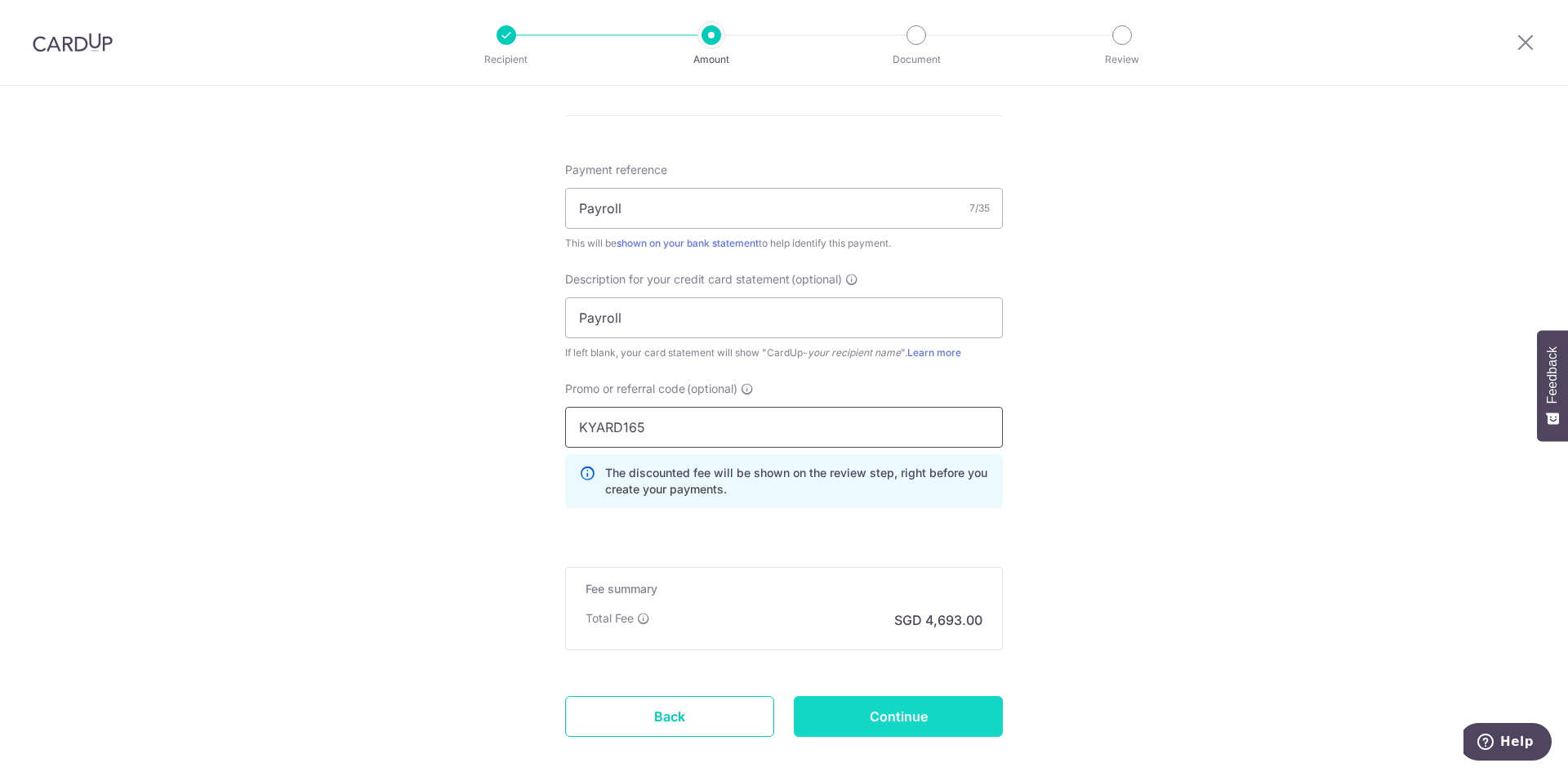
scroll to position [1042, 0]
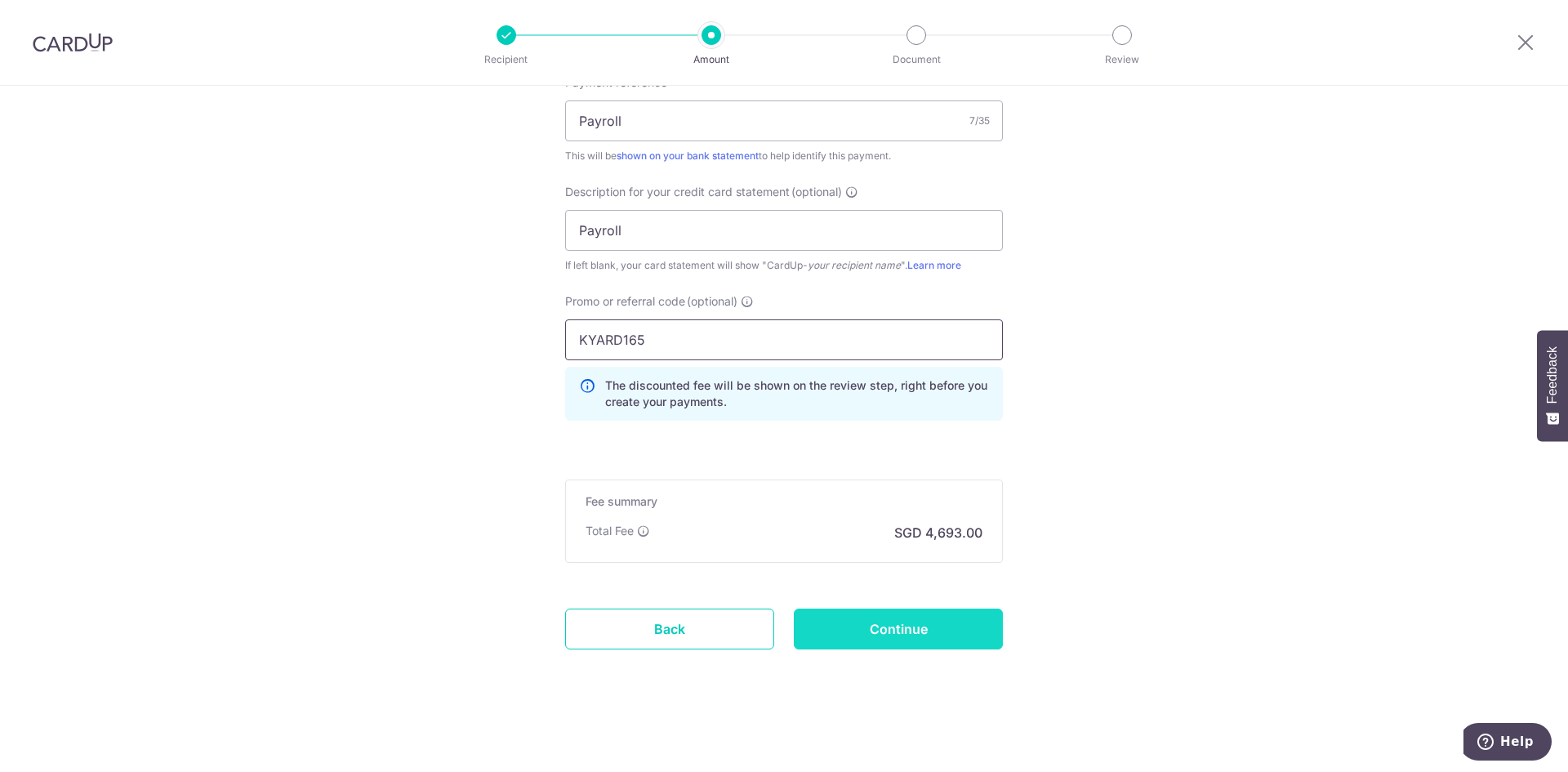
type input "KYARD165"
click at [889, 635] on input "Continue" at bounding box center [898, 629] width 209 height 40
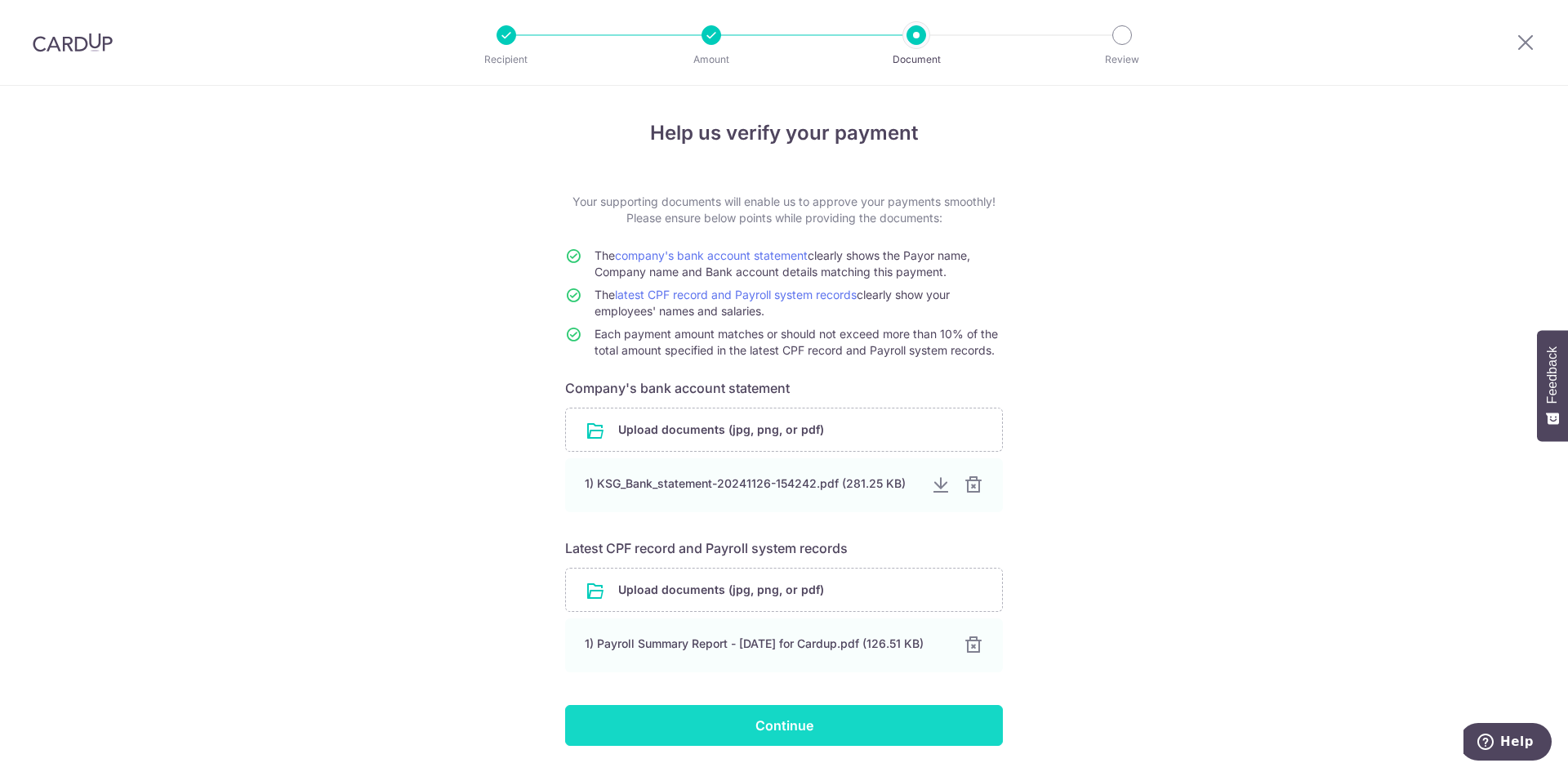
click at [833, 733] on input "Continue" at bounding box center [784, 725] width 438 height 40
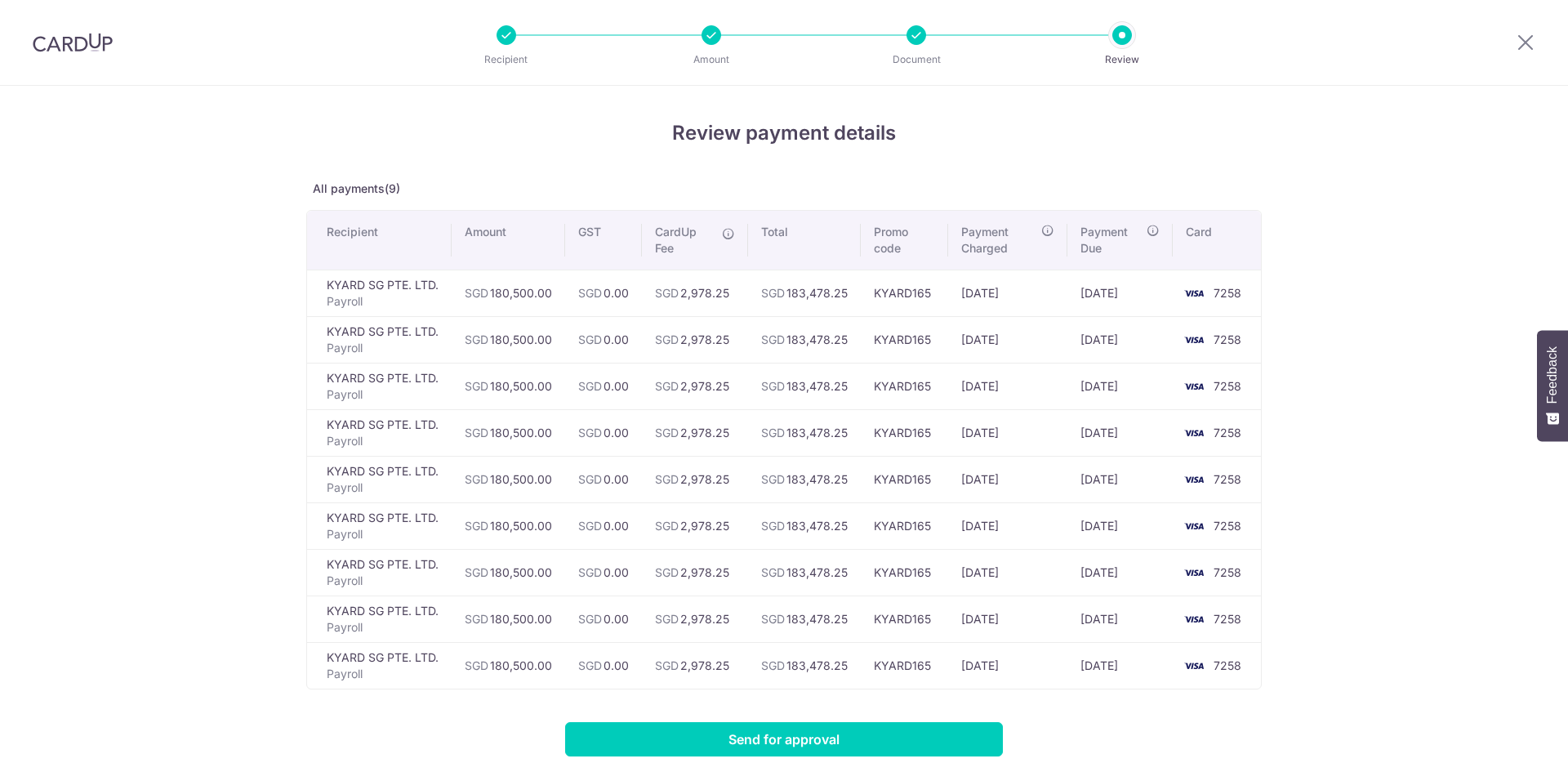
scroll to position [82, 0]
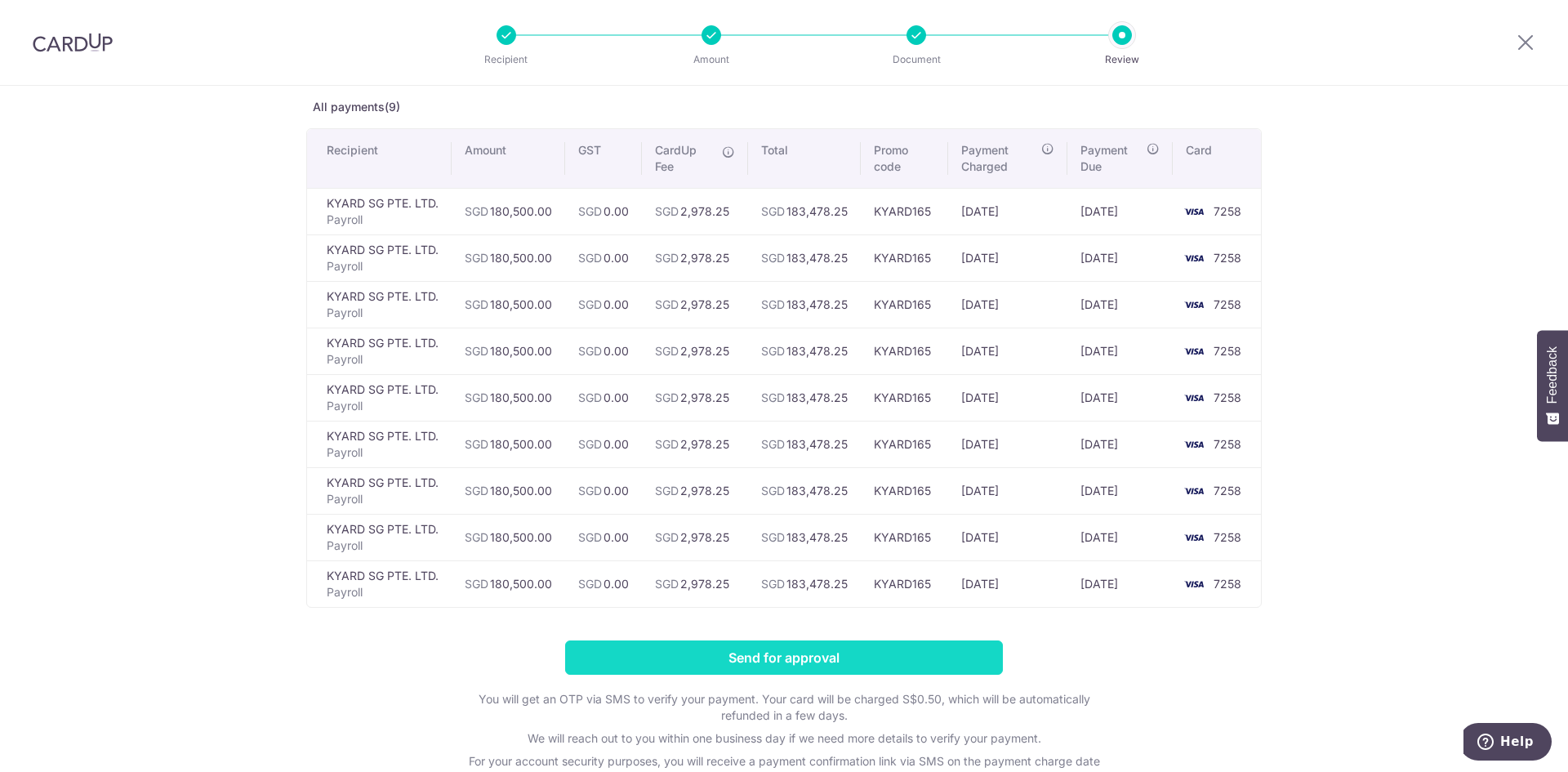
click at [818, 664] on input "Send for approval" at bounding box center [784, 657] width 438 height 35
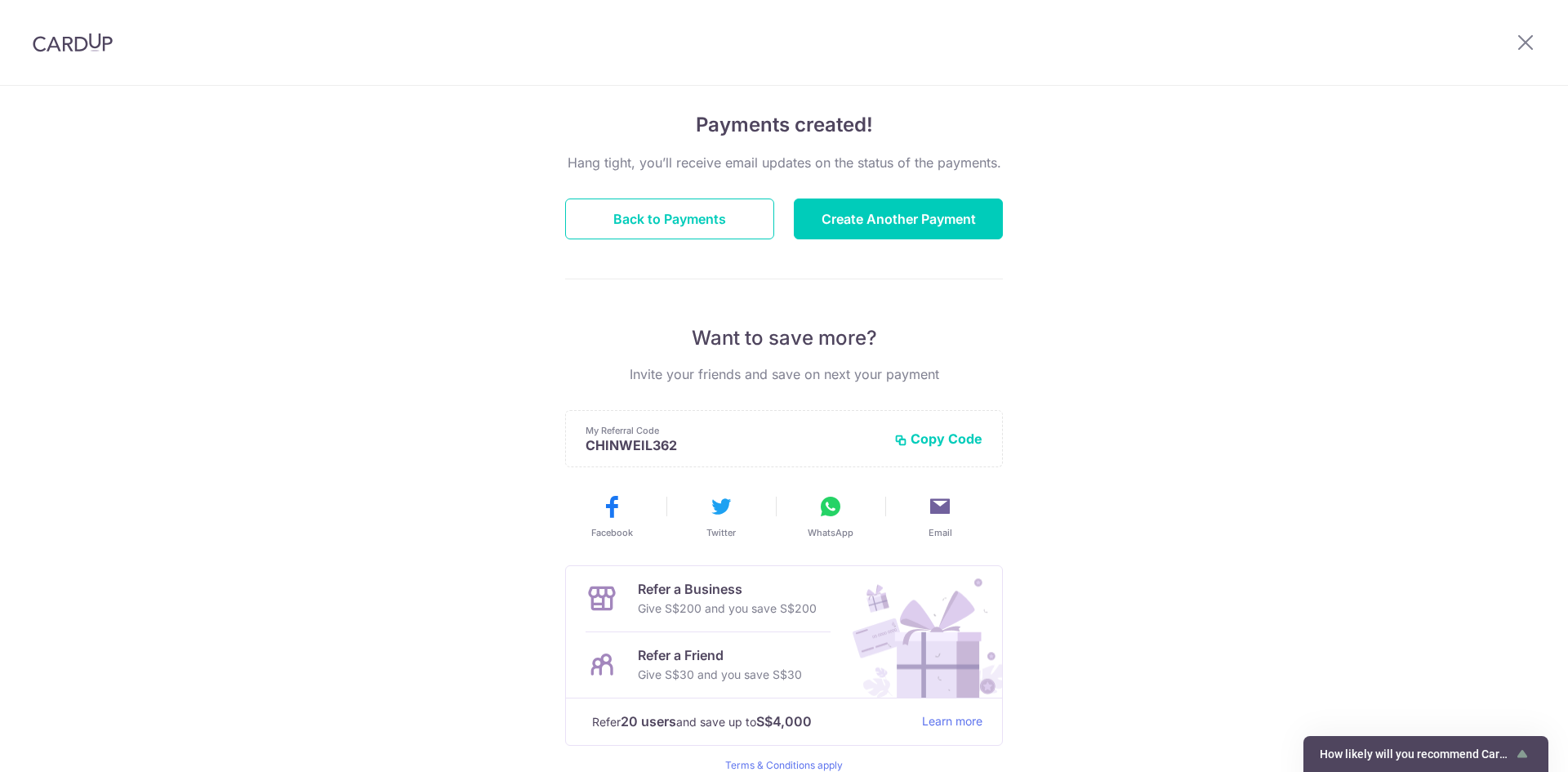
scroll to position [82, 0]
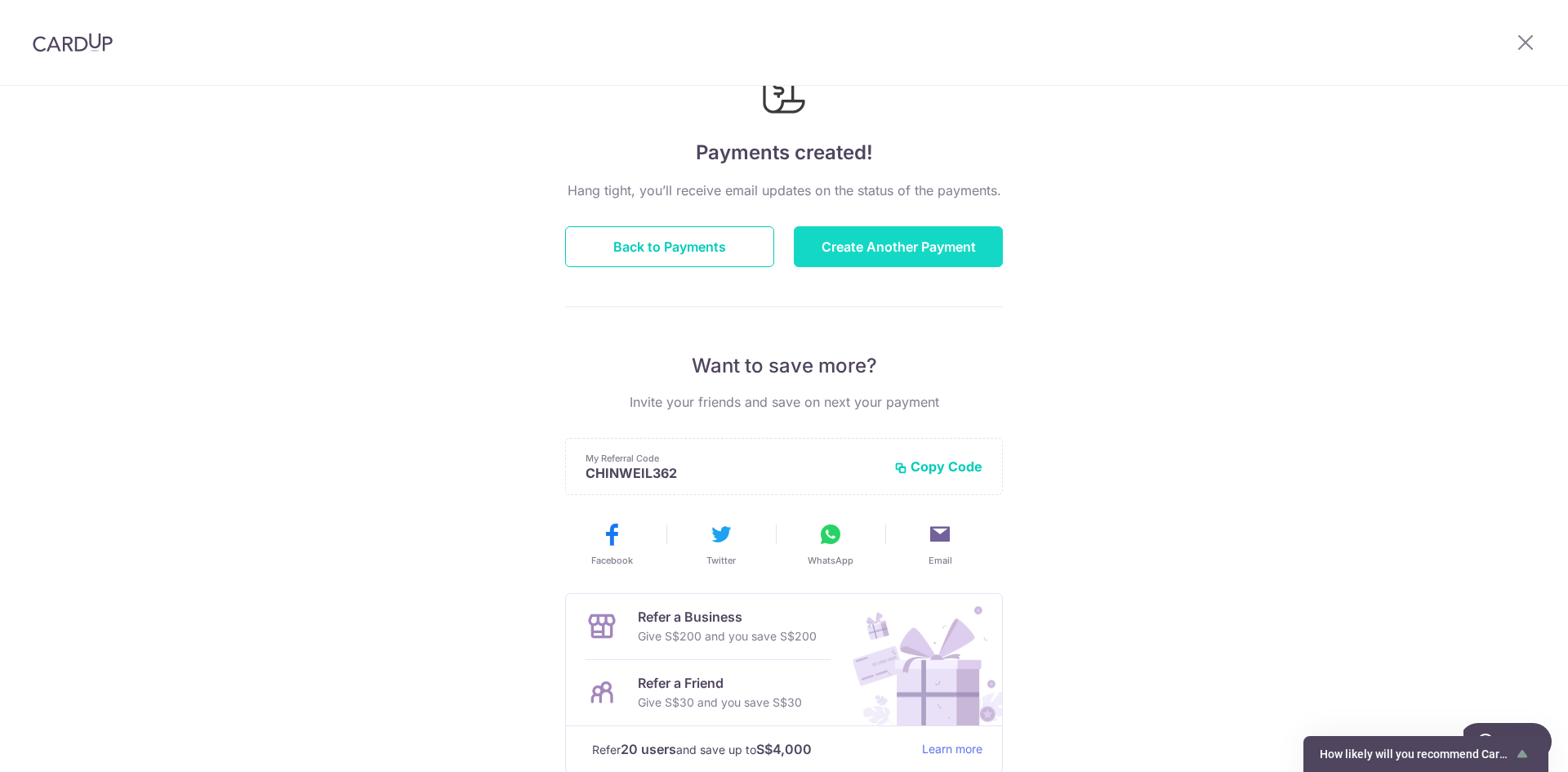
click at [911, 251] on button "Create Another Payment" at bounding box center [898, 246] width 209 height 40
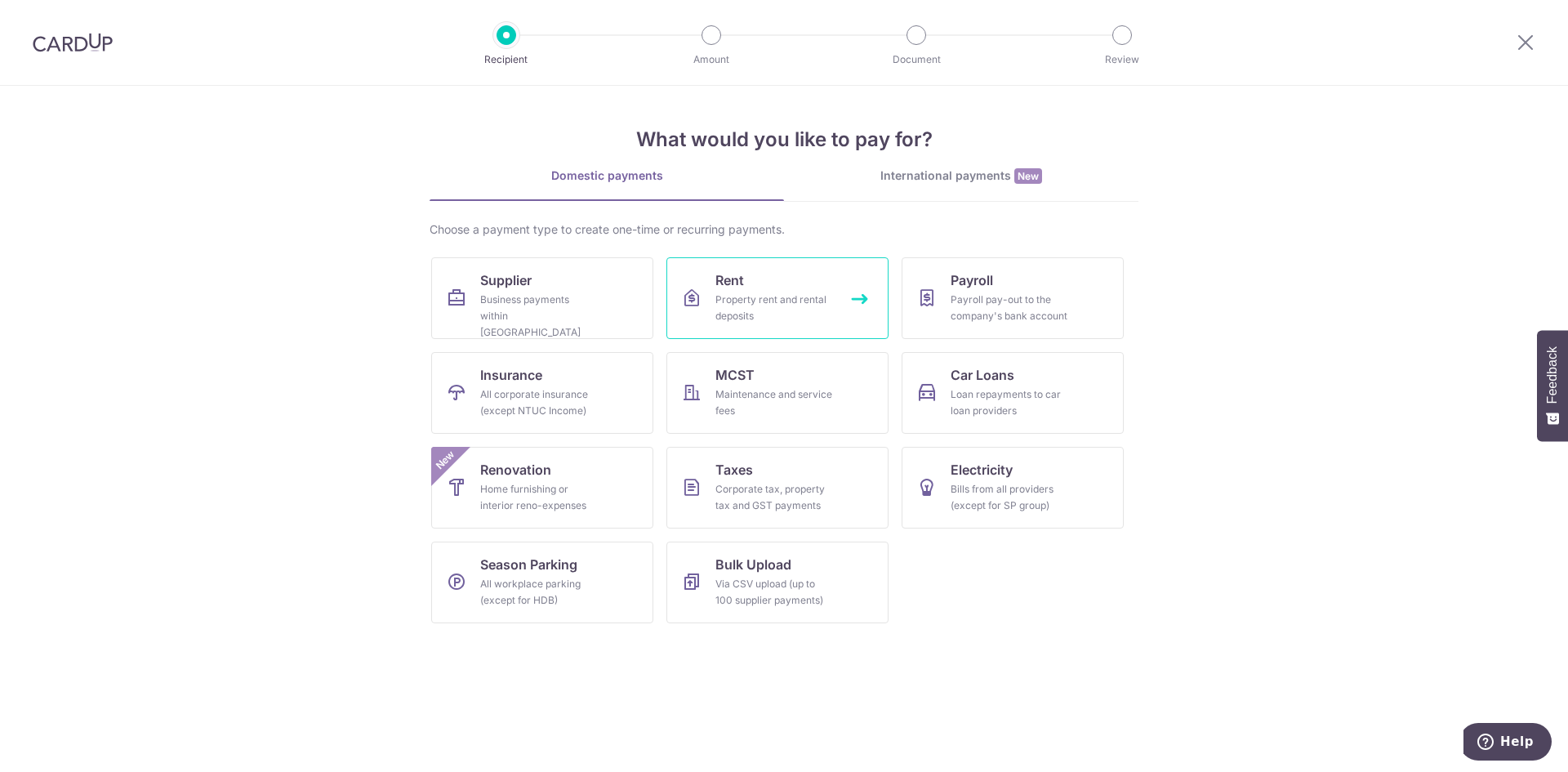
click at [826, 296] on div "Property rent and rental deposits" at bounding box center [774, 307] width 117 height 33
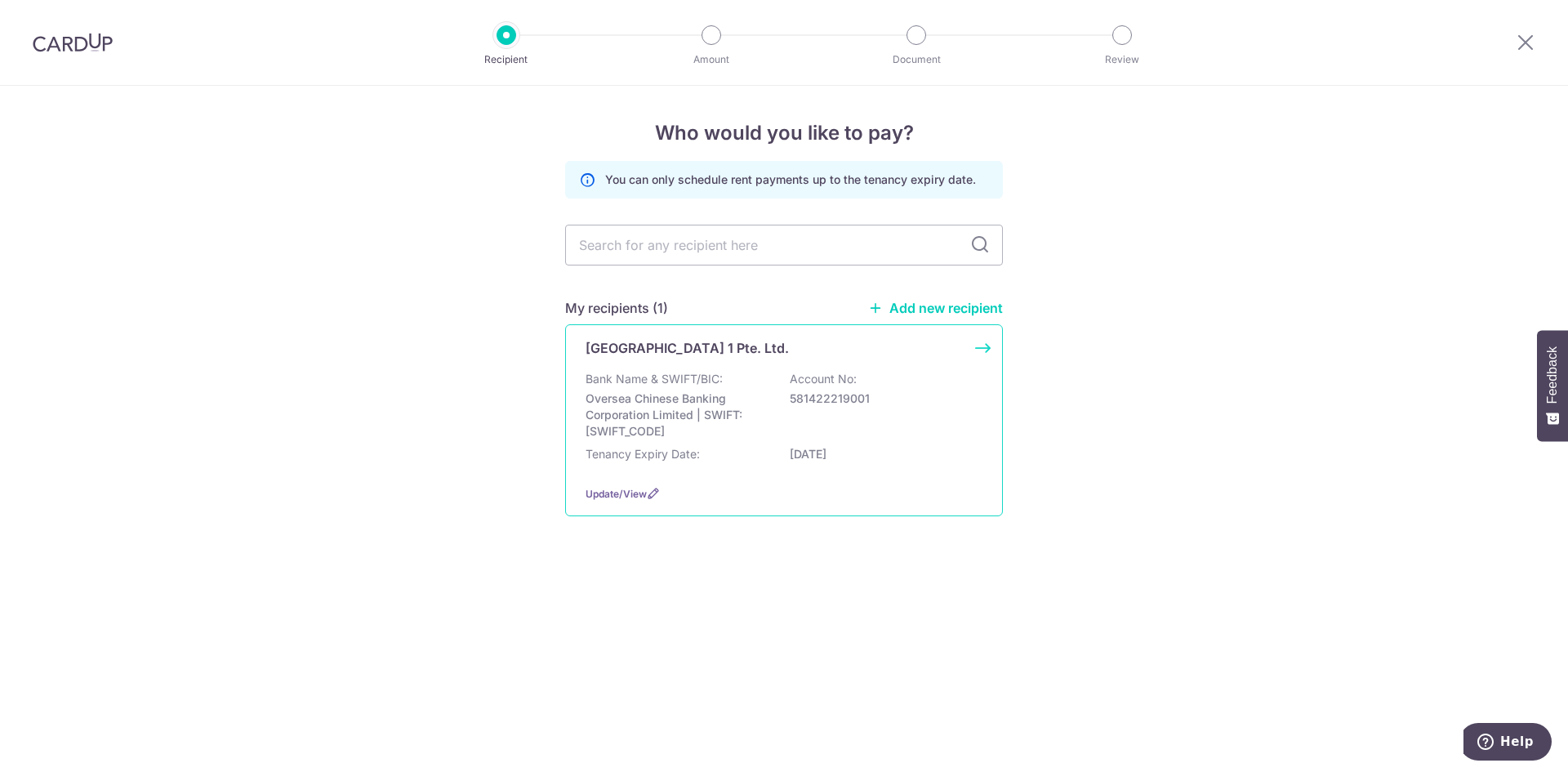
click at [935, 425] on div "Bank Name & SWIFT/BIC: Oversea Chinese Banking Corporation Limited | SWIFT: [SW…" at bounding box center [784, 406] width 397 height 69
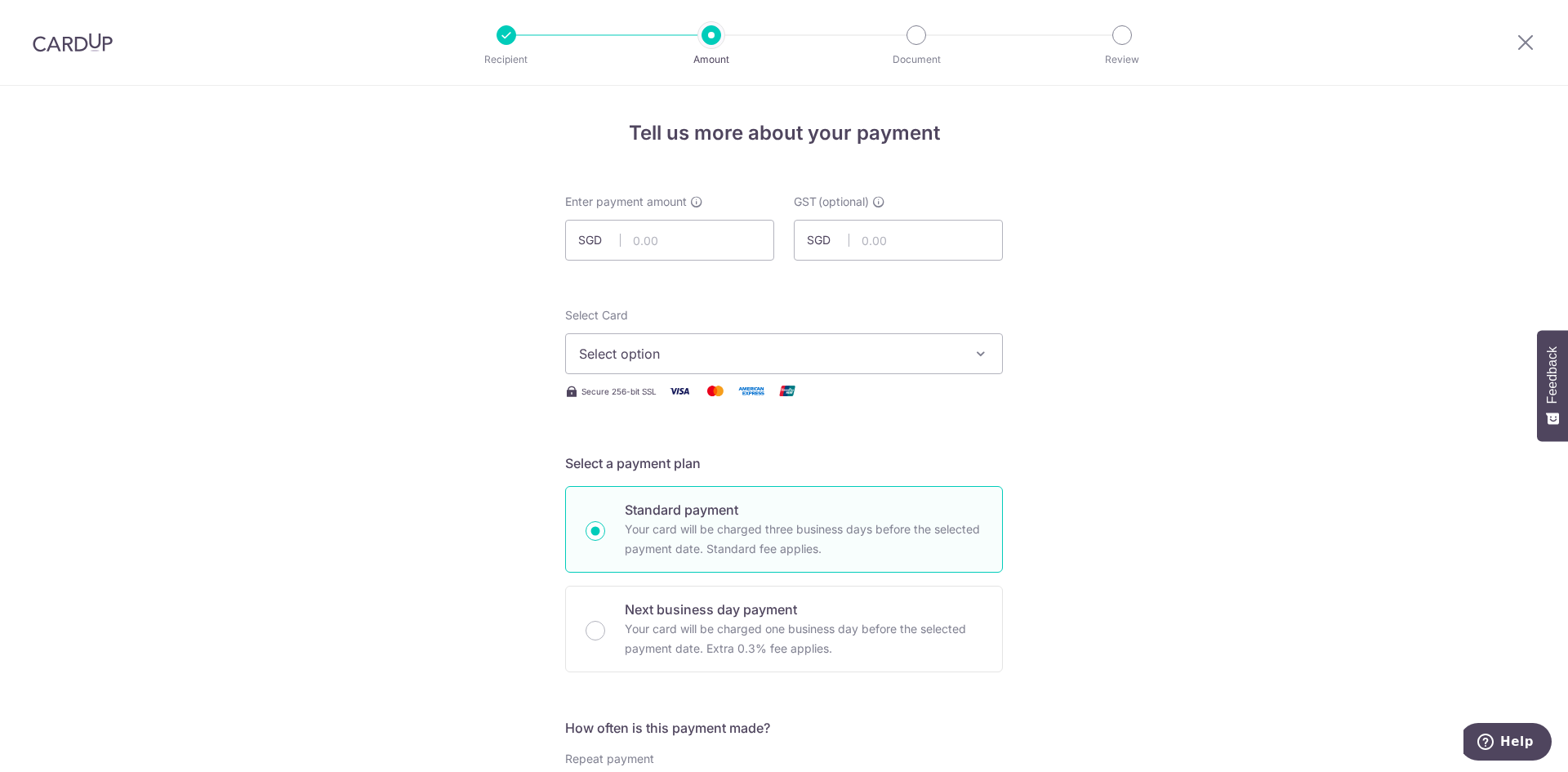
drag, startPoint x: 506, startPoint y: 31, endPoint x: 571, endPoint y: 49, distance: 67.4
click at [506, 31] on div at bounding box center [506, 36] width 20 height 20
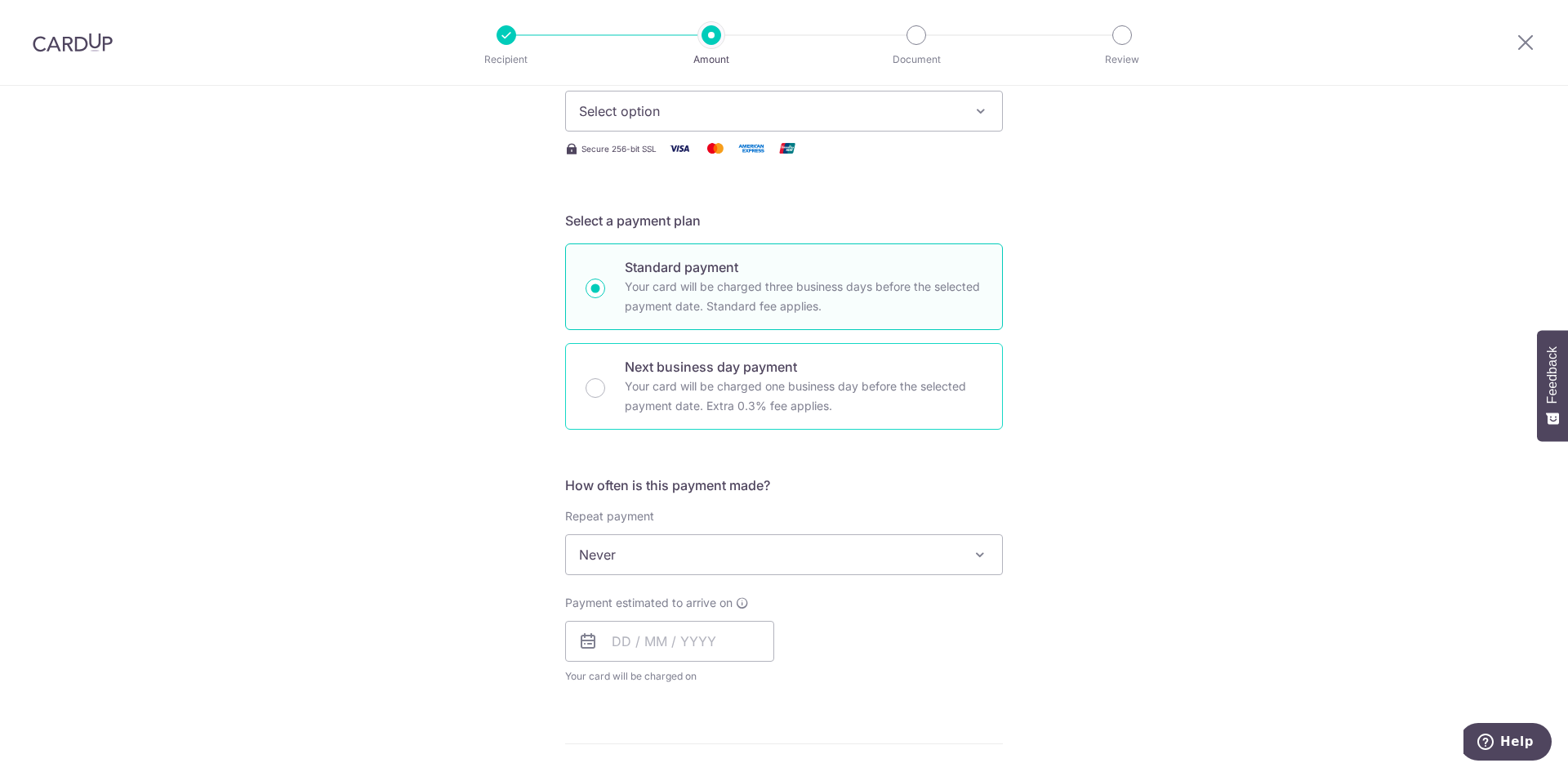
scroll to position [245, 0]
drag, startPoint x: 1528, startPoint y: 40, endPoint x: 861, endPoint y: 104, distance: 670.1
click at [1528, 40] on icon at bounding box center [1526, 41] width 20 height 21
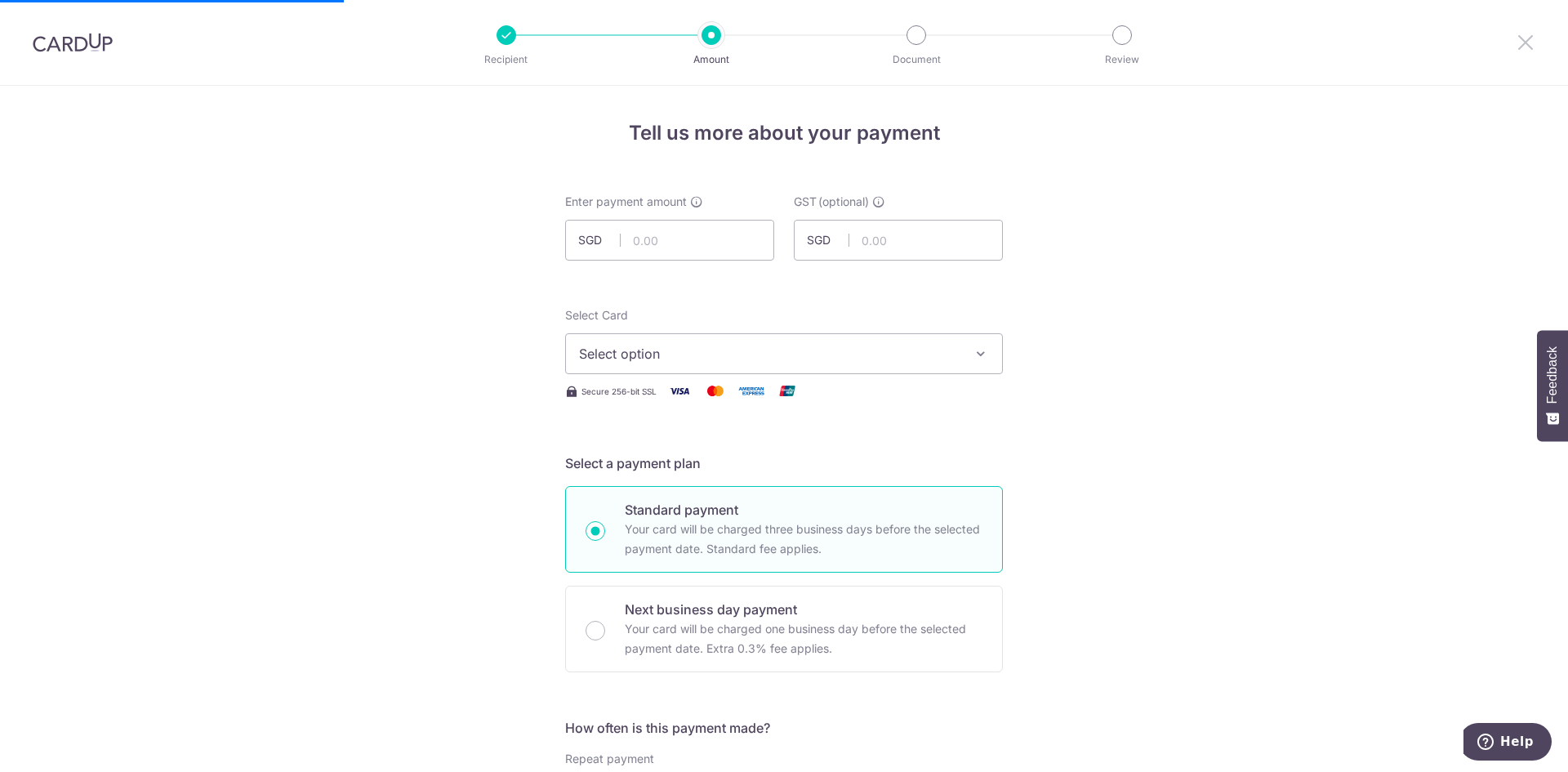
click at [1529, 38] on icon at bounding box center [1526, 41] width 20 height 21
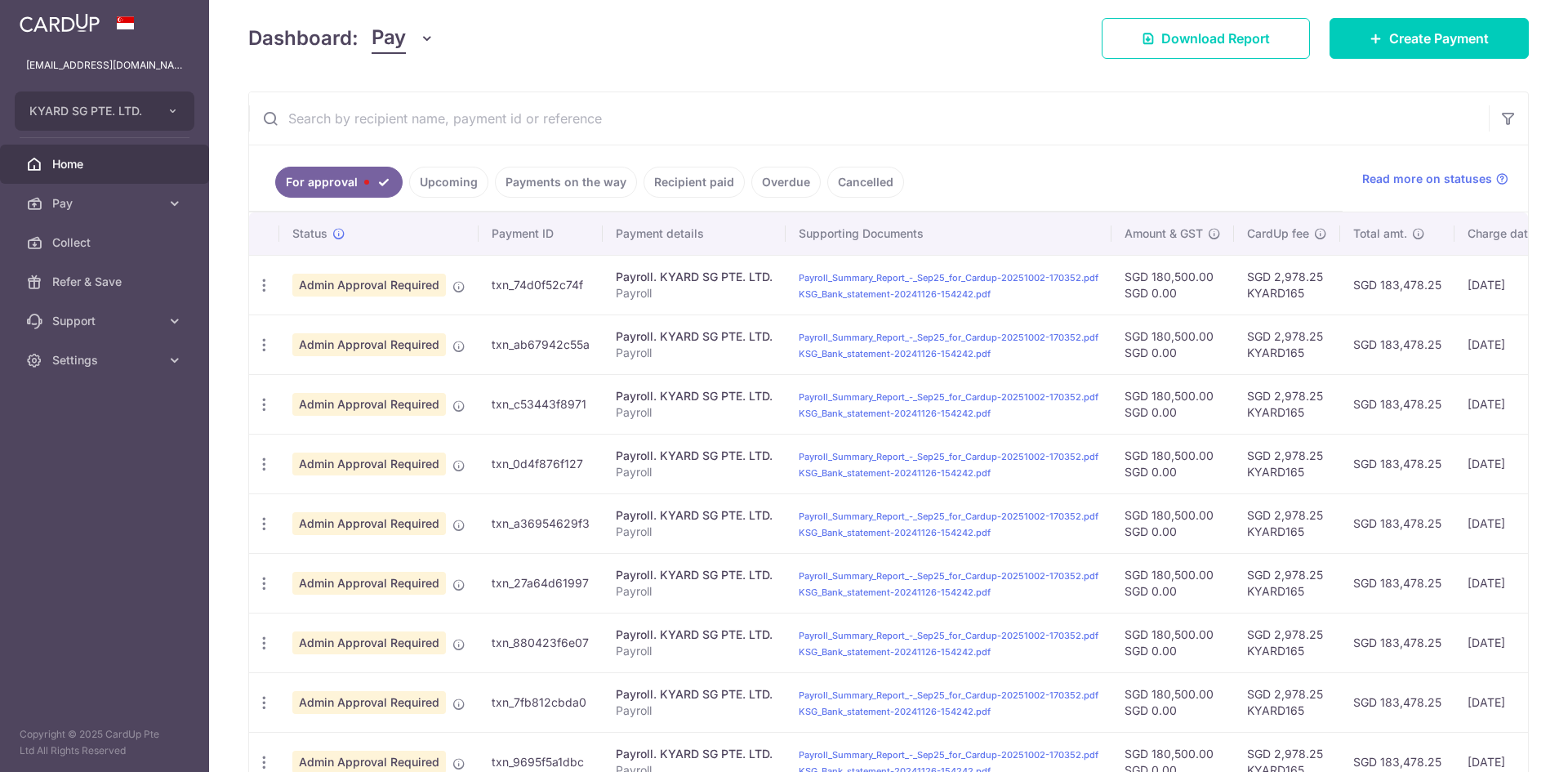
scroll to position [230, 0]
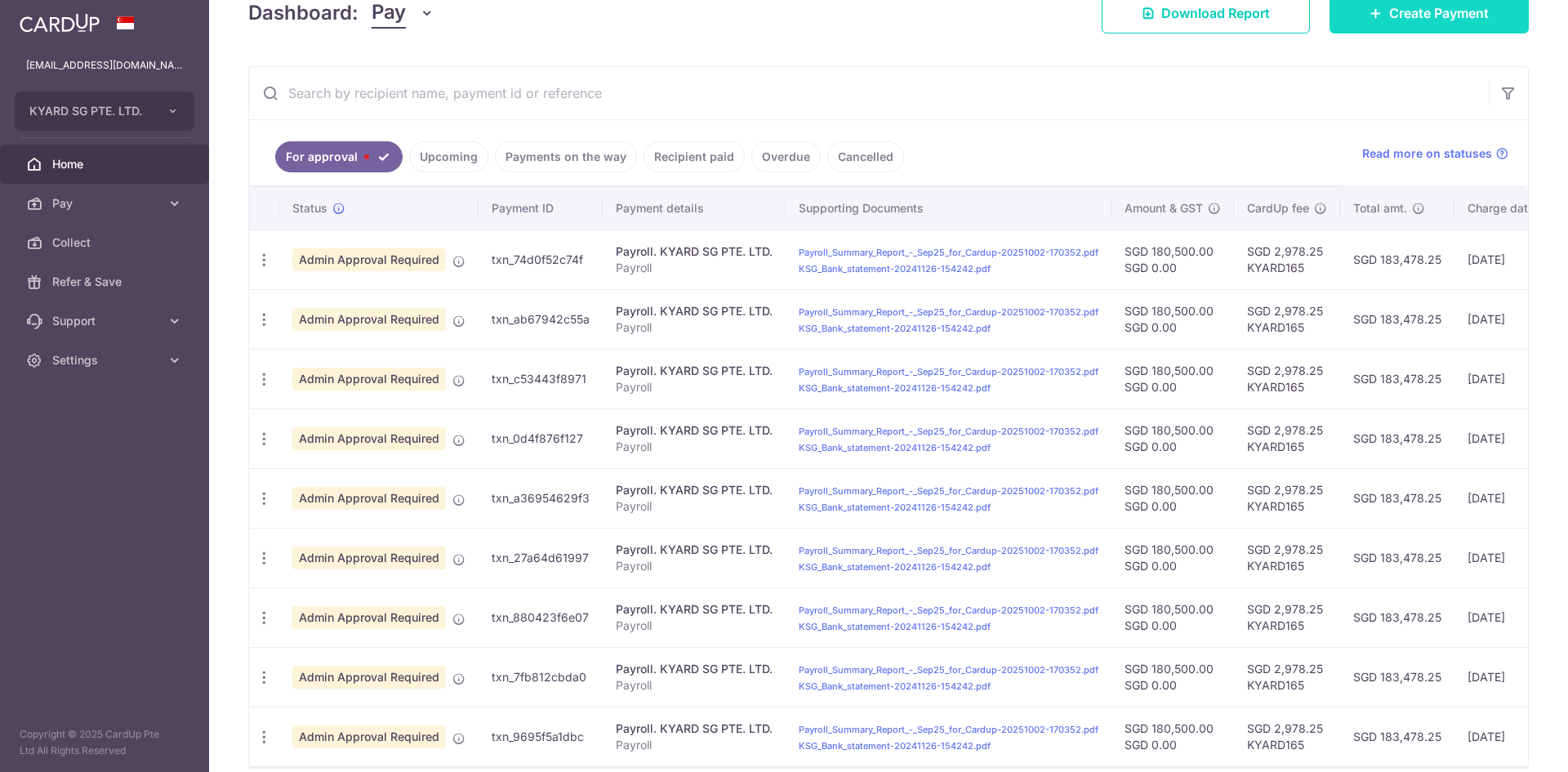
click at [1429, 23] on link "Create Payment" at bounding box center [1429, 13] width 199 height 40
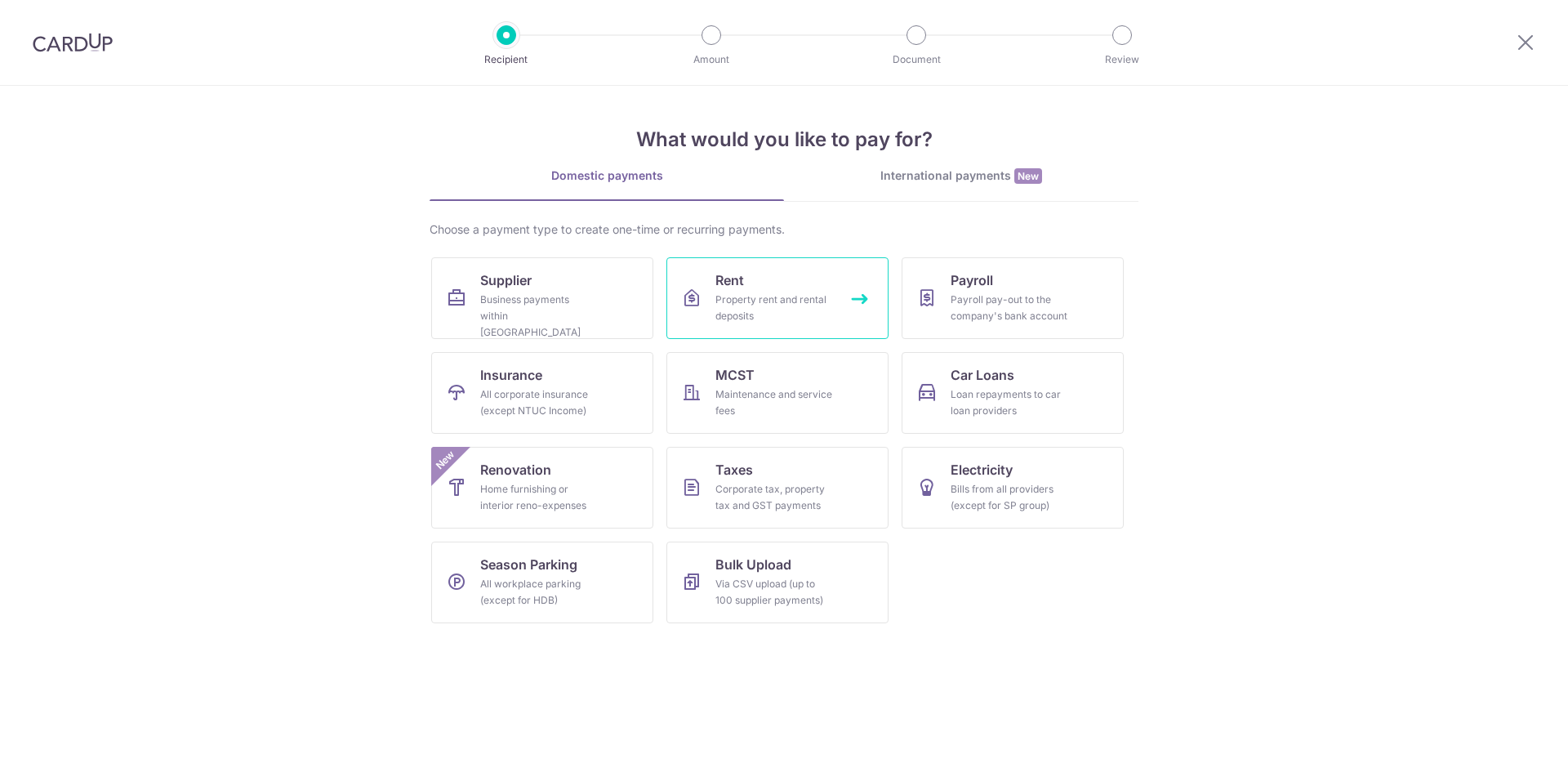
click at [778, 277] on link "Rent Property rent and rental deposits" at bounding box center [777, 298] width 222 height 82
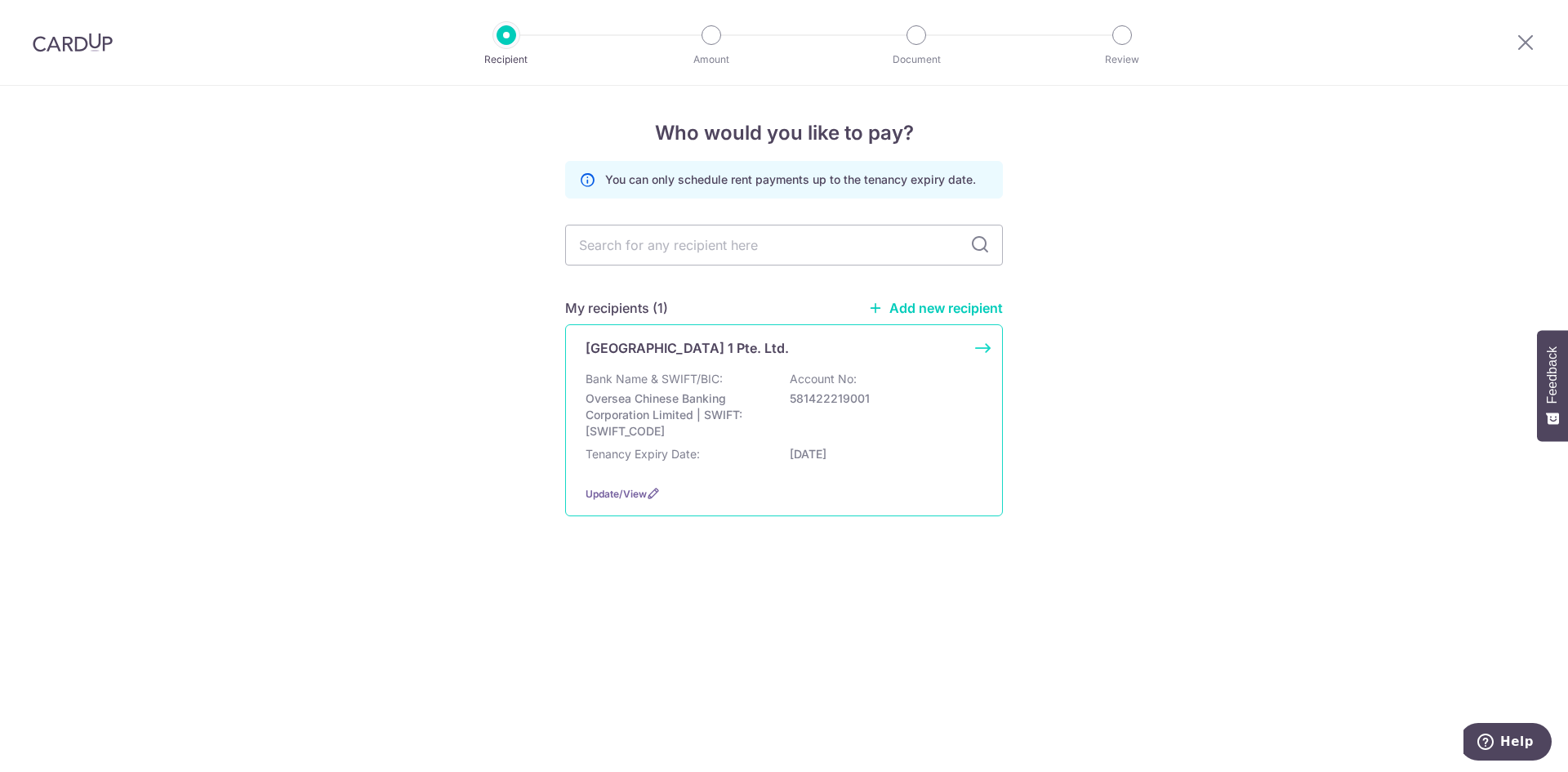
click at [972, 372] on div "Bank Name & SWIFT/BIC: Oversea Chinese Banking Corporation Limited | SWIFT: [SW…" at bounding box center [784, 406] width 397 height 69
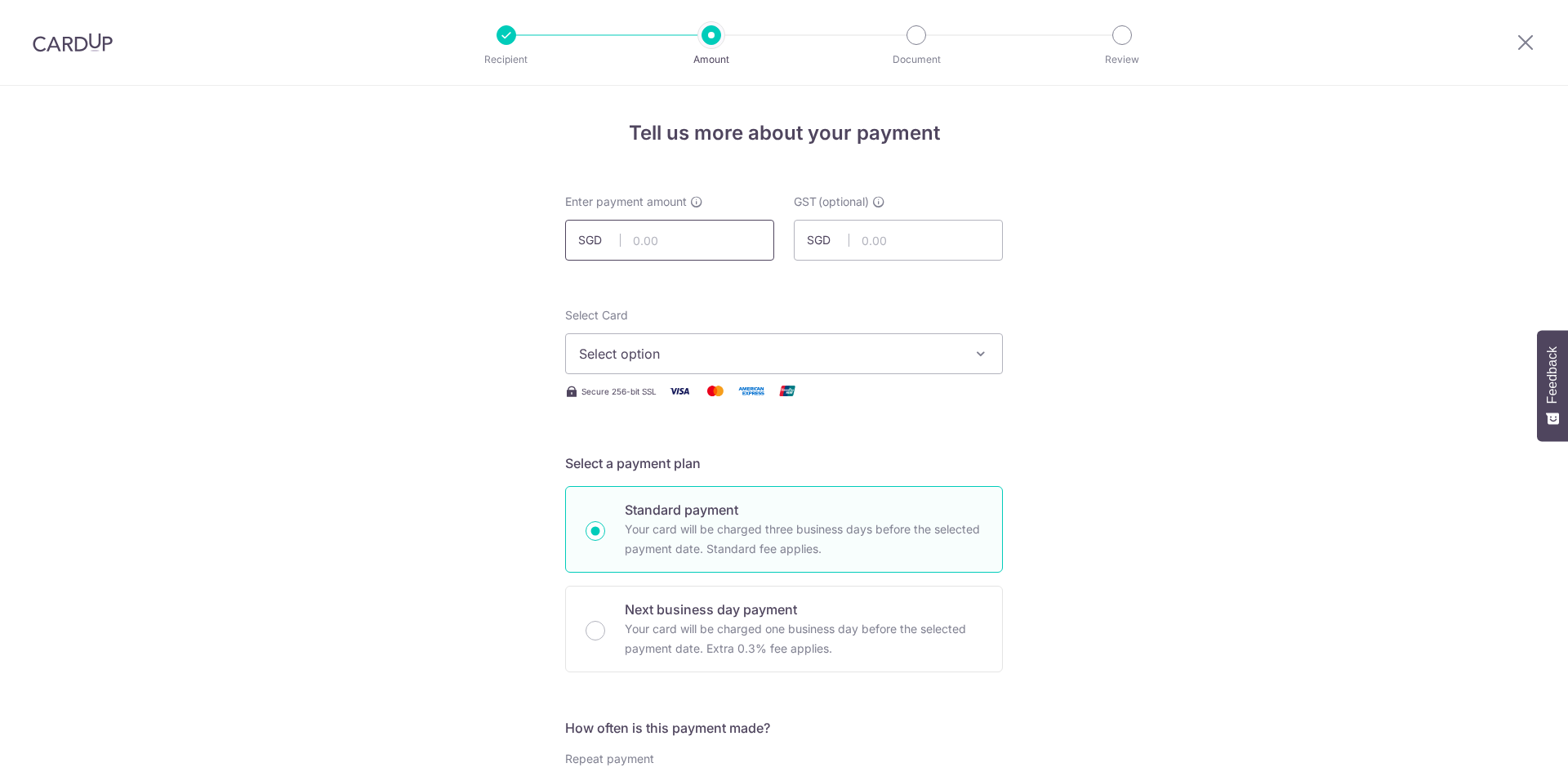
click at [679, 242] on input "text" at bounding box center [670, 240] width 209 height 40
type input "39,500.87"
click at [940, 355] on span "Select option" at bounding box center [770, 353] width 381 height 20
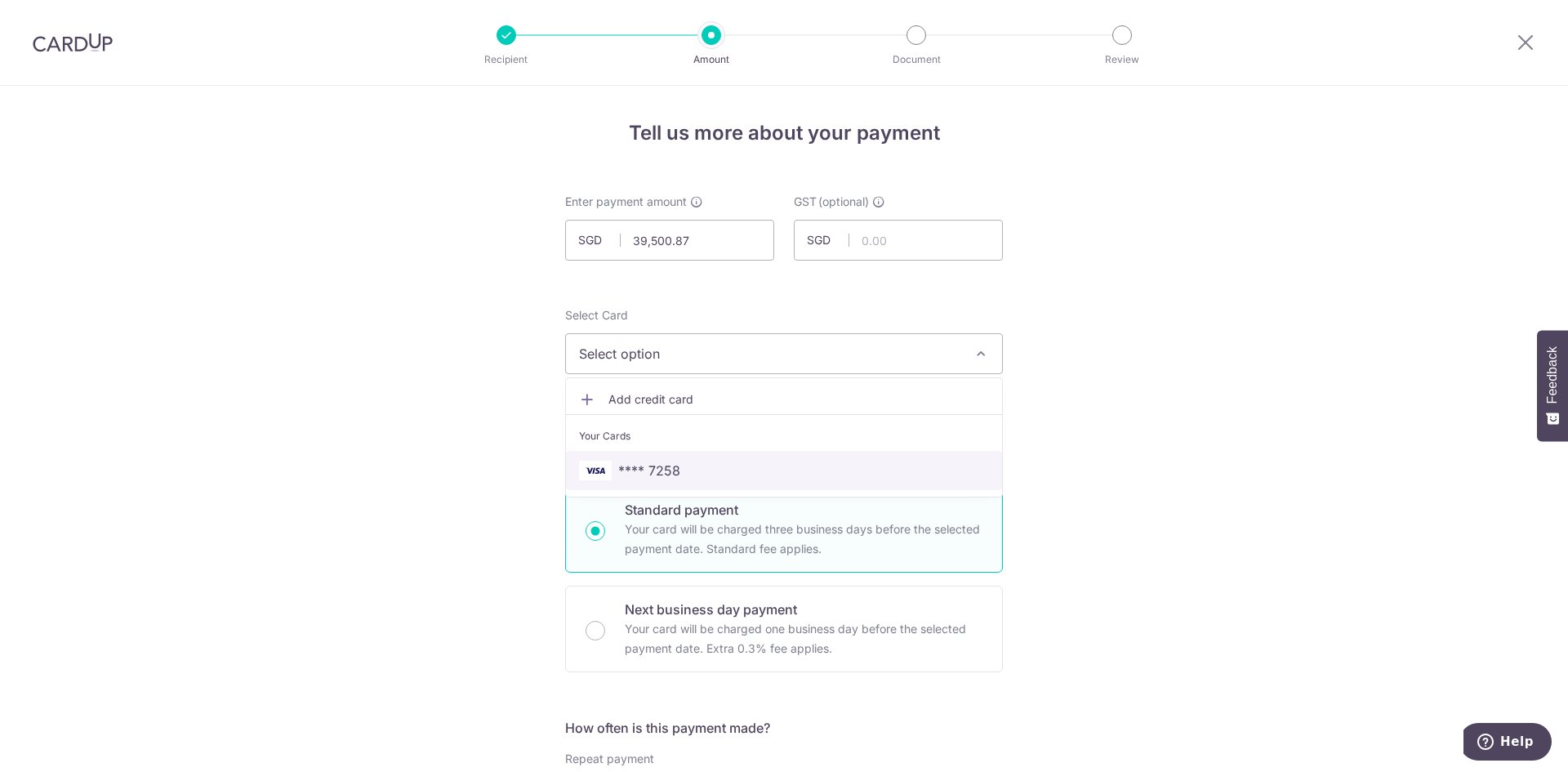
click at [658, 471] on span "**** 7258" at bounding box center [649, 471] width 62 height 20
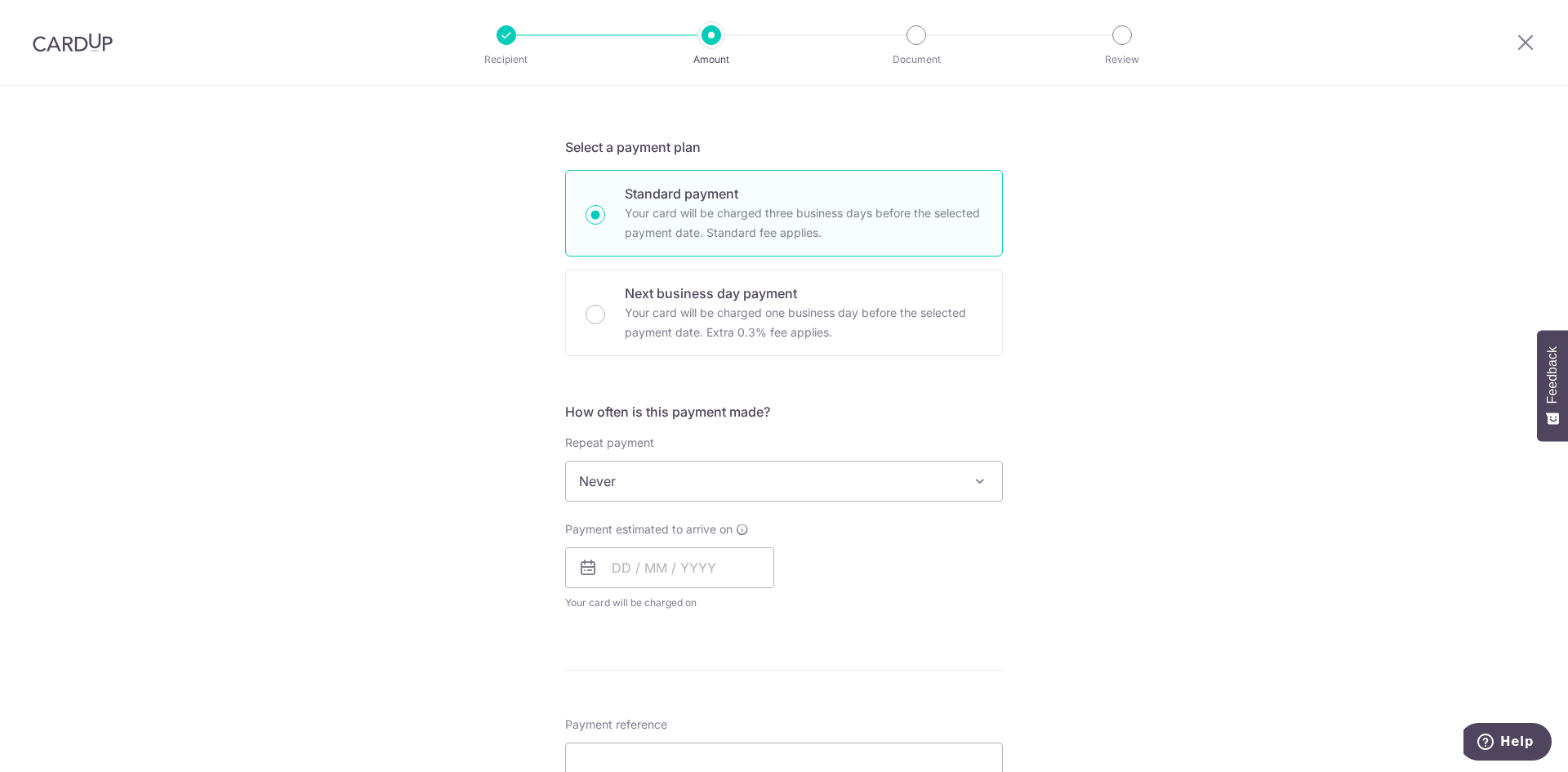
scroll to position [327, 0]
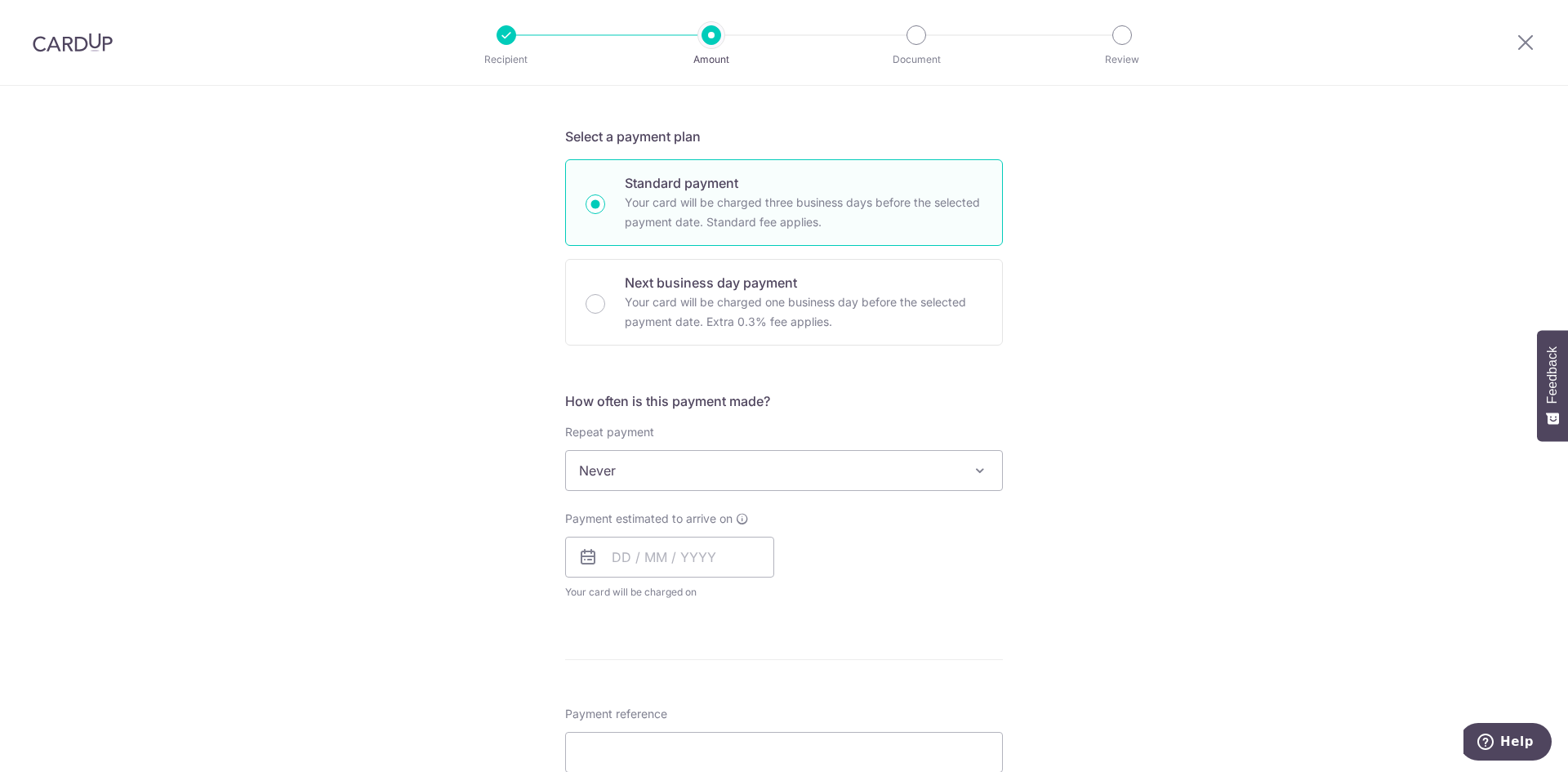
click at [837, 472] on span "Never" at bounding box center [784, 471] width 436 height 39
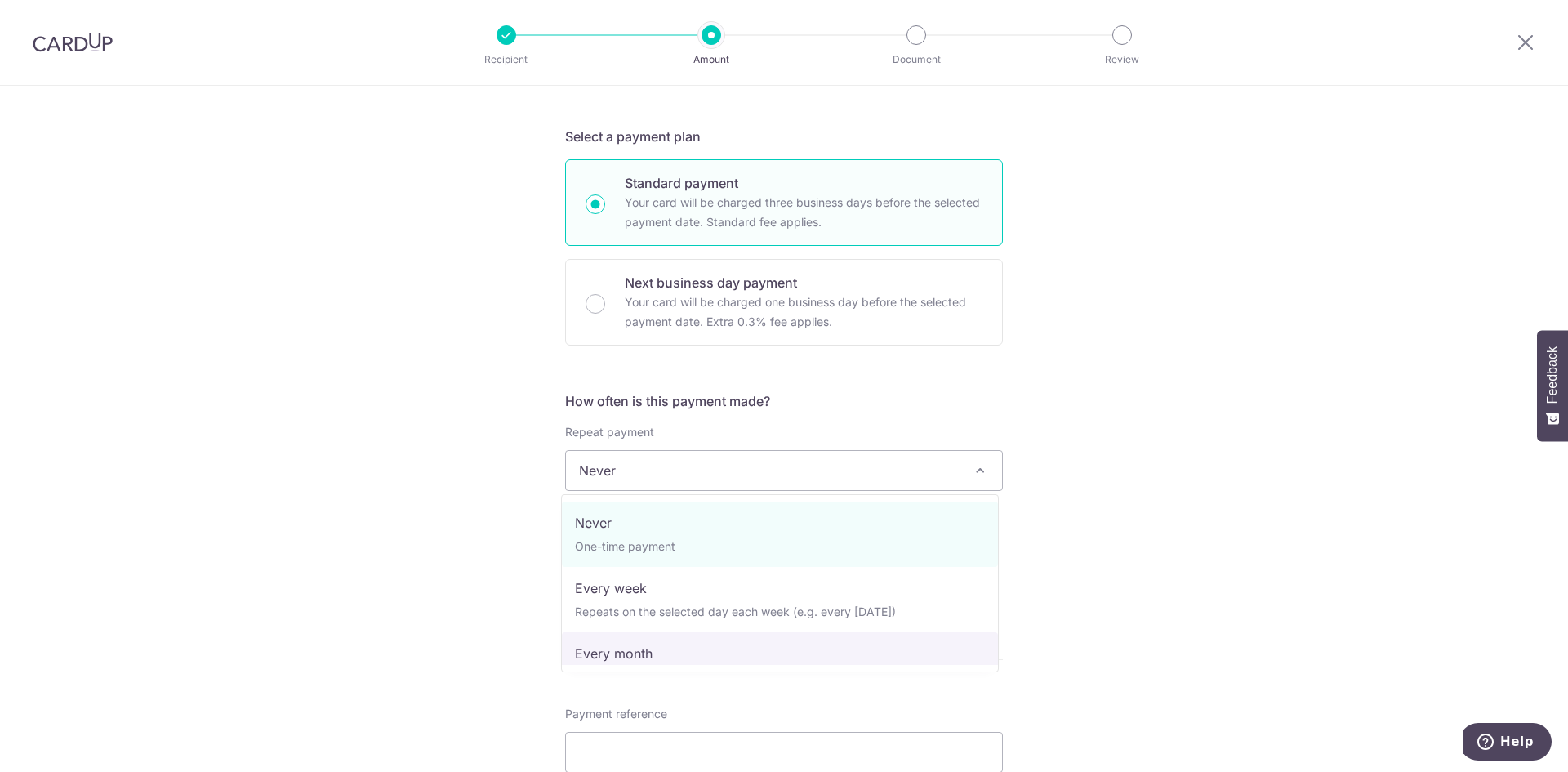
select select "3"
type input "31/07/2027"
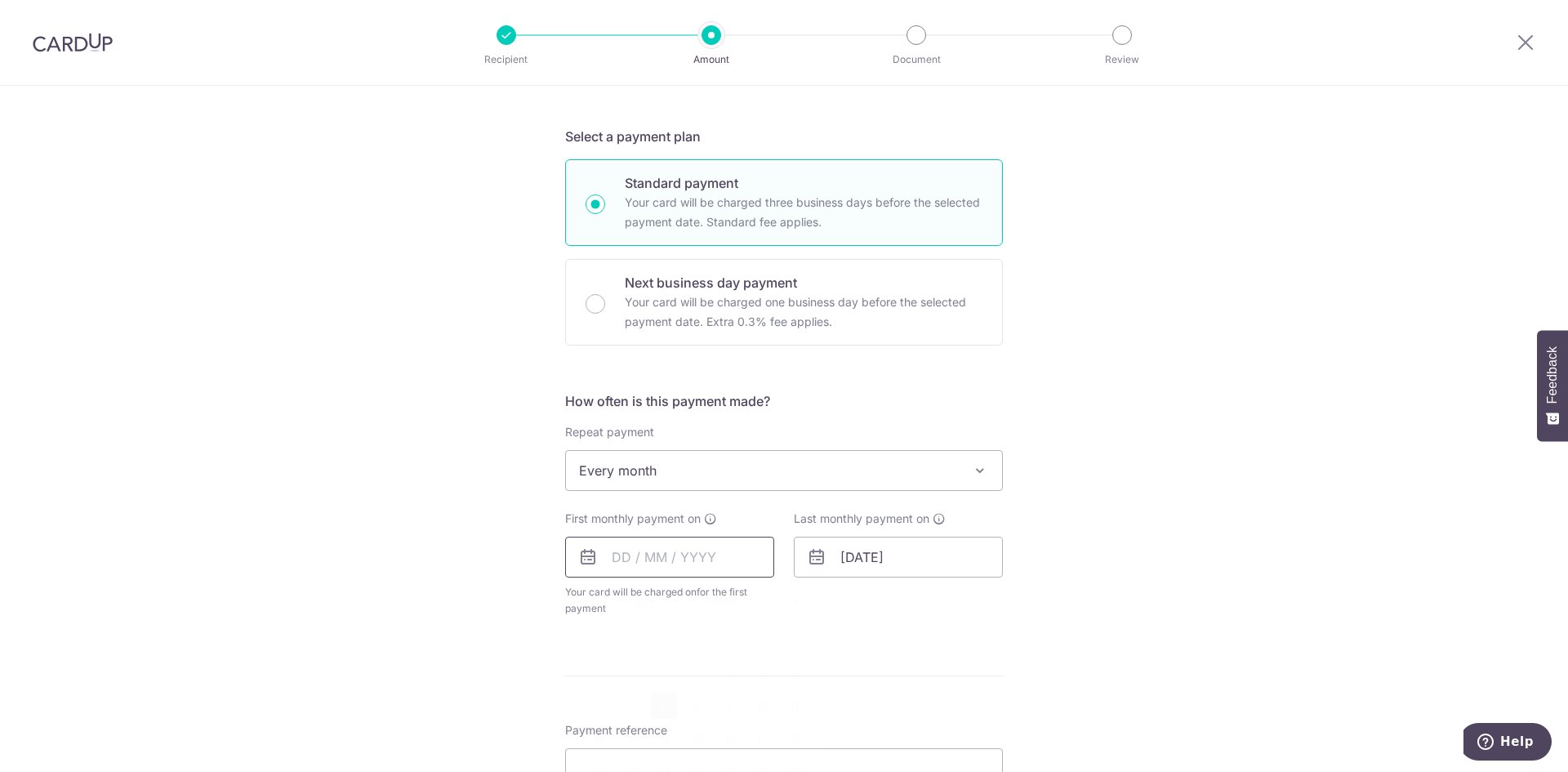
click at [613, 558] on input "text" at bounding box center [670, 557] width 209 height 40
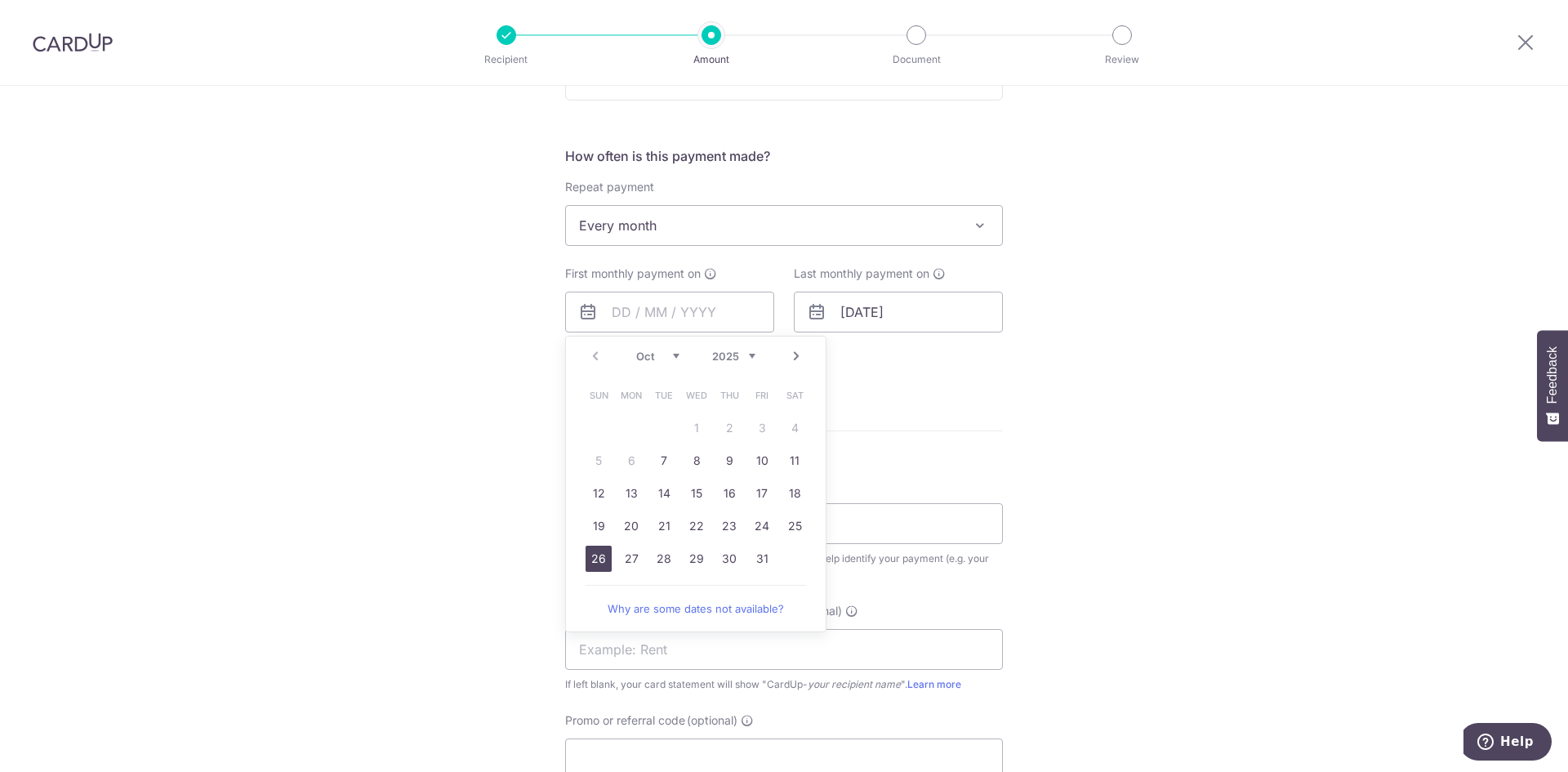
click at [592, 560] on link "26" at bounding box center [598, 559] width 26 height 26
type input "26/10/2025"
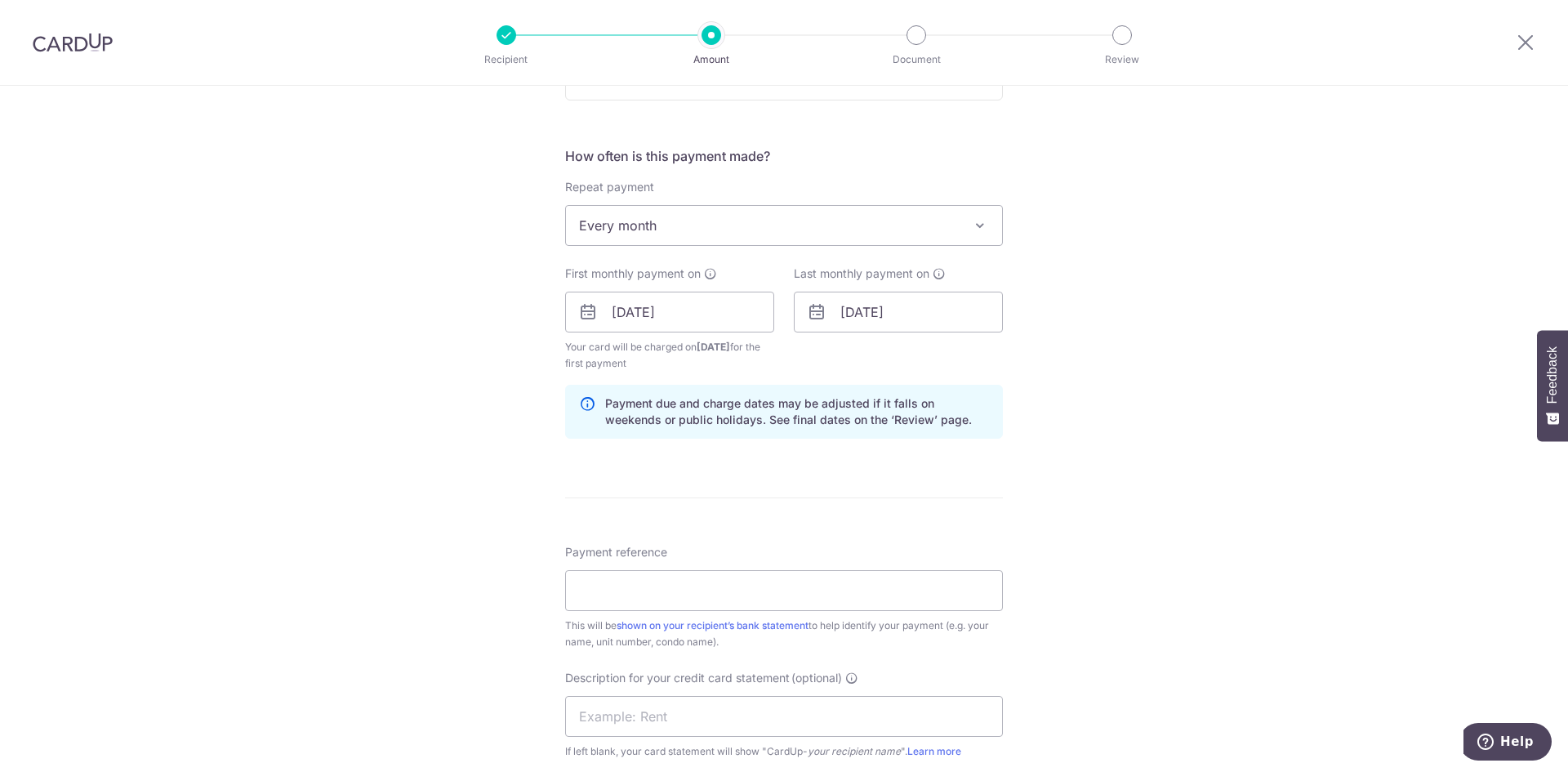
click at [454, 319] on div "Tell us more about your payment Enter payment amount SGD 39,500.87 39500.87 GST…" at bounding box center [784, 349] width 1568 height 1671
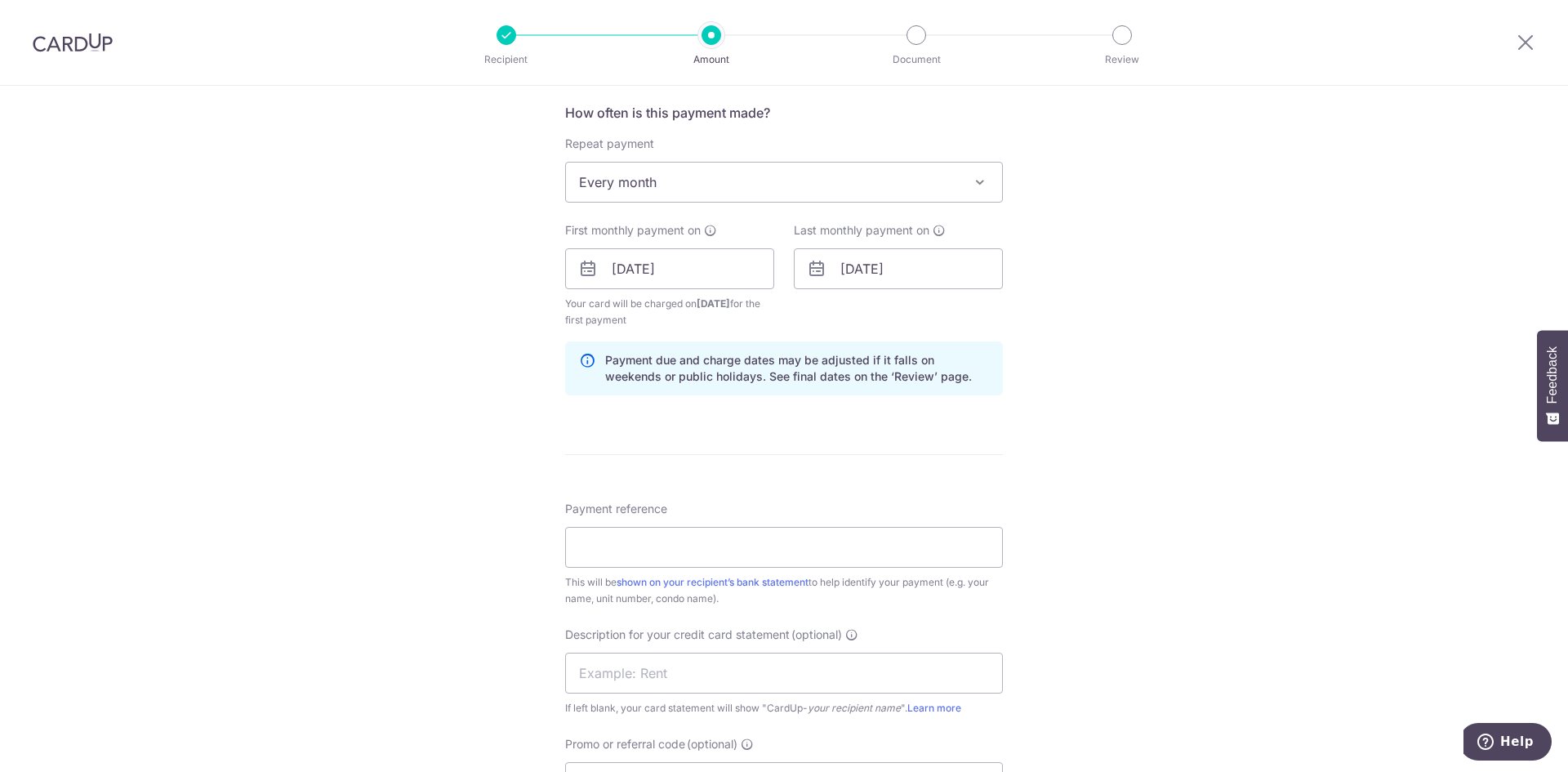
scroll to position [654, 0]
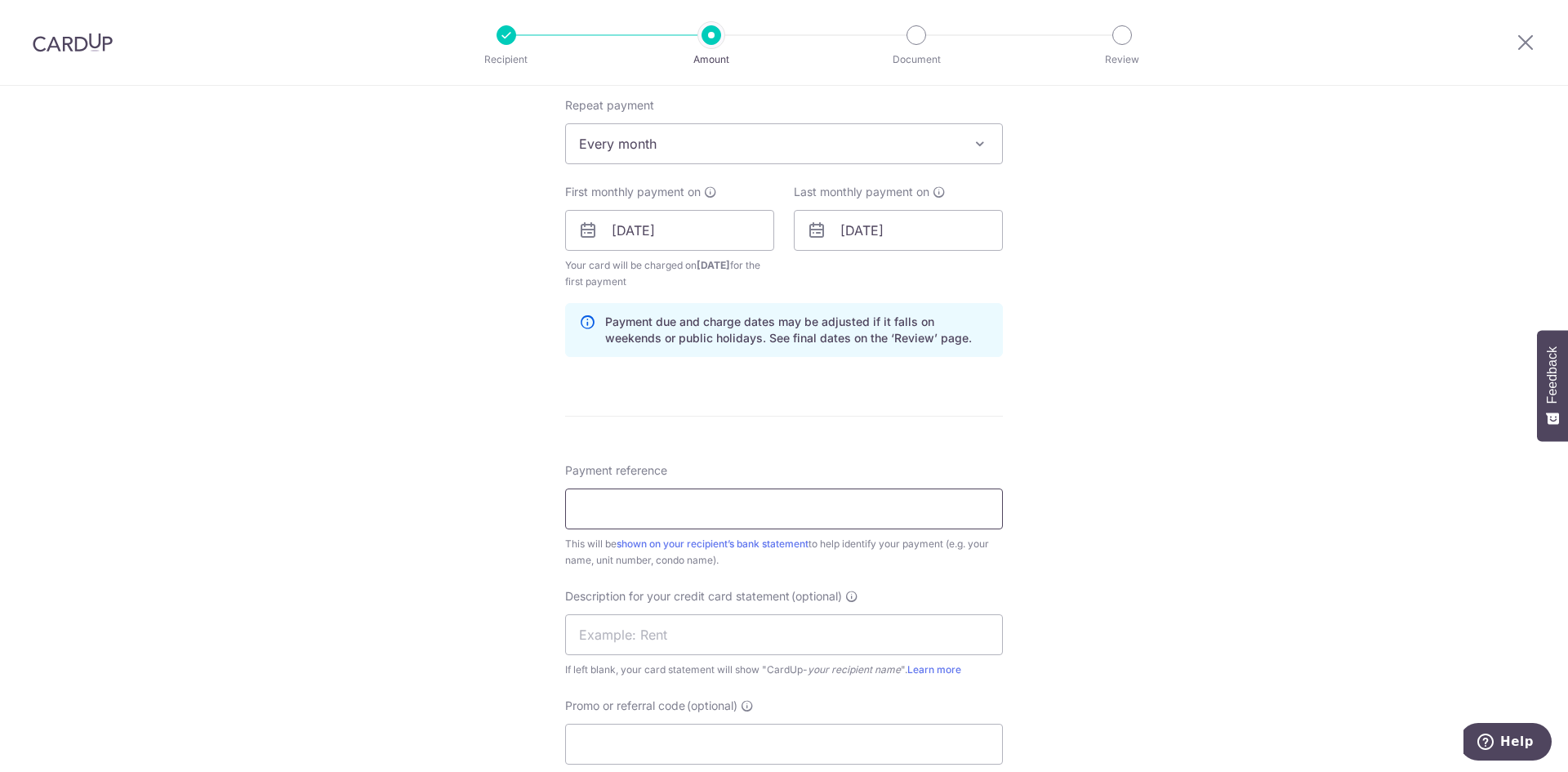
click at [636, 504] on input "Payment reference" at bounding box center [784, 508] width 438 height 40
type input "Office rent"
drag, startPoint x: 645, startPoint y: 638, endPoint x: 638, endPoint y: 646, distance: 10.6
click at [645, 638] on input "text" at bounding box center [784, 634] width 438 height 40
type input "Office rent"
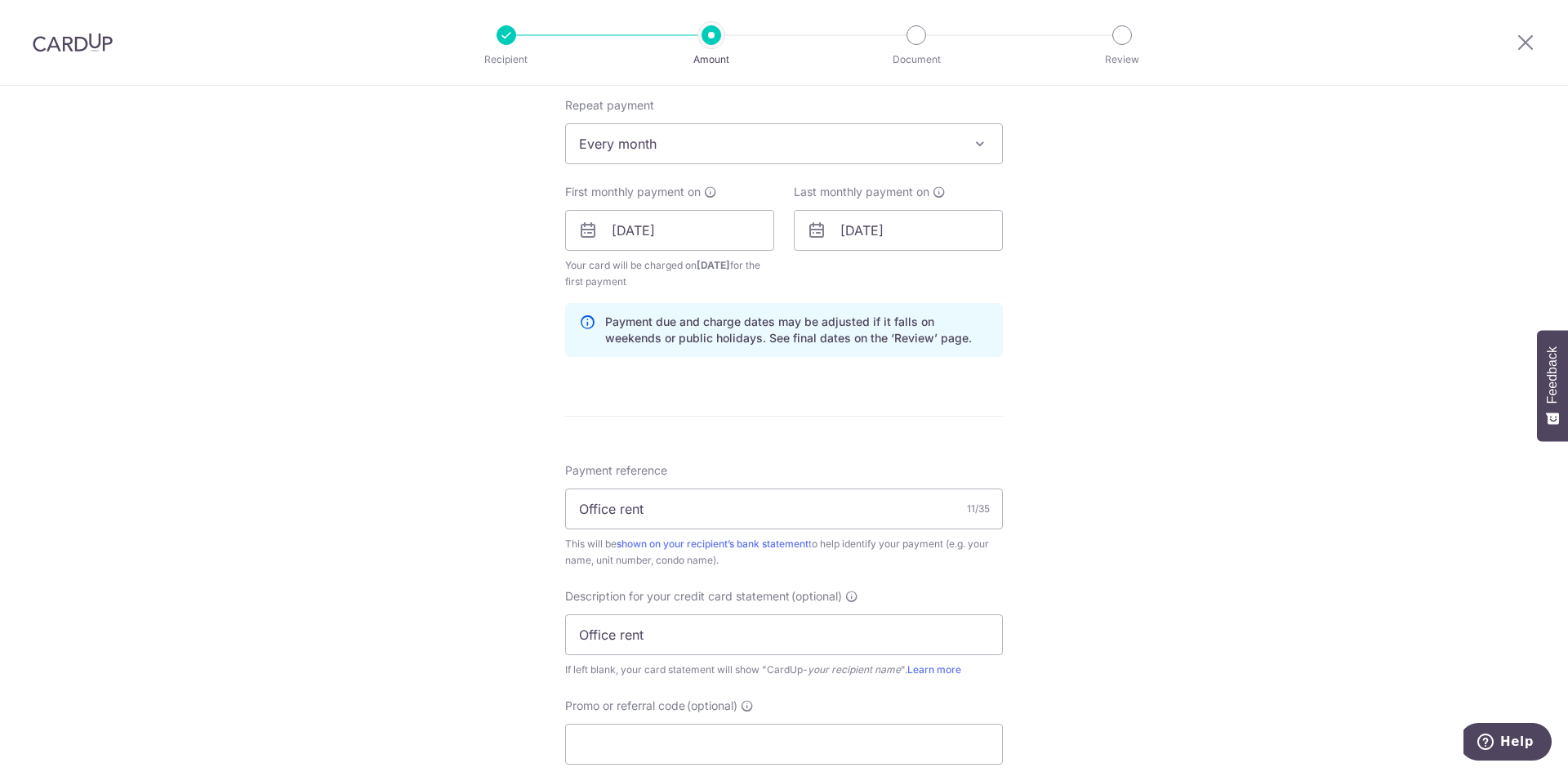
click at [468, 533] on div "Tell us more about your payment Enter payment amount SGD 39,500.87 39500.87 GST…" at bounding box center [784, 268] width 1568 height 1671
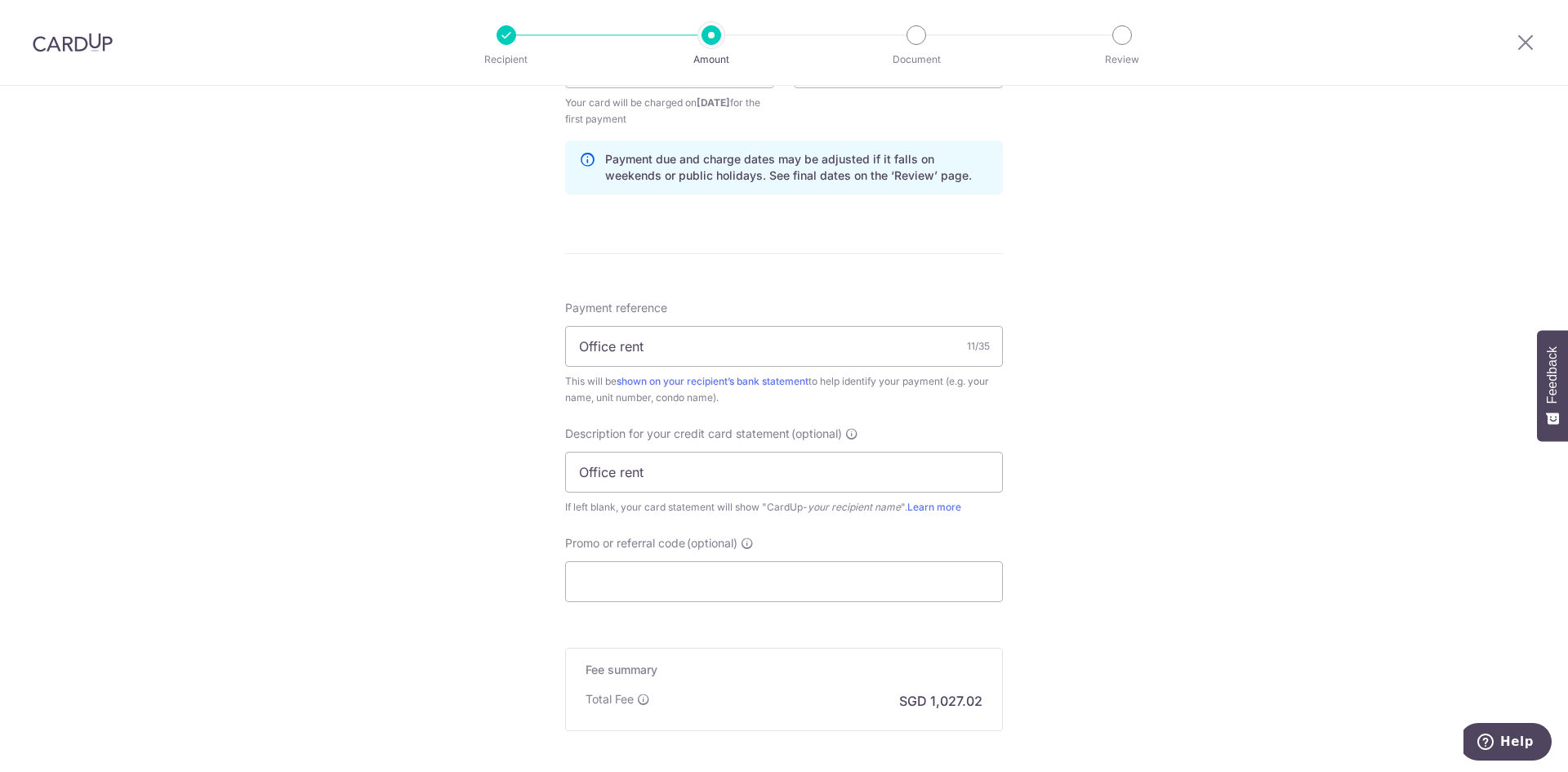
scroll to position [817, 0]
click at [654, 584] on input "Promo or referral code (optional)" at bounding box center [784, 580] width 438 height 40
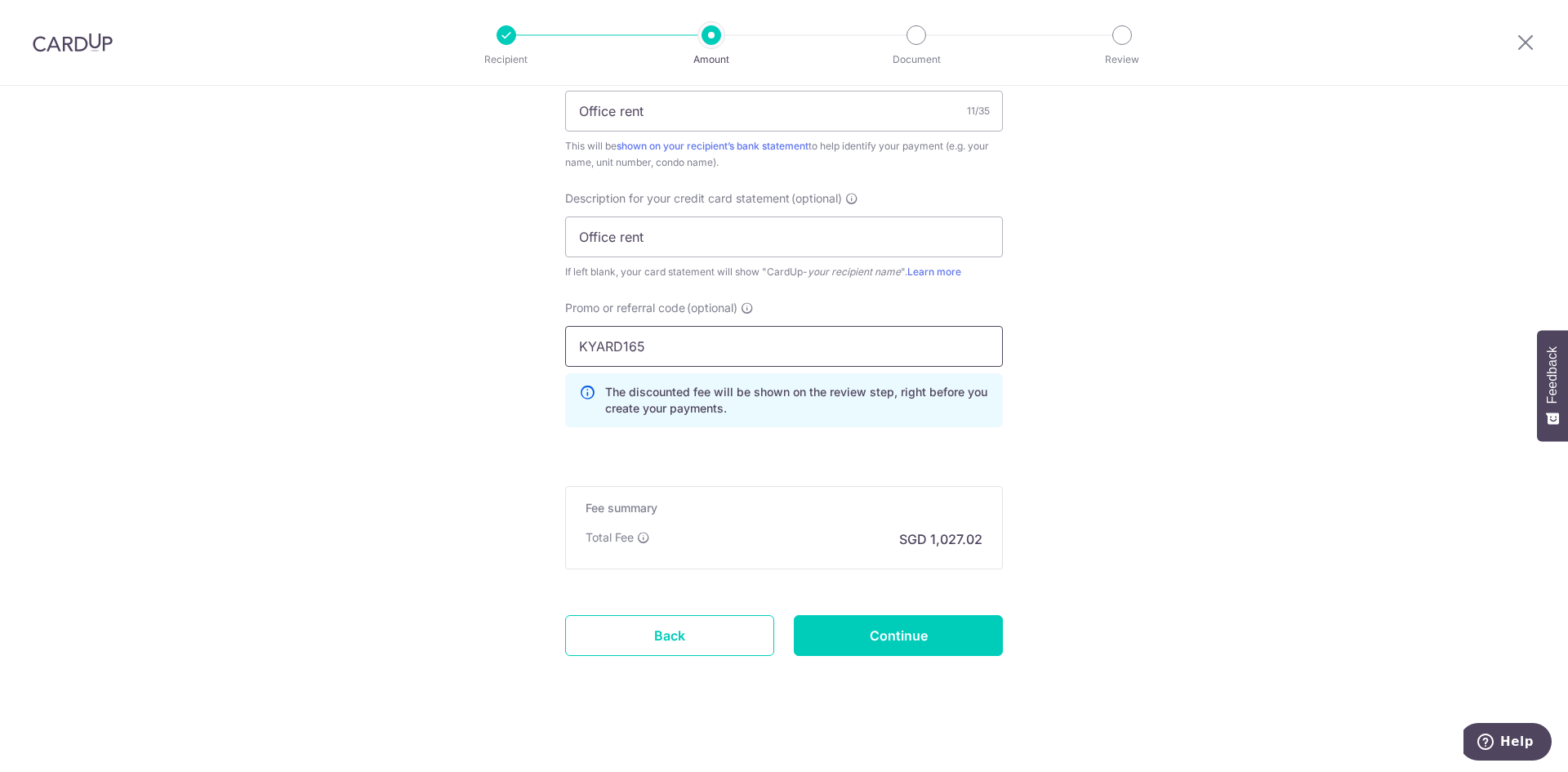
scroll to position [1058, 0]
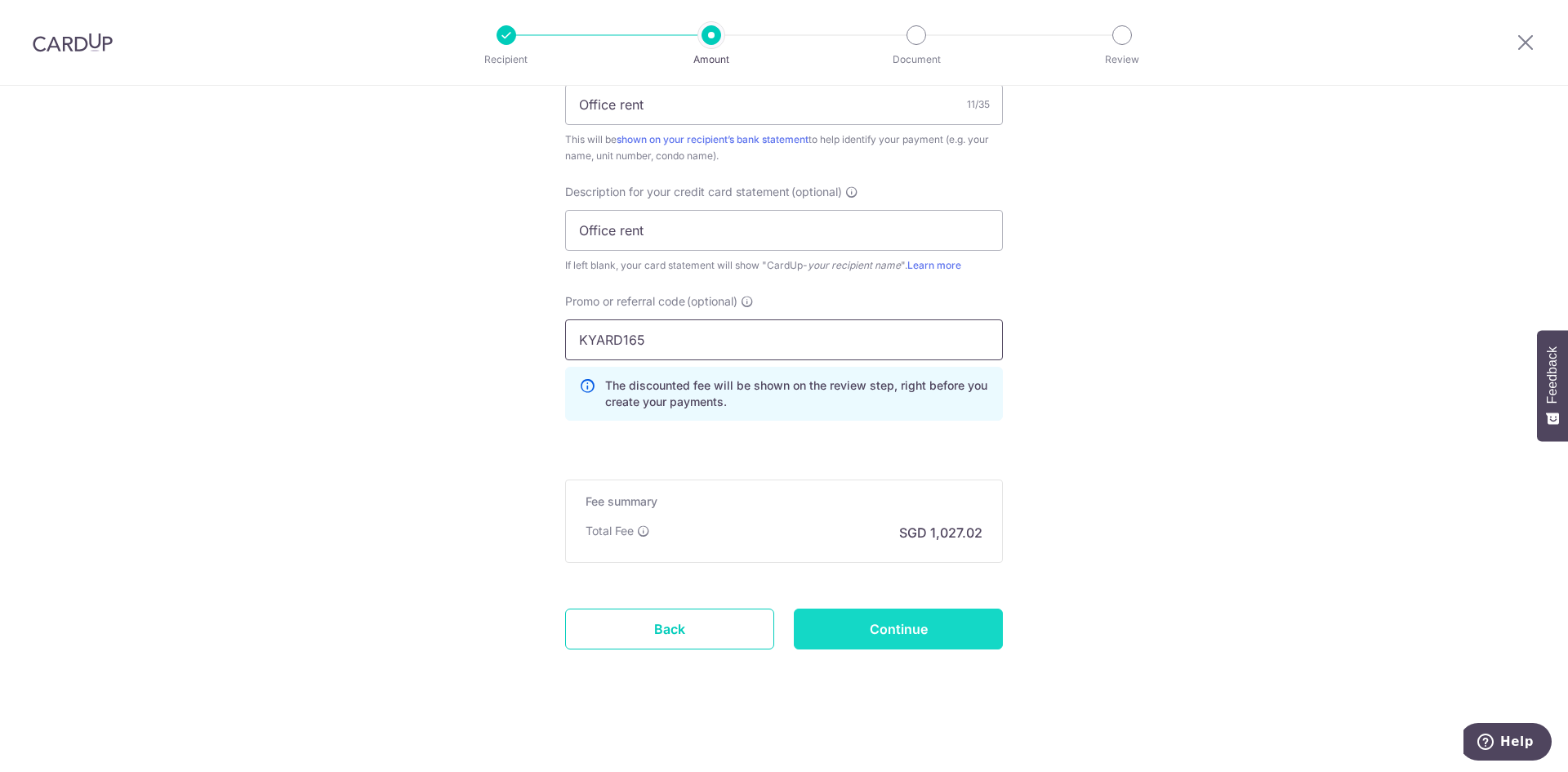
type input "KYARD165"
click at [910, 626] on input "Continue" at bounding box center [898, 629] width 209 height 40
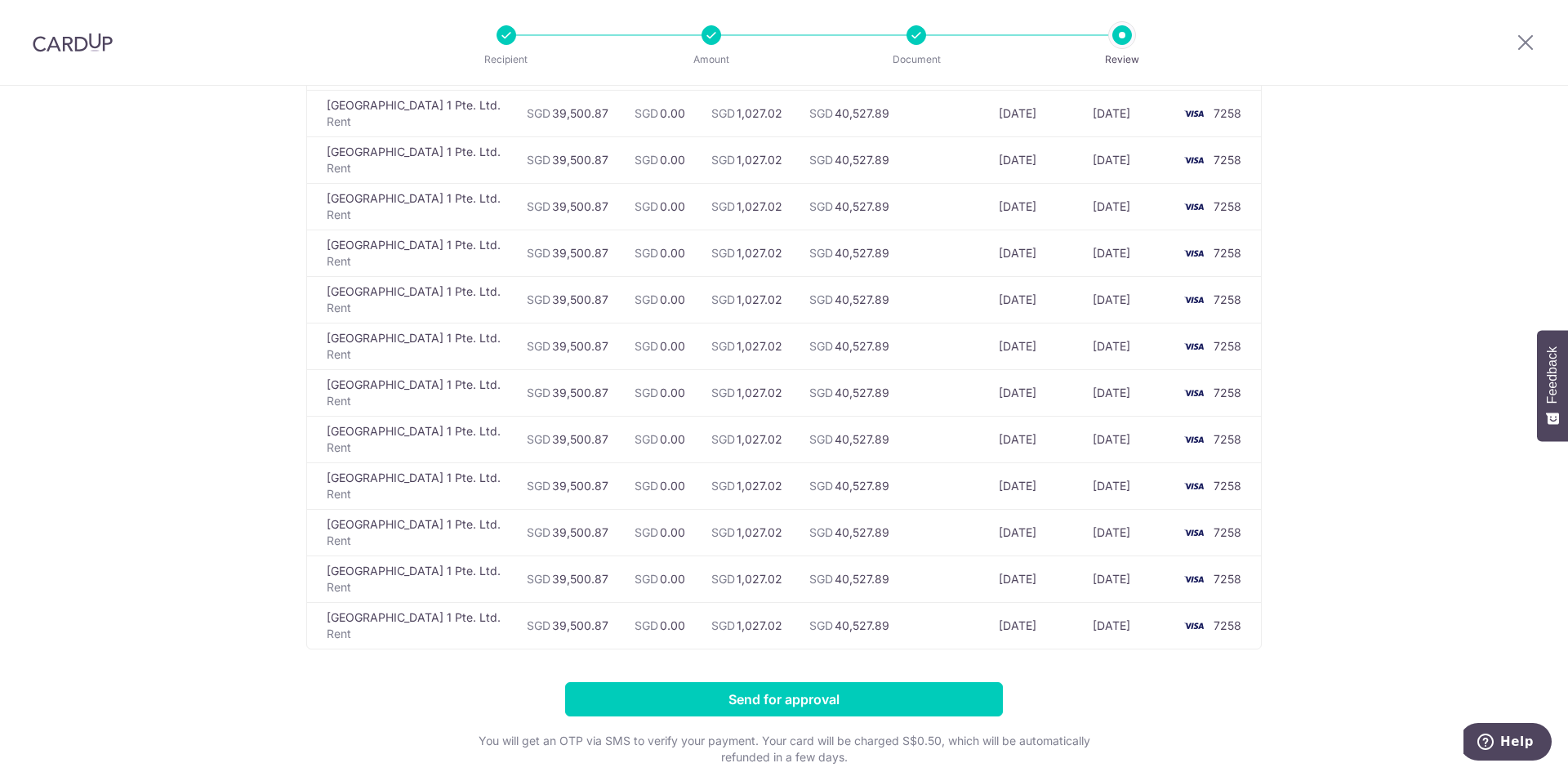
scroll to position [733, 0]
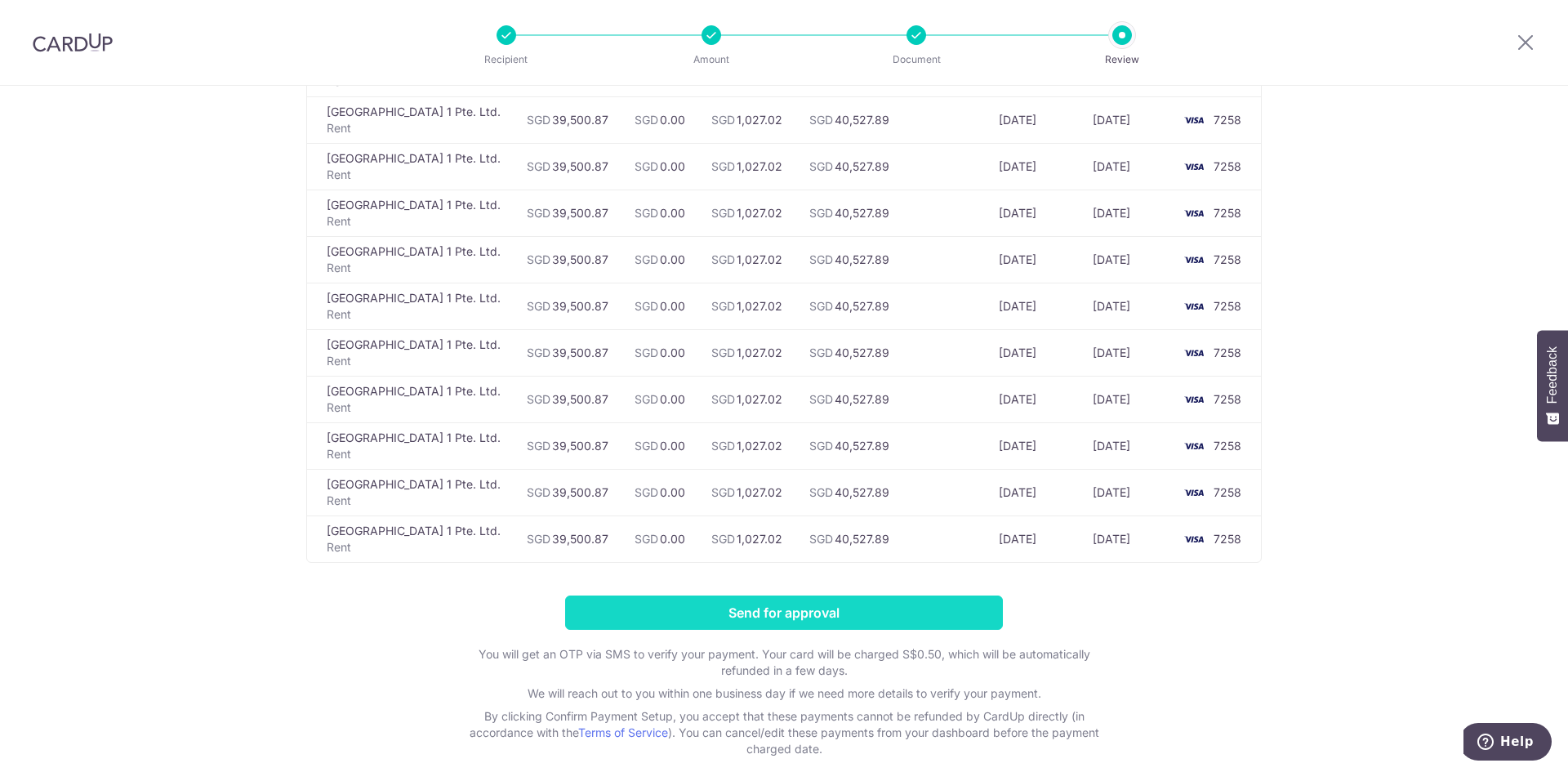
click at [855, 601] on input "Send for approval" at bounding box center [784, 612] width 438 height 35
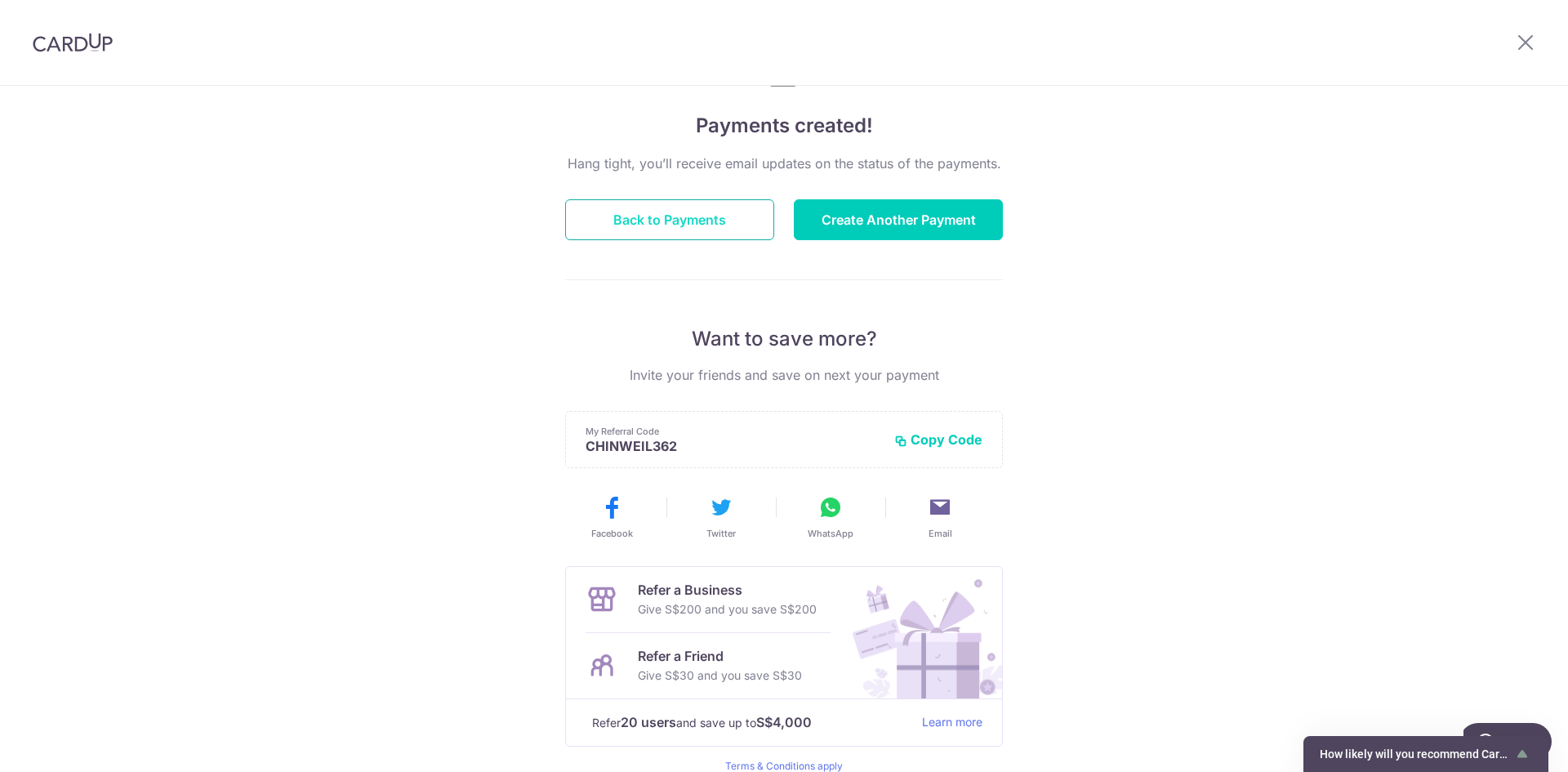
scroll to position [23, 0]
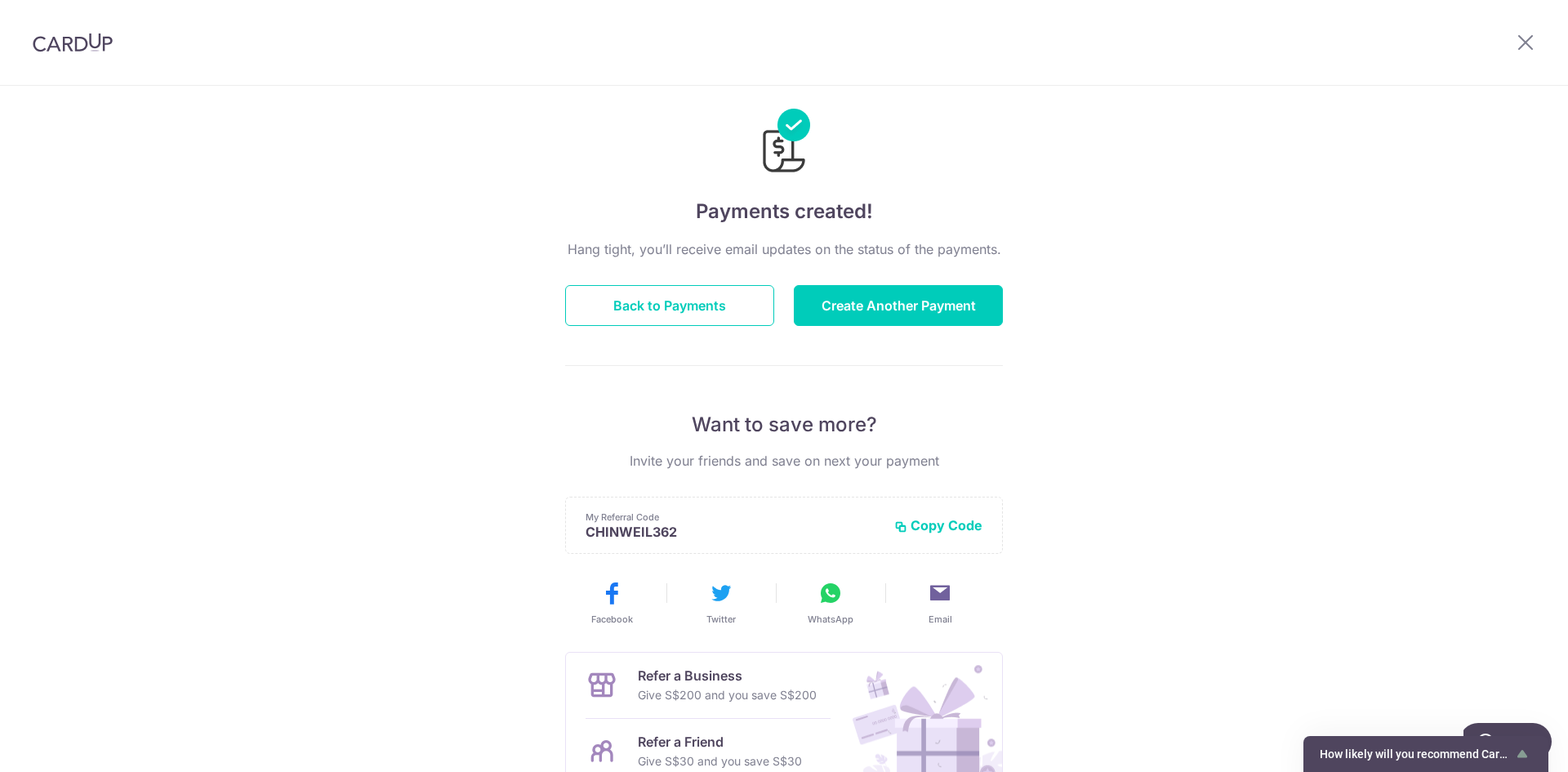
click at [649, 277] on div "Hang tight, you’ll receive email updates on the status of the payments. Back to…" at bounding box center [784, 549] width 438 height 619
click at [655, 296] on button "Back to Payments" at bounding box center [670, 305] width 209 height 40
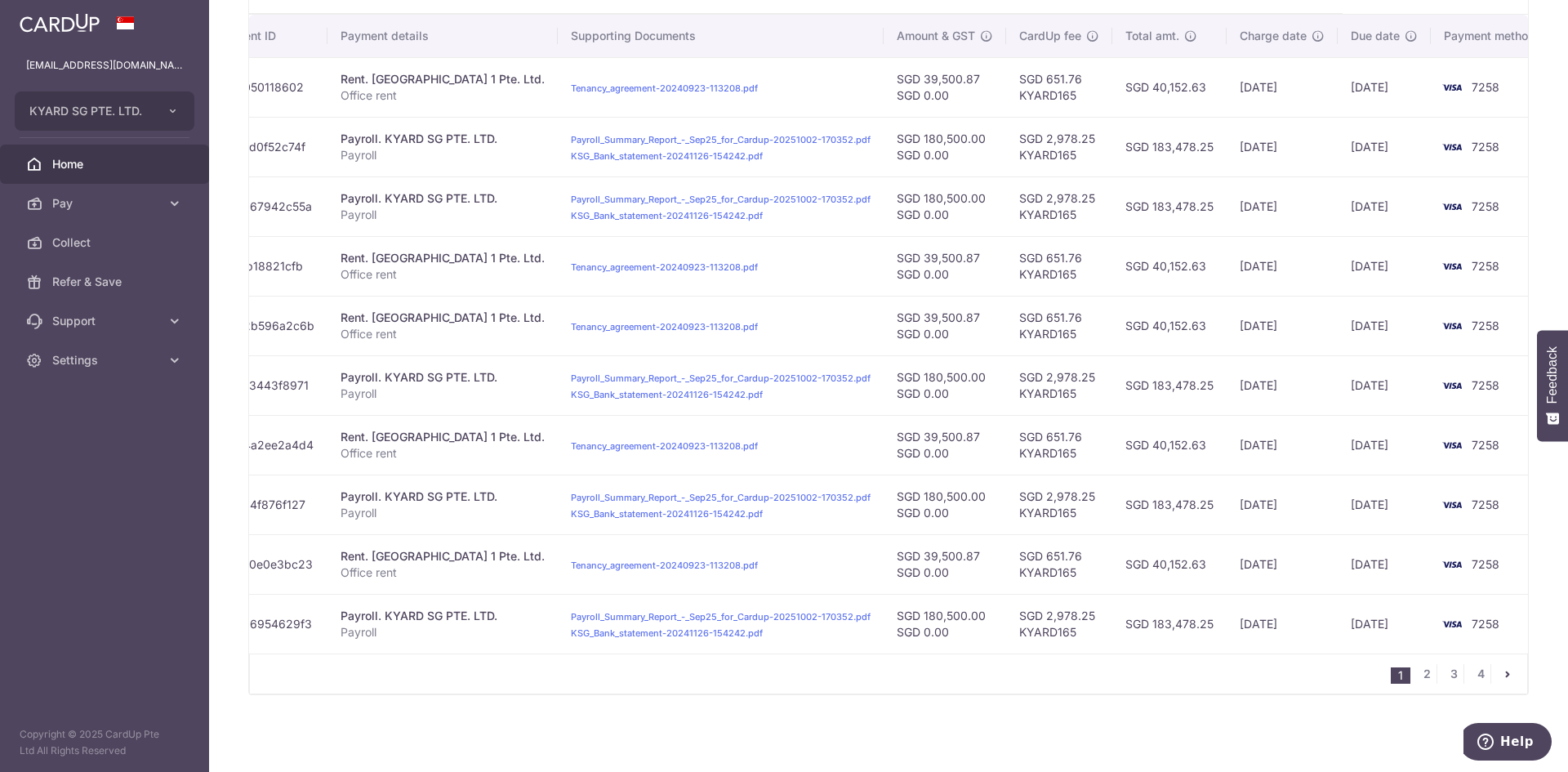
scroll to position [0, 283]
click at [1424, 678] on link "2" at bounding box center [1427, 674] width 20 height 20
click at [1419, 673] on link "2" at bounding box center [1427, 674] width 20 height 20
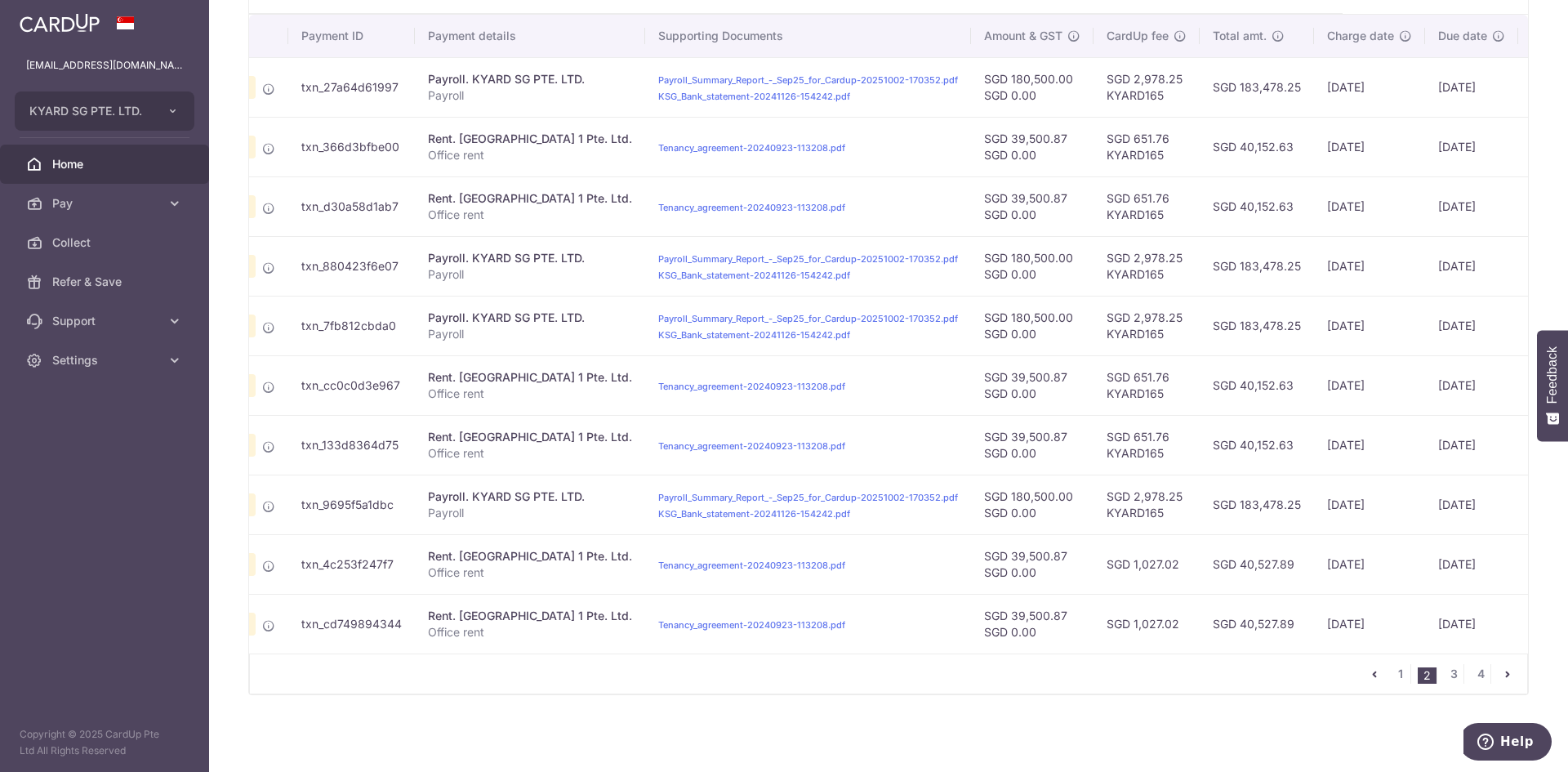
scroll to position [0, 193]
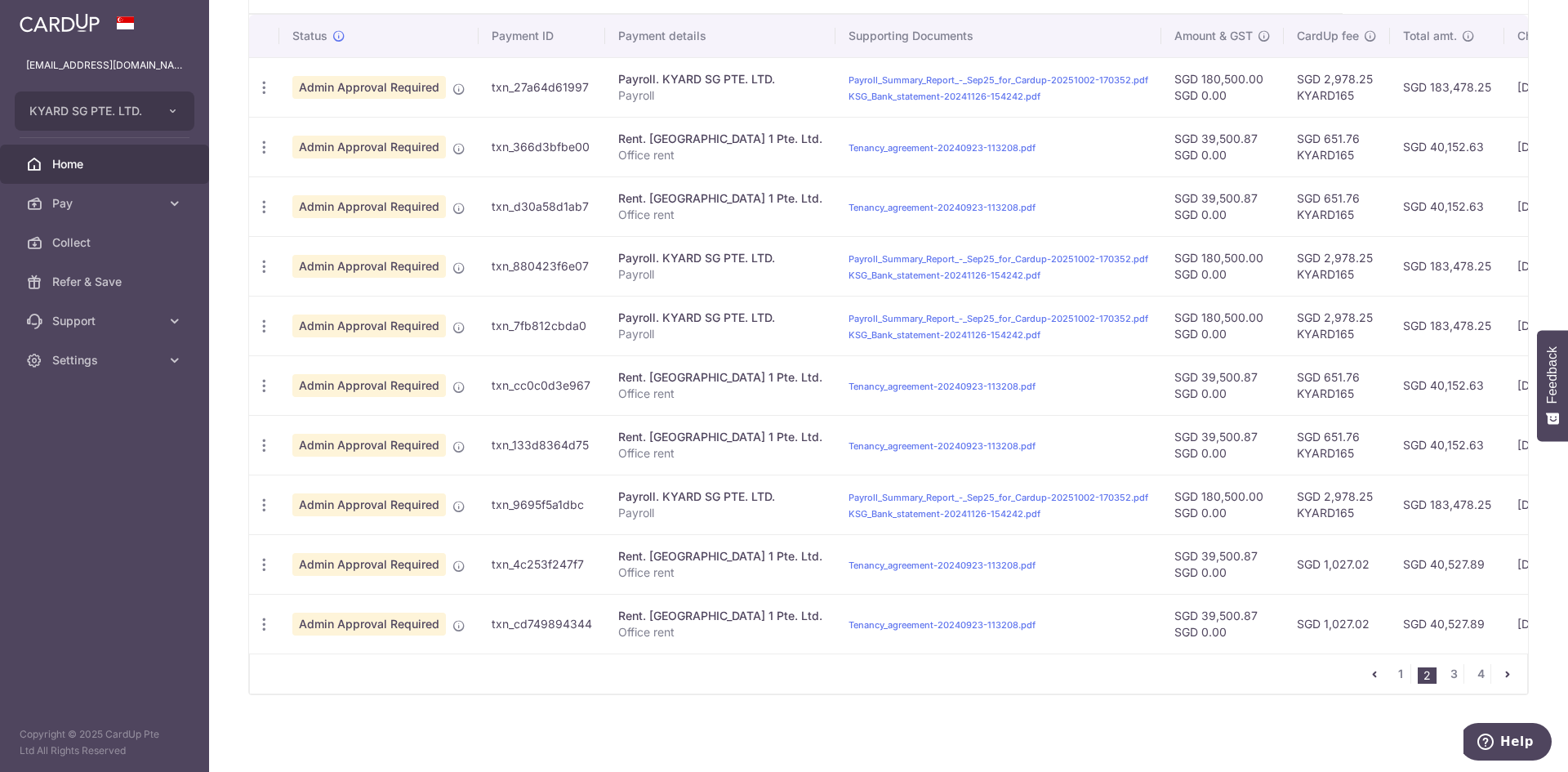
drag, startPoint x: 1142, startPoint y: 652, endPoint x: 1377, endPoint y: 666, distance: 235.4
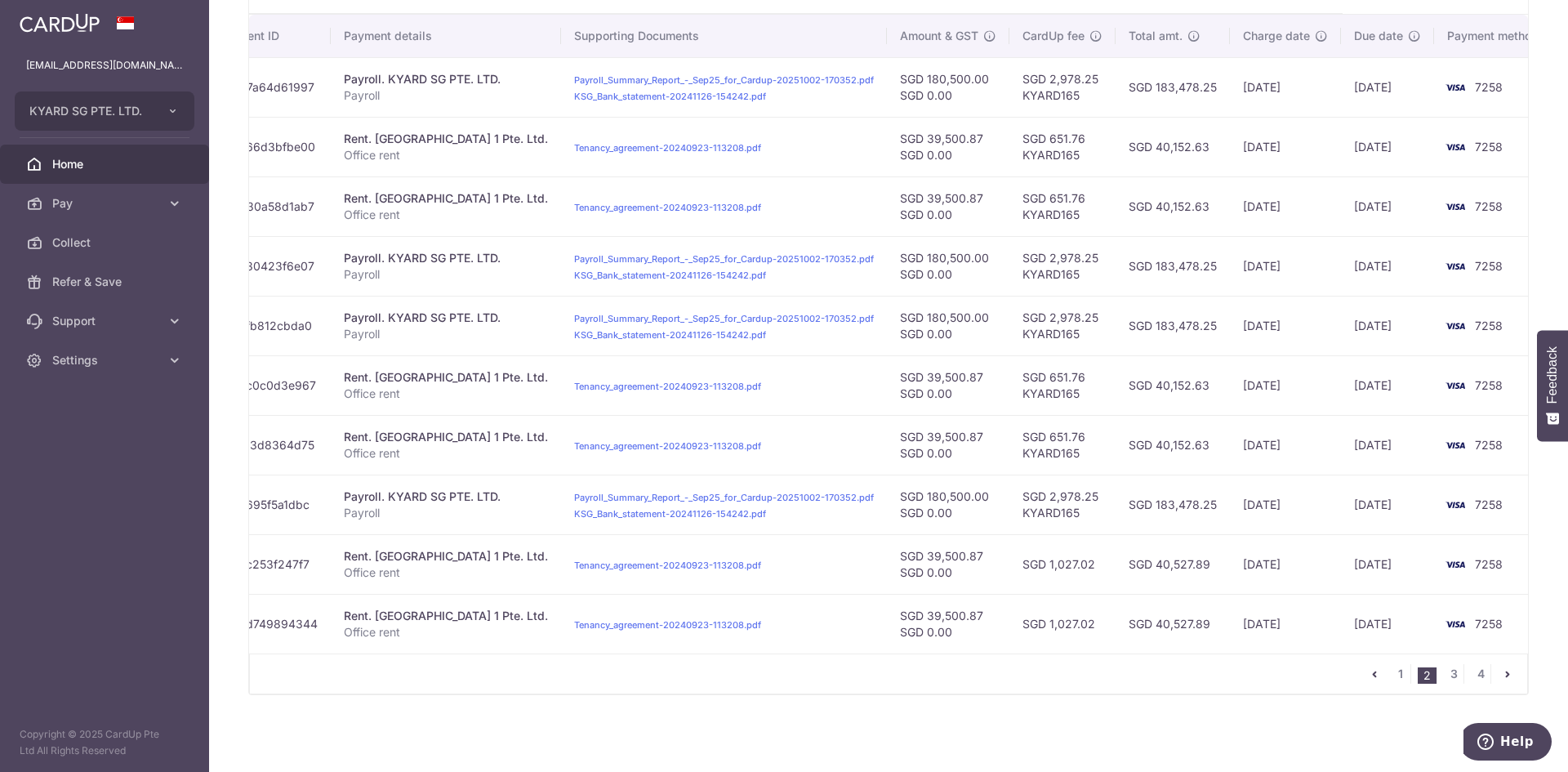
scroll to position [0, 282]
